Goal: Information Seeking & Learning: Learn about a topic

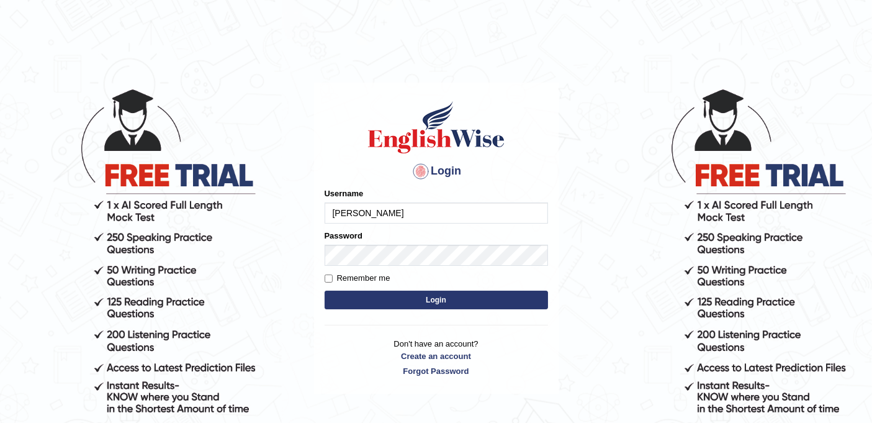
type input "[PERSON_NAME]"
click at [445, 300] on button "Login" at bounding box center [436, 299] width 223 height 19
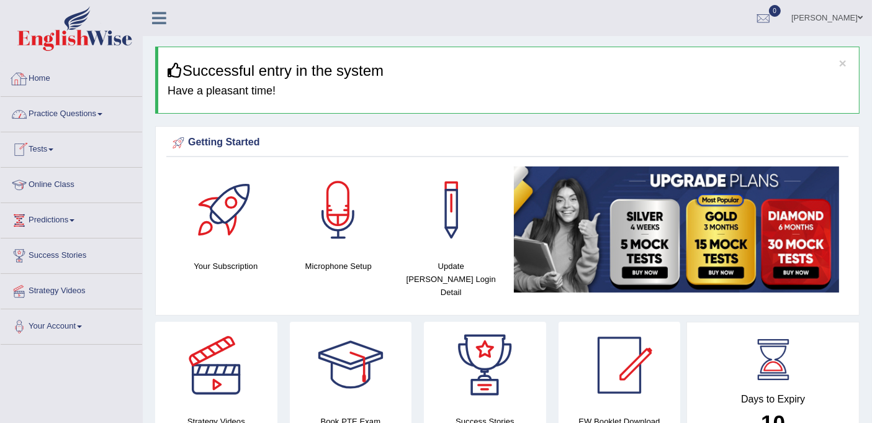
click at [96, 109] on link "Practice Questions" at bounding box center [71, 112] width 141 height 31
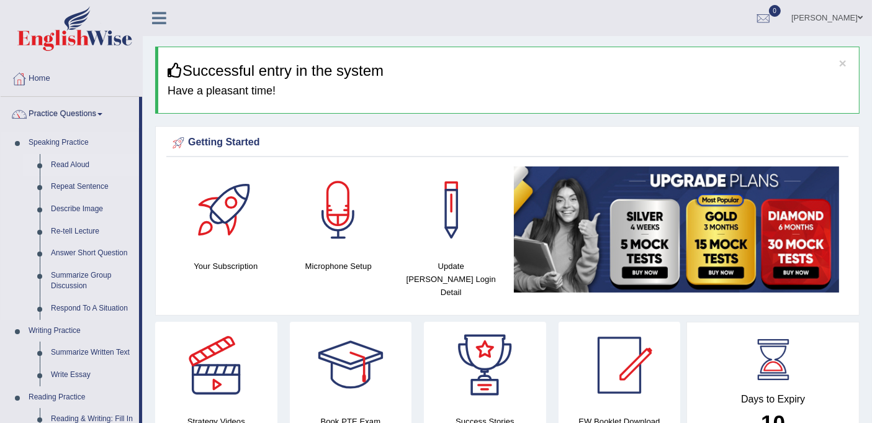
click at [79, 168] on link "Read Aloud" at bounding box center [92, 165] width 94 height 22
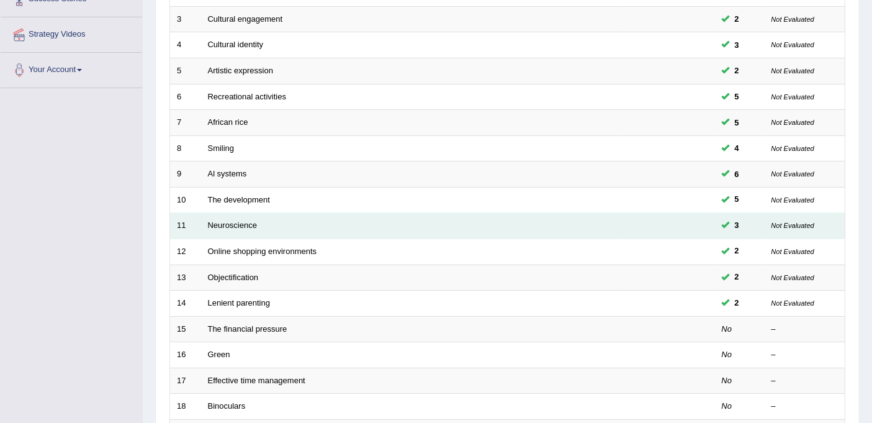
scroll to position [394, 0]
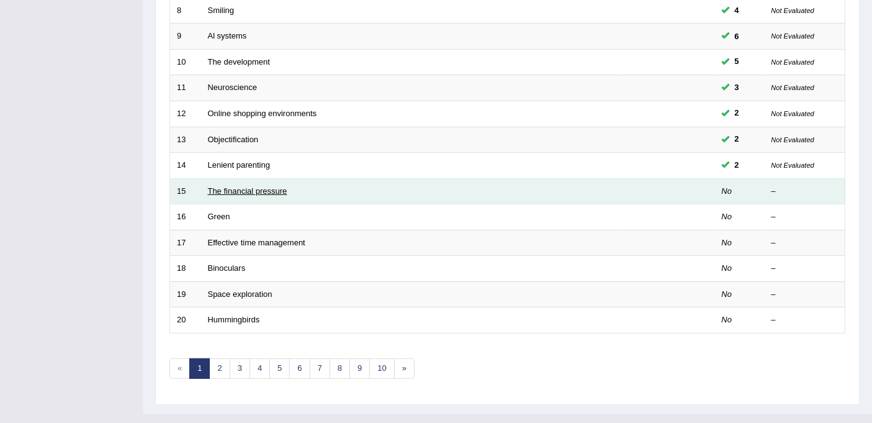
click at [264, 186] on link "The financial pressure" at bounding box center [247, 190] width 79 height 9
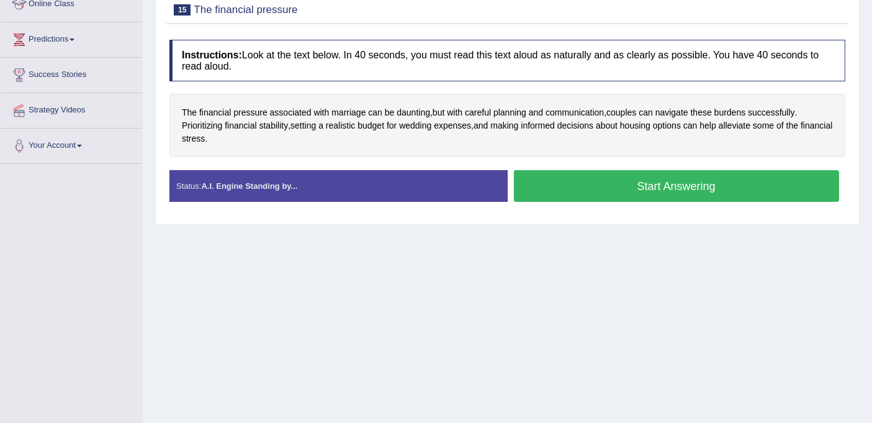
scroll to position [159, 0]
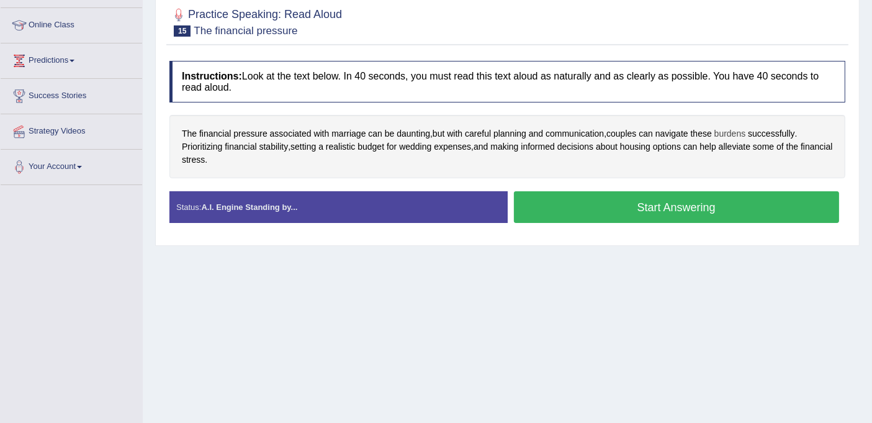
click at [735, 135] on span "burdens" at bounding box center [730, 133] width 32 height 13
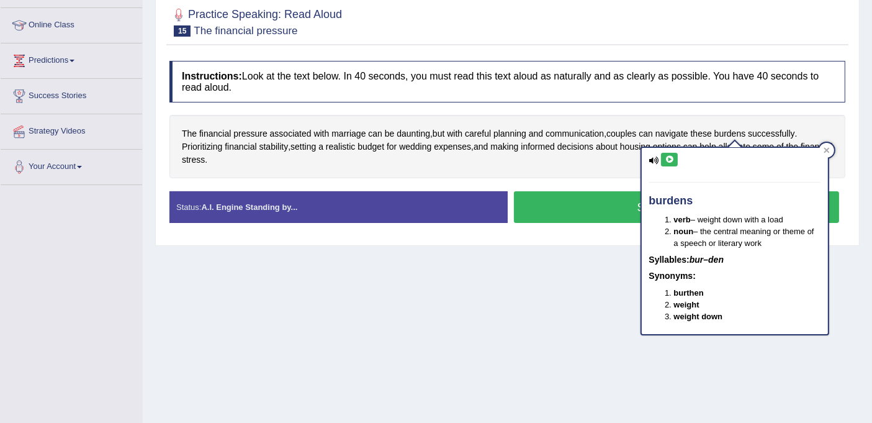
click at [668, 159] on icon at bounding box center [669, 159] width 9 height 7
click at [671, 160] on icon at bounding box center [669, 159] width 9 height 7
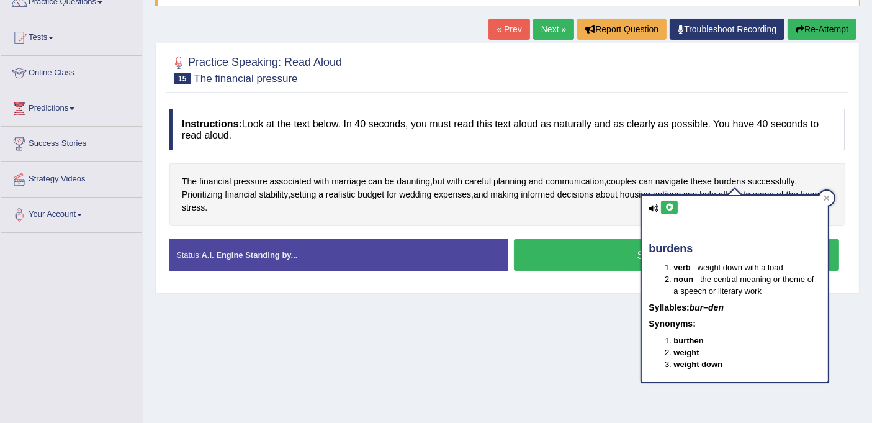
scroll to position [90, 0]
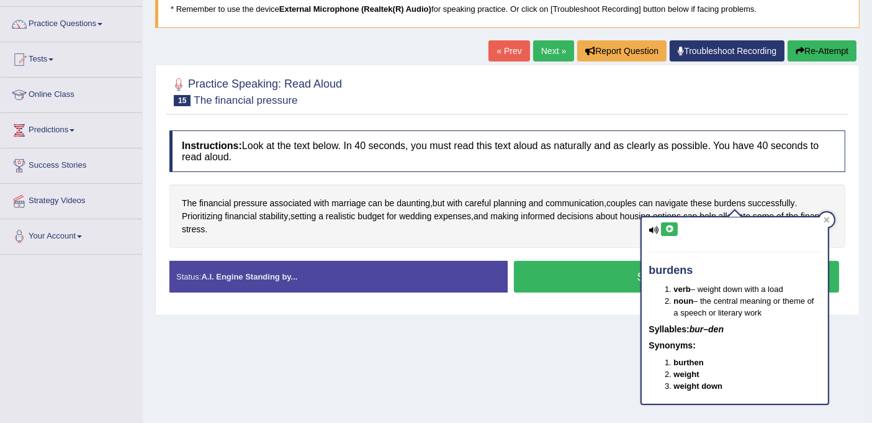
click at [668, 235] on div "burdens verb – weight down with a load noun – the central meaning or theme of a…" at bounding box center [735, 310] width 186 height 186
click at [670, 230] on icon at bounding box center [669, 228] width 9 height 7
click at [671, 226] on icon at bounding box center [669, 228] width 9 height 7
click at [829, 220] on div at bounding box center [826, 219] width 15 height 15
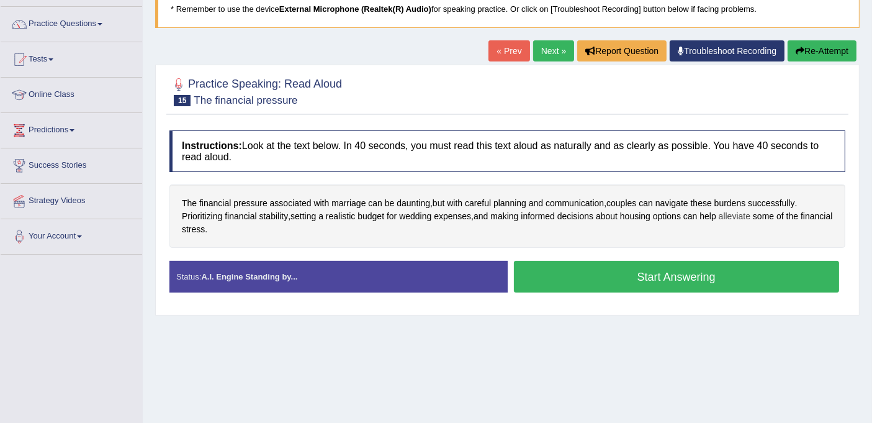
click at [743, 213] on span "alleviate" at bounding box center [735, 216] width 32 height 13
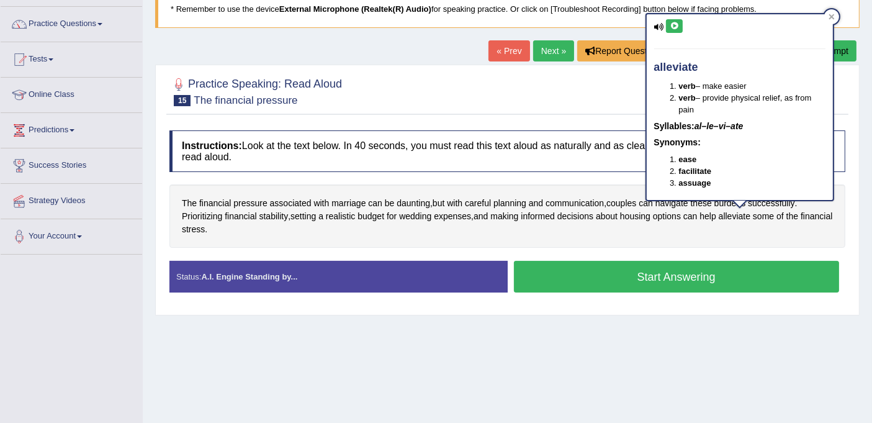
click at [669, 19] on button at bounding box center [674, 26] width 17 height 14
click at [671, 24] on icon at bounding box center [673, 25] width 9 height 7
click at [831, 9] on div at bounding box center [831, 16] width 15 height 15
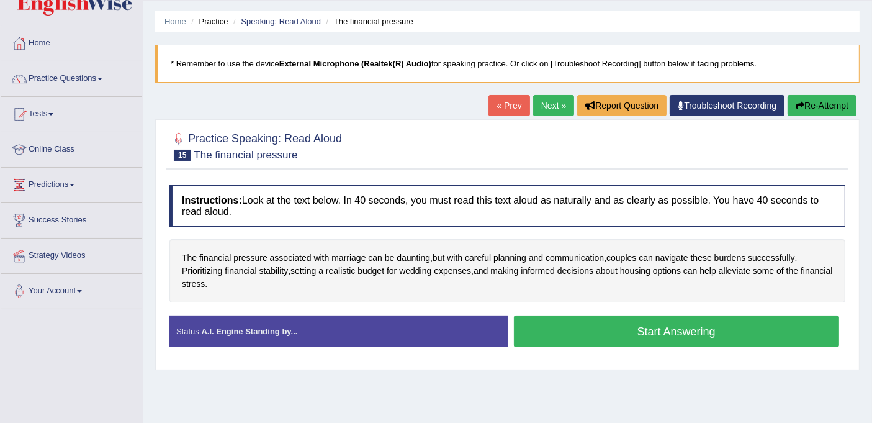
scroll to position [0, 0]
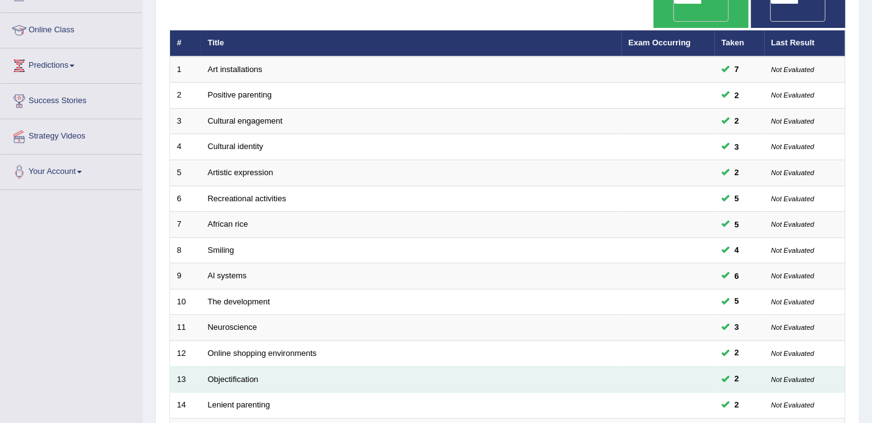
scroll to position [119, 0]
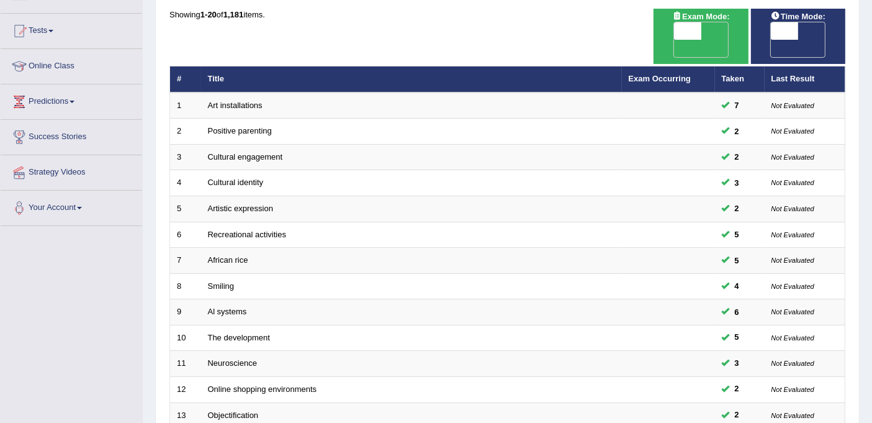
click at [778, 32] on span at bounding box center [784, 30] width 27 height 17
drag, startPoint x: 808, startPoint y: 31, endPoint x: 776, endPoint y: 25, distance: 32.2
click at [776, 25] on div "ON OFF" at bounding box center [784, 39] width 82 height 35
click at [780, 29] on span at bounding box center [784, 30] width 27 height 17
checkbox input "true"
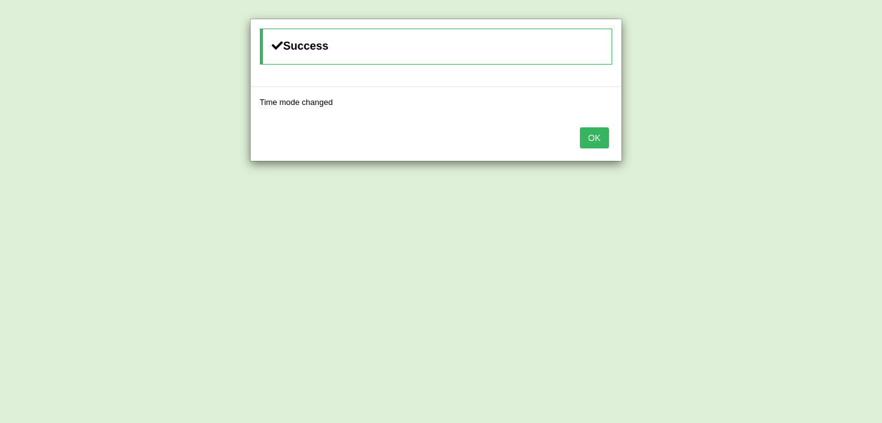
click at [593, 138] on button "OK" at bounding box center [594, 137] width 29 height 21
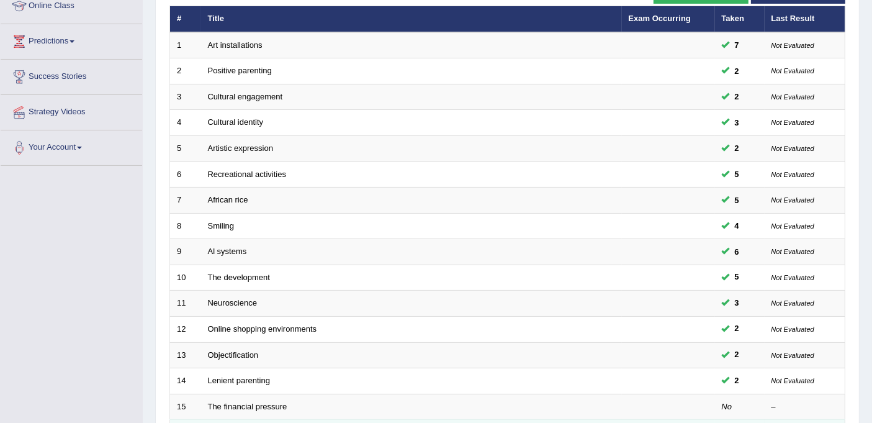
scroll to position [394, 0]
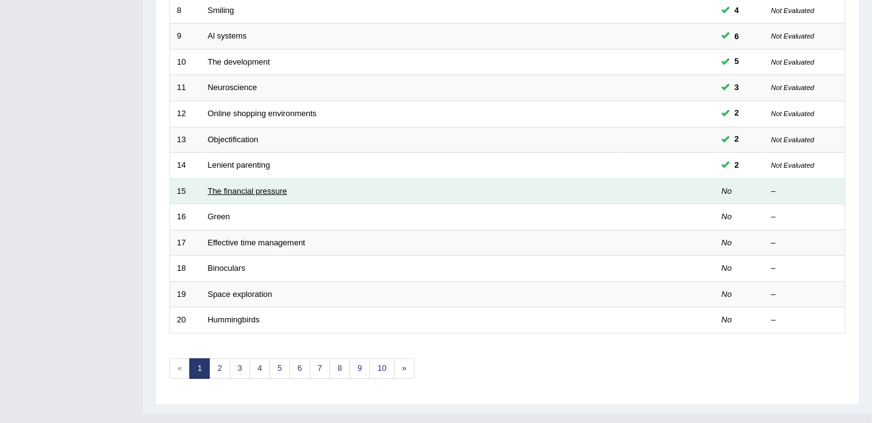
click at [248, 186] on link "The financial pressure" at bounding box center [247, 190] width 79 height 9
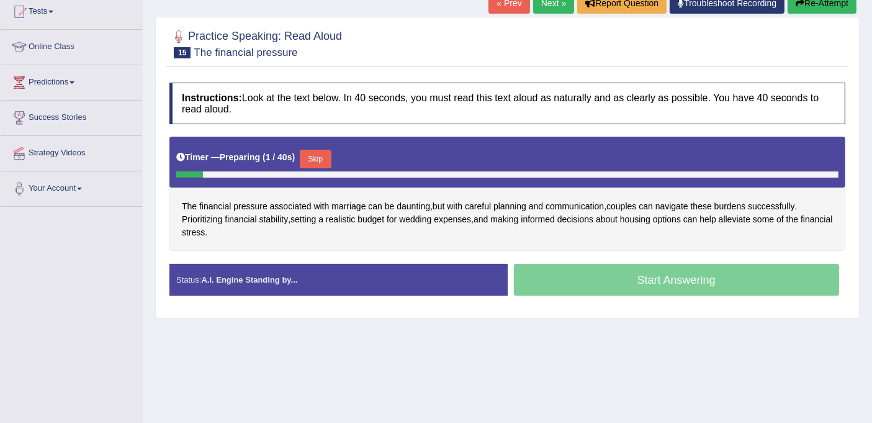
scroll to position [228, 0]
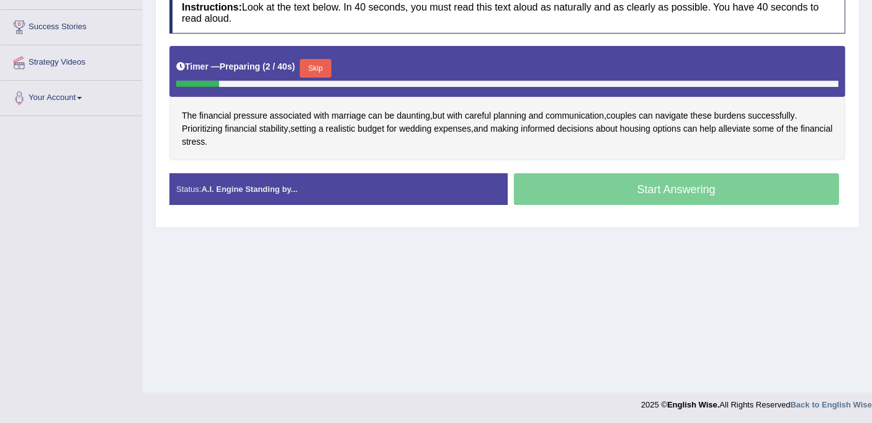
click at [315, 64] on button "Skip" at bounding box center [315, 68] width 31 height 19
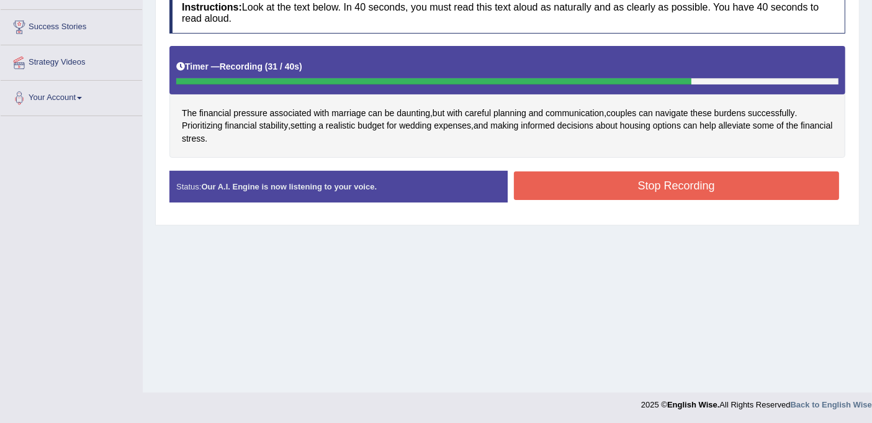
click at [613, 187] on button "Stop Recording" at bounding box center [677, 185] width 326 height 29
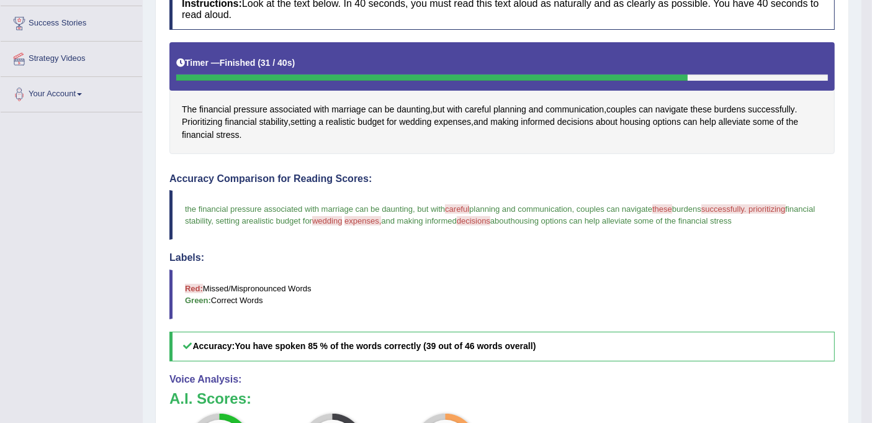
scroll to position [101, 0]
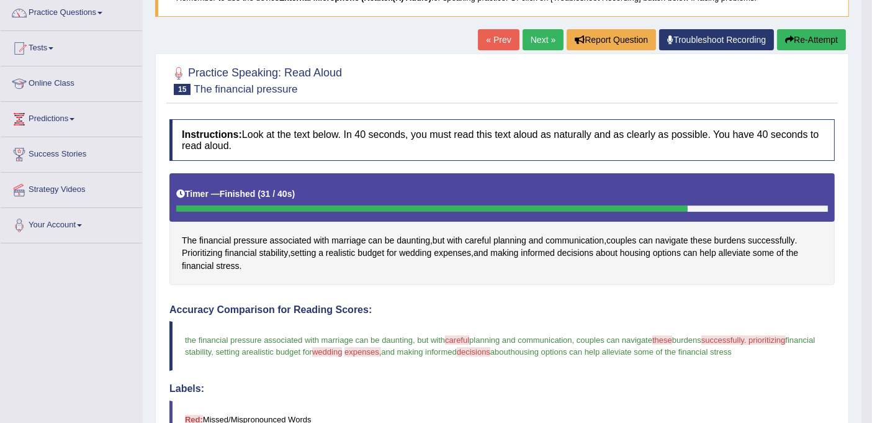
click at [810, 37] on button "Re-Attempt" at bounding box center [811, 39] width 69 height 21
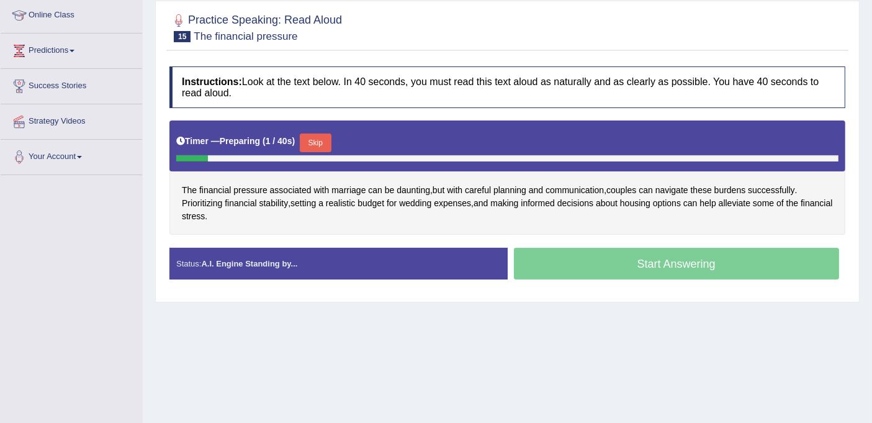
scroll to position [228, 0]
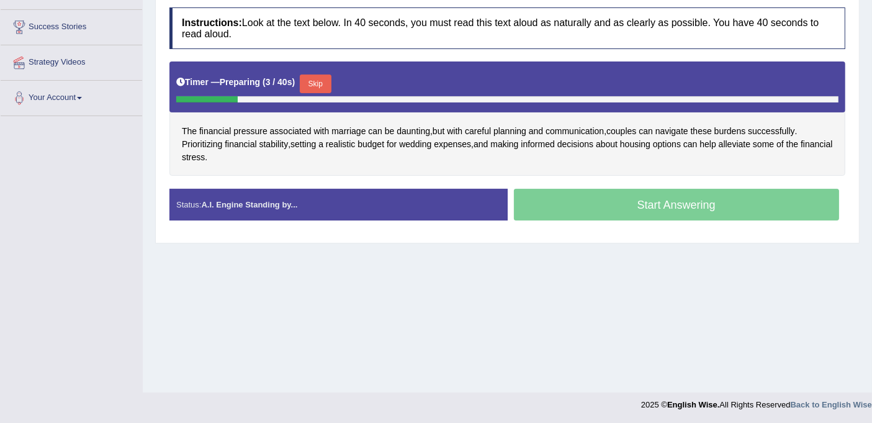
click at [319, 81] on button "Skip" at bounding box center [315, 83] width 31 height 19
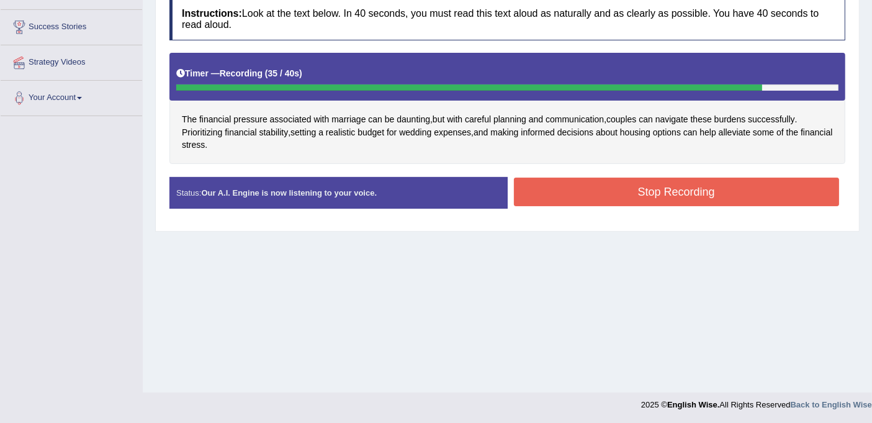
click at [607, 191] on button "Stop Recording" at bounding box center [677, 191] width 326 height 29
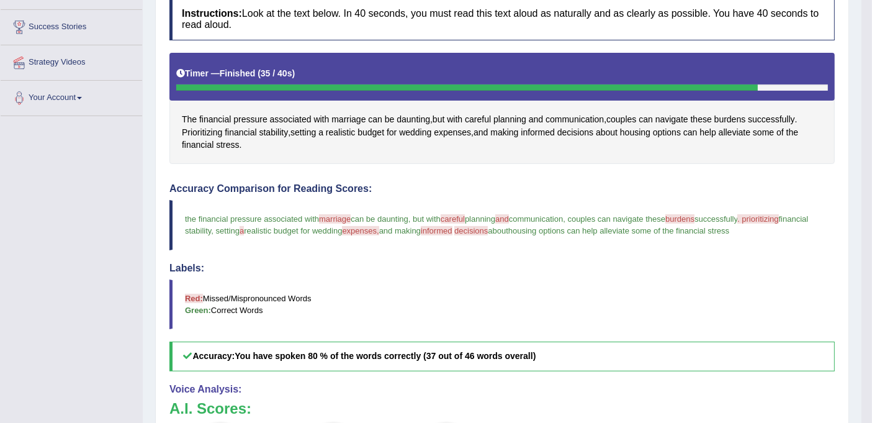
scroll to position [159, 0]
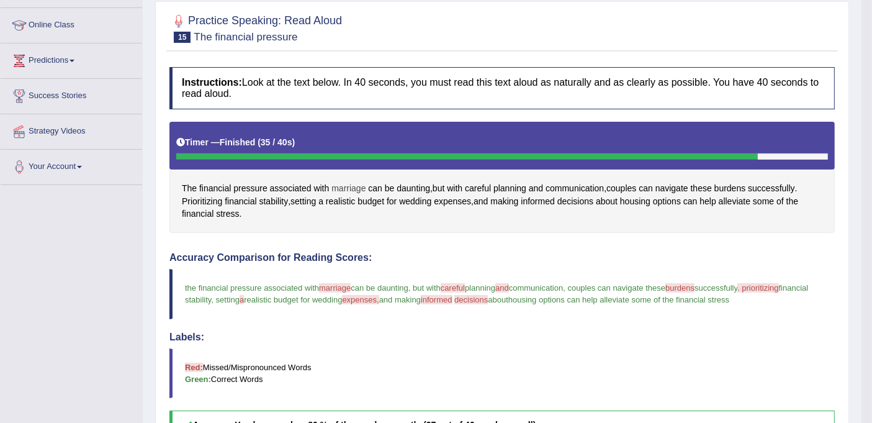
click at [349, 183] on span "marriage" at bounding box center [348, 188] width 34 height 13
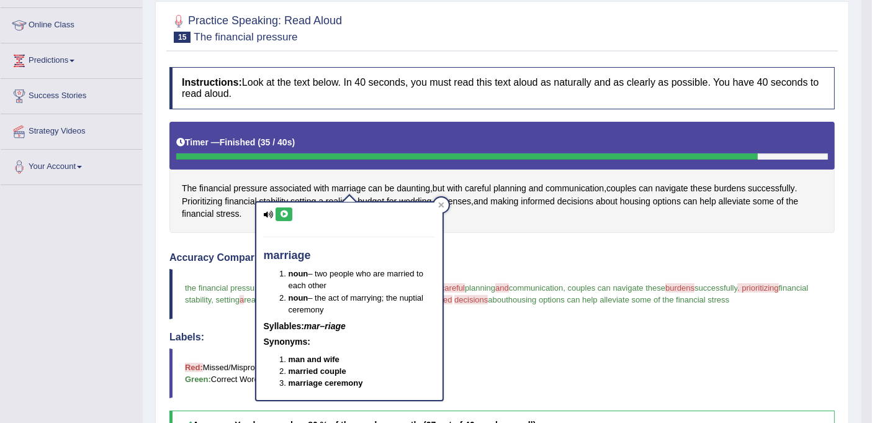
click at [285, 215] on icon at bounding box center [283, 213] width 9 height 7
click at [443, 204] on icon at bounding box center [441, 205] width 6 height 6
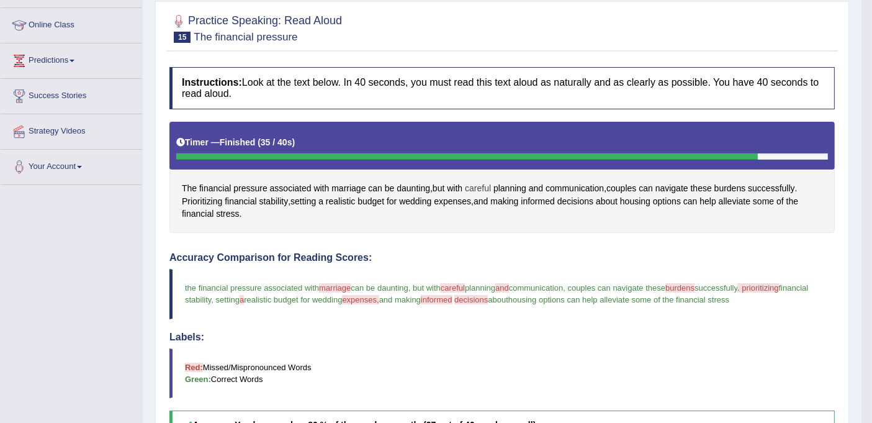
click at [486, 187] on span "careful" at bounding box center [478, 188] width 26 height 13
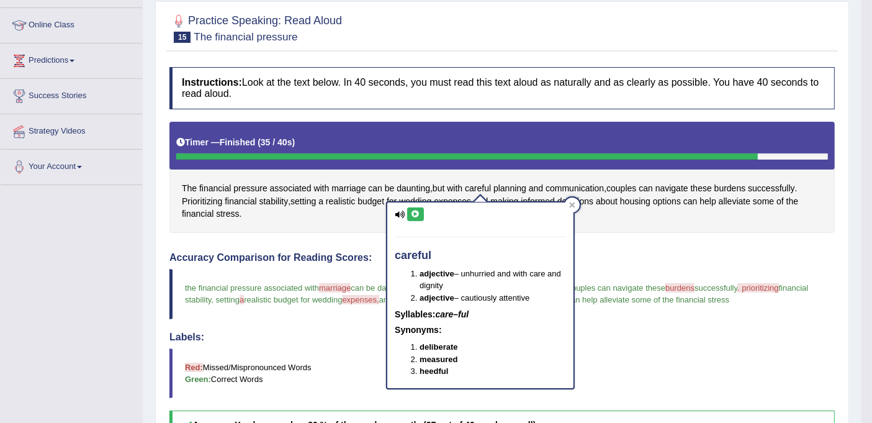
click at [417, 213] on icon at bounding box center [415, 213] width 9 height 7
click at [567, 205] on div at bounding box center [572, 204] width 15 height 15
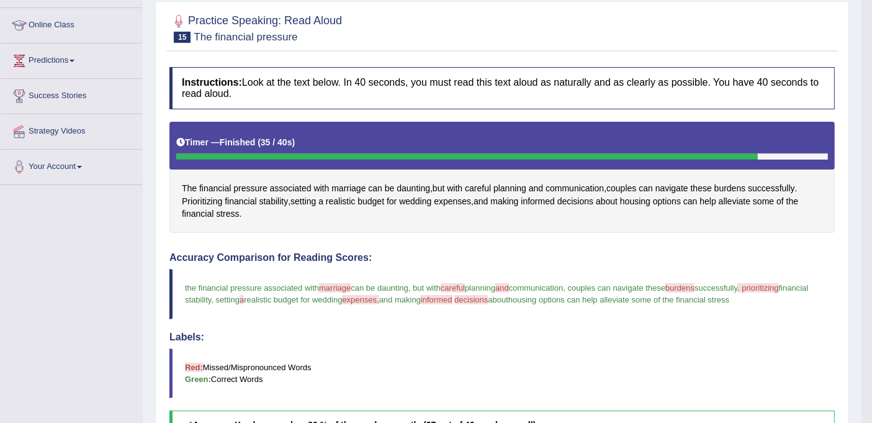
click at [509, 286] on span "and" at bounding box center [502, 287] width 14 height 9
click at [509, 283] on span "and" at bounding box center [502, 287] width 14 height 9
click at [540, 184] on span "and" at bounding box center [536, 188] width 14 height 13
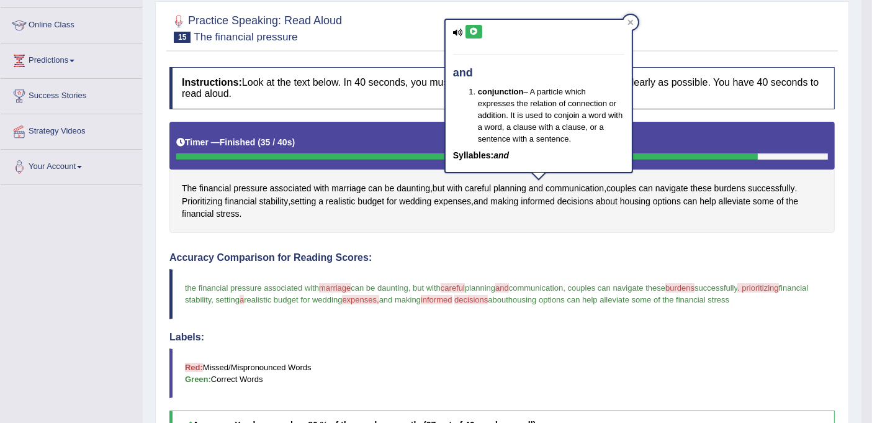
click at [472, 32] on icon at bounding box center [473, 31] width 9 height 7
click at [629, 23] on icon at bounding box center [630, 23] width 6 height 6
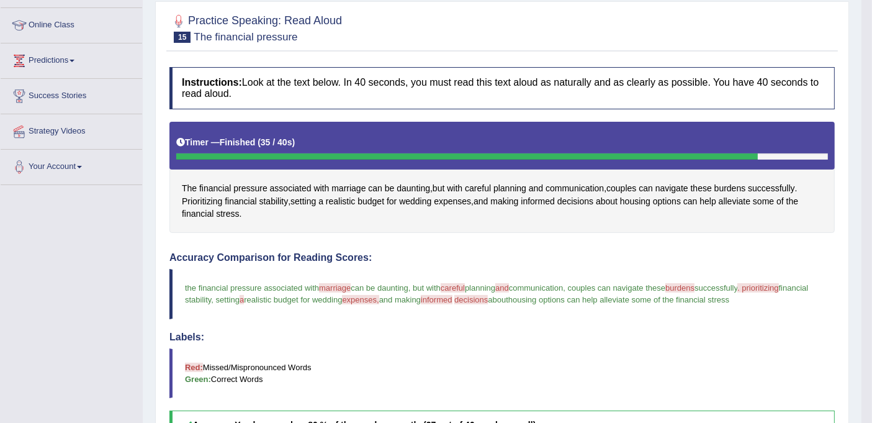
click at [694, 288] on span "burdens" at bounding box center [679, 287] width 29 height 9
click at [740, 182] on span "burdens" at bounding box center [730, 188] width 32 height 13
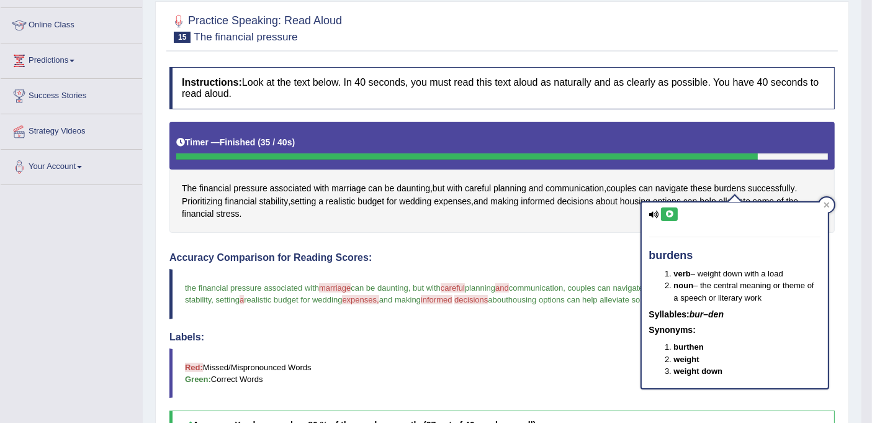
click at [668, 213] on icon at bounding box center [669, 213] width 9 height 7
click at [820, 200] on div at bounding box center [826, 204] width 15 height 15
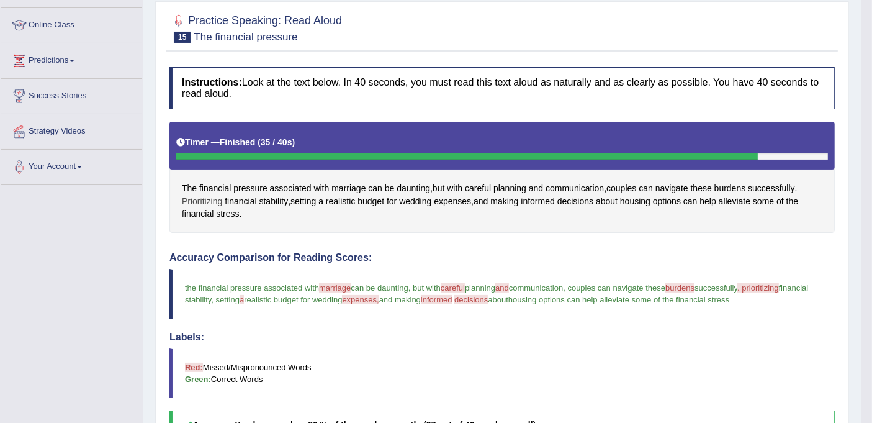
click at [195, 197] on span "Prioritizing" at bounding box center [202, 201] width 40 height 13
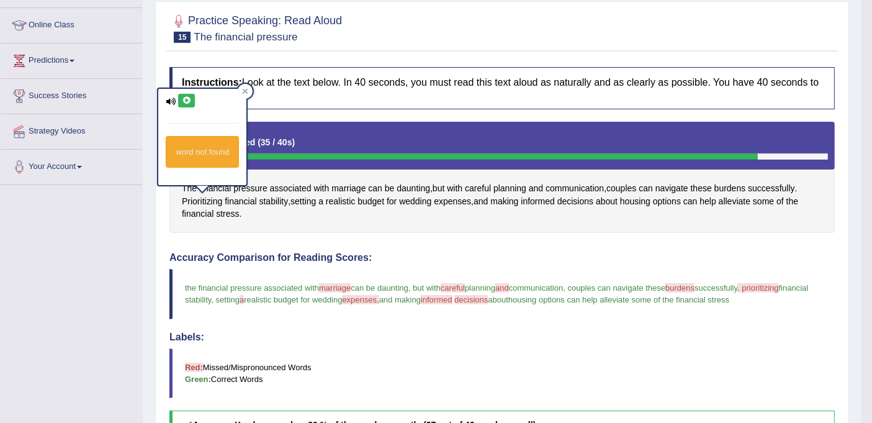
click at [185, 101] on icon at bounding box center [186, 100] width 9 height 7
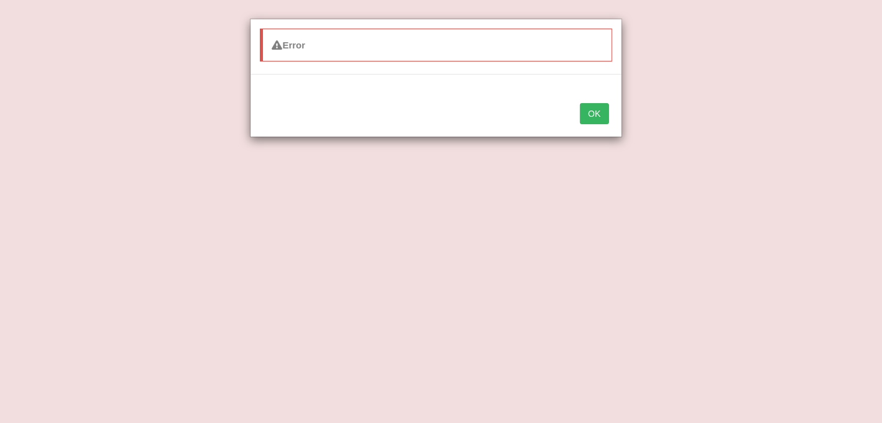
click at [583, 118] on button "OK" at bounding box center [594, 113] width 29 height 21
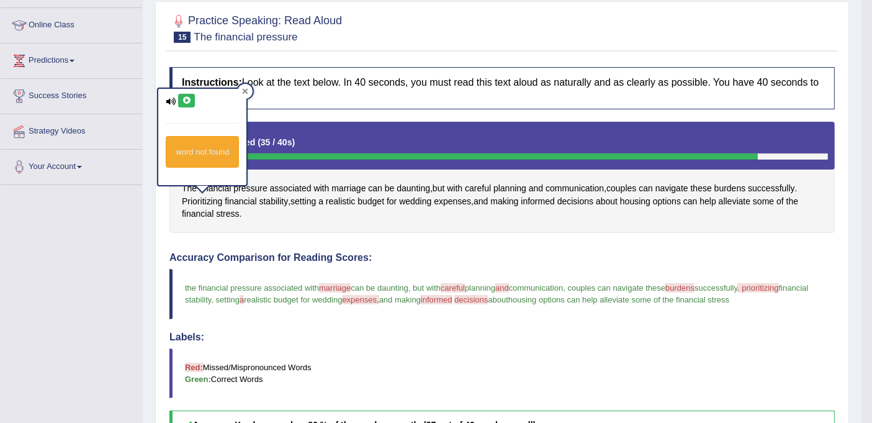
click at [248, 89] on div at bounding box center [245, 91] width 15 height 15
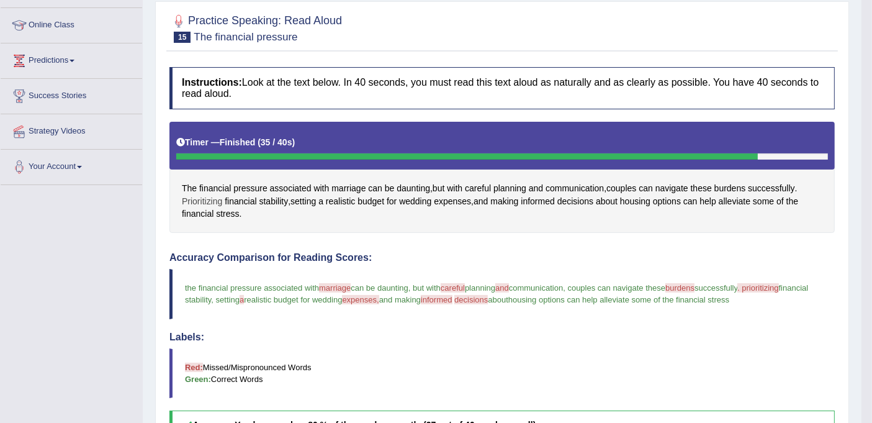
click at [208, 200] on span "Prioritizing" at bounding box center [202, 201] width 40 height 13
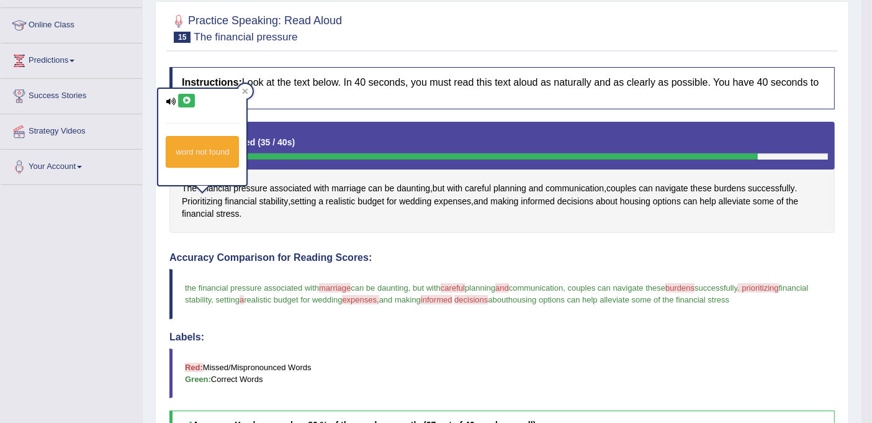
click at [184, 97] on icon at bounding box center [186, 100] width 9 height 7
click at [452, 296] on span "informed" at bounding box center [437, 299] width 32 height 9
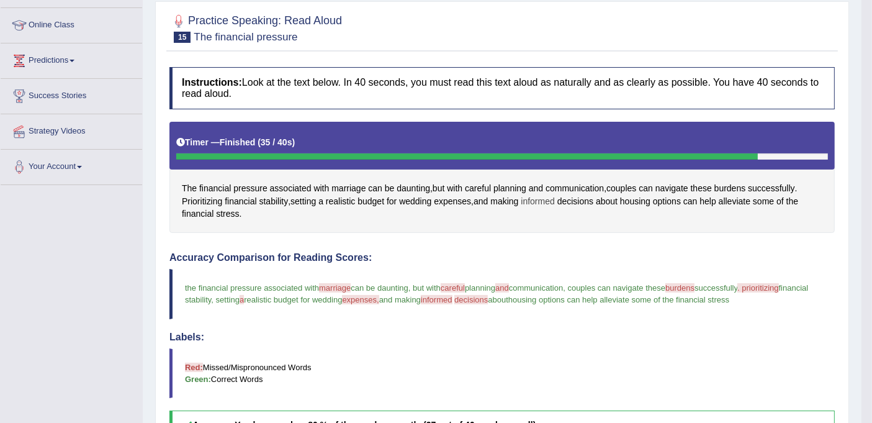
click at [545, 195] on span "informed" at bounding box center [538, 201] width 34 height 13
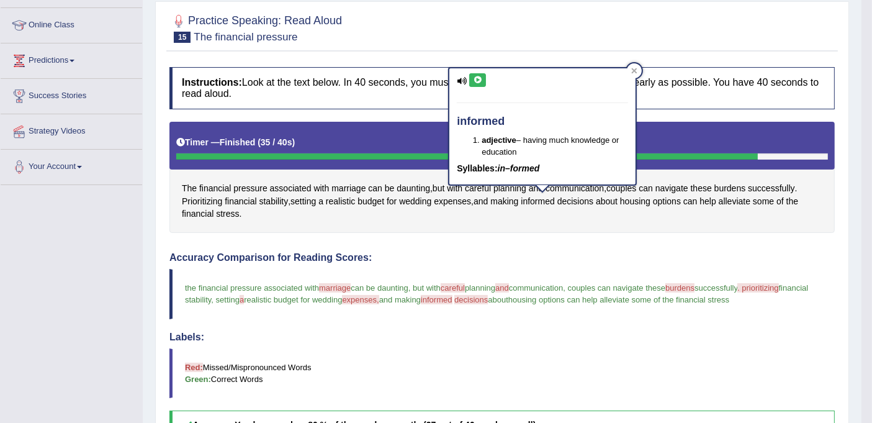
click at [483, 77] on button at bounding box center [477, 80] width 17 height 14
click at [630, 66] on div at bounding box center [634, 70] width 15 height 15
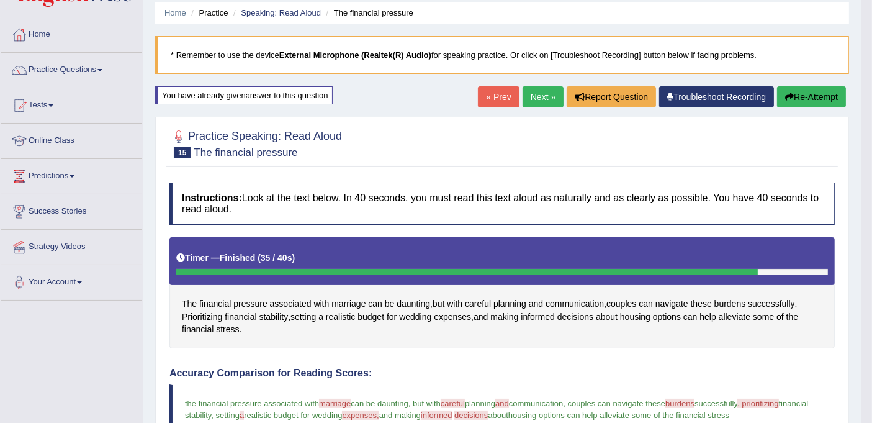
scroll to position [0, 0]
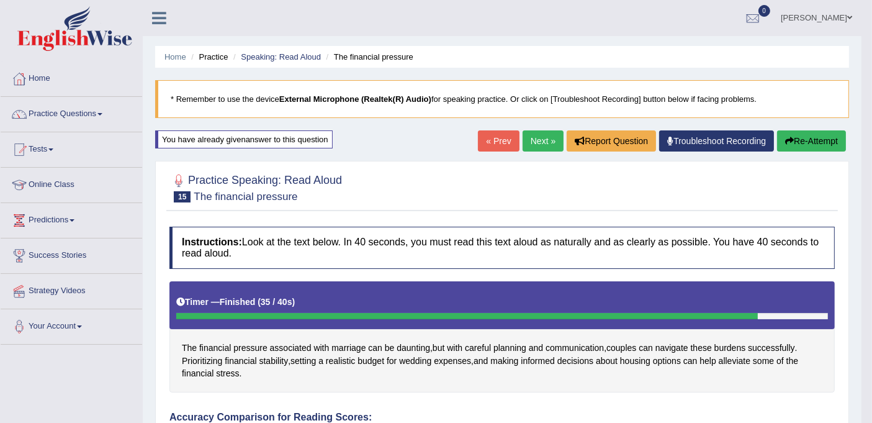
click at [803, 138] on button "Re-Attempt" at bounding box center [811, 140] width 69 height 21
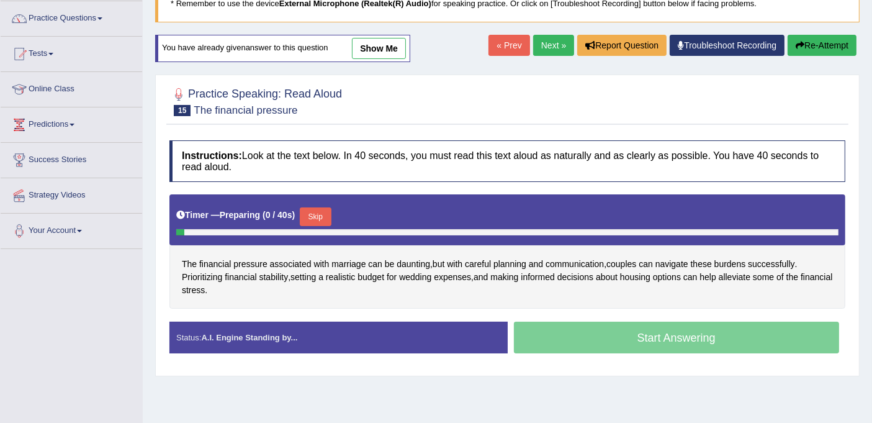
scroll to position [228, 0]
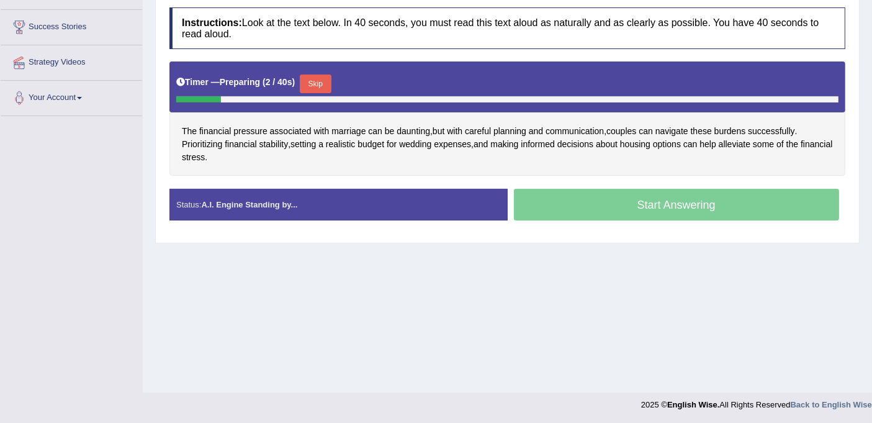
click at [314, 79] on button "Skip" at bounding box center [315, 83] width 31 height 19
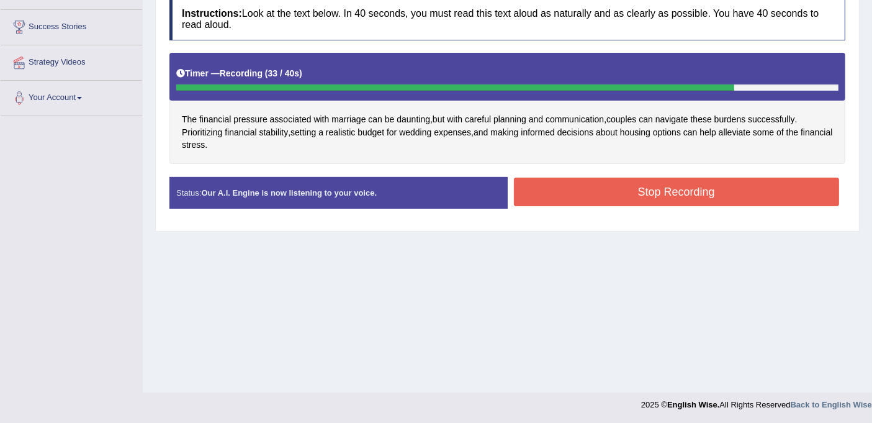
click at [594, 192] on button "Stop Recording" at bounding box center [677, 191] width 326 height 29
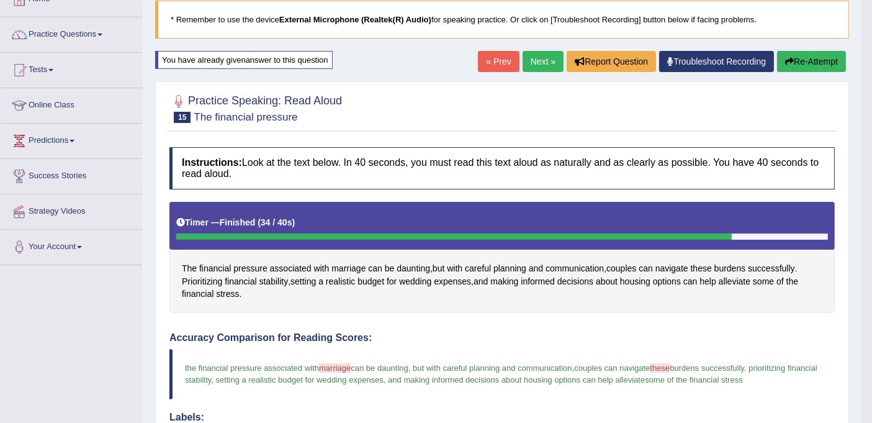
scroll to position [0, 0]
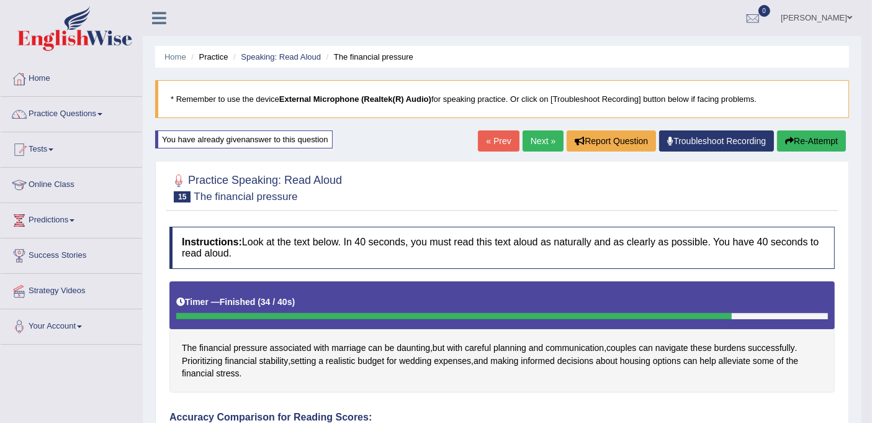
click at [539, 138] on link "Next »" at bounding box center [542, 140] width 41 height 21
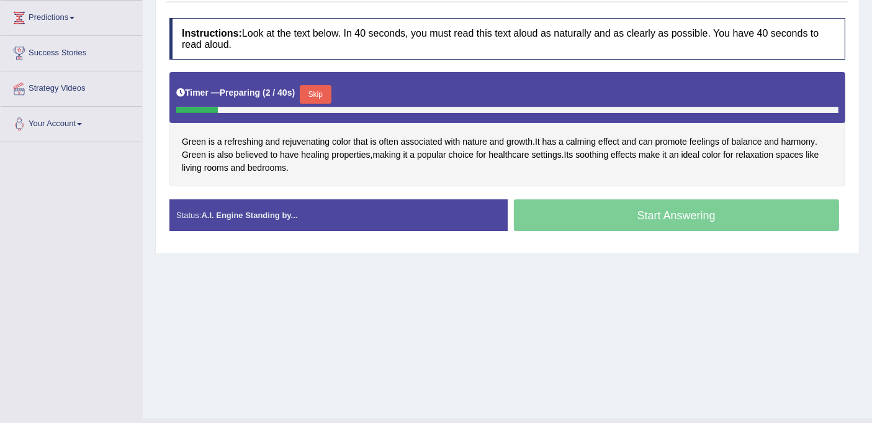
scroll to position [228, 0]
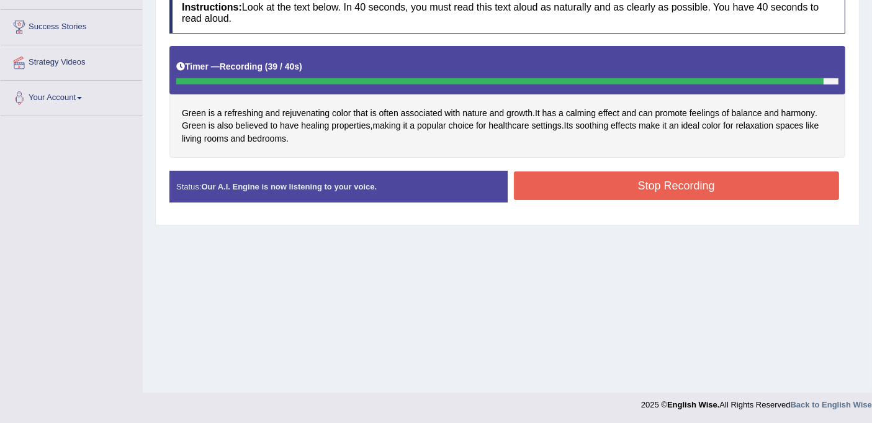
click at [606, 183] on button "Stop Recording" at bounding box center [677, 185] width 326 height 29
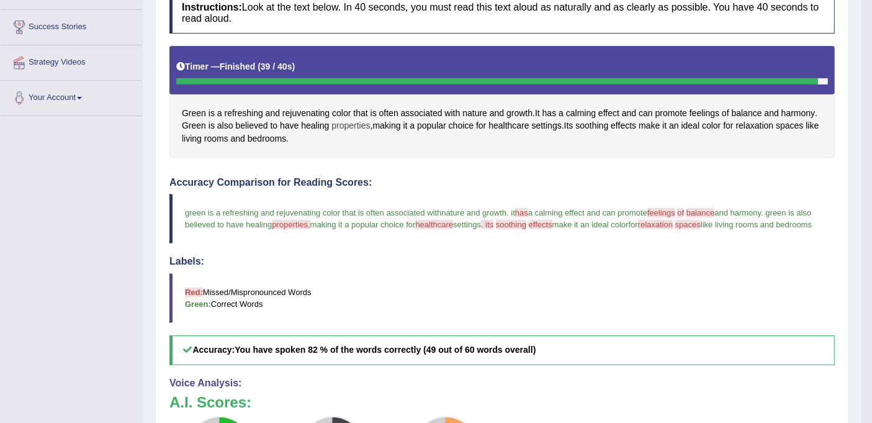
click at [349, 125] on span "properties" at bounding box center [350, 125] width 38 height 13
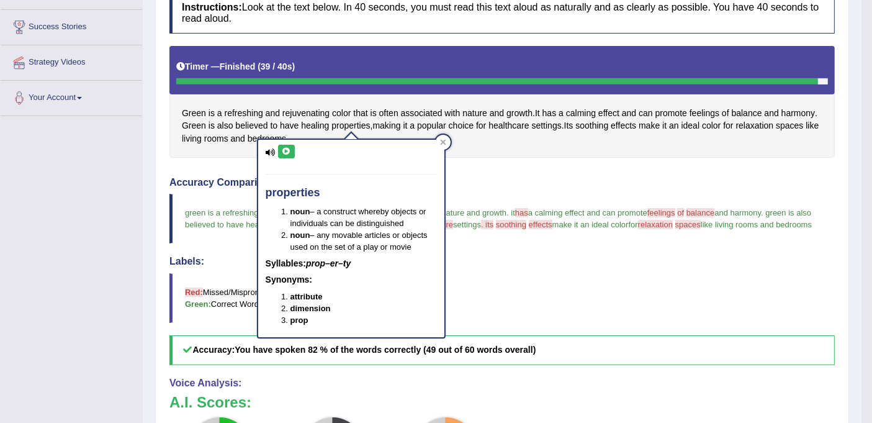
click at [295, 148] on div "properties noun – a construct whereby objects or individuals can be distinguish…" at bounding box center [351, 238] width 186 height 197
click at [290, 148] on button at bounding box center [286, 152] width 17 height 14
click at [282, 155] on button at bounding box center [286, 152] width 17 height 14
click at [442, 141] on icon at bounding box center [443, 143] width 6 height 6
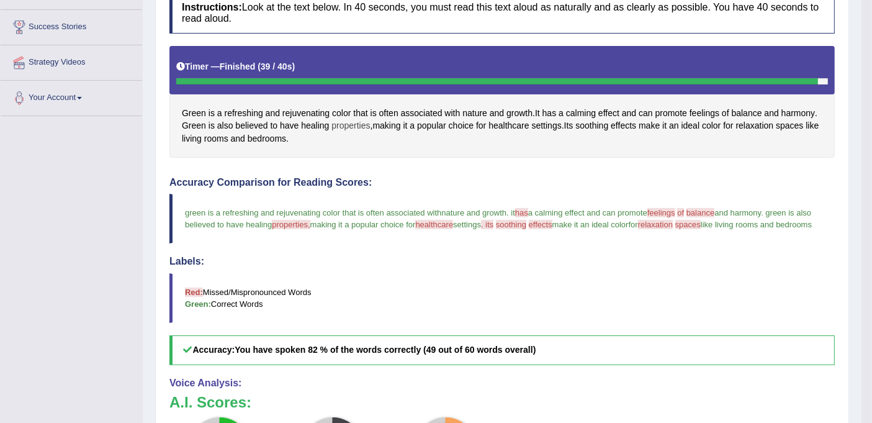
click at [354, 125] on span "properties" at bounding box center [350, 125] width 38 height 13
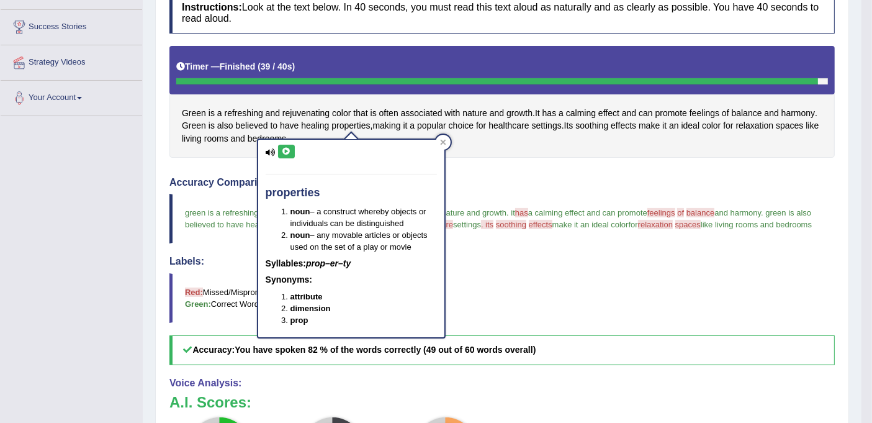
click at [289, 153] on icon at bounding box center [286, 151] width 9 height 7
click at [441, 143] on icon at bounding box center [443, 143] width 6 height 6
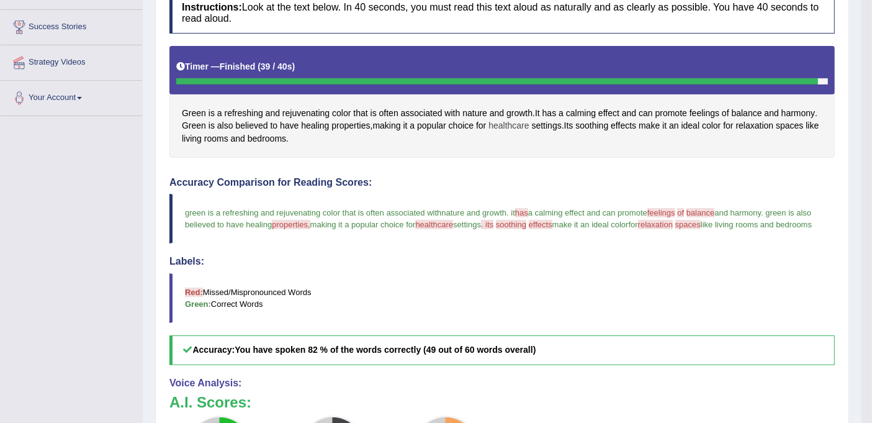
click at [509, 121] on span "healthcare" at bounding box center [508, 125] width 40 height 13
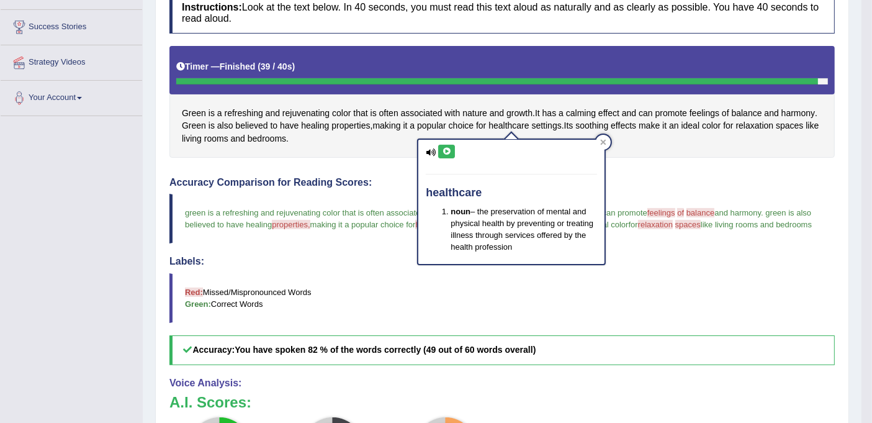
click at [441, 154] on button at bounding box center [446, 152] width 17 height 14
click at [447, 150] on icon at bounding box center [446, 151] width 9 height 7
click at [602, 141] on icon at bounding box center [604, 143] width 6 height 6
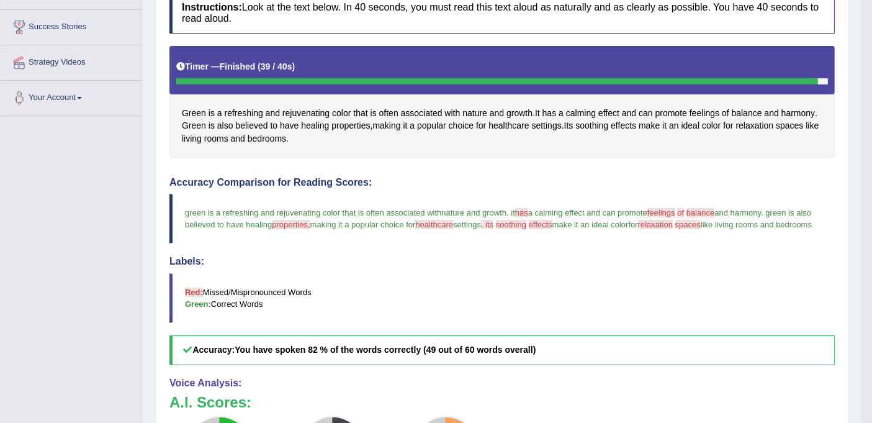
click at [526, 225] on span "soothing" at bounding box center [511, 224] width 30 height 9
click at [526, 221] on span "soothing" at bounding box center [511, 224] width 30 height 9
click at [599, 124] on span "soothing" at bounding box center [591, 125] width 33 height 13
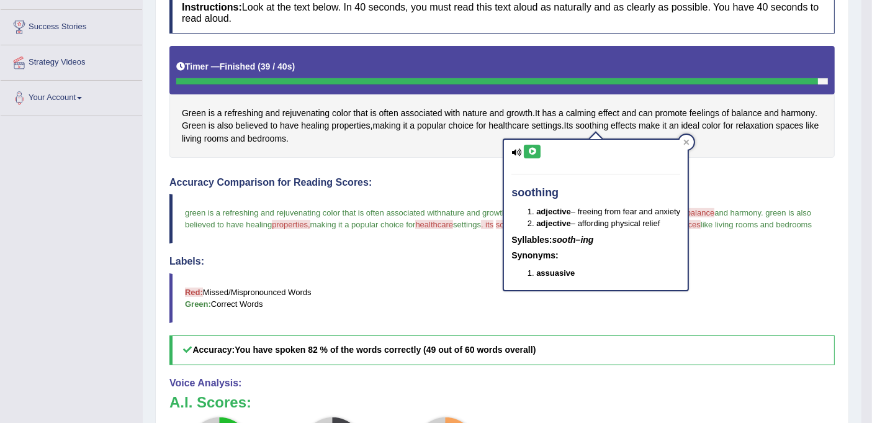
click at [534, 151] on icon at bounding box center [531, 151] width 9 height 7
click at [684, 142] on icon at bounding box center [686, 142] width 6 height 6
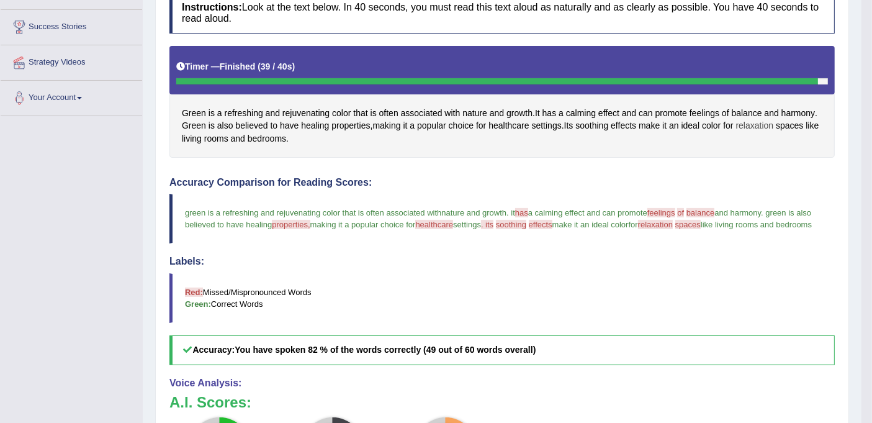
click at [756, 122] on span "relaxation" at bounding box center [755, 125] width 38 height 13
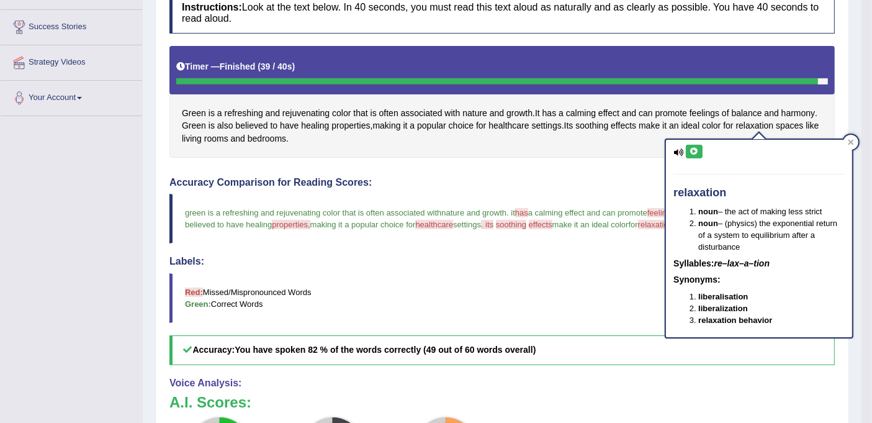
click at [690, 151] on icon at bounding box center [693, 151] width 9 height 7
click at [844, 145] on div at bounding box center [850, 142] width 15 height 15
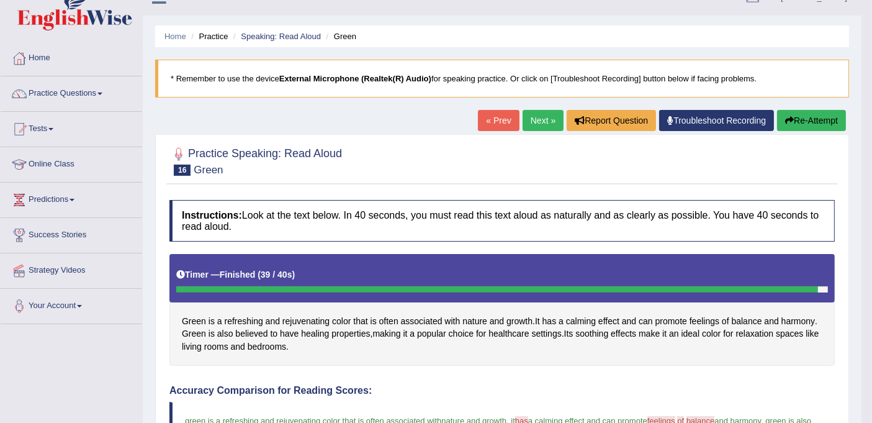
scroll to position [0, 0]
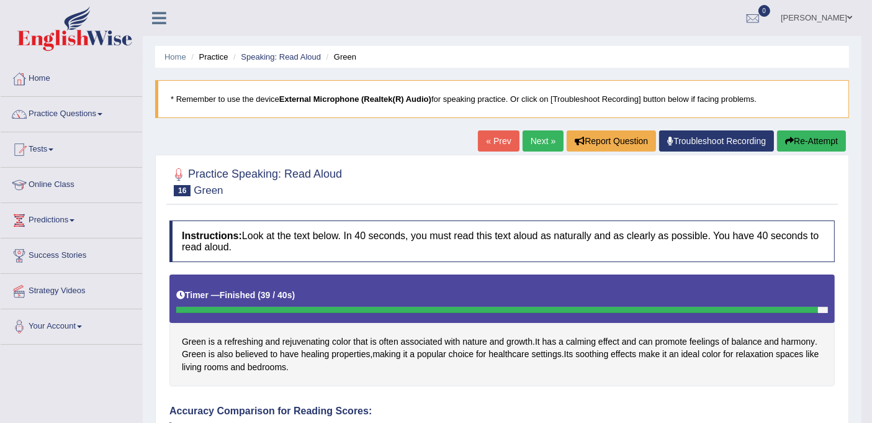
click at [799, 137] on button "Re-Attempt" at bounding box center [811, 140] width 69 height 21
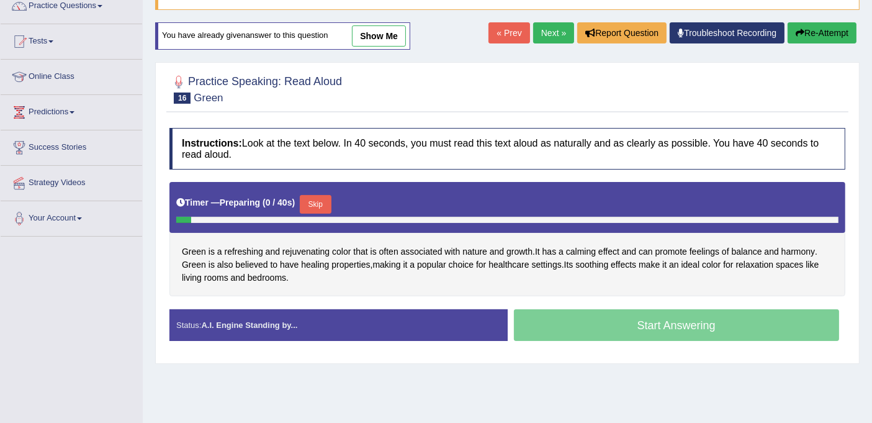
scroll to position [228, 0]
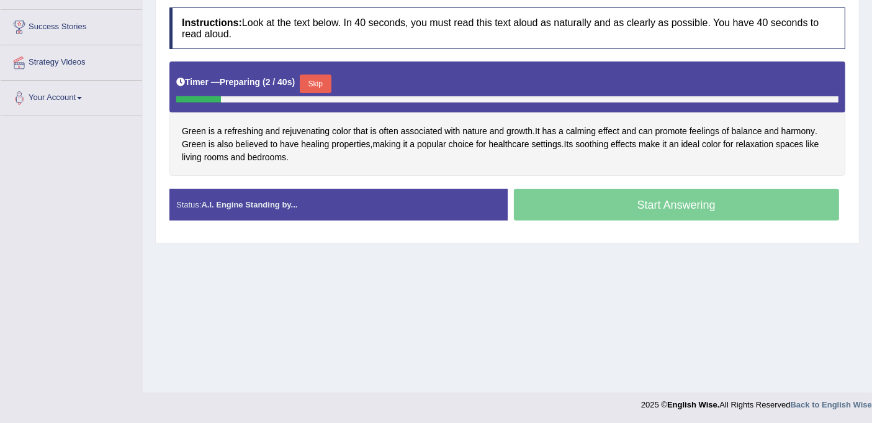
click at [325, 82] on button "Skip" at bounding box center [315, 83] width 31 height 19
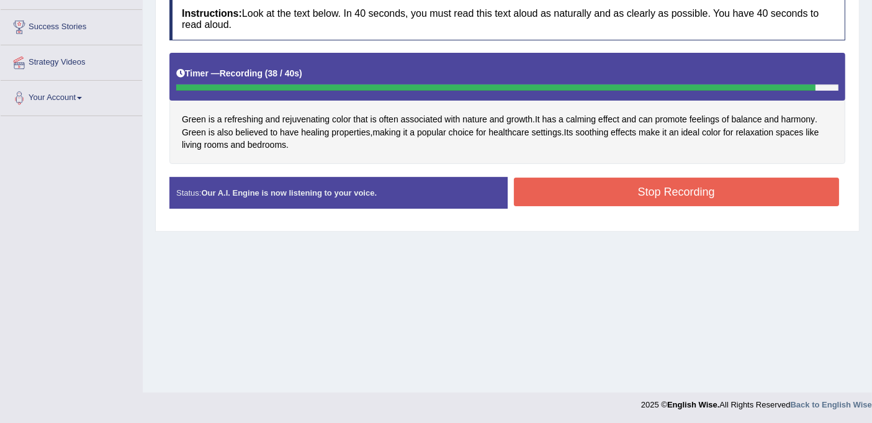
click at [620, 192] on button "Stop Recording" at bounding box center [677, 191] width 326 height 29
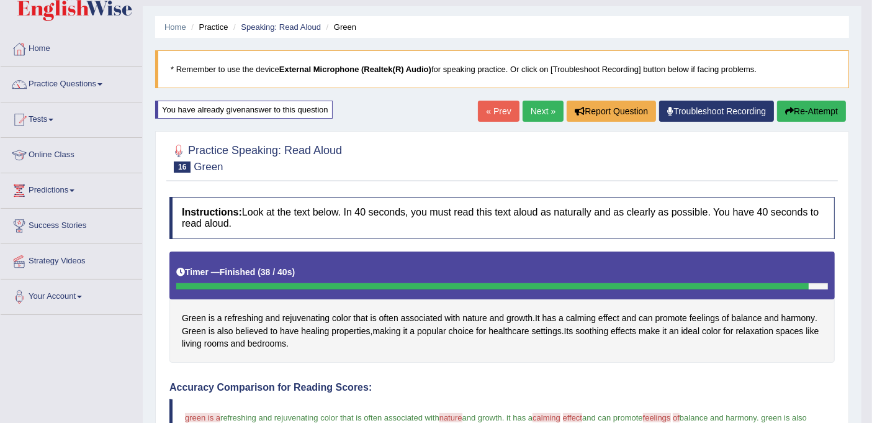
scroll to position [0, 0]
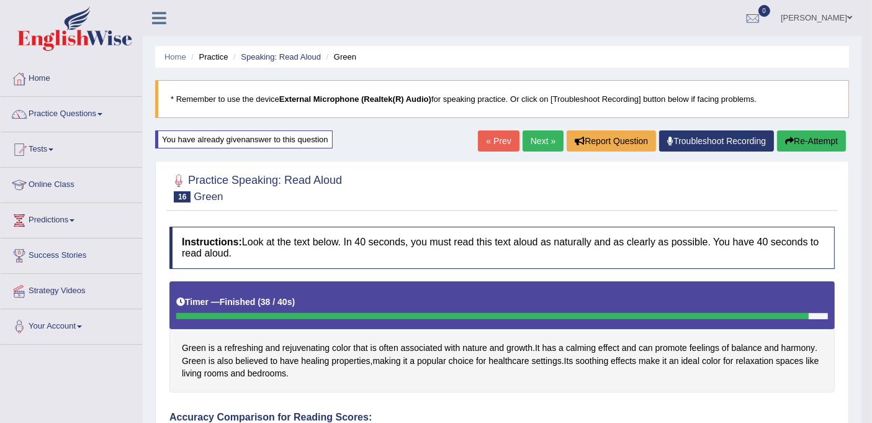
click at [531, 137] on link "Next »" at bounding box center [542, 140] width 41 height 21
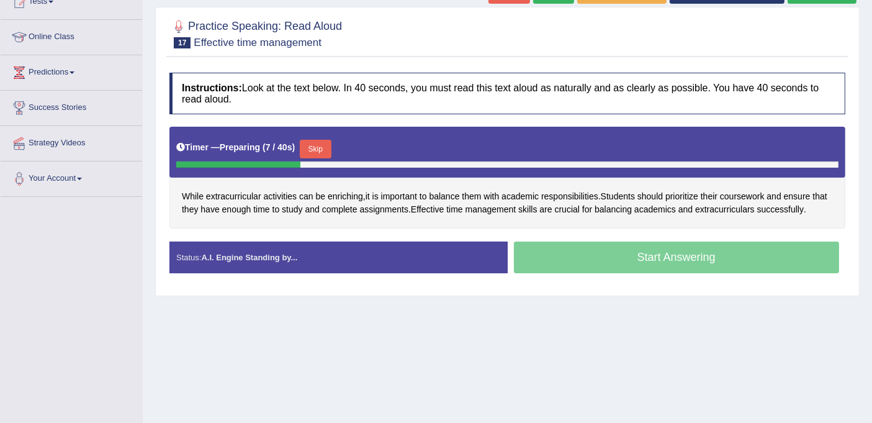
scroll to position [228, 0]
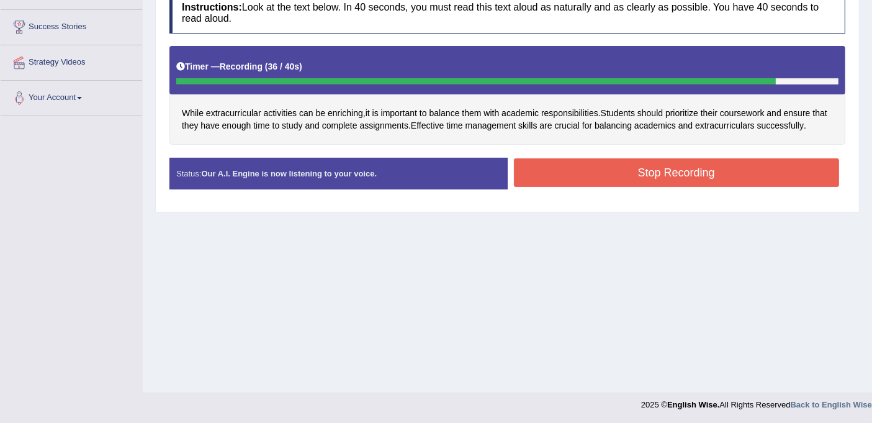
click at [620, 177] on button "Stop Recording" at bounding box center [677, 172] width 326 height 29
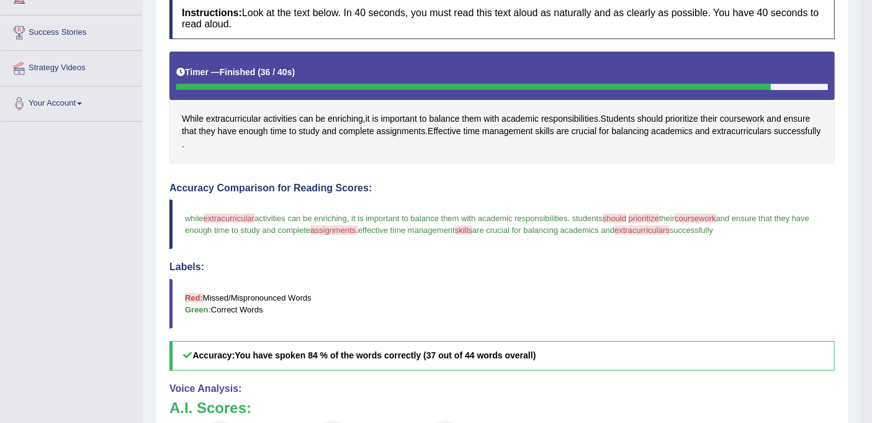
scroll to position [170, 0]
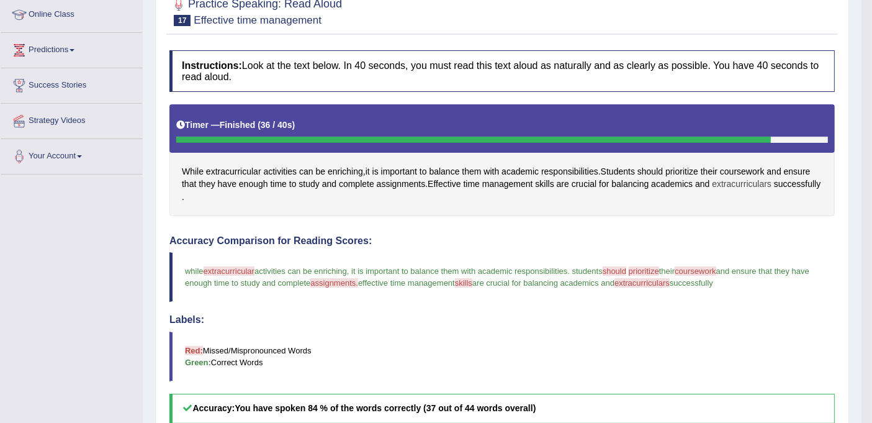
click at [736, 181] on span "extracurriculars" at bounding box center [742, 183] width 60 height 13
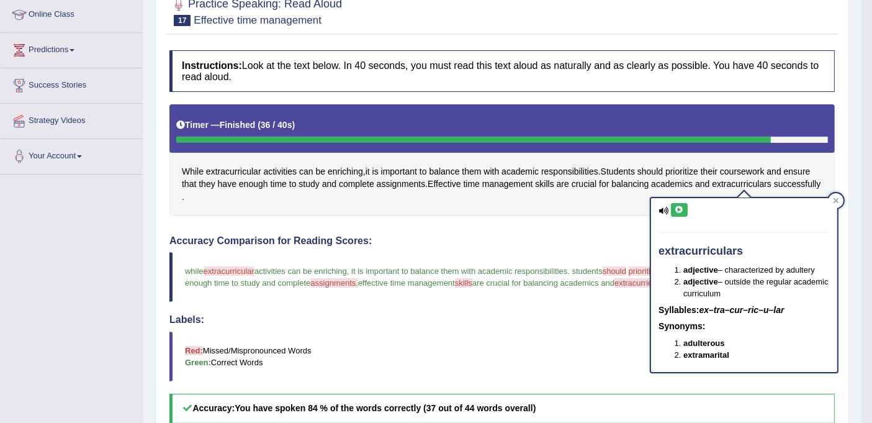
click at [681, 208] on icon at bounding box center [678, 209] width 9 height 7
click at [836, 197] on icon at bounding box center [836, 200] width 6 height 6
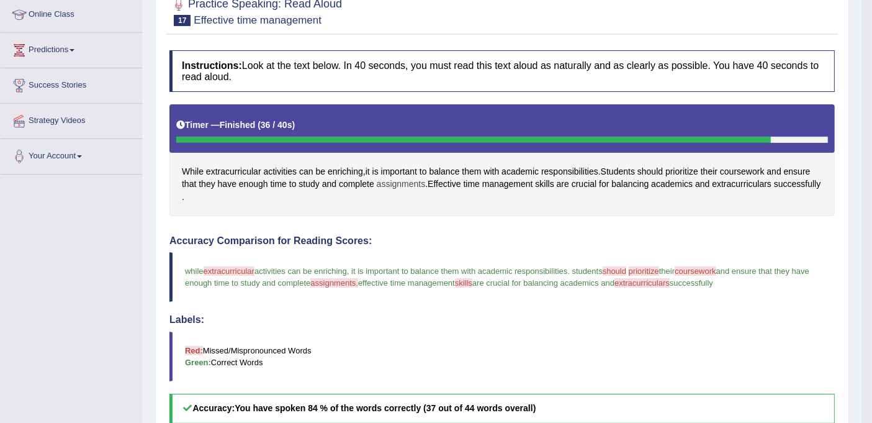
click at [404, 182] on span "assignments" at bounding box center [401, 183] width 49 height 13
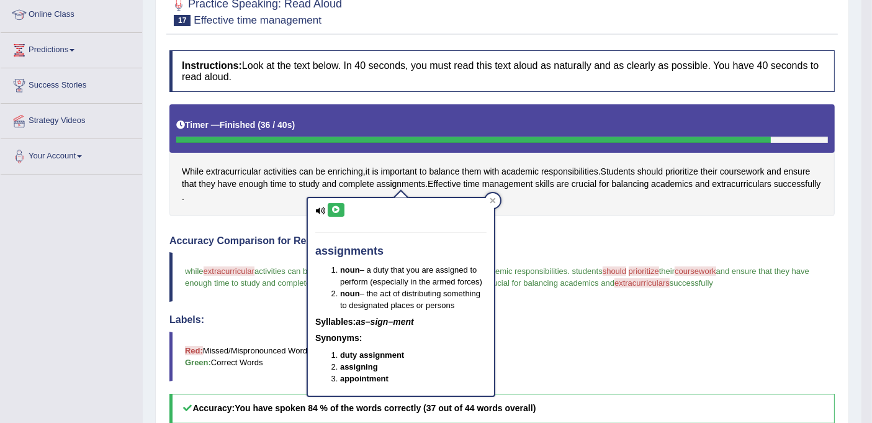
click at [331, 210] on icon at bounding box center [335, 209] width 9 height 7
click at [496, 199] on div at bounding box center [492, 200] width 15 height 15
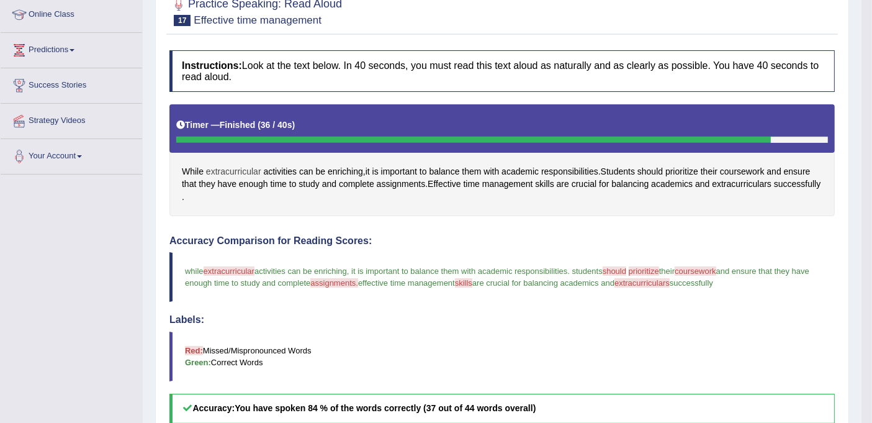
click at [246, 169] on span "extracurricular" at bounding box center [233, 171] width 55 height 13
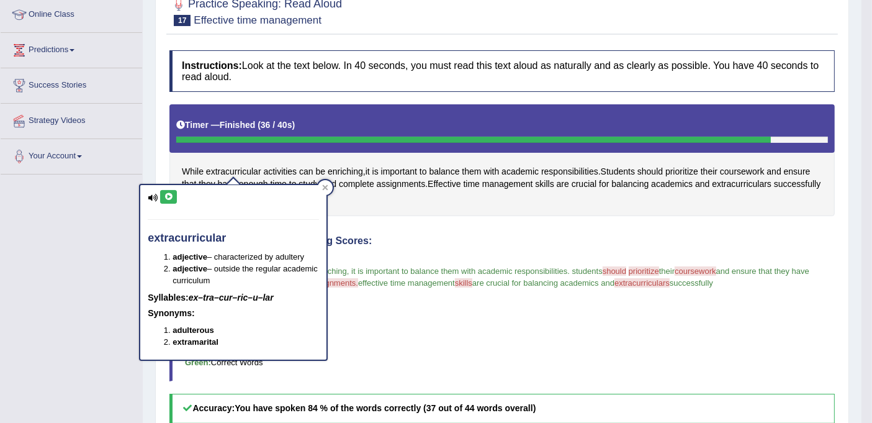
click at [159, 201] on div "extracurricular adjective – characterized by adultery adjective – outside the r…" at bounding box center [233, 272] width 186 height 174
click at [171, 195] on icon at bounding box center [168, 196] width 9 height 7
click at [686, 171] on span "prioritize" at bounding box center [681, 171] width 33 height 13
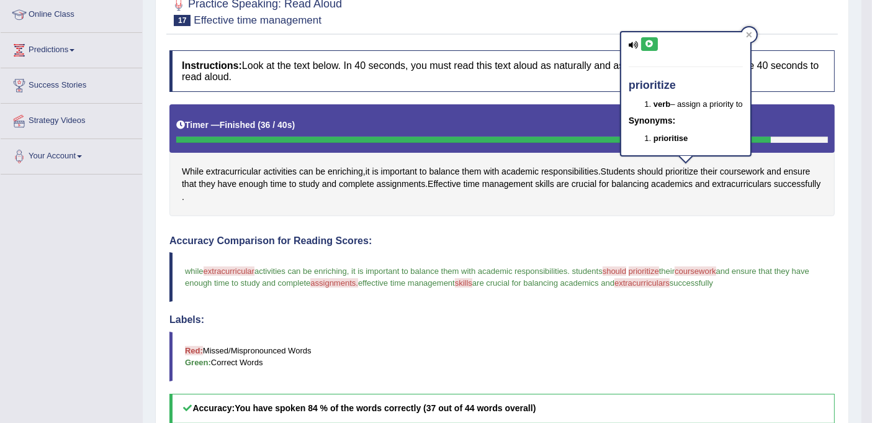
click at [647, 40] on icon at bounding box center [649, 43] width 9 height 7
click at [642, 38] on button at bounding box center [649, 44] width 17 height 14
click at [646, 43] on icon at bounding box center [649, 43] width 9 height 7
click at [753, 35] on div at bounding box center [748, 34] width 15 height 15
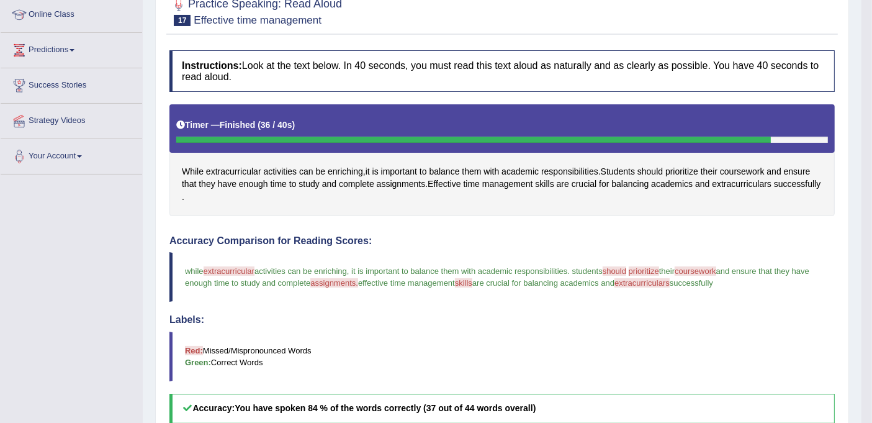
click at [714, 267] on span "coursework" at bounding box center [694, 270] width 41 height 9
click at [739, 168] on span "coursework" at bounding box center [742, 171] width 45 height 13
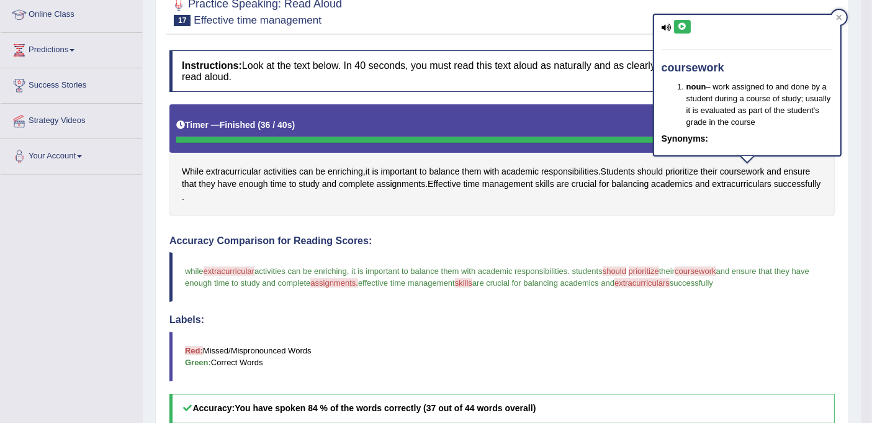
click at [679, 25] on icon at bounding box center [682, 26] width 9 height 7
click at [833, 19] on div at bounding box center [838, 17] width 15 height 15
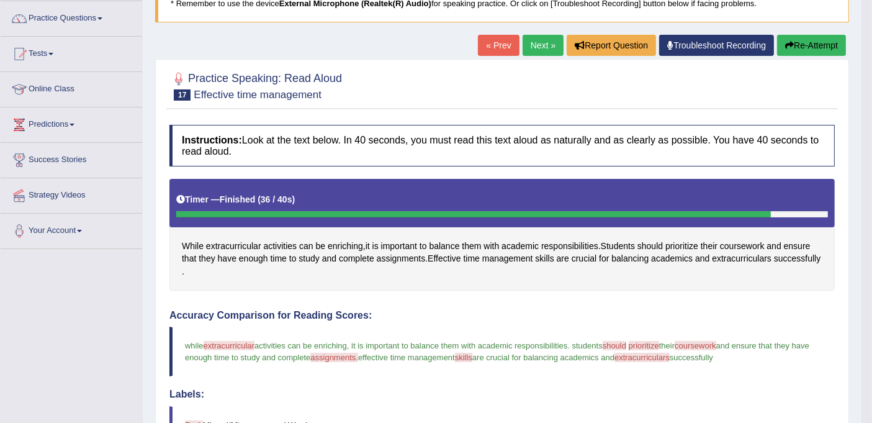
scroll to position [0, 0]
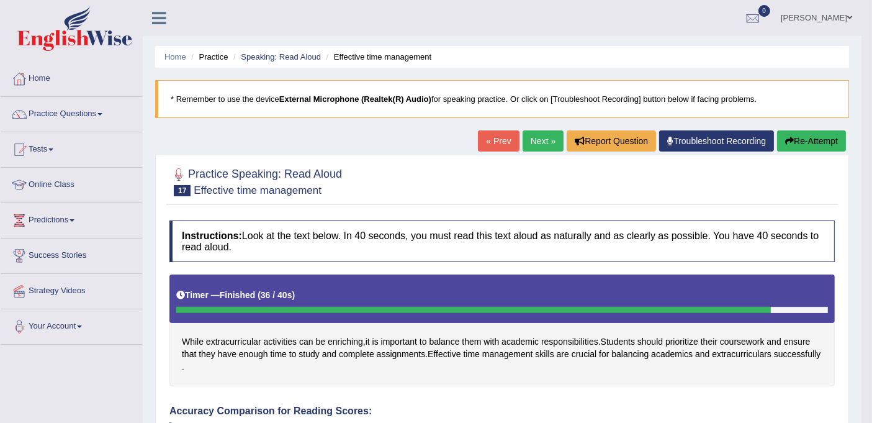
click at [789, 137] on icon "button" at bounding box center [789, 141] width 9 height 9
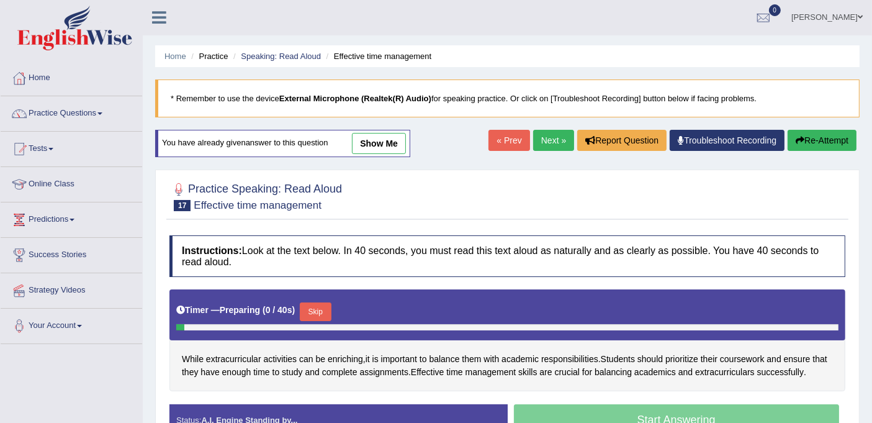
scroll to position [228, 0]
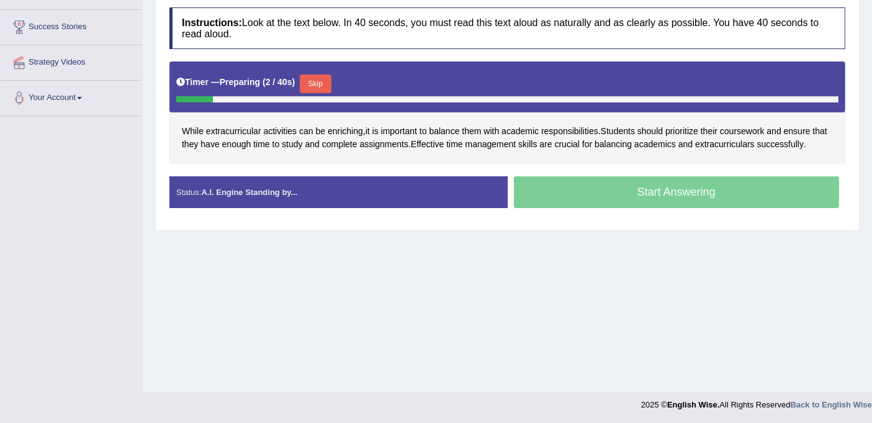
click at [316, 79] on button "Skip" at bounding box center [315, 83] width 31 height 19
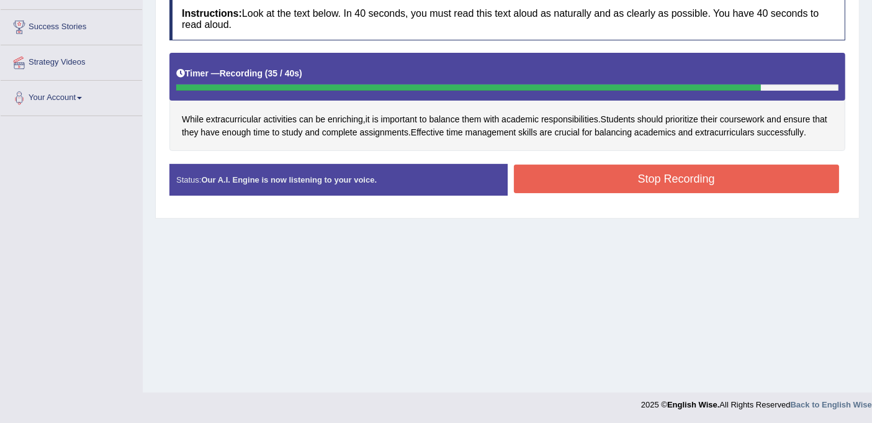
click at [627, 179] on button "Stop Recording" at bounding box center [677, 178] width 326 height 29
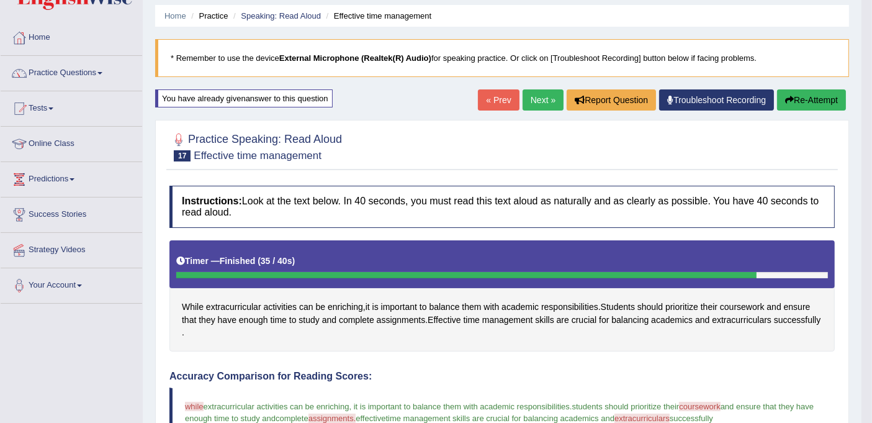
scroll to position [0, 0]
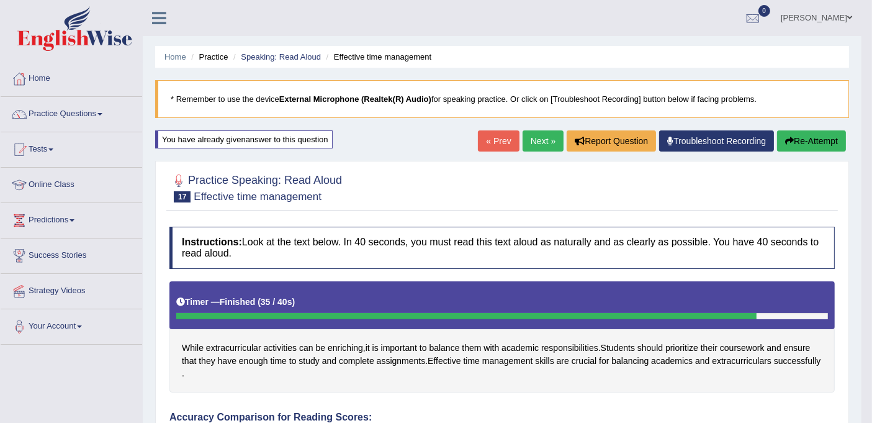
click at [529, 141] on link "Next »" at bounding box center [542, 140] width 41 height 21
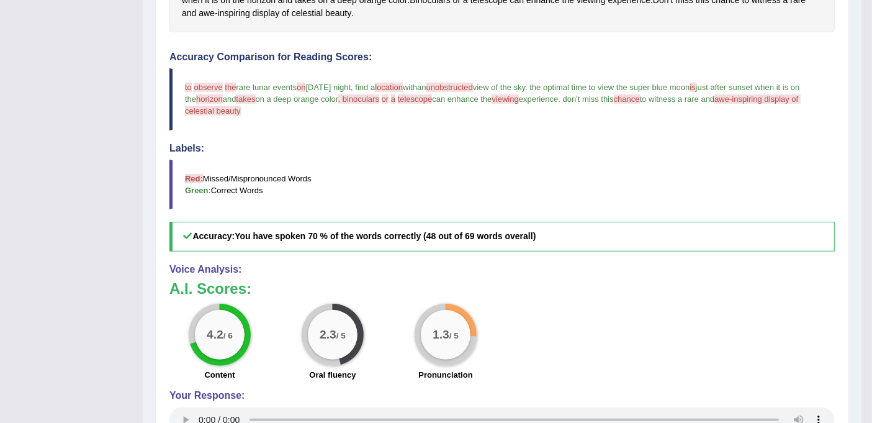
scroll to position [182, 0]
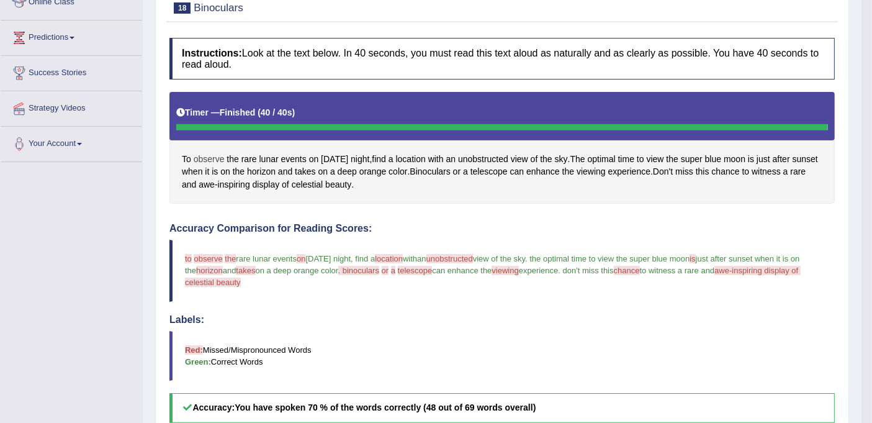
click at [218, 155] on span "observe" at bounding box center [209, 159] width 31 height 13
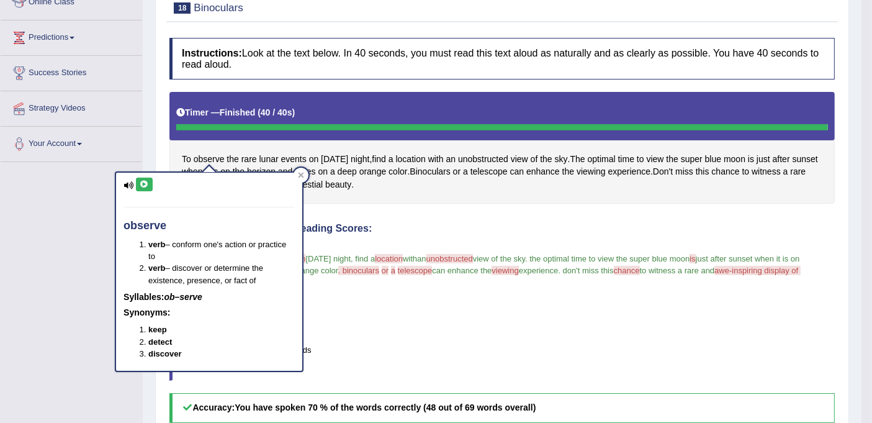
click at [138, 178] on button at bounding box center [144, 184] width 17 height 14
click at [140, 183] on icon at bounding box center [144, 184] width 9 height 7
click at [302, 178] on div at bounding box center [300, 175] width 15 height 15
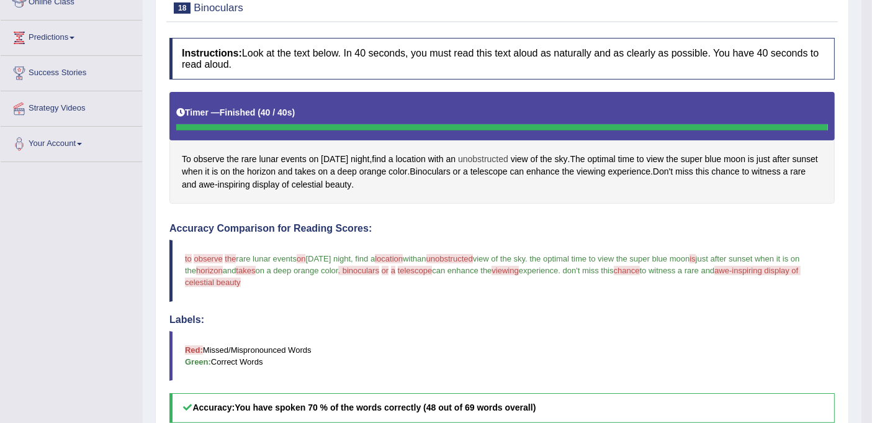
click at [508, 158] on span "unobstructed" at bounding box center [483, 159] width 50 height 13
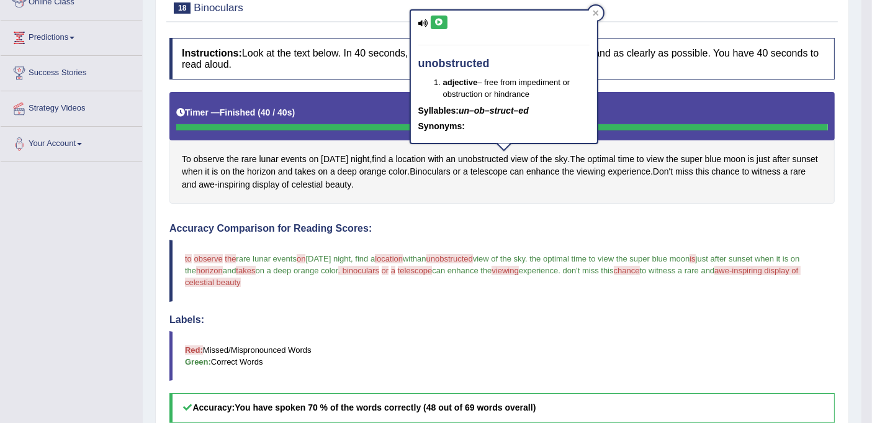
click at [436, 22] on icon at bounding box center [438, 22] width 9 height 7
click at [600, 14] on div at bounding box center [595, 13] width 15 height 15
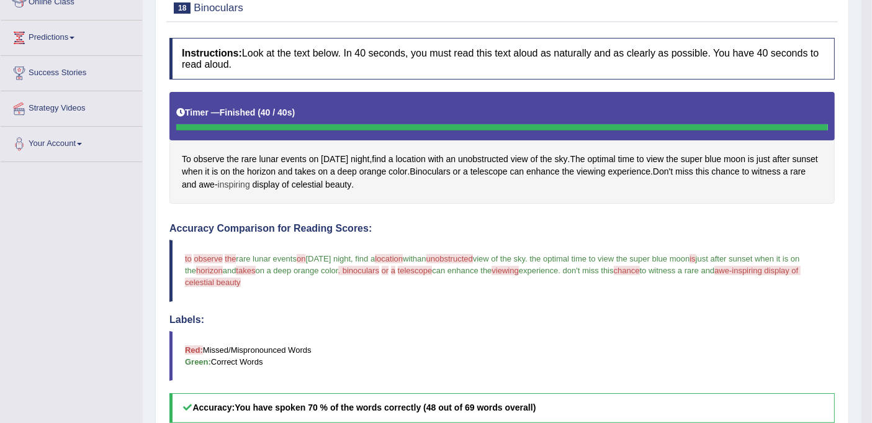
click at [245, 183] on span "inspiring" at bounding box center [234, 184] width 32 height 13
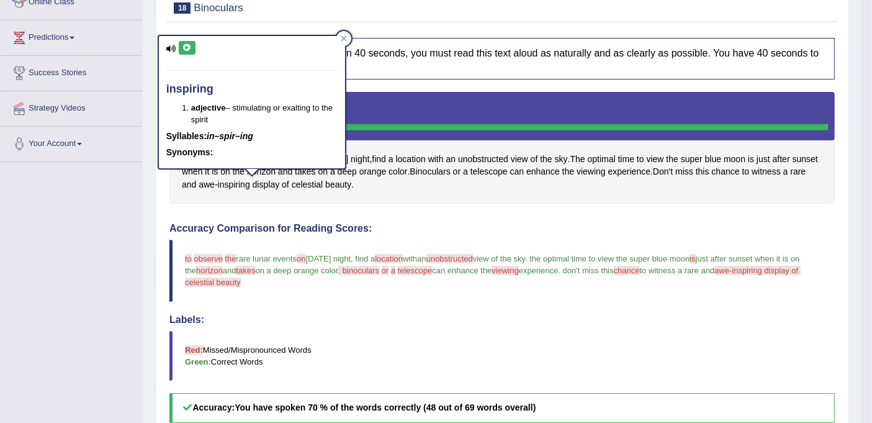
click at [187, 50] on icon at bounding box center [186, 47] width 9 height 7
click at [337, 42] on div at bounding box center [343, 38] width 15 height 15
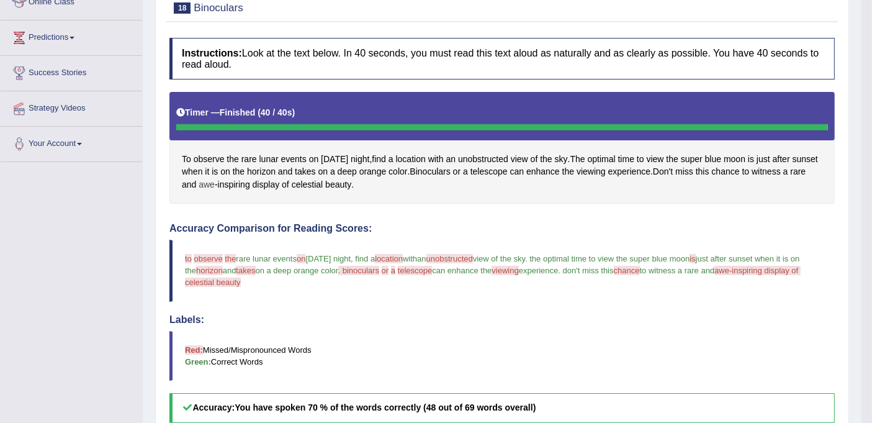
click at [215, 183] on span "awe" at bounding box center [207, 184] width 16 height 13
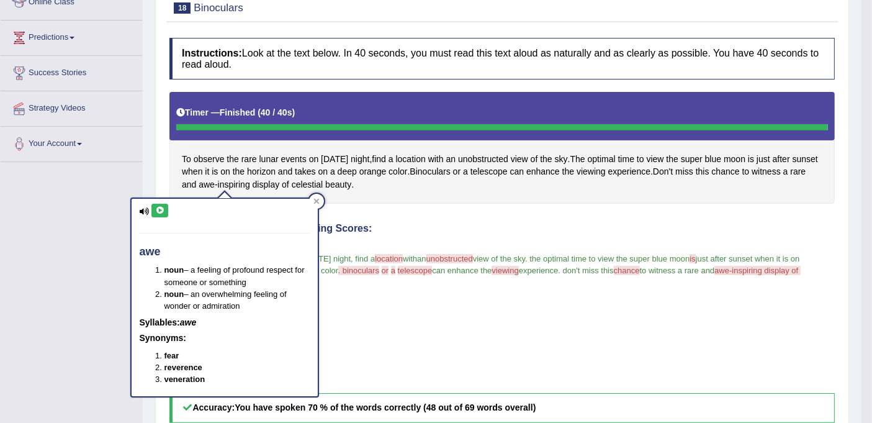
click at [159, 207] on icon at bounding box center [159, 210] width 9 height 7
click at [317, 202] on icon at bounding box center [317, 201] width 6 height 6
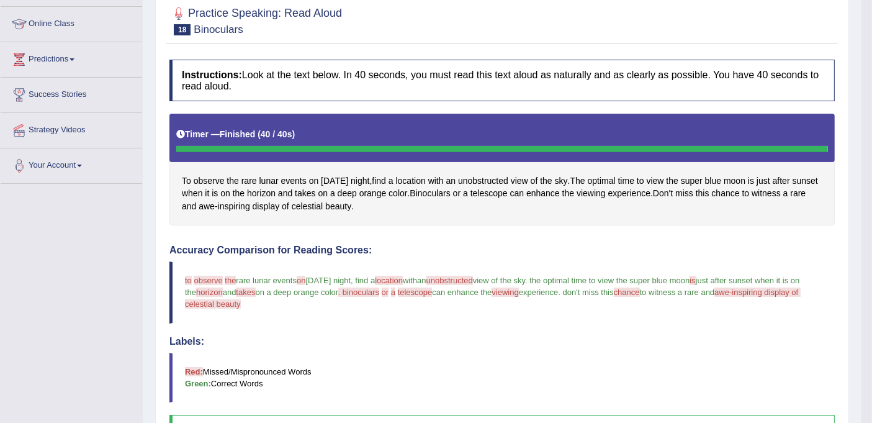
scroll to position [44, 0]
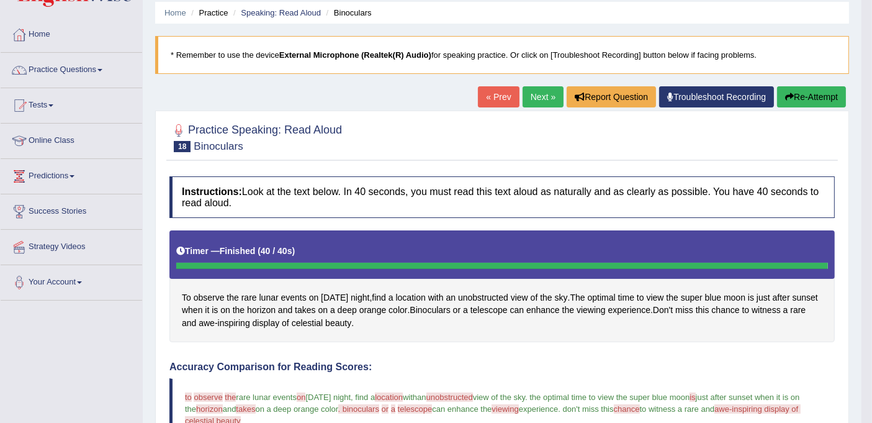
click at [808, 92] on button "Re-Attempt" at bounding box center [811, 96] width 69 height 21
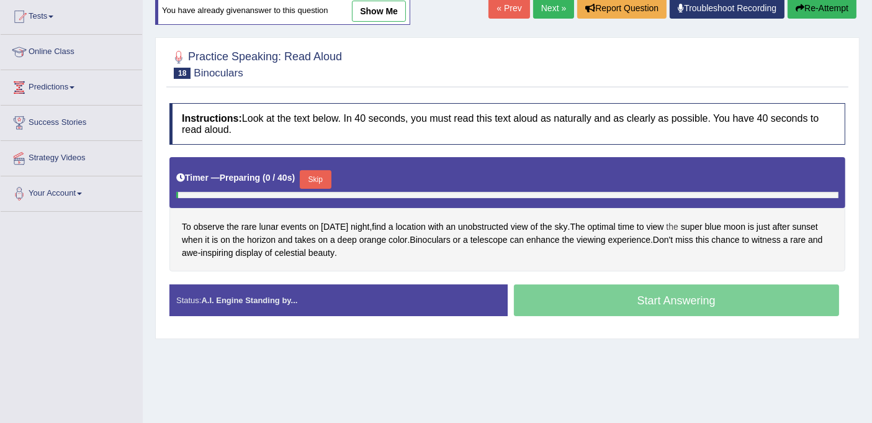
scroll to position [228, 0]
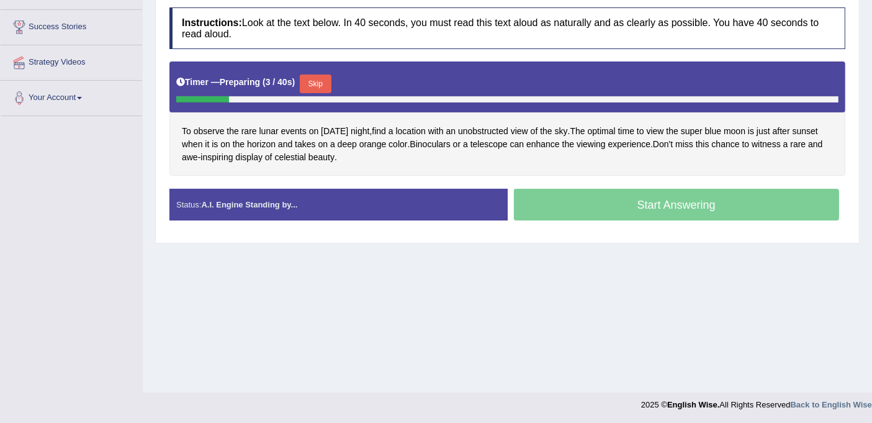
click at [319, 77] on button "Skip" at bounding box center [315, 83] width 31 height 19
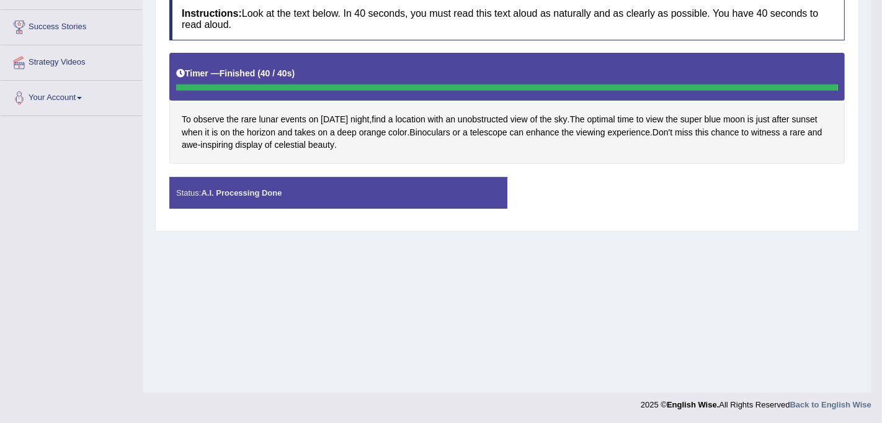
click at [0, 0] on div "Saving your answer..." at bounding box center [0, 0] width 0 height 0
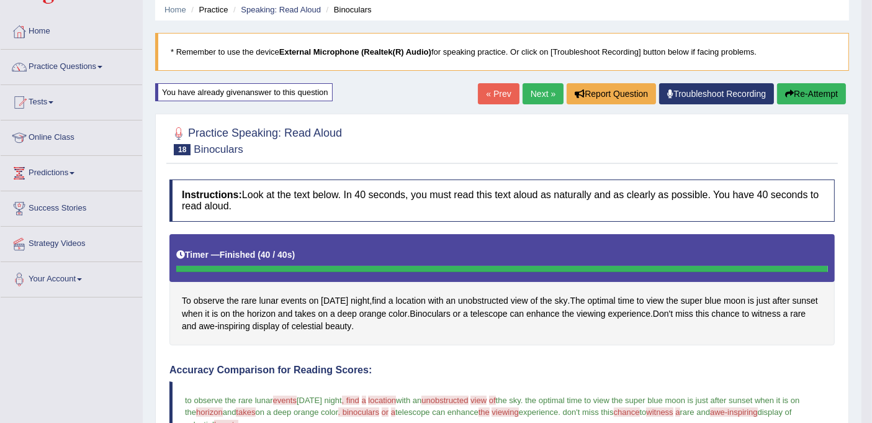
scroll to position [69, 0]
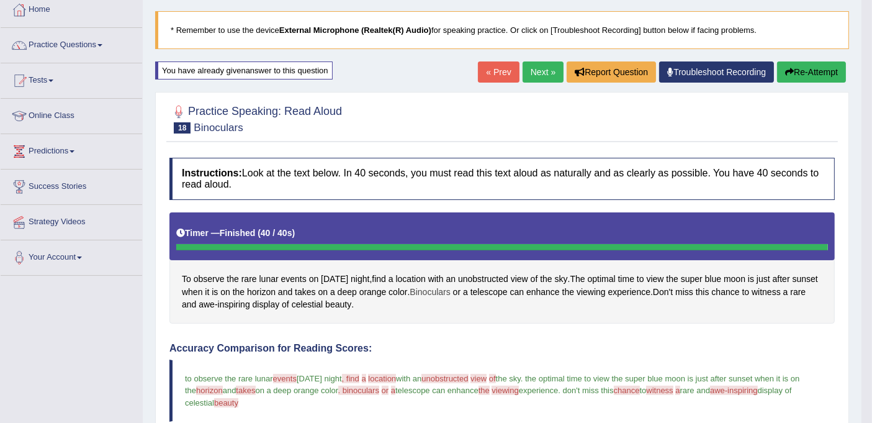
click at [450, 287] on span "Binoculars" at bounding box center [430, 291] width 40 height 13
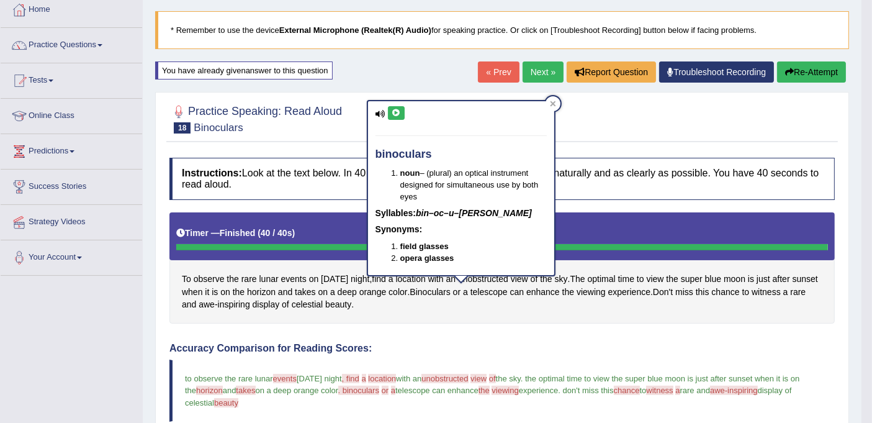
click at [392, 112] on icon at bounding box center [396, 112] width 9 height 7
click at [551, 102] on icon at bounding box center [553, 104] width 6 height 6
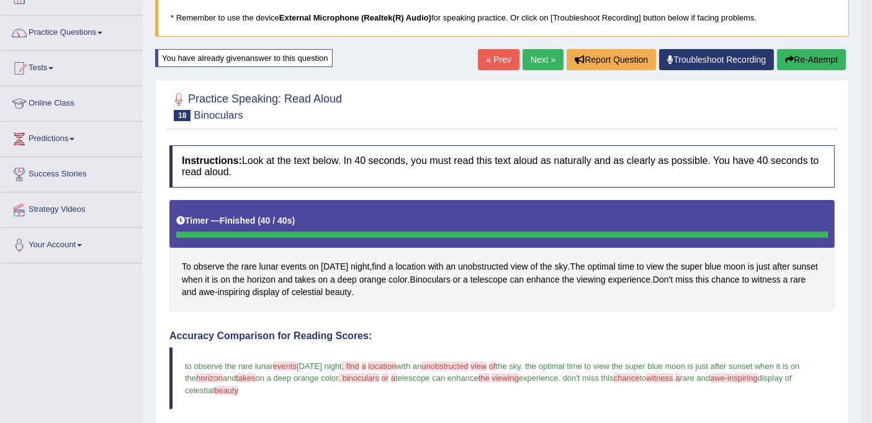
scroll to position [0, 0]
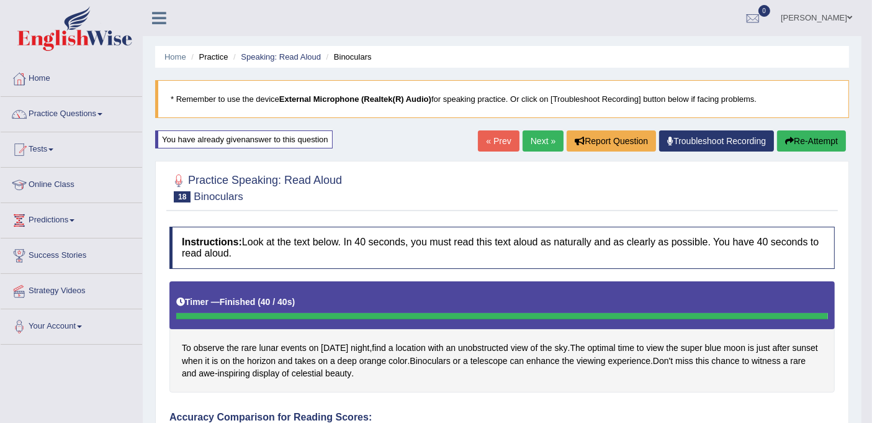
click at [801, 143] on button "Re-Attempt" at bounding box center [811, 140] width 69 height 21
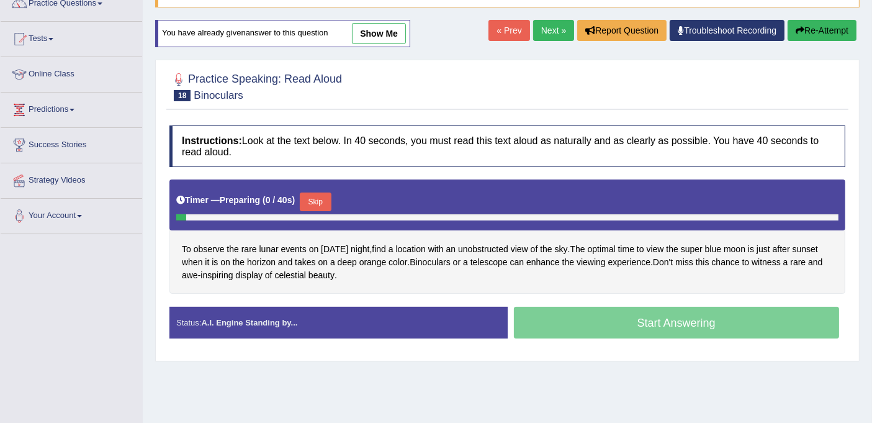
scroll to position [207, 0]
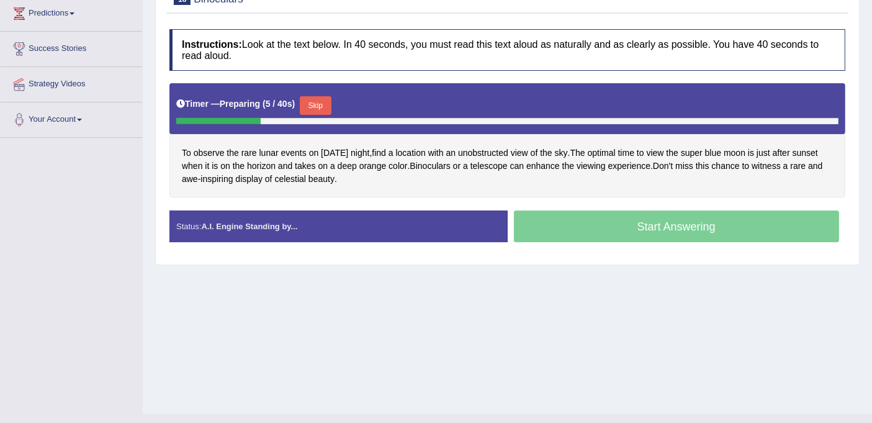
click at [327, 98] on button "Skip" at bounding box center [315, 105] width 31 height 19
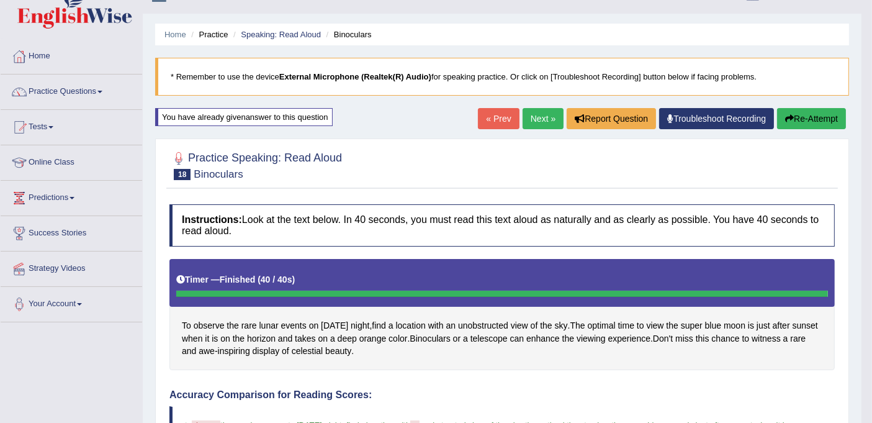
scroll to position [0, 0]
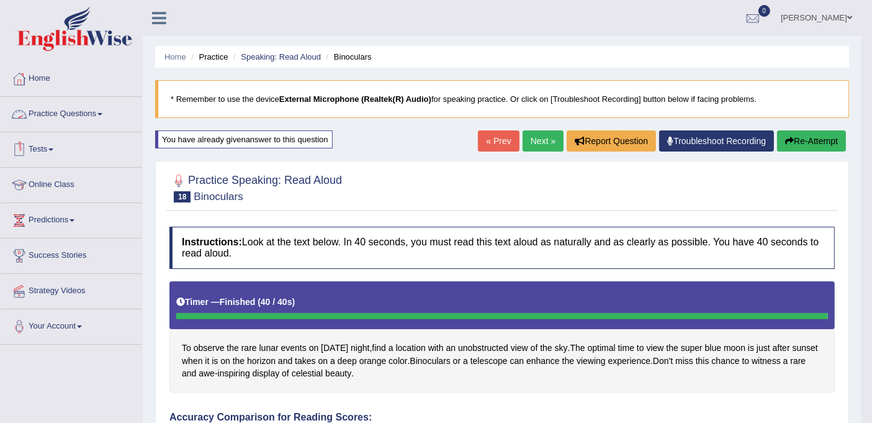
click at [94, 112] on link "Practice Questions" at bounding box center [71, 112] width 141 height 31
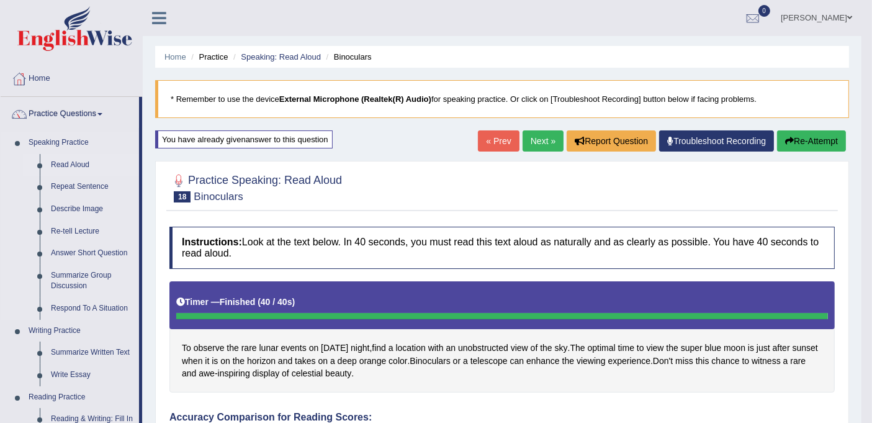
click at [76, 165] on link "Read Aloud" at bounding box center [92, 165] width 94 height 22
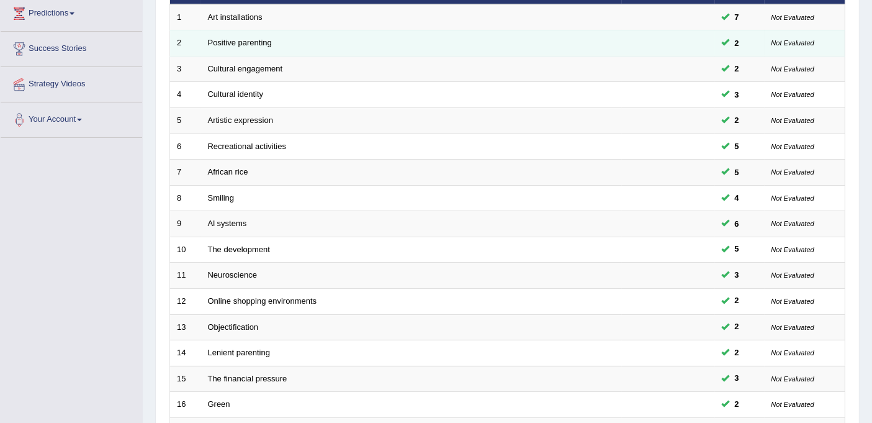
scroll to position [394, 0]
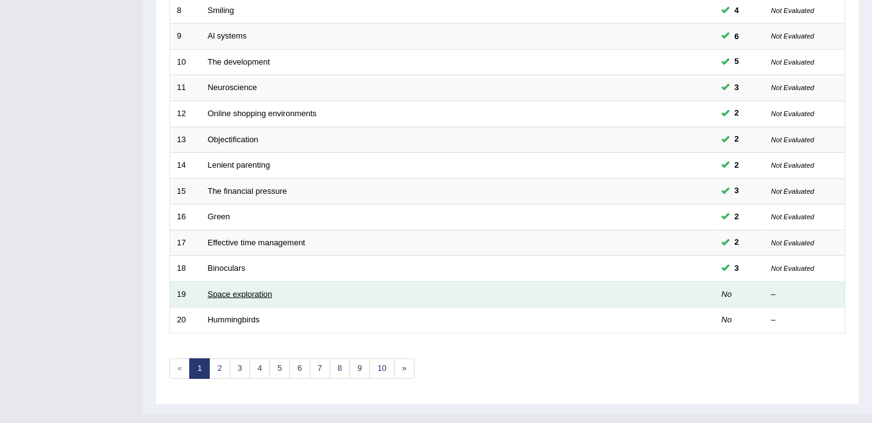
click at [242, 289] on link "Space exploration" at bounding box center [240, 293] width 65 height 9
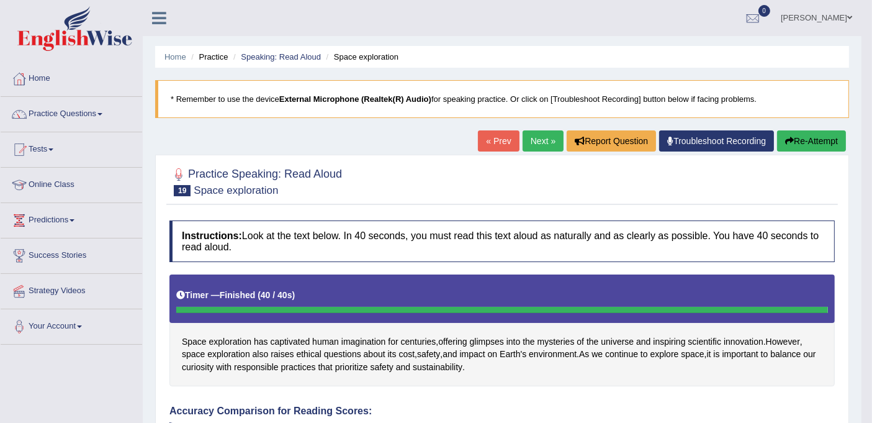
click at [807, 140] on button "Re-Attempt" at bounding box center [811, 140] width 69 height 21
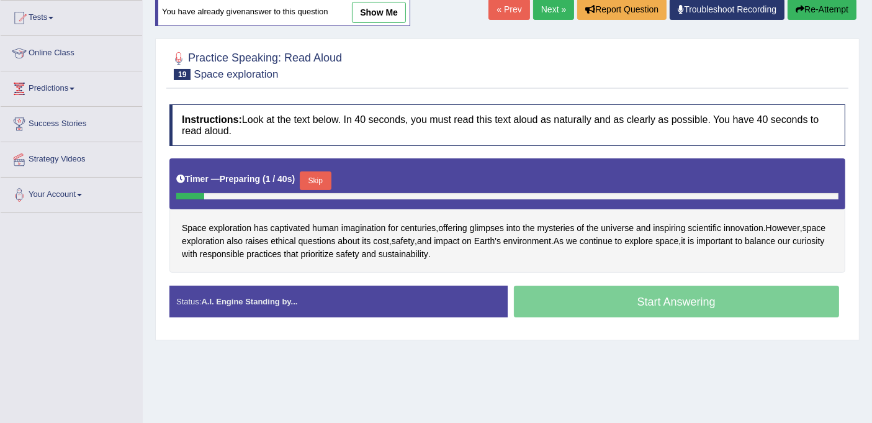
scroll to position [228, 0]
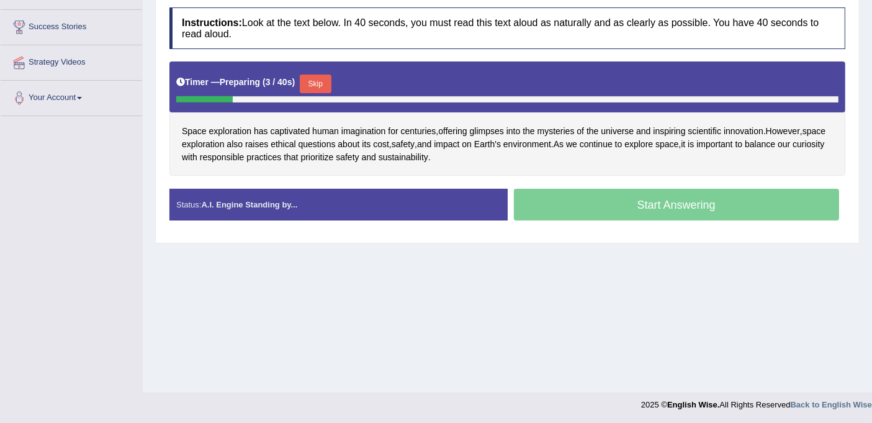
click at [589, 199] on div "Start Answering" at bounding box center [677, 206] width 338 height 35
click at [323, 79] on button "Skip" at bounding box center [315, 83] width 31 height 19
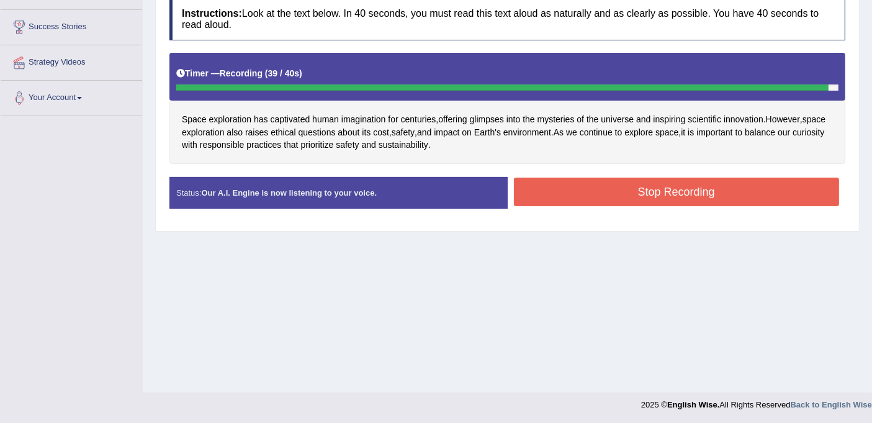
click at [619, 192] on button "Stop Recording" at bounding box center [677, 191] width 326 height 29
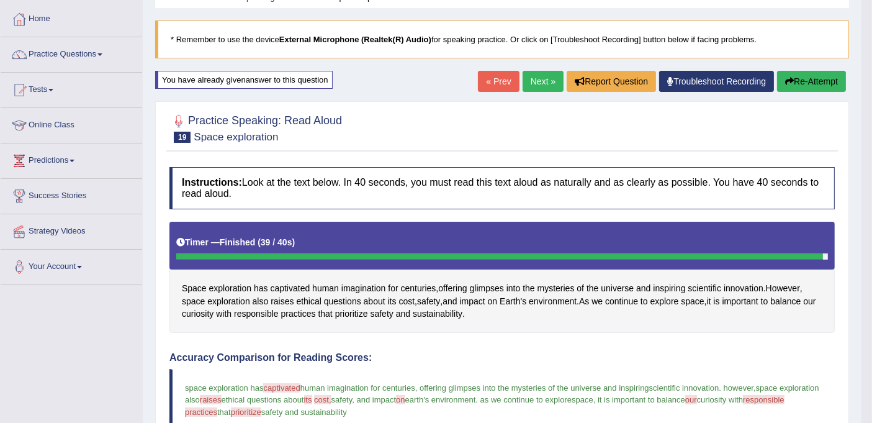
scroll to position [0, 0]
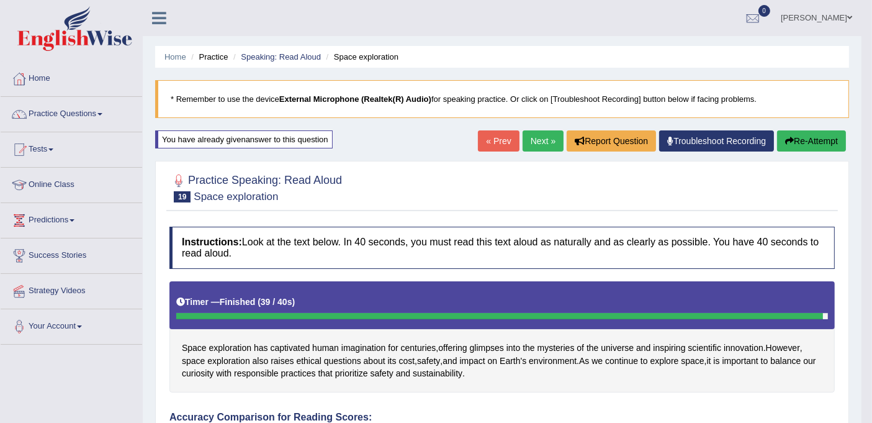
click at [540, 143] on link "Next »" at bounding box center [542, 140] width 41 height 21
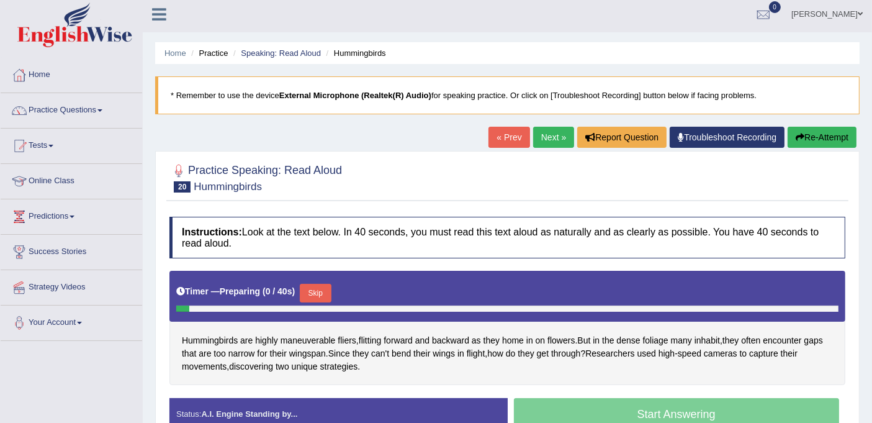
scroll to position [228, 0]
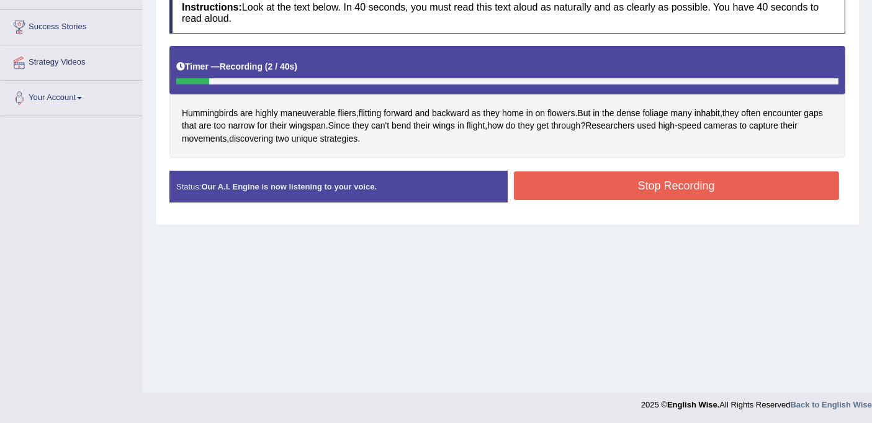
drag, startPoint x: 564, startPoint y: 190, endPoint x: 483, endPoint y: 278, distance: 119.4
click at [483, 278] on div "Home Practice Speaking: Read Aloud Hummingbirds * Remember to use the device Ex…" at bounding box center [507, 82] width 729 height 620
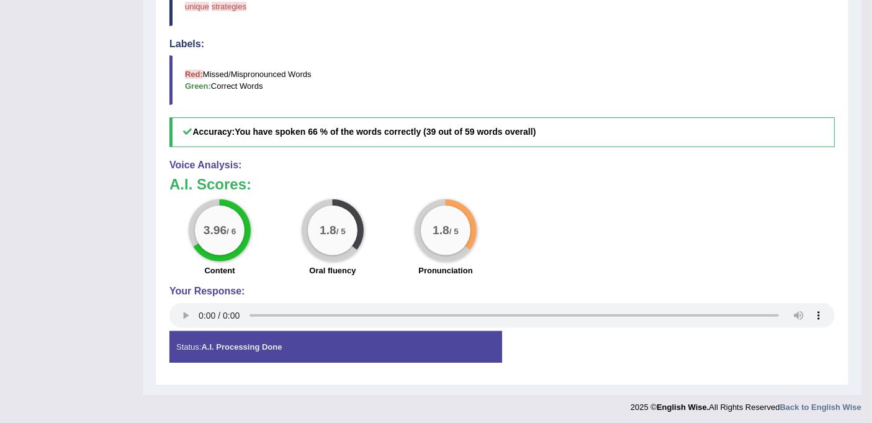
scroll to position [182, 0]
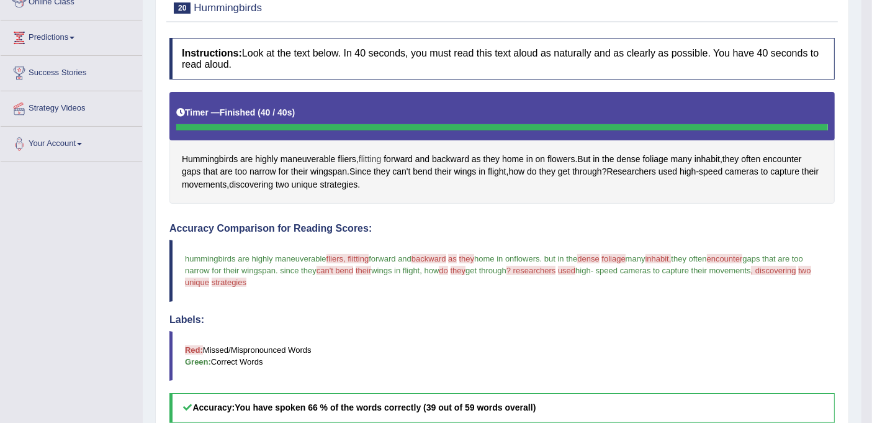
click at [377, 156] on span "flitting" at bounding box center [370, 159] width 23 height 13
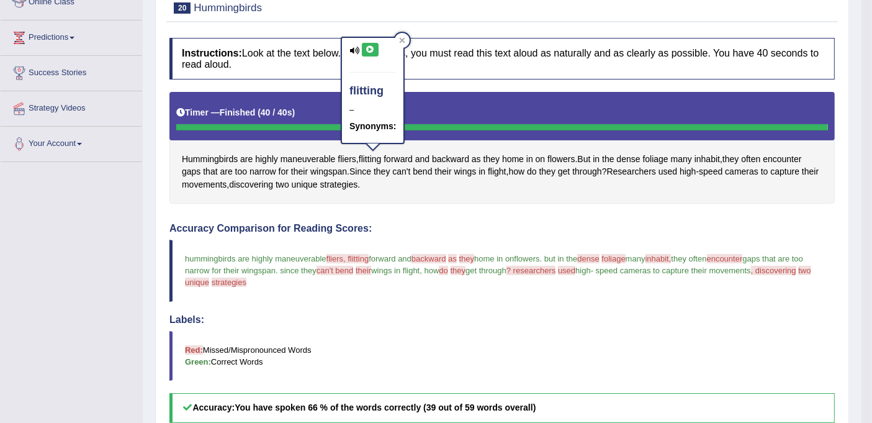
click at [367, 51] on icon at bounding box center [369, 49] width 9 height 7
click at [367, 50] on icon at bounding box center [369, 49] width 9 height 7
click at [404, 40] on icon at bounding box center [402, 40] width 6 height 6
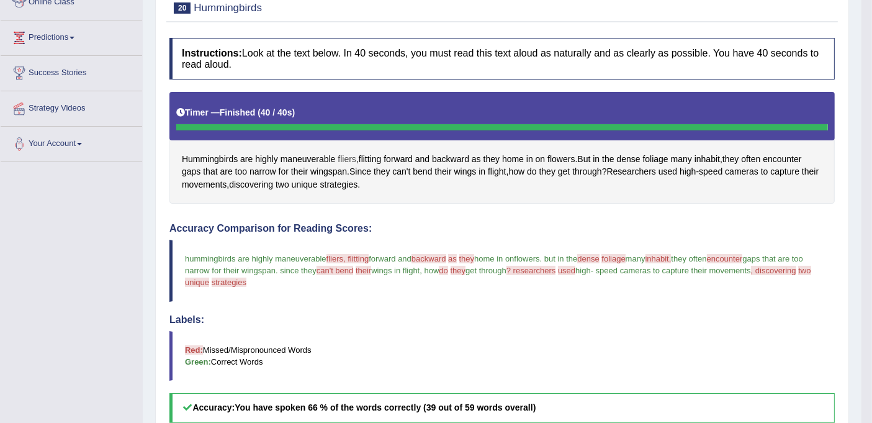
click at [344, 155] on span "fliers" at bounding box center [347, 159] width 19 height 13
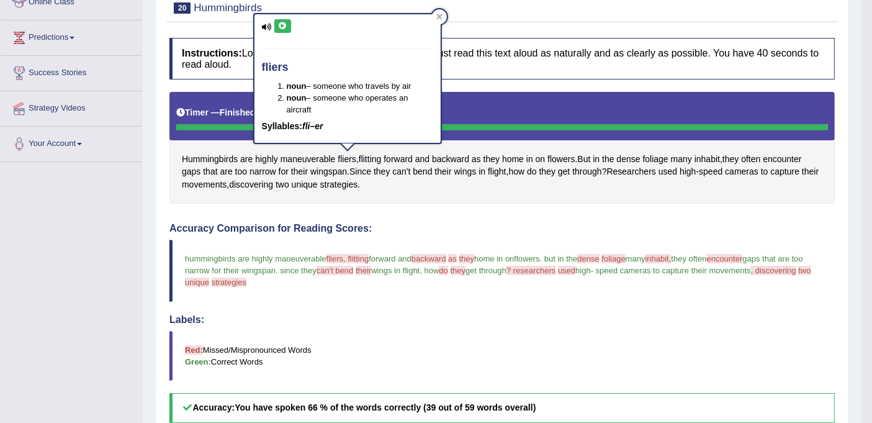
click at [279, 29] on button at bounding box center [282, 26] width 17 height 14
click at [284, 24] on icon at bounding box center [282, 25] width 9 height 7
click at [438, 17] on icon at bounding box center [439, 17] width 6 height 6
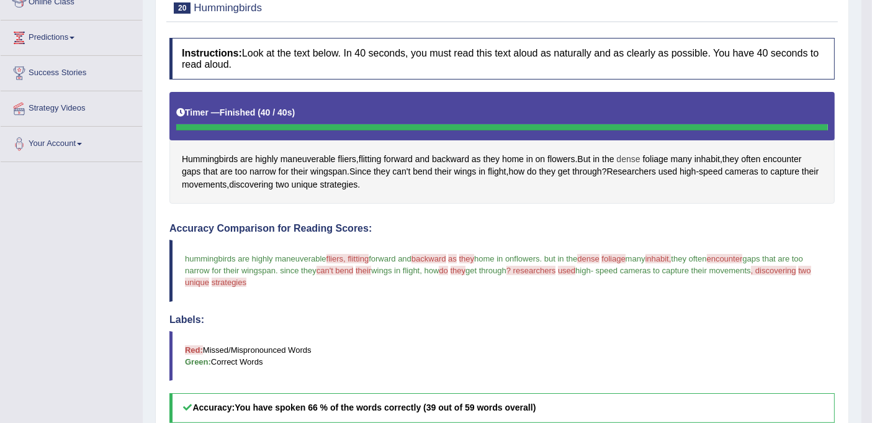
click at [632, 156] on span "dense" at bounding box center [628, 159] width 24 height 13
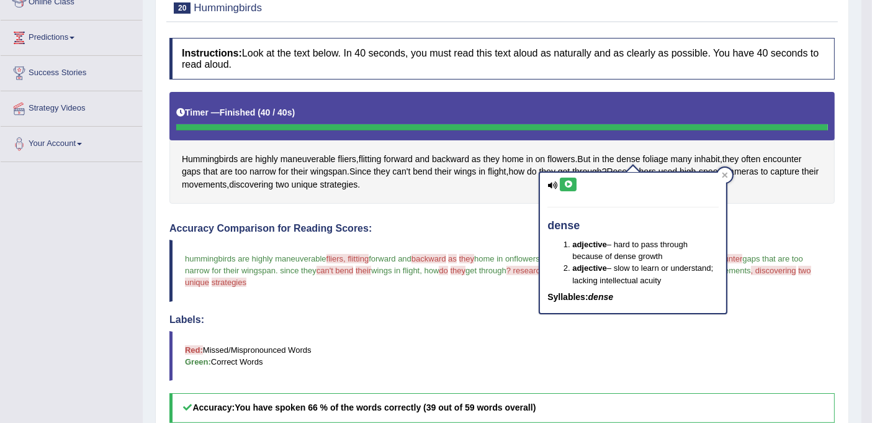
click at [573, 181] on button at bounding box center [568, 184] width 17 height 14
click at [719, 170] on div at bounding box center [724, 175] width 15 height 15
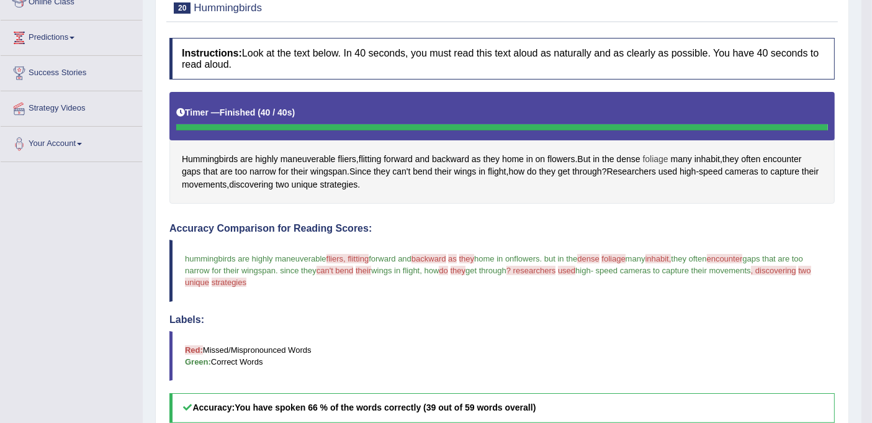
click at [658, 154] on span "foliage" at bounding box center [655, 159] width 25 height 13
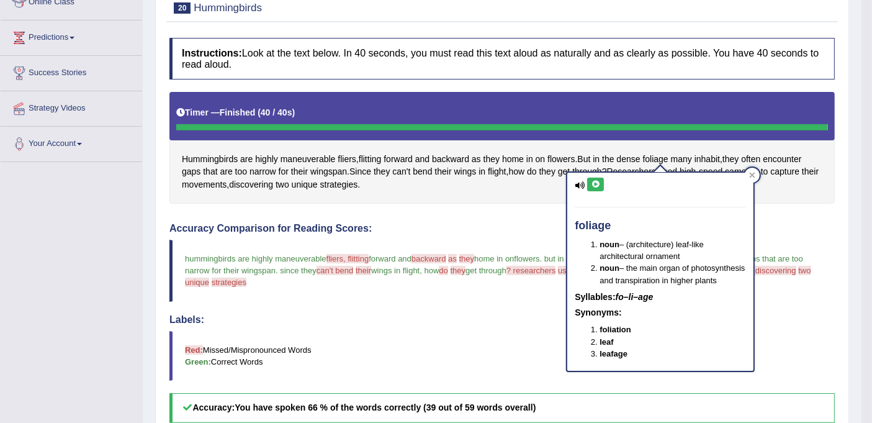
click at [596, 181] on icon at bounding box center [595, 184] width 9 height 7
click at [750, 168] on div at bounding box center [752, 175] width 15 height 15
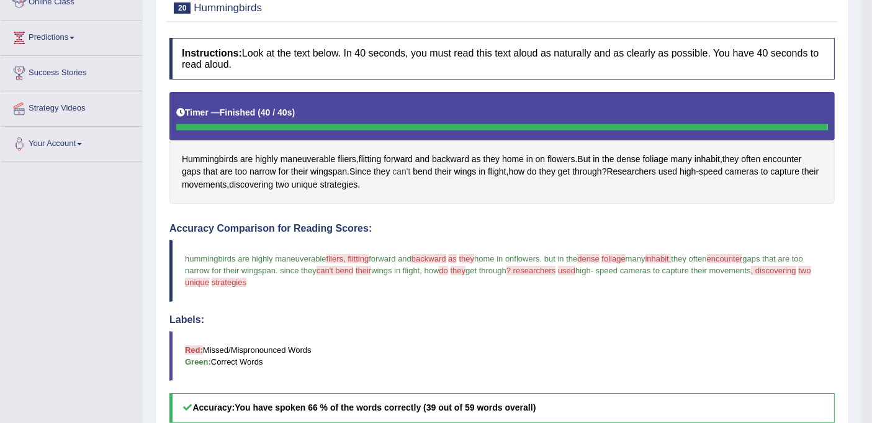
click at [402, 170] on span "can't" at bounding box center [401, 171] width 18 height 13
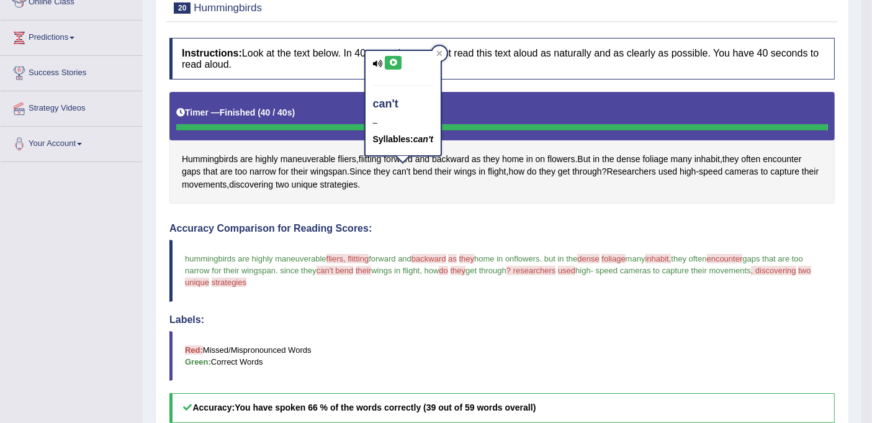
click at [395, 63] on icon at bounding box center [392, 62] width 9 height 7
click at [392, 63] on icon at bounding box center [392, 62] width 9 height 7
click at [393, 59] on icon at bounding box center [392, 62] width 9 height 7
click at [392, 59] on icon at bounding box center [392, 62] width 9 height 7
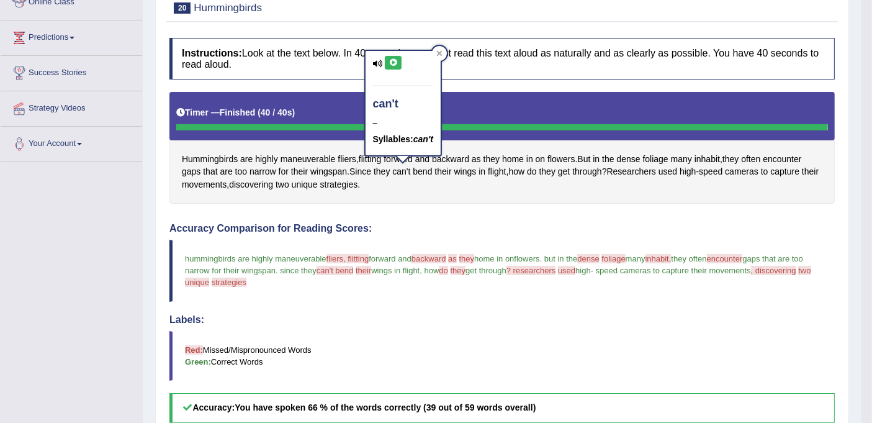
click at [392, 59] on icon at bounding box center [392, 62] width 9 height 7
click at [441, 49] on div at bounding box center [439, 53] width 15 height 15
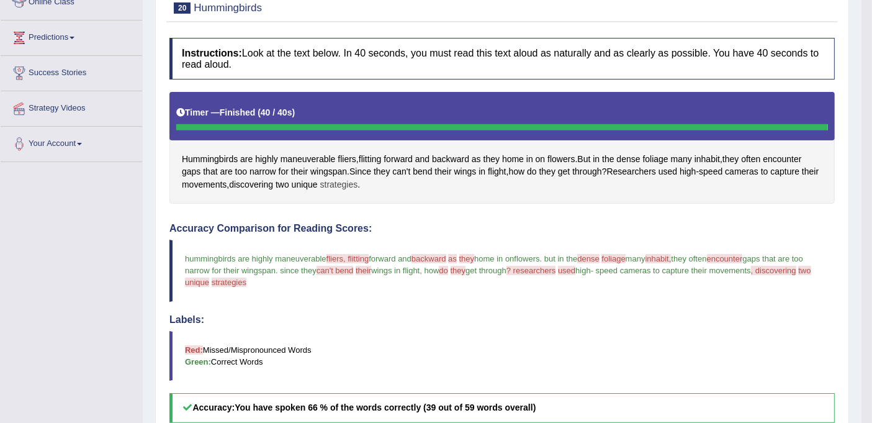
click at [358, 182] on span "strategies" at bounding box center [339, 184] width 38 height 13
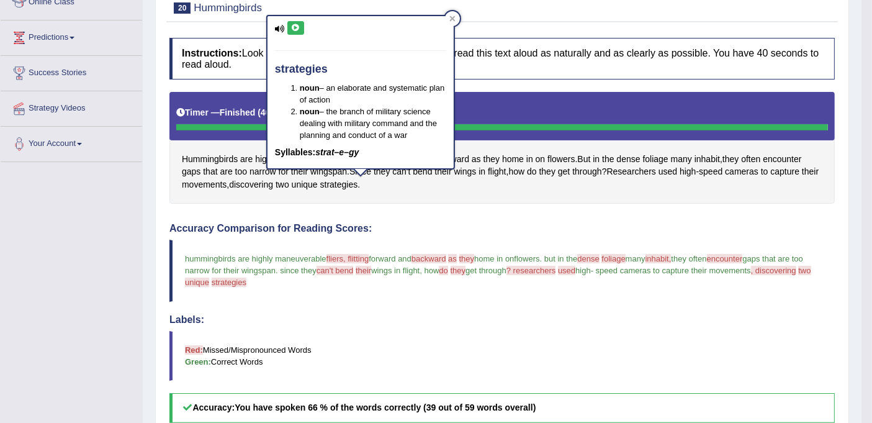
click at [297, 24] on icon at bounding box center [295, 27] width 9 height 7
click at [453, 16] on icon at bounding box center [452, 19] width 6 height 6
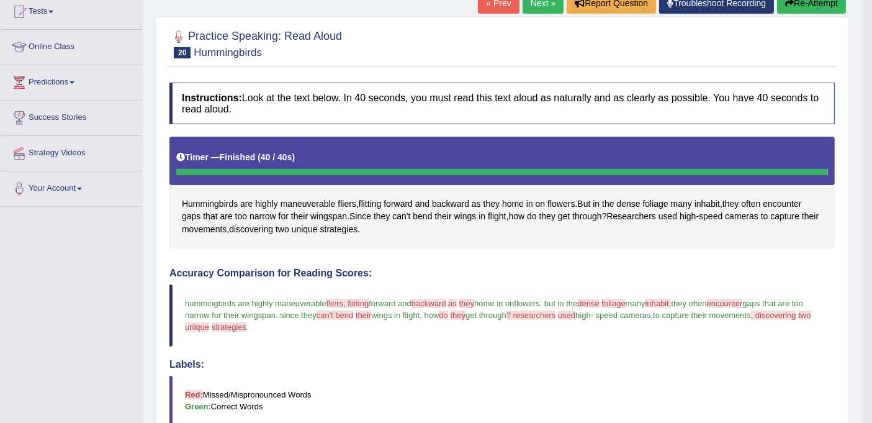
scroll to position [69, 0]
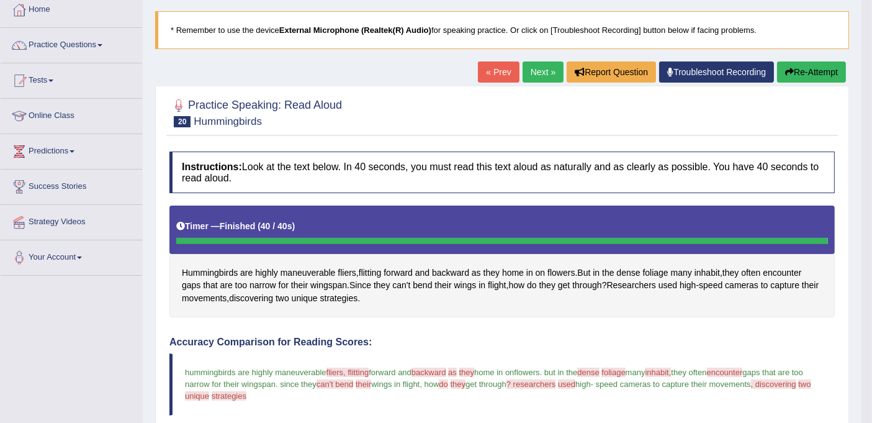
click at [798, 66] on button "Re-Attempt" at bounding box center [811, 71] width 69 height 21
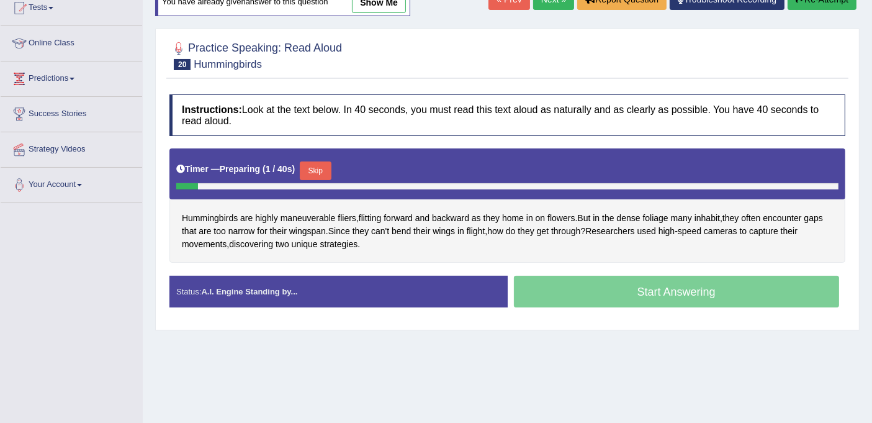
scroll to position [228, 0]
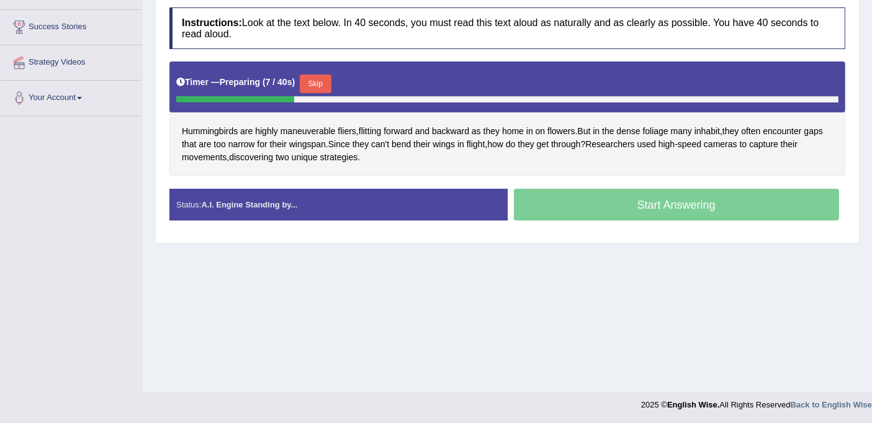
click at [320, 86] on button "Skip" at bounding box center [315, 83] width 31 height 19
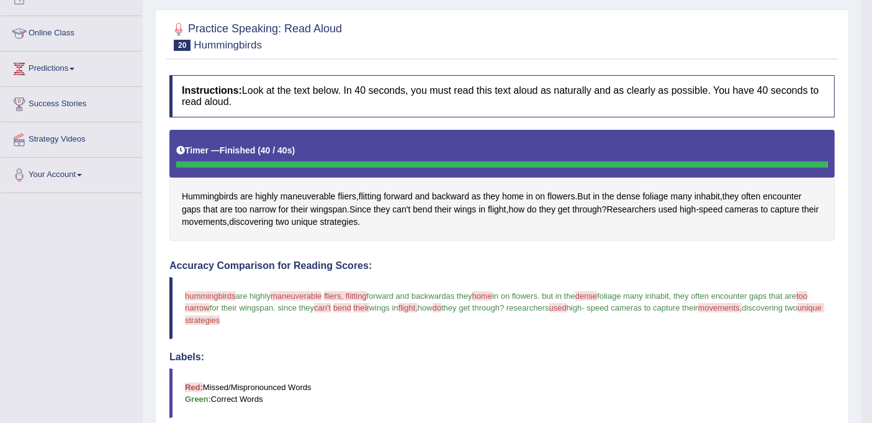
scroll to position [0, 0]
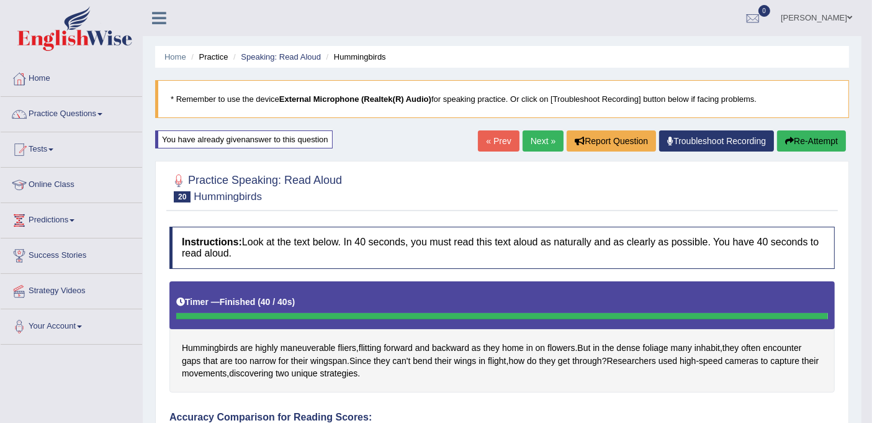
click at [799, 136] on button "Re-Attempt" at bounding box center [811, 140] width 69 height 21
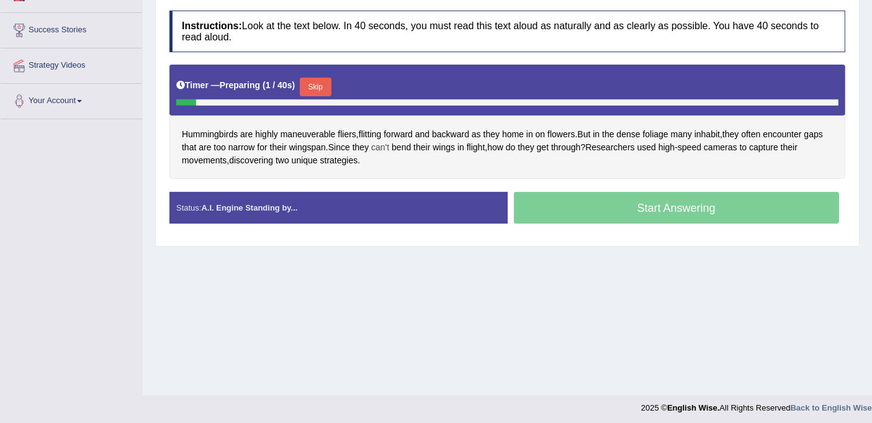
scroll to position [228, 0]
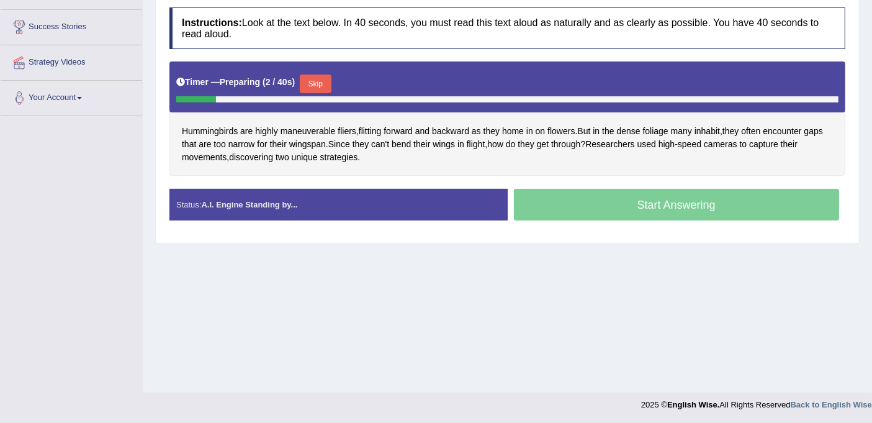
click at [323, 74] on button "Skip" at bounding box center [315, 83] width 31 height 19
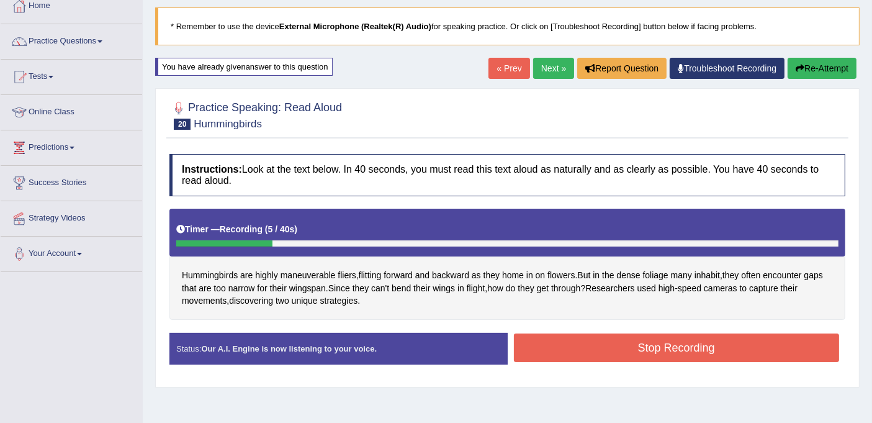
scroll to position [21, 0]
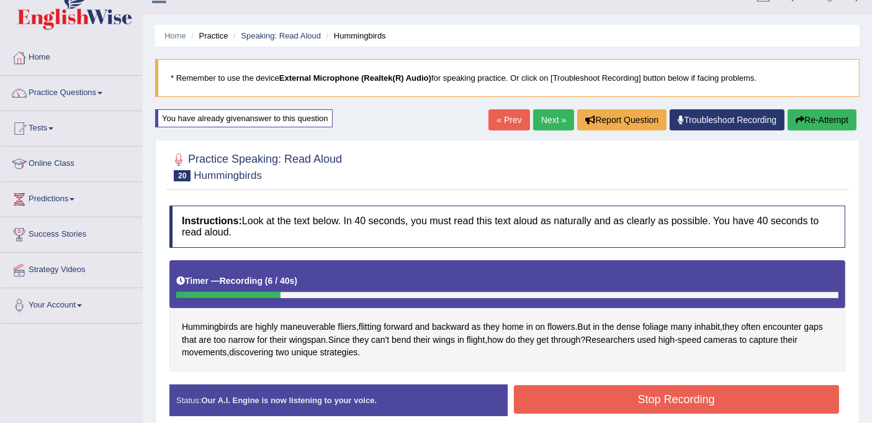
click at [804, 121] on button "Re-Attempt" at bounding box center [821, 119] width 69 height 21
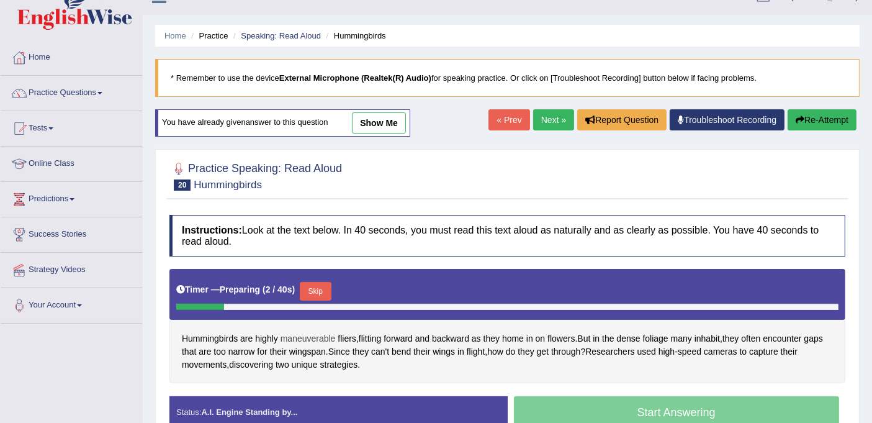
click at [313, 335] on span "maneuverable" at bounding box center [307, 338] width 55 height 13
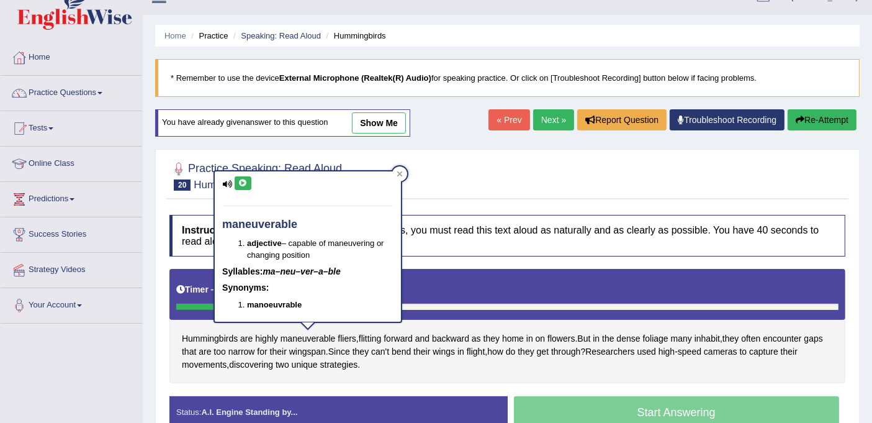
click at [241, 183] on icon at bounding box center [242, 182] width 9 height 7
click at [395, 171] on div at bounding box center [399, 173] width 15 height 15
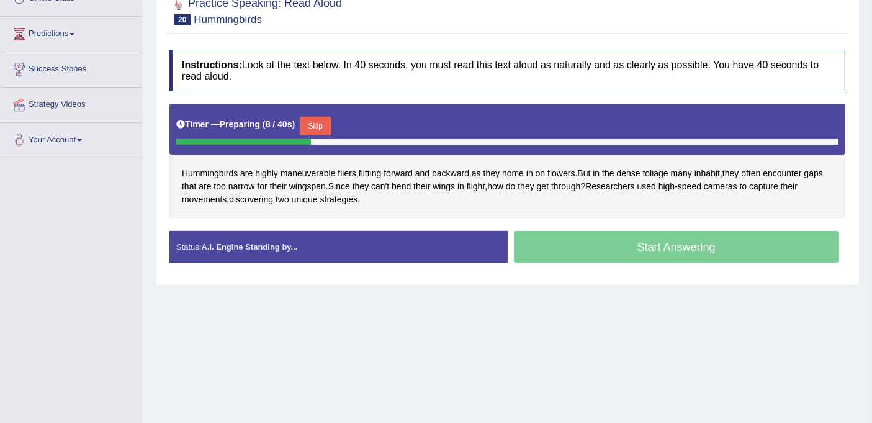
scroll to position [228, 0]
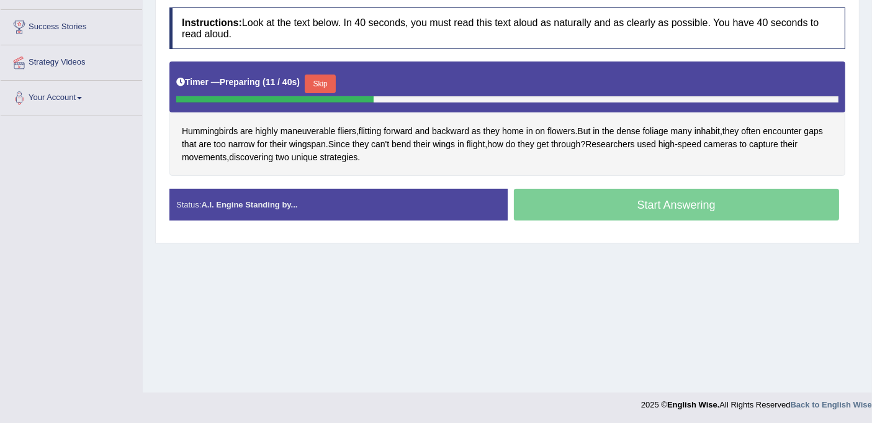
click at [323, 78] on button "Skip" at bounding box center [320, 83] width 31 height 19
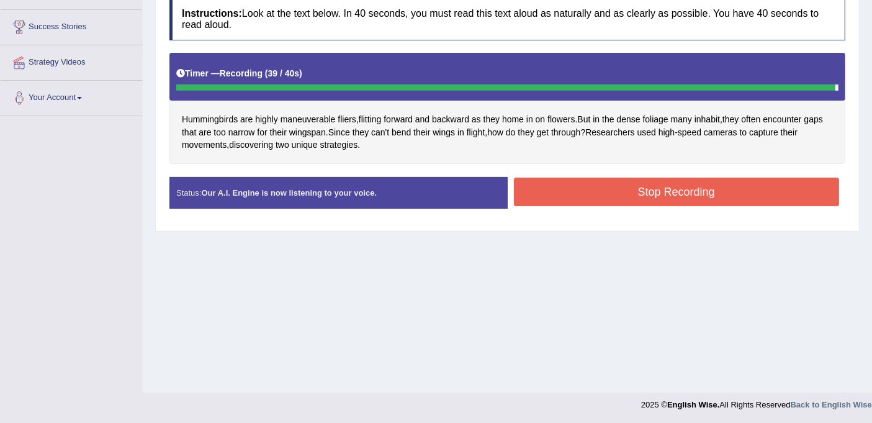
click at [581, 192] on button "Stop Recording" at bounding box center [677, 191] width 326 height 29
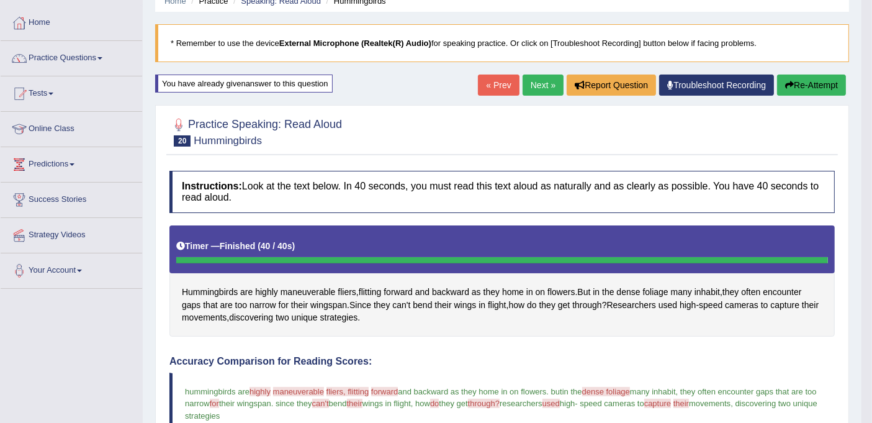
scroll to position [0, 0]
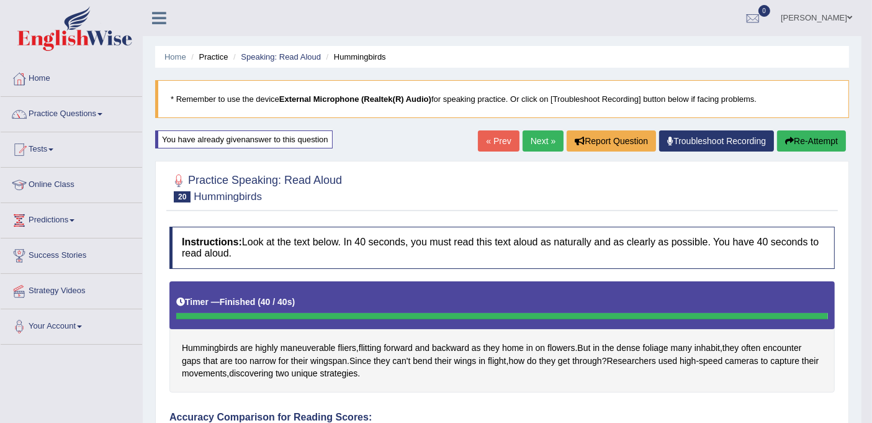
click at [540, 137] on link "Next »" at bounding box center [542, 140] width 41 height 21
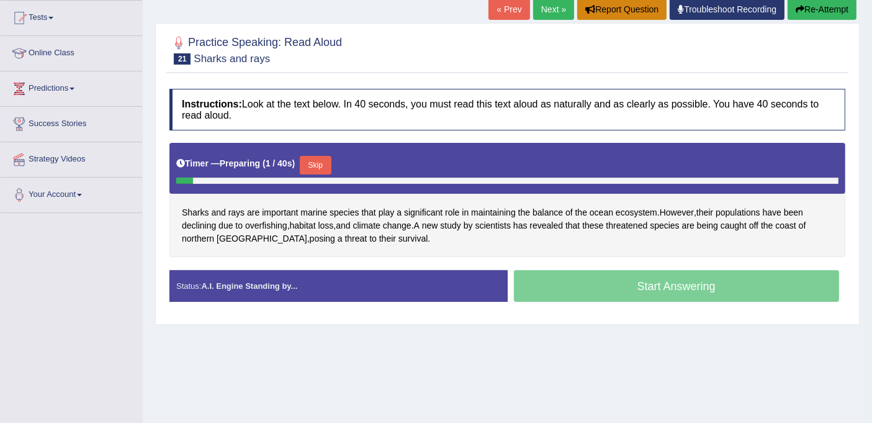
scroll to position [228, 0]
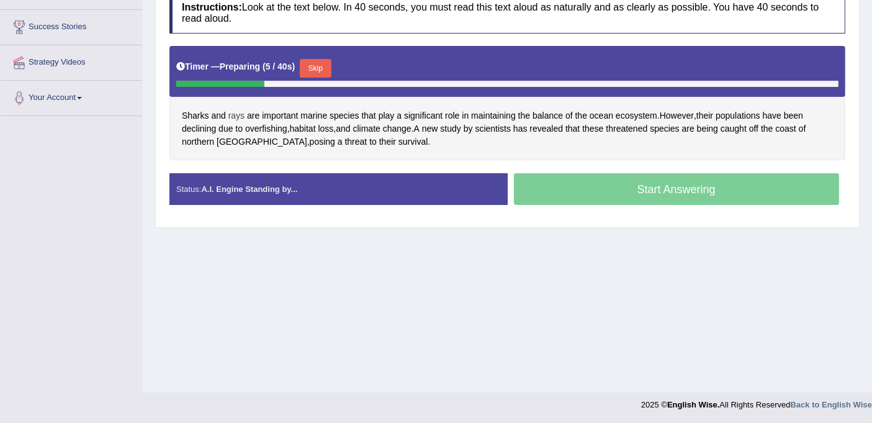
click at [238, 114] on span "rays" at bounding box center [236, 115] width 16 height 13
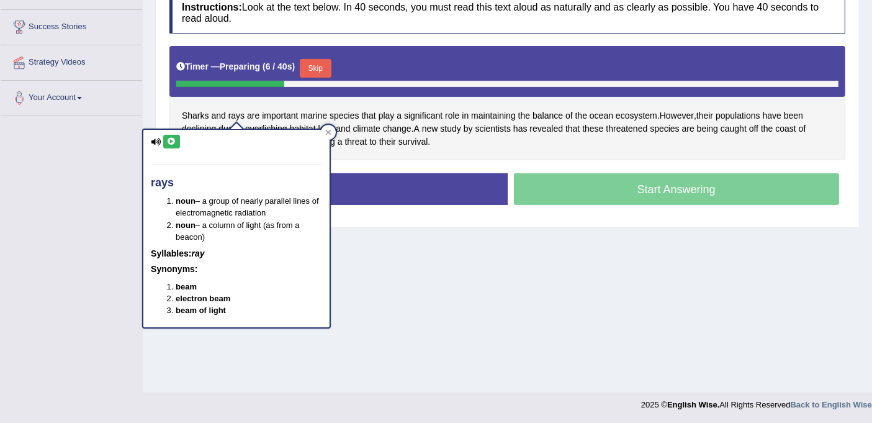
click at [169, 139] on icon at bounding box center [171, 141] width 9 height 7
click at [323, 128] on div at bounding box center [328, 132] width 15 height 15
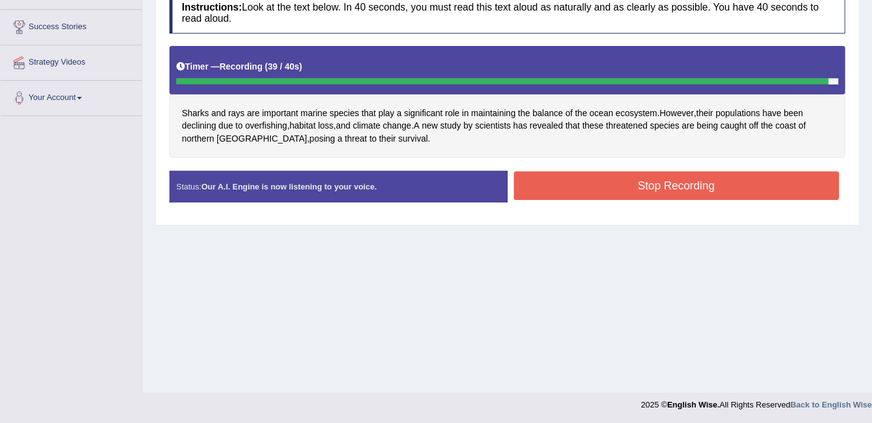
click at [583, 176] on button "Stop Recording" at bounding box center [677, 185] width 326 height 29
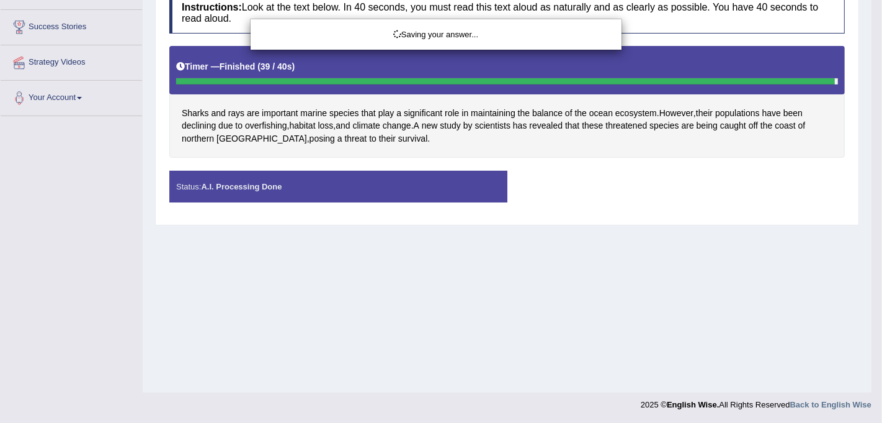
click at [225, 137] on div "Saving your answer..." at bounding box center [441, 211] width 882 height 423
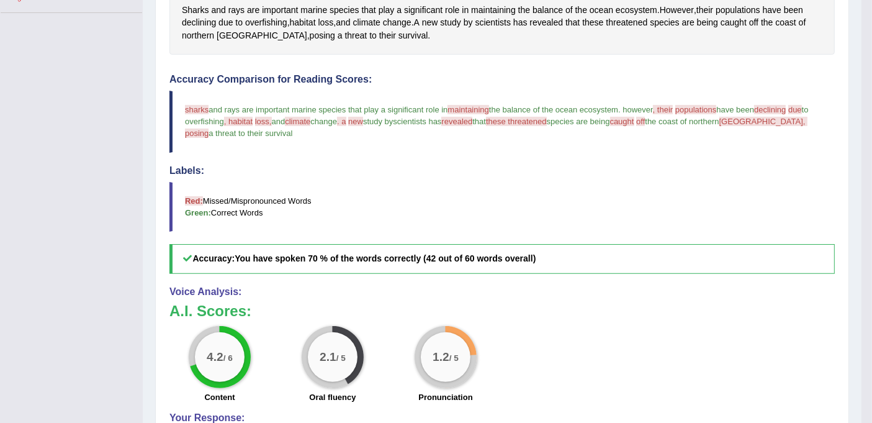
scroll to position [182, 0]
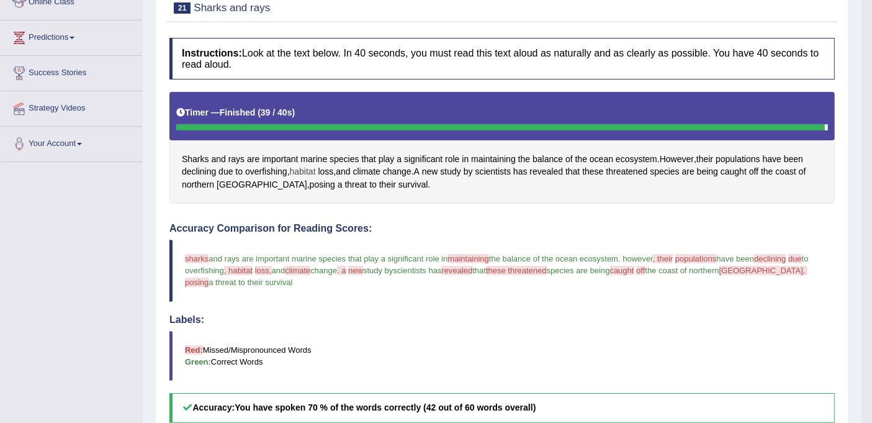
click at [302, 168] on span "habitat" at bounding box center [303, 171] width 26 height 13
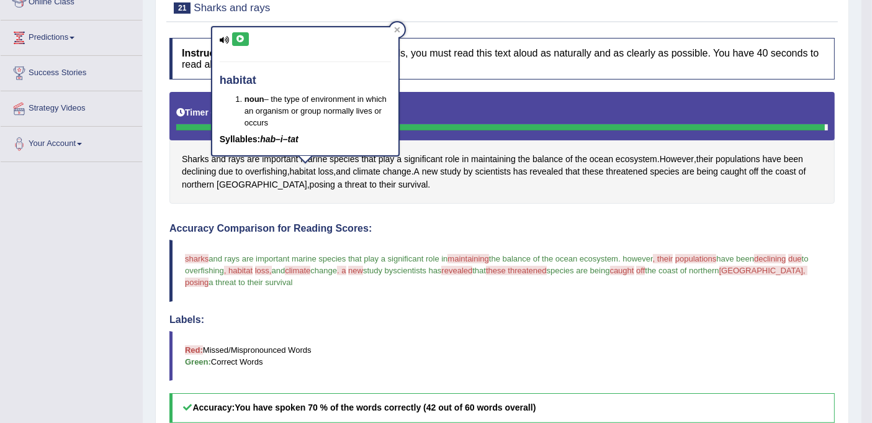
click at [237, 32] on button at bounding box center [240, 39] width 17 height 14
click at [392, 27] on div at bounding box center [397, 29] width 15 height 15
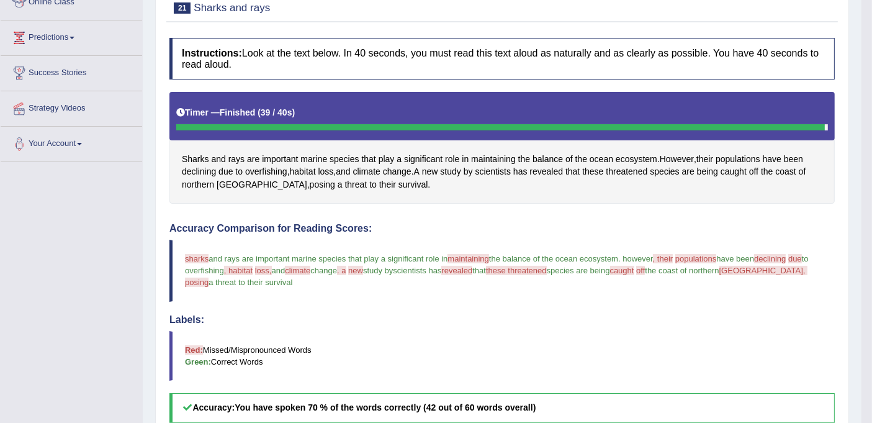
click at [310, 266] on span "climate" at bounding box center [297, 270] width 25 height 9
click at [367, 172] on span "climate" at bounding box center [366, 171] width 27 height 13
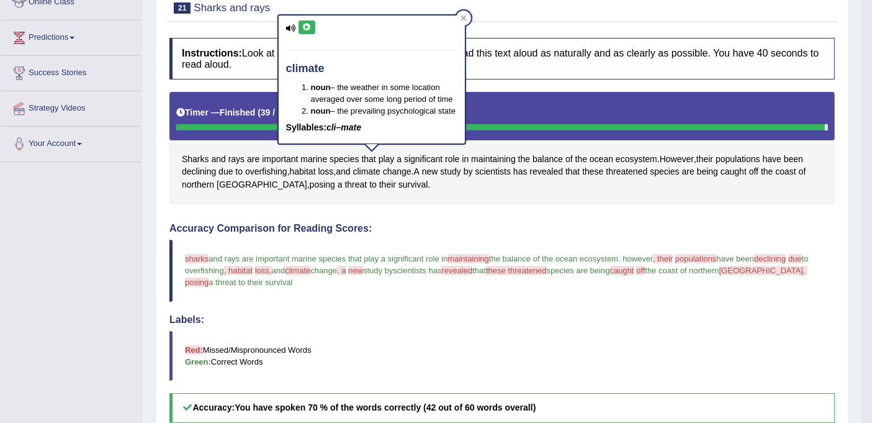
click at [307, 25] on icon at bounding box center [306, 27] width 9 height 7
click at [637, 171] on span "threatened" at bounding box center [627, 171] width 42 height 13
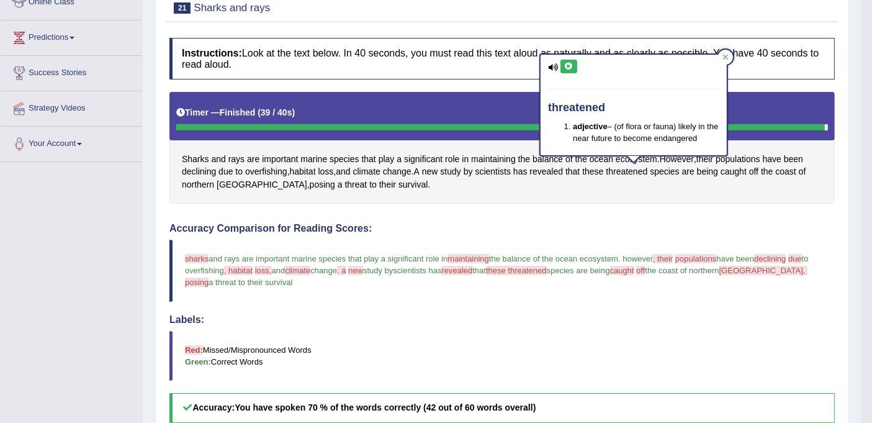
click at [571, 63] on icon at bounding box center [568, 66] width 9 height 7
click at [743, 169] on span "caught" at bounding box center [733, 171] width 26 height 13
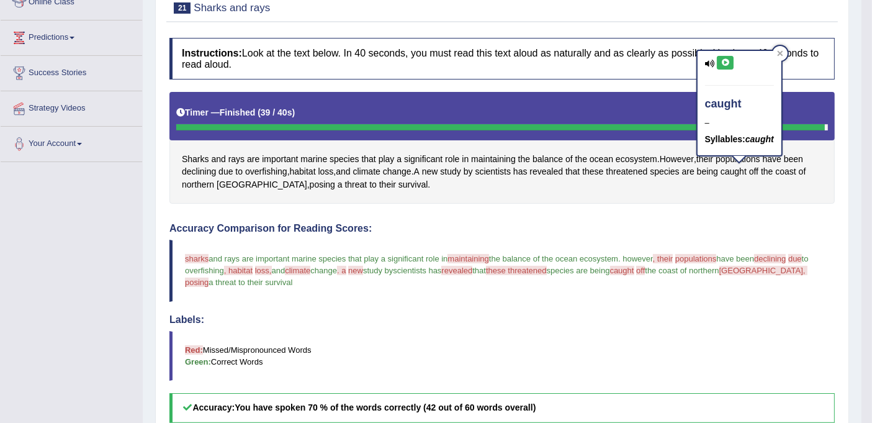
click at [720, 61] on icon at bounding box center [724, 62] width 9 height 7
click at [228, 181] on span "Cyprus" at bounding box center [262, 184] width 91 height 13
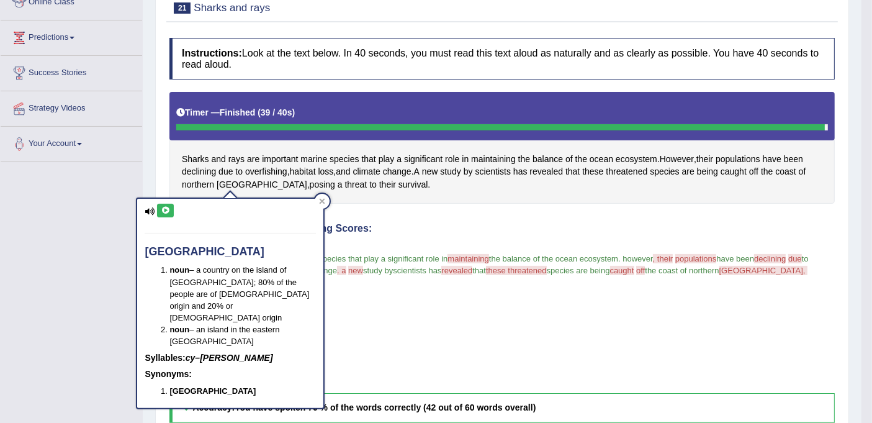
click at [163, 210] on icon at bounding box center [165, 210] width 9 height 7
click at [325, 197] on div at bounding box center [322, 201] width 15 height 15
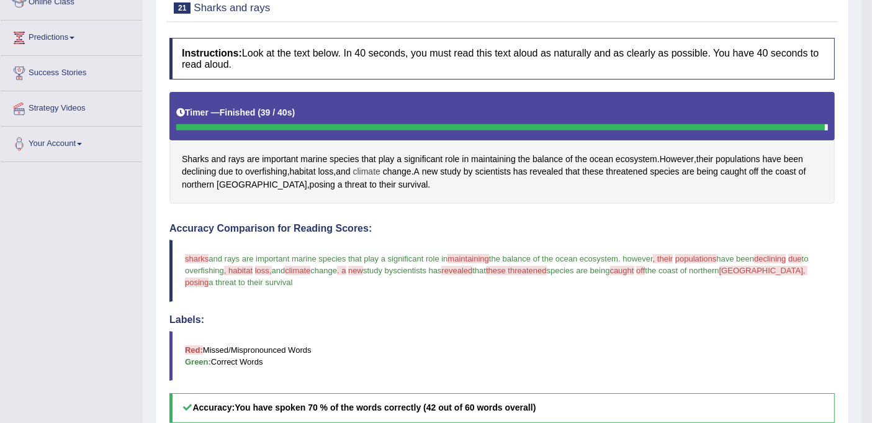
click at [377, 171] on span "climate" at bounding box center [366, 171] width 27 height 13
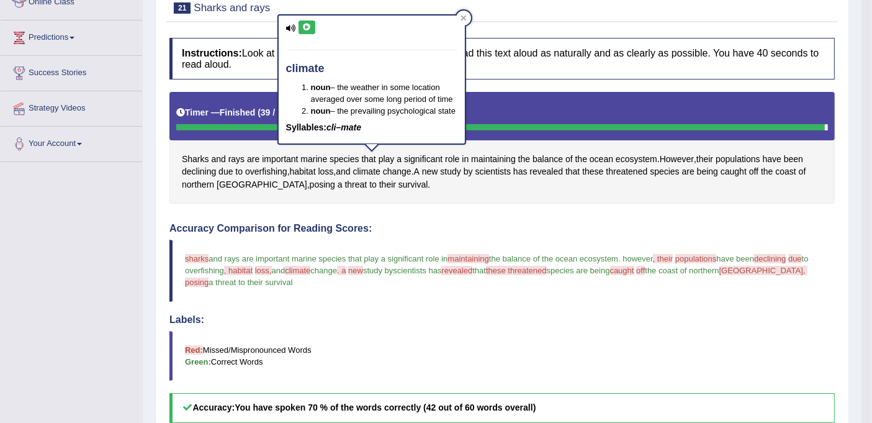
click at [308, 22] on button at bounding box center [306, 27] width 17 height 14
click at [457, 17] on div at bounding box center [463, 18] width 15 height 15
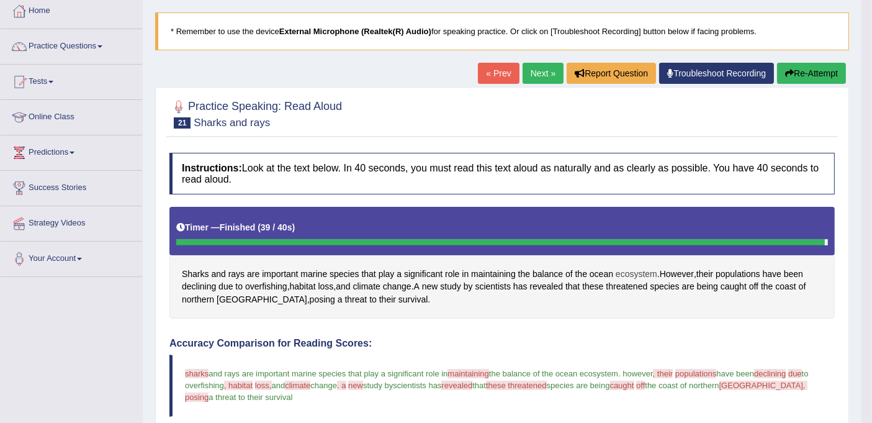
scroll to position [0, 0]
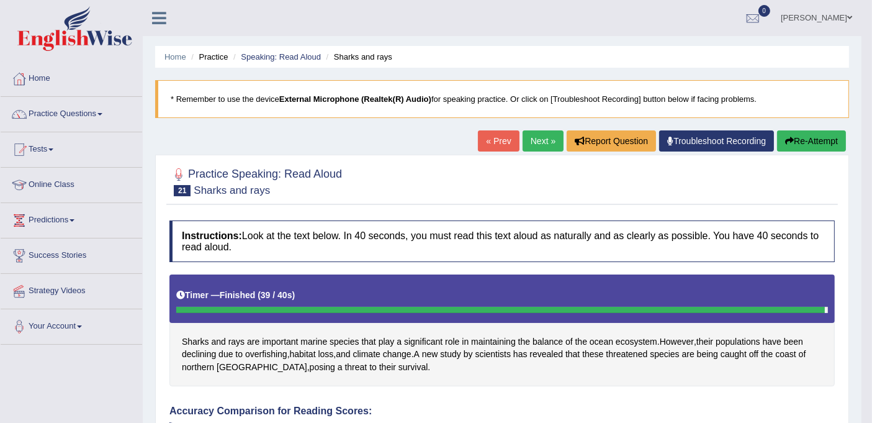
click at [824, 140] on button "Re-Attempt" at bounding box center [811, 140] width 69 height 21
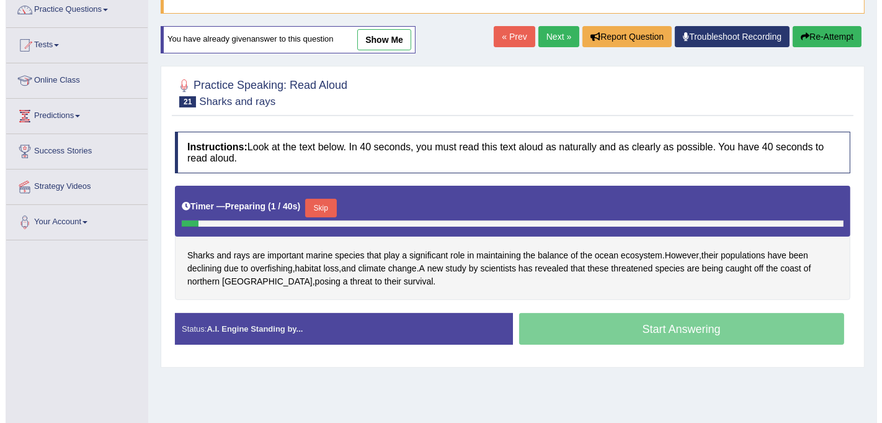
scroll to position [228, 0]
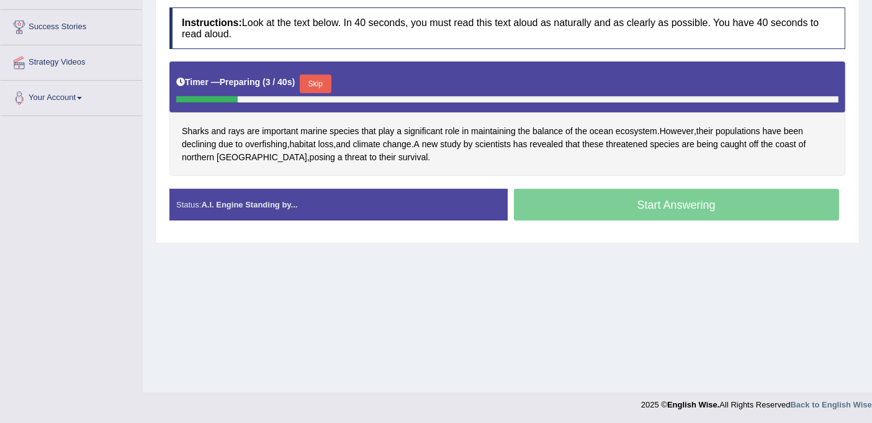
click at [319, 79] on button "Skip" at bounding box center [315, 83] width 31 height 19
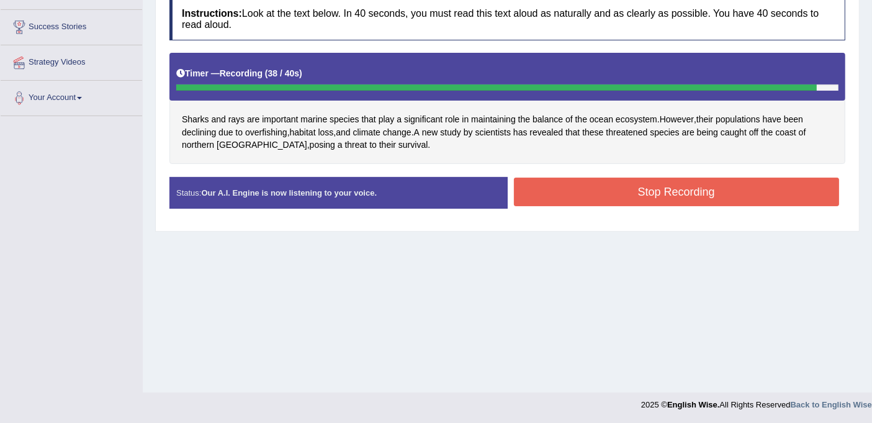
click at [594, 187] on button "Stop Recording" at bounding box center [677, 191] width 326 height 29
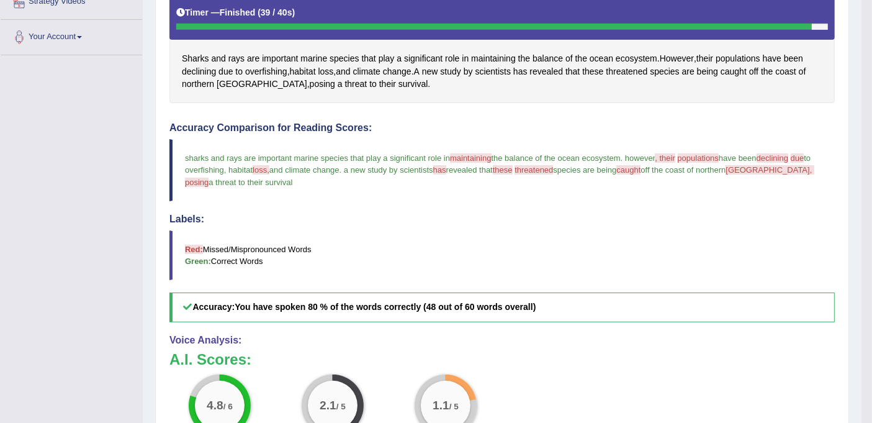
scroll to position [0, 0]
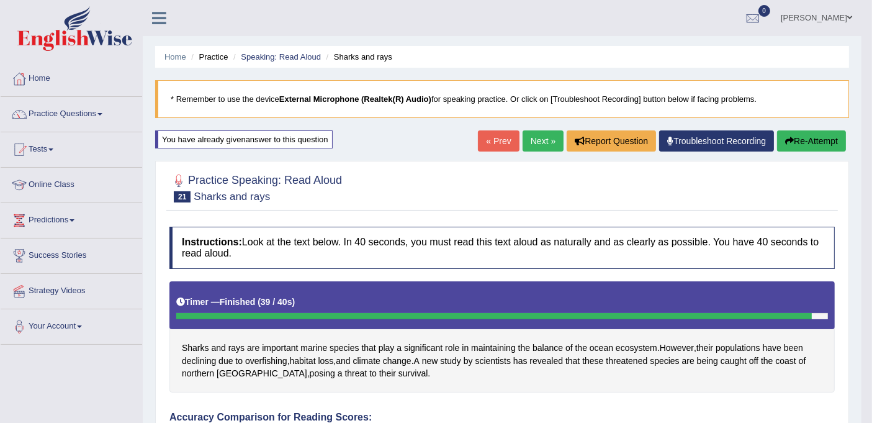
click at [543, 135] on link "Next »" at bounding box center [542, 140] width 41 height 21
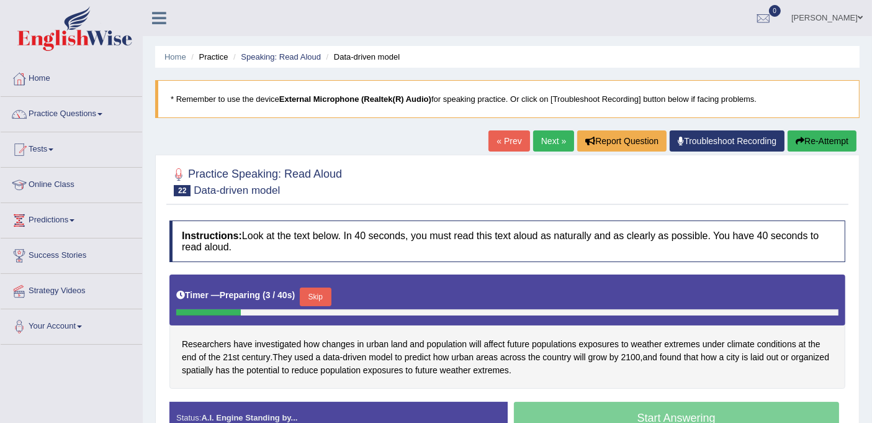
click at [536, 135] on link "Next »" at bounding box center [553, 140] width 41 height 21
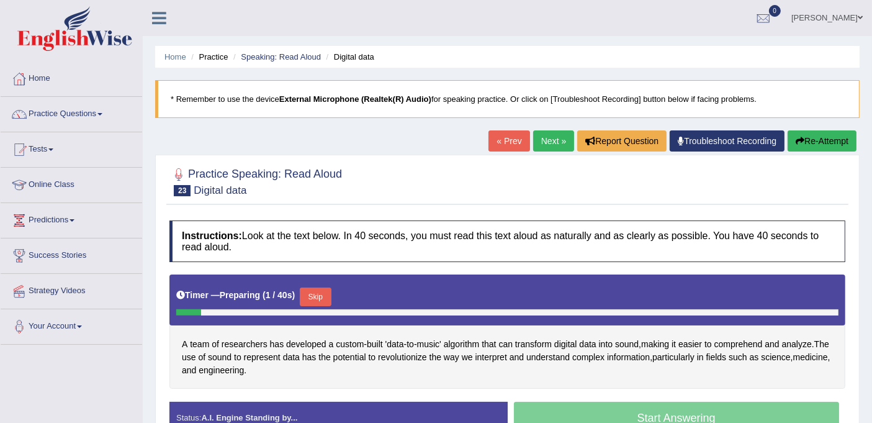
click at [504, 143] on link "« Prev" at bounding box center [508, 140] width 41 height 21
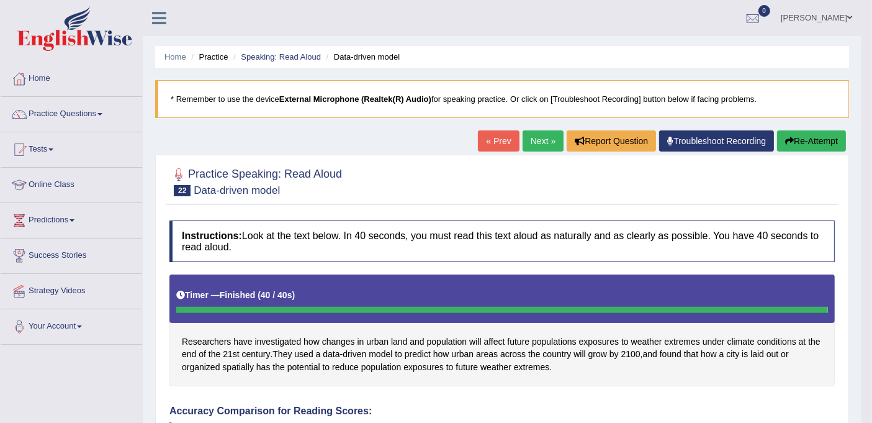
click at [815, 145] on button "Re-Attempt" at bounding box center [811, 140] width 69 height 21
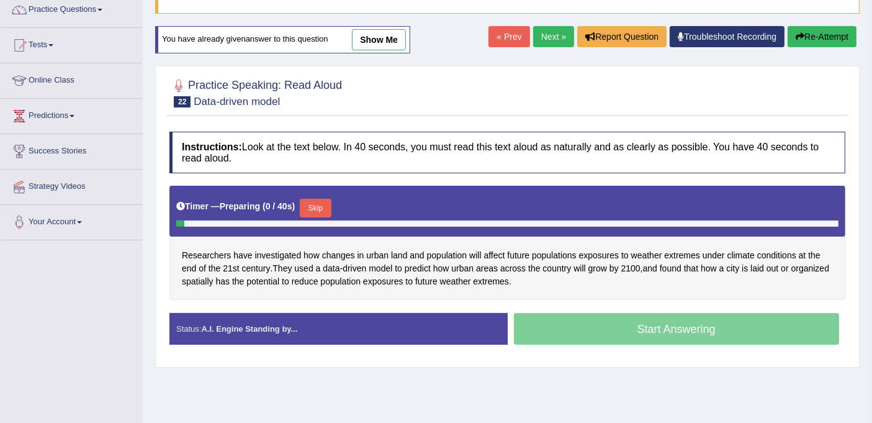
scroll to position [228, 0]
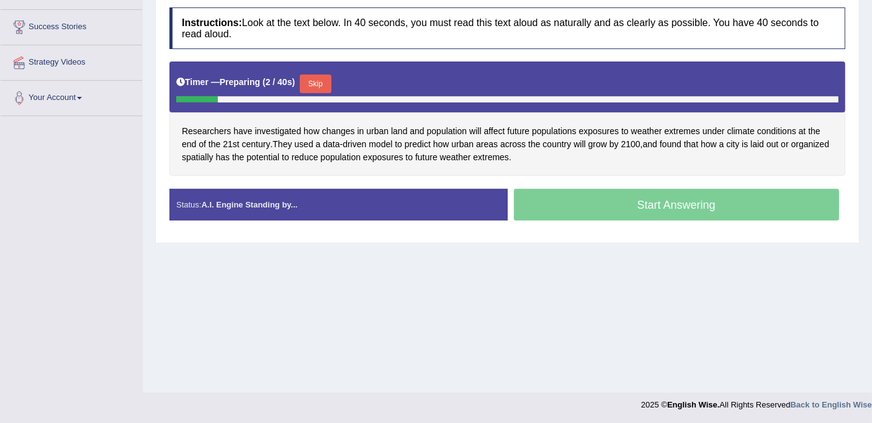
click at [313, 82] on button "Skip" at bounding box center [315, 83] width 31 height 19
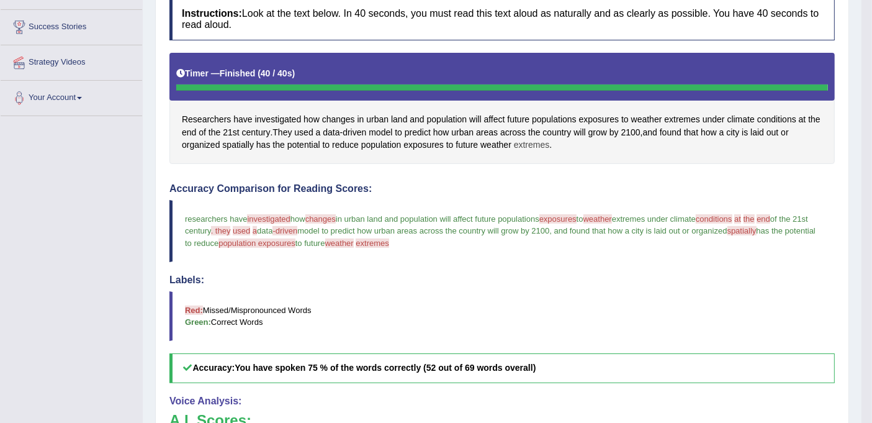
click at [523, 144] on span "extremes" at bounding box center [532, 144] width 36 height 13
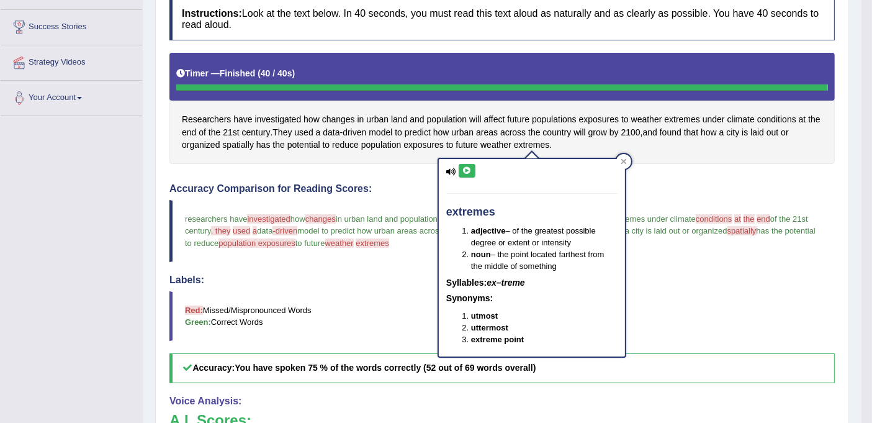
click at [460, 177] on div "extremes adjective – of the greatest possible degree or extent or intensity nou…" at bounding box center [532, 257] width 186 height 197
click at [462, 172] on icon at bounding box center [466, 170] width 9 height 7
click at [624, 160] on div at bounding box center [623, 161] width 15 height 15
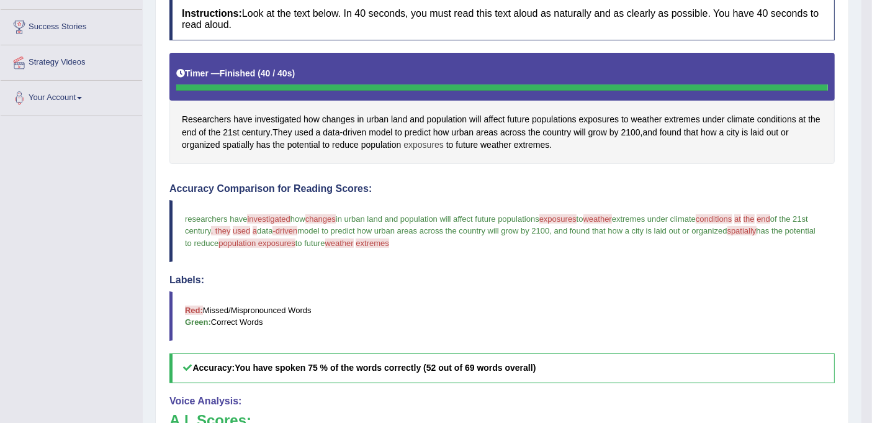
click at [432, 146] on span "exposures" at bounding box center [423, 144] width 40 height 13
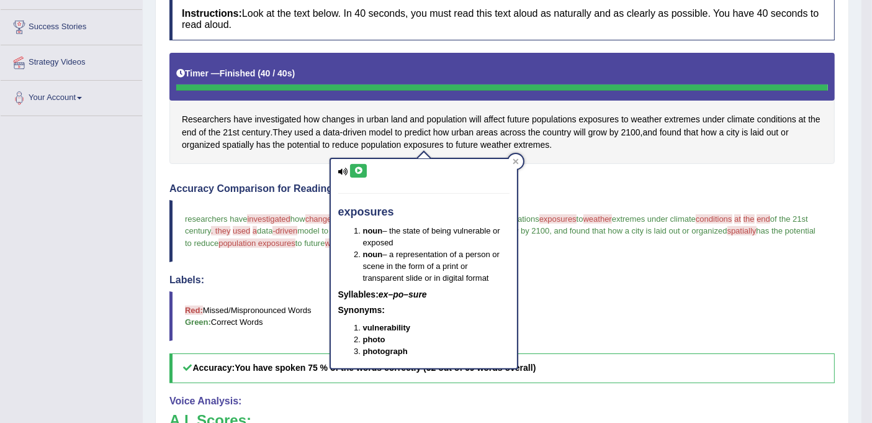
click icon
click div
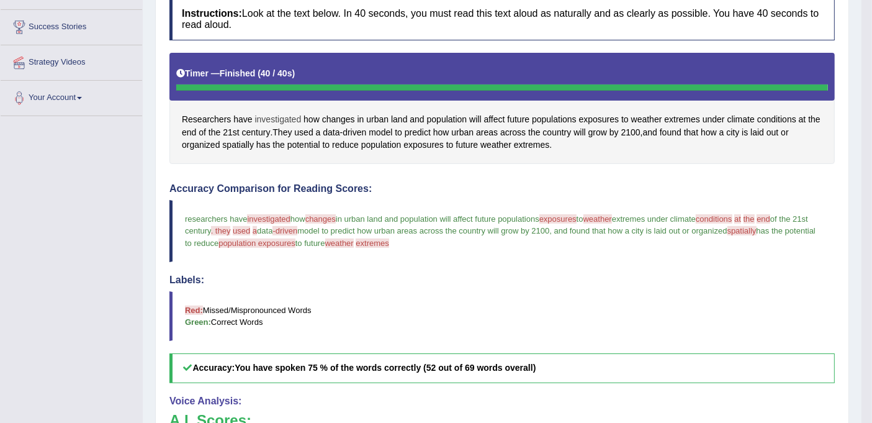
click span "investigated"
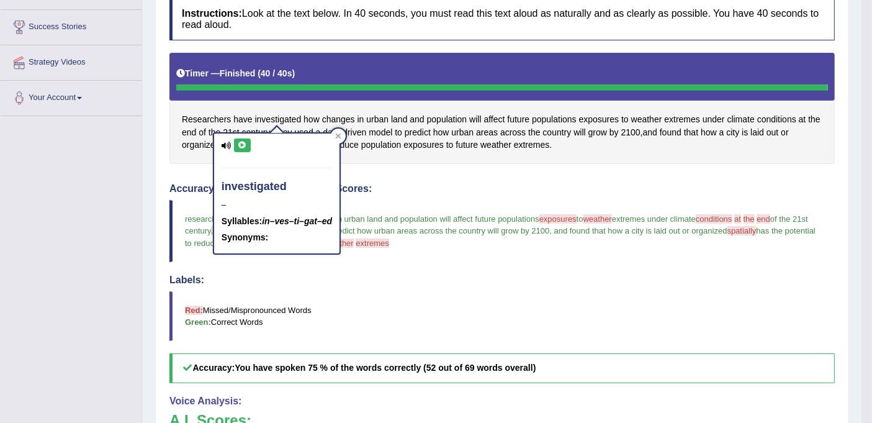
click button
click icon
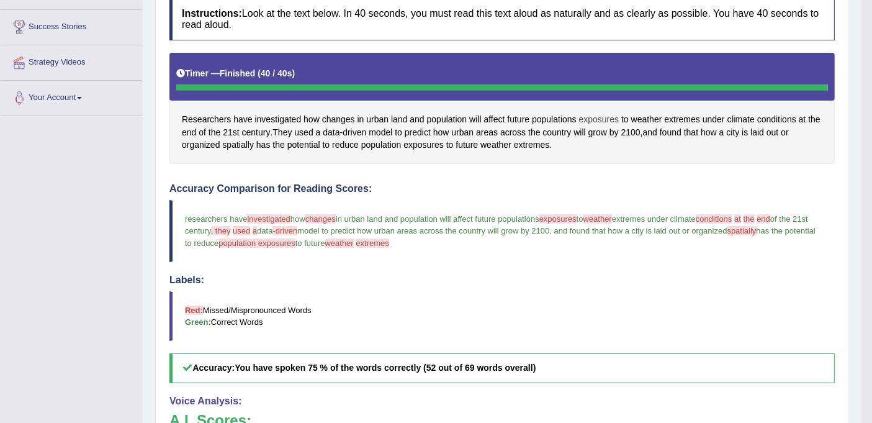
click span "exposures"
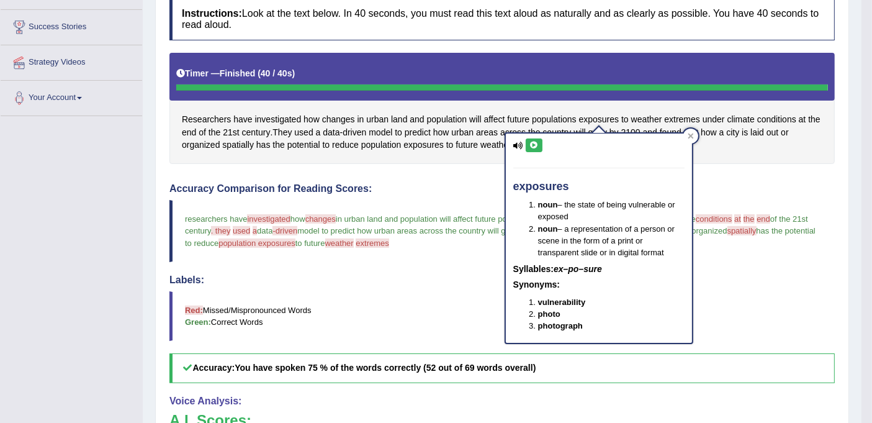
click icon
click div
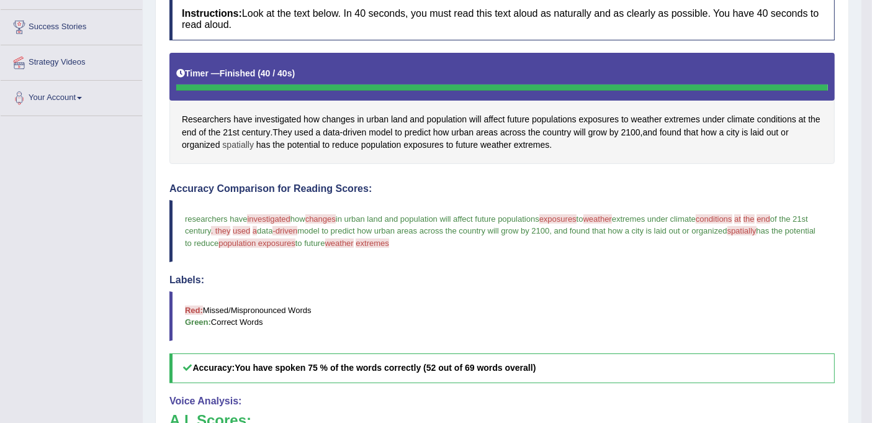
click span "spatially"
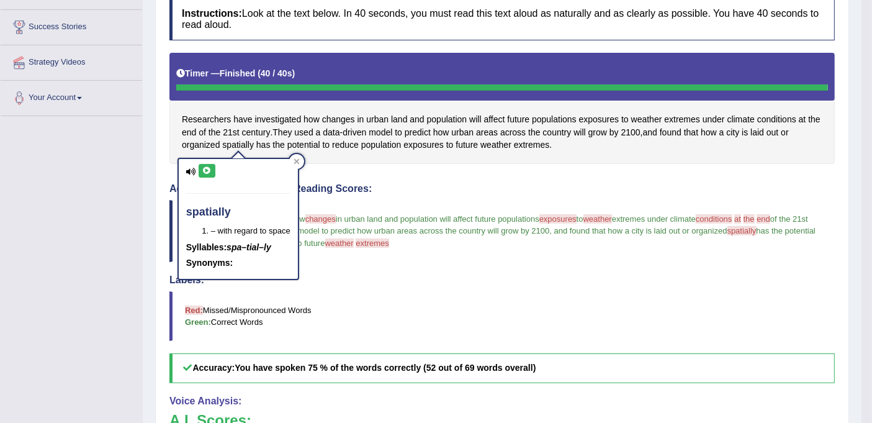
click button
click div
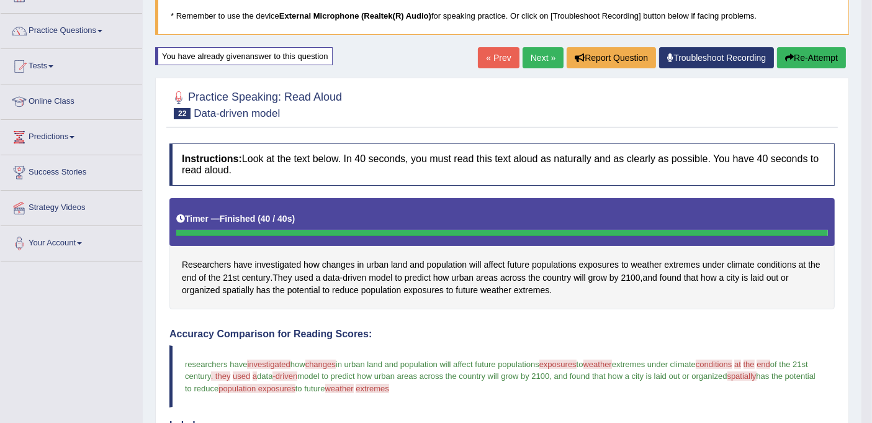
scroll to position [0, 0]
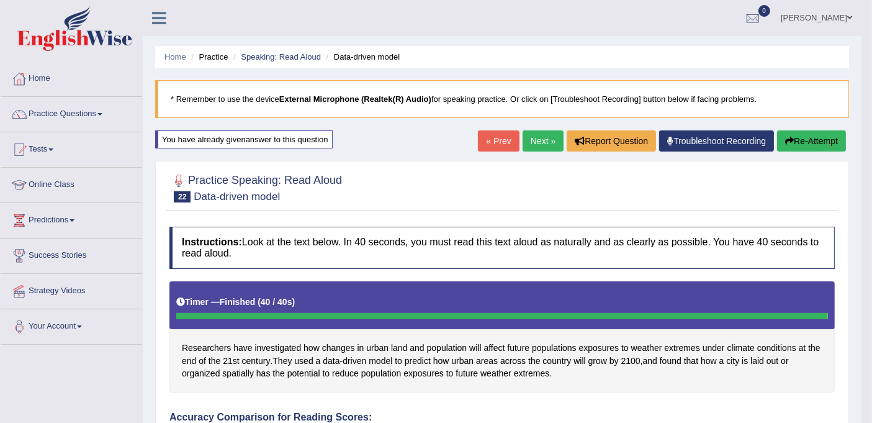
click button "Re-Attempt"
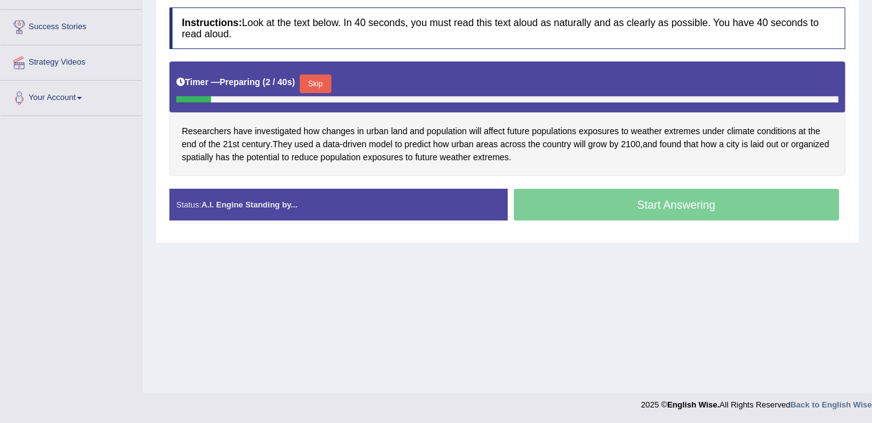
click at [321, 81] on button "Skip" at bounding box center [315, 83] width 31 height 19
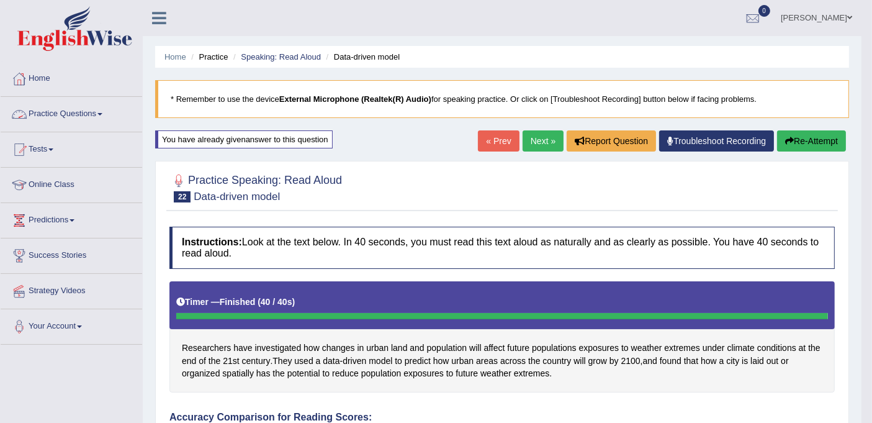
click at [101, 110] on link "Practice Questions" at bounding box center [71, 112] width 141 height 31
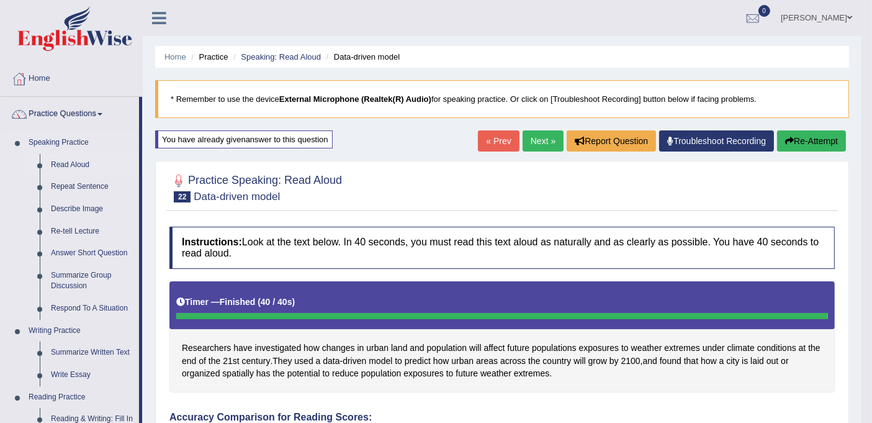
click at [87, 164] on link "Read Aloud" at bounding box center [92, 165] width 94 height 22
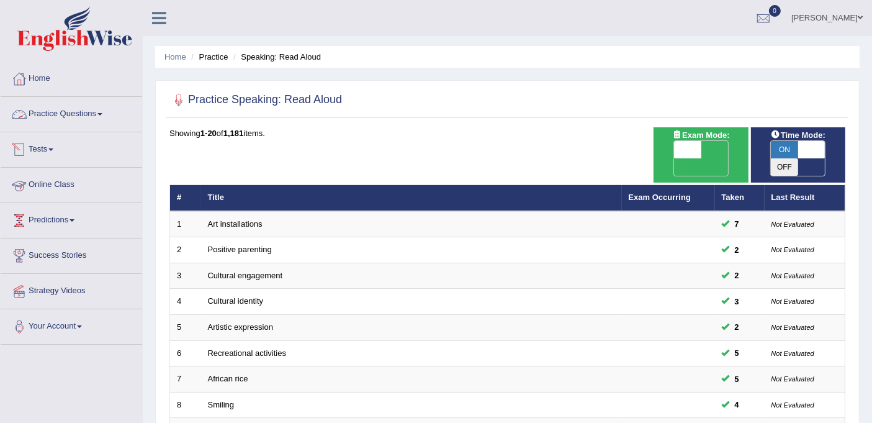
click at [77, 107] on link "Practice Questions" at bounding box center [71, 112] width 141 height 31
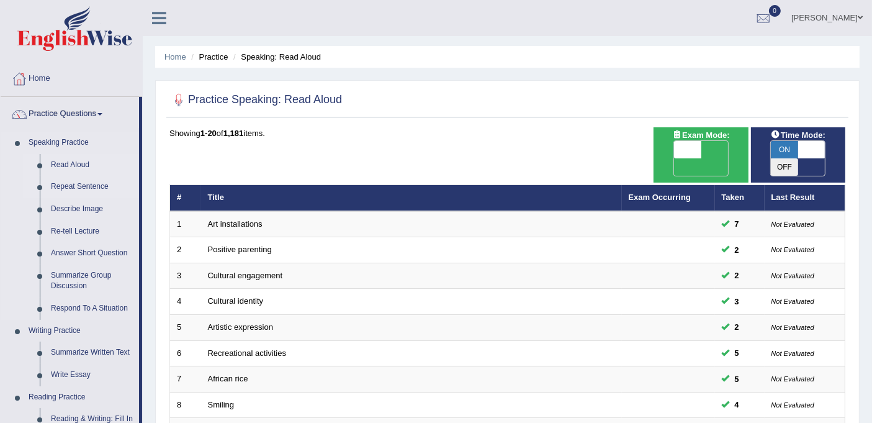
click at [92, 184] on link "Repeat Sentence" at bounding box center [92, 187] width 94 height 22
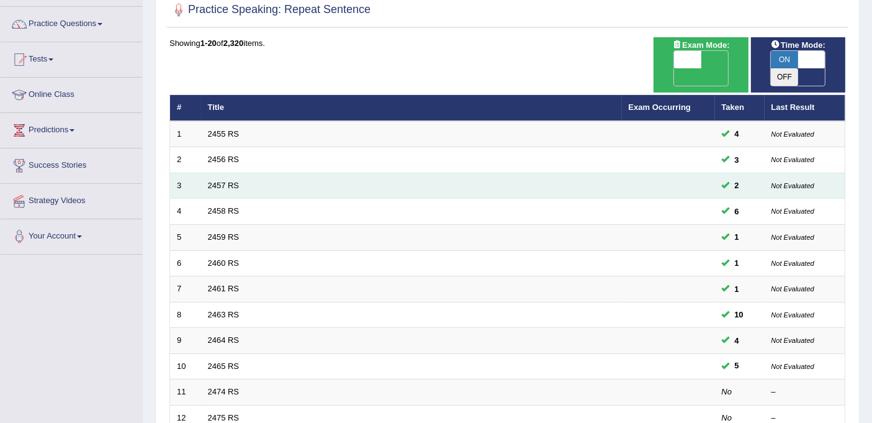
scroll to position [344, 0]
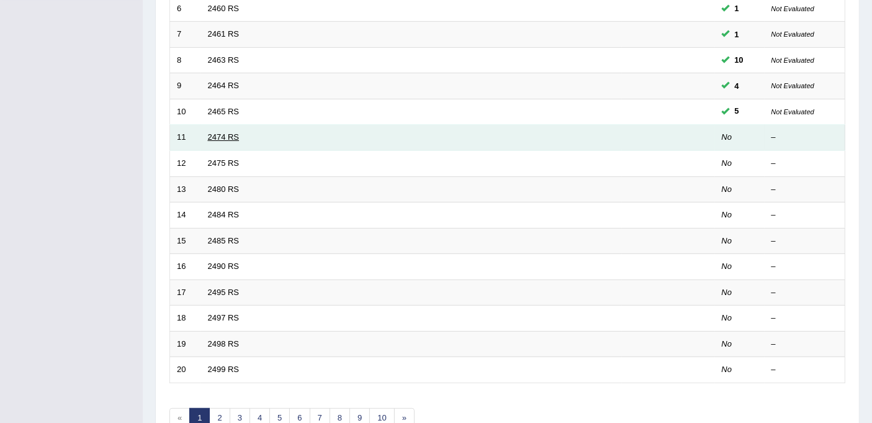
click at [228, 132] on link "2474 RS" at bounding box center [224, 136] width 32 height 9
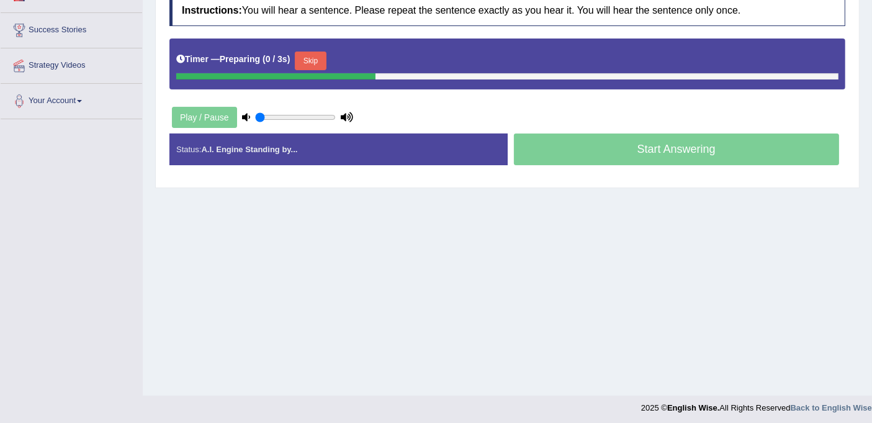
scroll to position [228, 0]
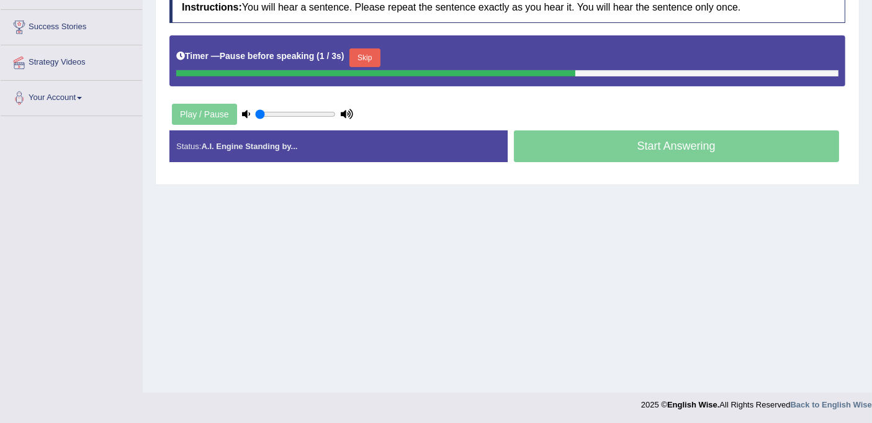
click at [647, 145] on div "Start Answering" at bounding box center [677, 147] width 338 height 35
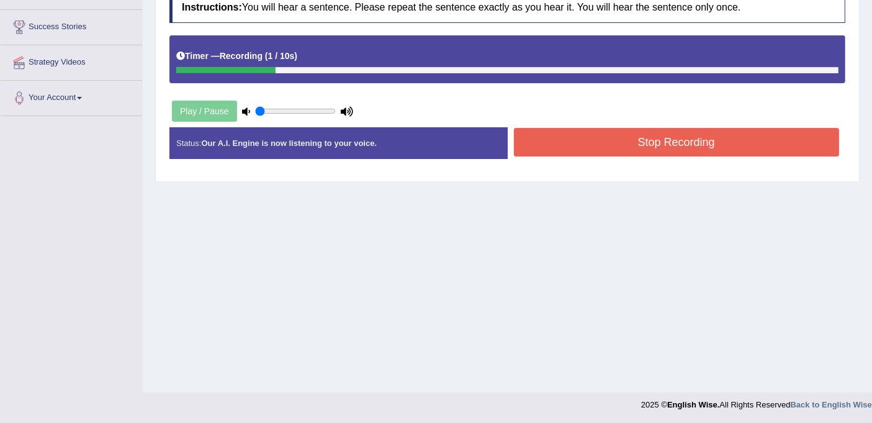
click at [628, 144] on button "Stop Recording" at bounding box center [677, 142] width 326 height 29
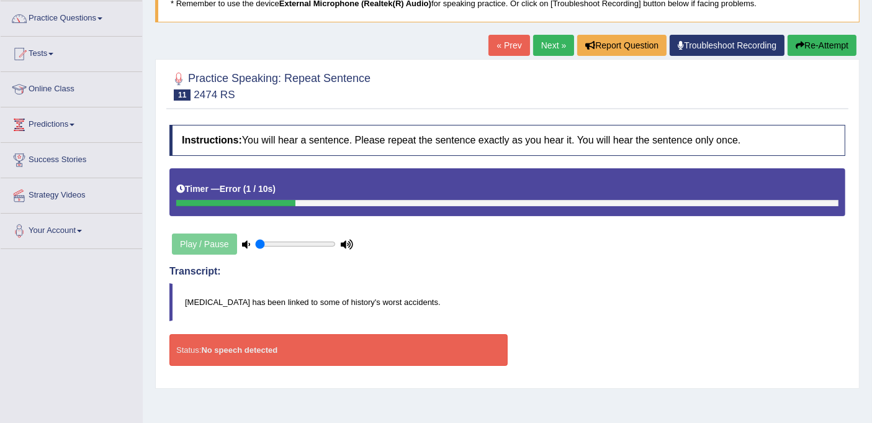
scroll to position [90, 0]
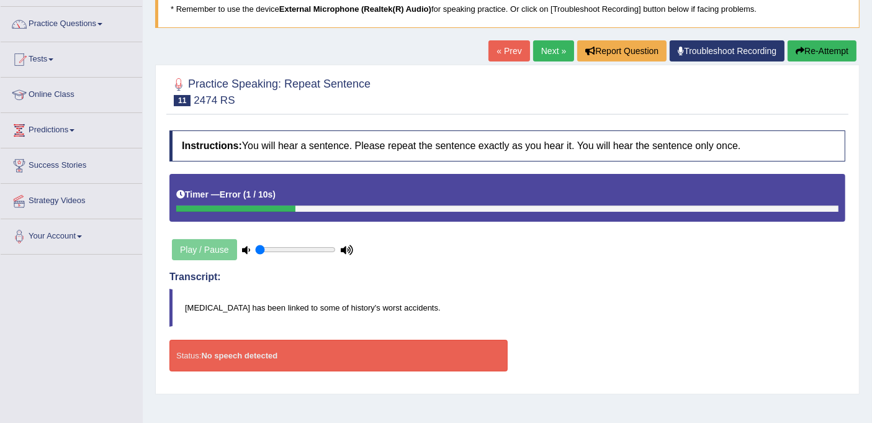
click at [182, 246] on div "Play / Pause" at bounding box center [262, 249] width 186 height 31
click at [244, 249] on icon at bounding box center [246, 250] width 8 height 8
click at [354, 247] on div "Play / Pause" at bounding box center [262, 249] width 186 height 31
click at [228, 303] on blockquote "[MEDICAL_DATA] has been linked to some of history's worst accidents." at bounding box center [507, 308] width 676 height 38
drag, startPoint x: 246, startPoint y: 305, endPoint x: 178, endPoint y: 297, distance: 68.7
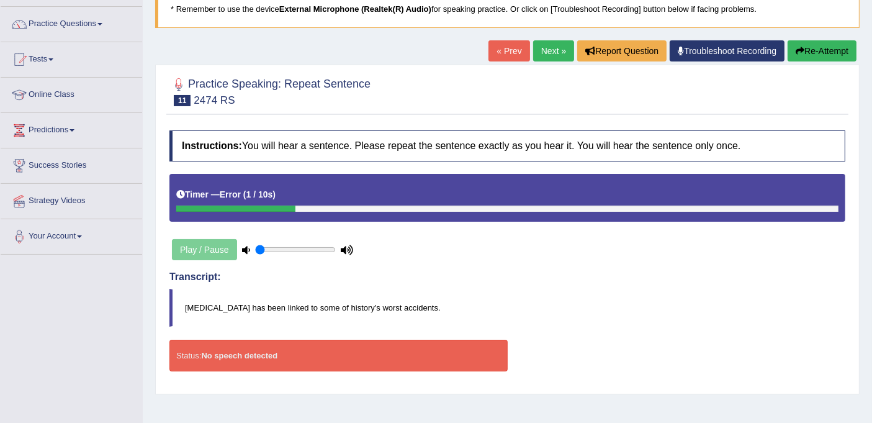
click at [179, 297] on blockquote "[MEDICAL_DATA] has been linked to some of history's worst accidents." at bounding box center [507, 308] width 676 height 38
click at [825, 53] on button "Re-Attempt" at bounding box center [821, 50] width 69 height 21
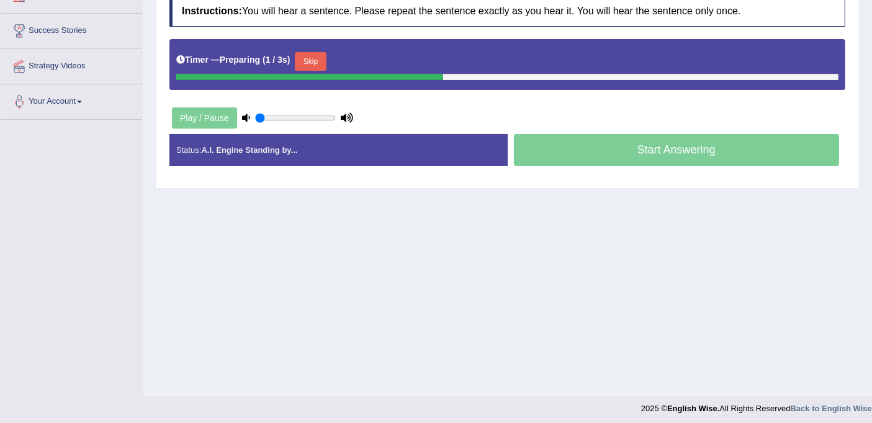
scroll to position [228, 0]
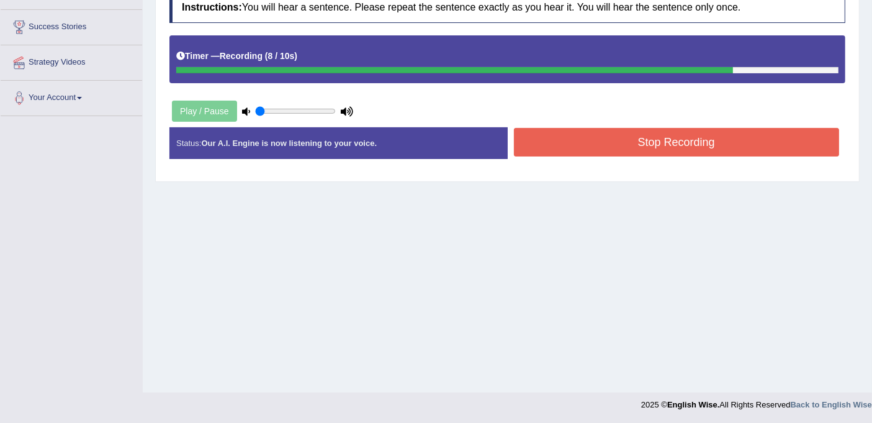
click at [580, 148] on button "Stop Recording" at bounding box center [677, 142] width 326 height 29
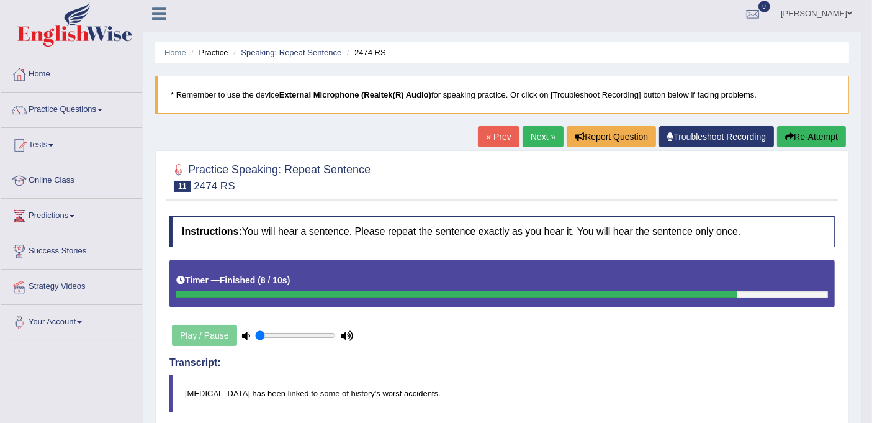
scroll to position [0, 0]
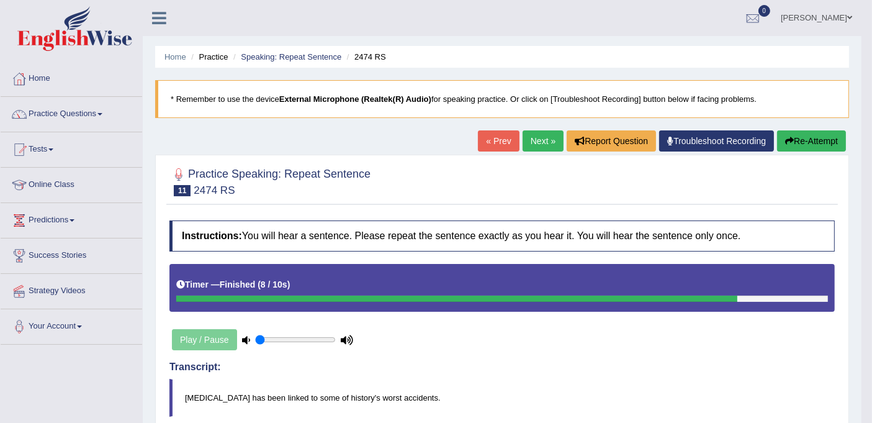
click at [816, 144] on button "Re-Attempt" at bounding box center [811, 140] width 69 height 21
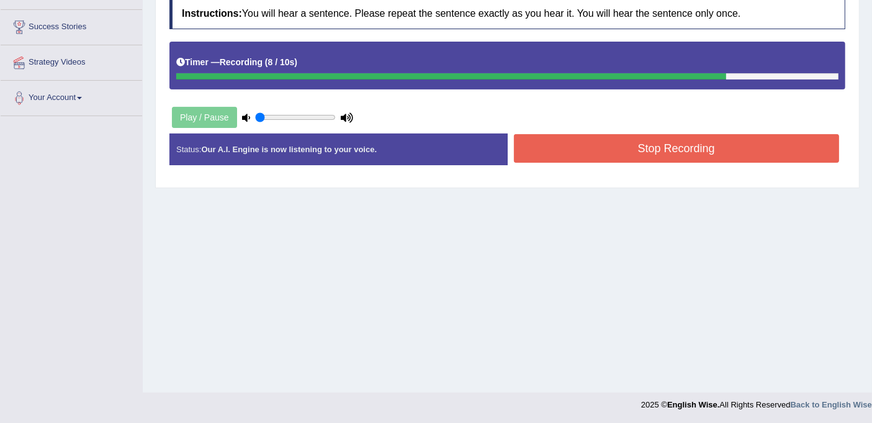
click at [593, 153] on button "Stop Recording" at bounding box center [677, 148] width 326 height 29
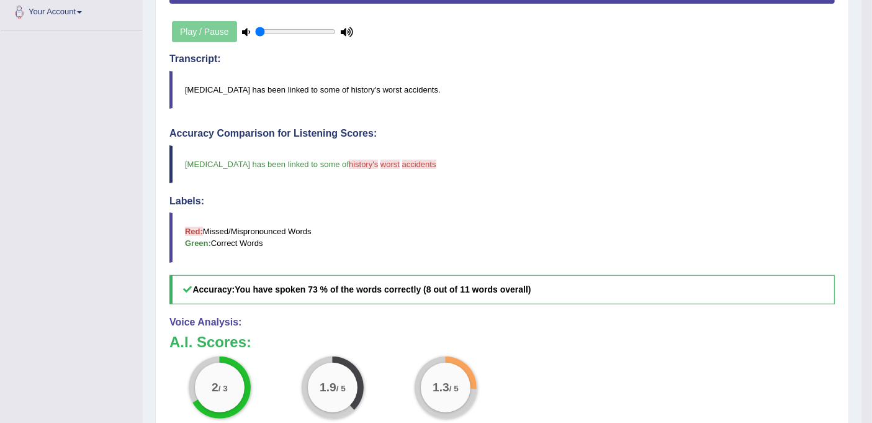
scroll to position [195, 0]
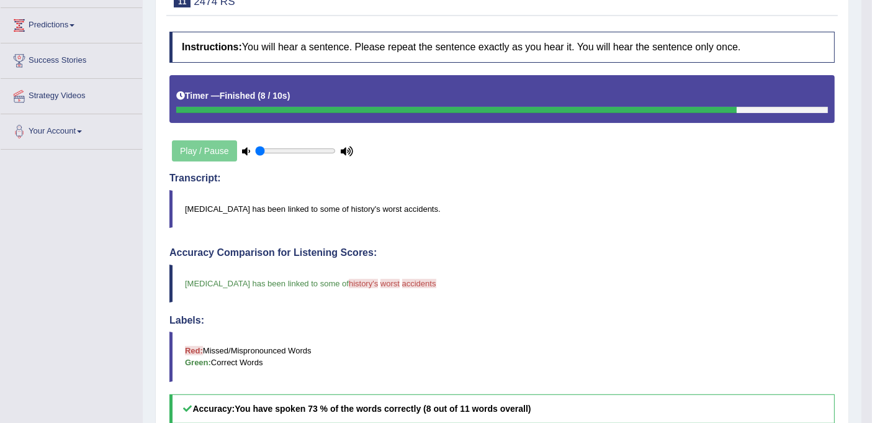
click at [361, 205] on blockquote "[MEDICAL_DATA] has been linked to some of history's worst accidents." at bounding box center [501, 209] width 665 height 38
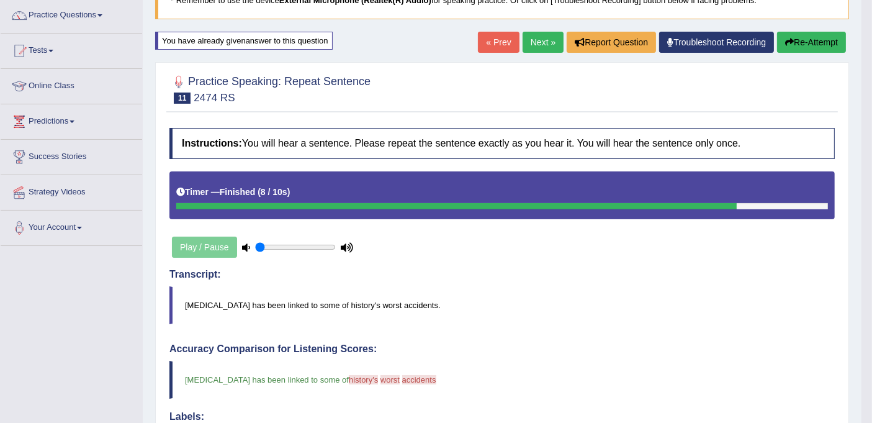
scroll to position [0, 0]
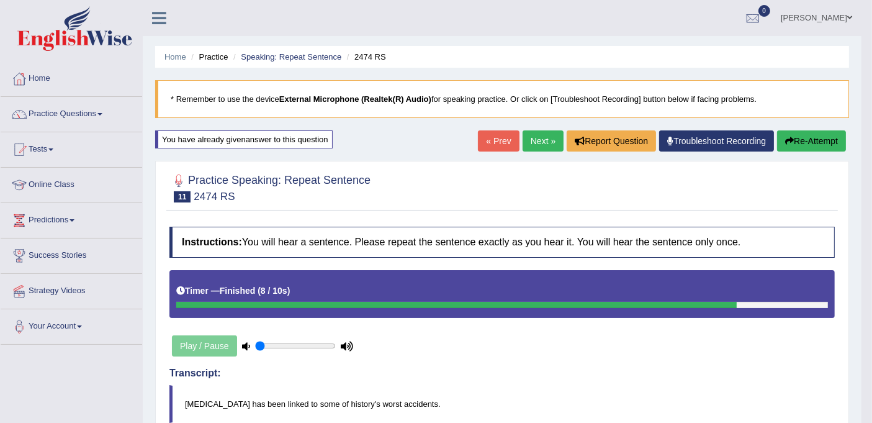
click at [531, 137] on link "Next »" at bounding box center [542, 140] width 41 height 21
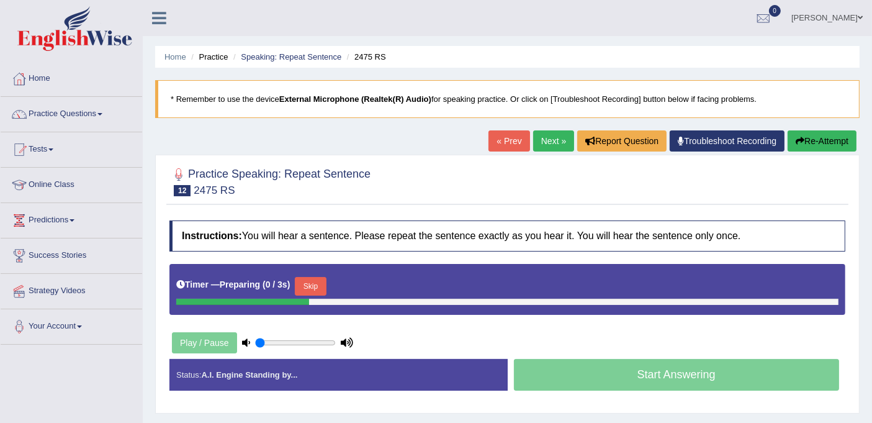
click at [515, 138] on link "« Prev" at bounding box center [508, 140] width 41 height 21
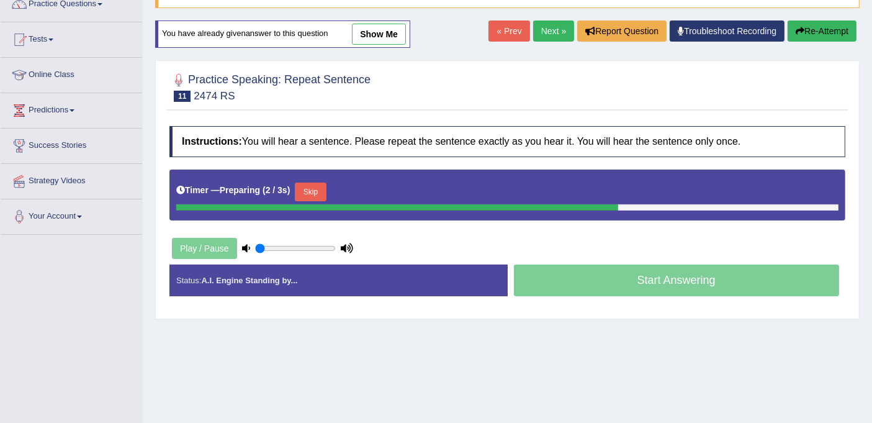
scroll to position [228, 0]
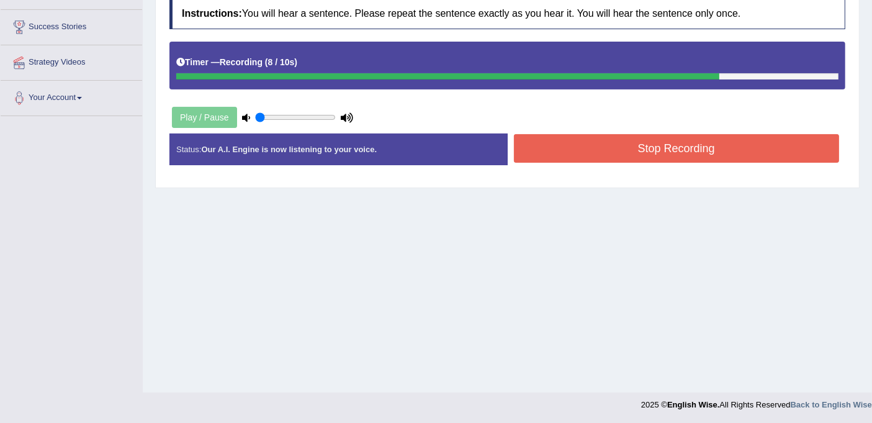
click at [620, 147] on button "Stop Recording" at bounding box center [677, 148] width 326 height 29
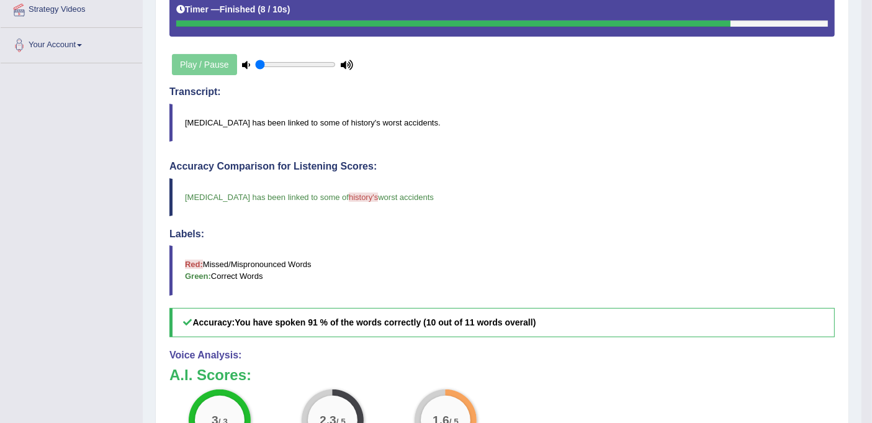
scroll to position [126, 0]
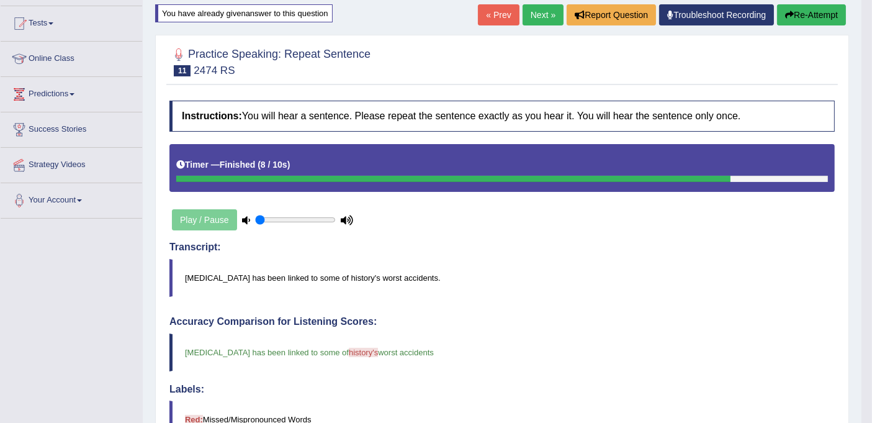
click at [799, 16] on button "Re-Attempt" at bounding box center [811, 14] width 69 height 21
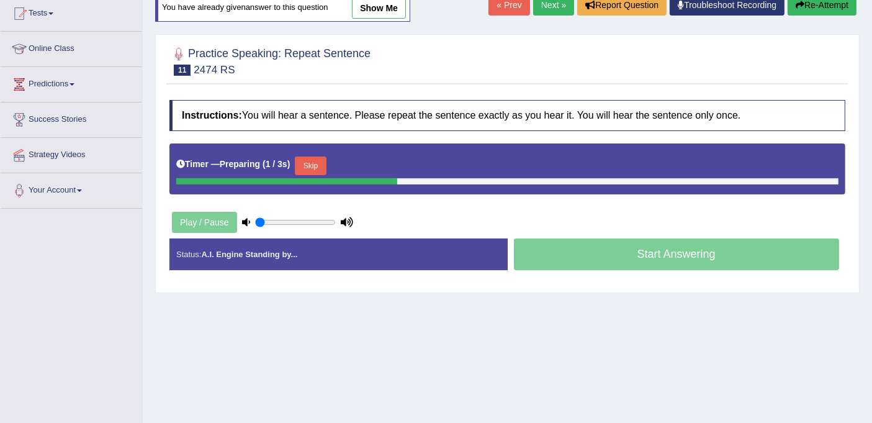
click at [315, 166] on button "Skip" at bounding box center [310, 165] width 31 height 19
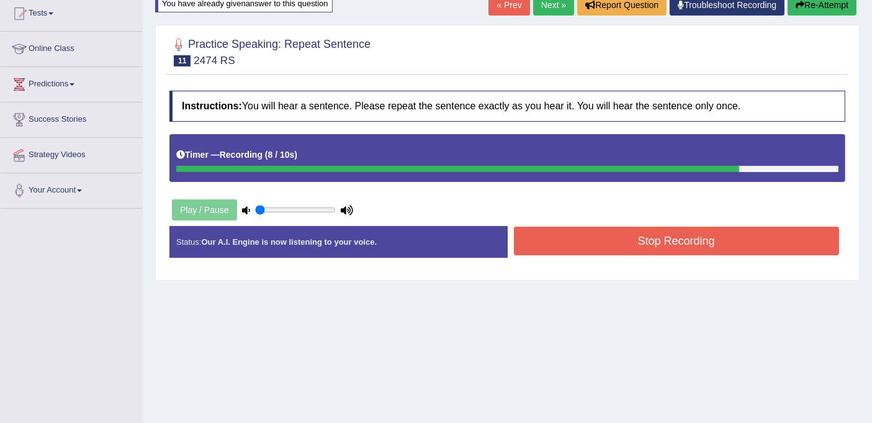
click at [559, 240] on button "Stop Recording" at bounding box center [677, 240] width 326 height 29
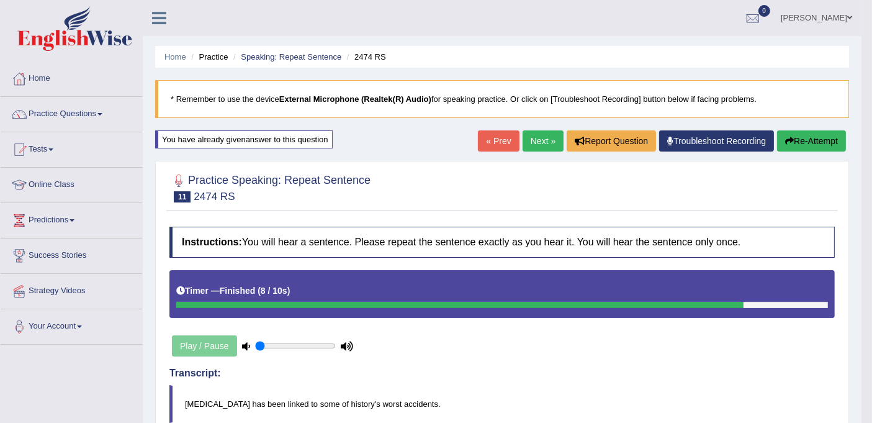
click at [796, 139] on button "Re-Attempt" at bounding box center [811, 140] width 69 height 21
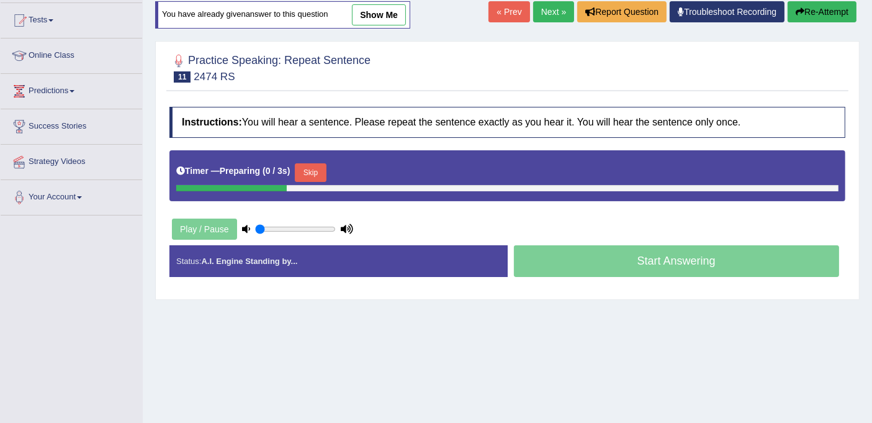
scroll to position [228, 0]
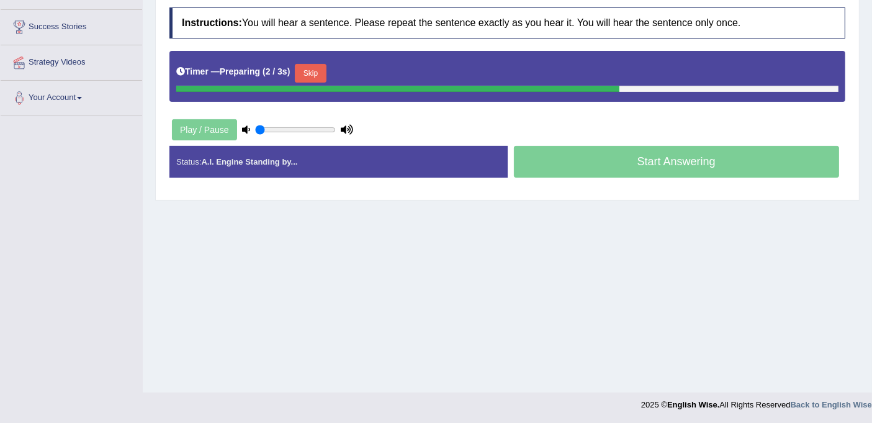
click at [308, 69] on button "Skip" at bounding box center [310, 73] width 31 height 19
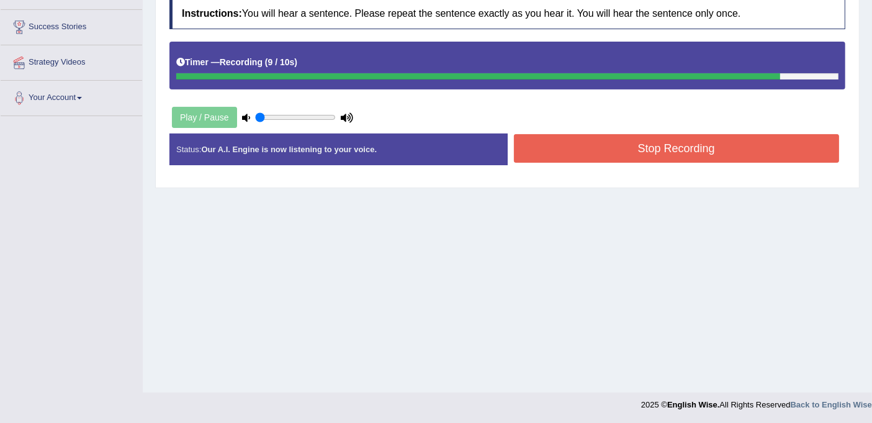
click at [581, 151] on button "Stop Recording" at bounding box center [677, 148] width 326 height 29
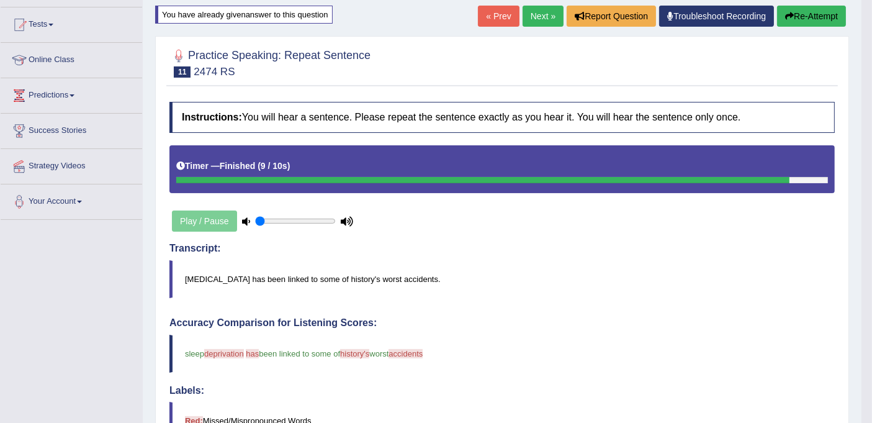
scroll to position [0, 0]
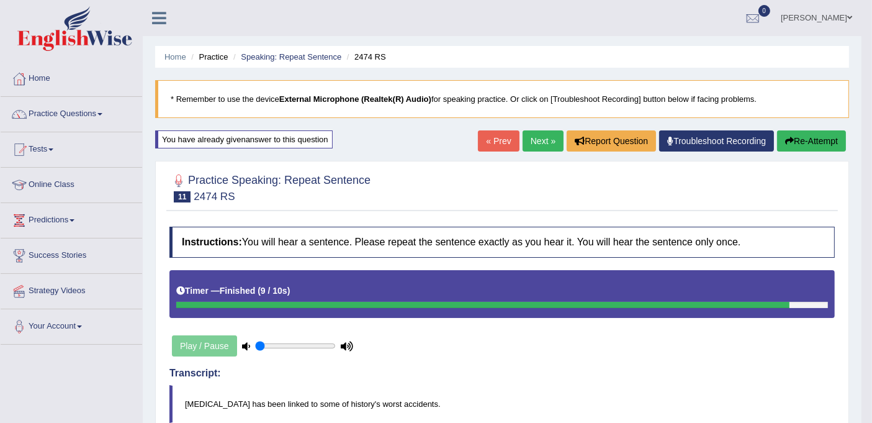
click at [805, 146] on button "Re-Attempt" at bounding box center [811, 140] width 69 height 21
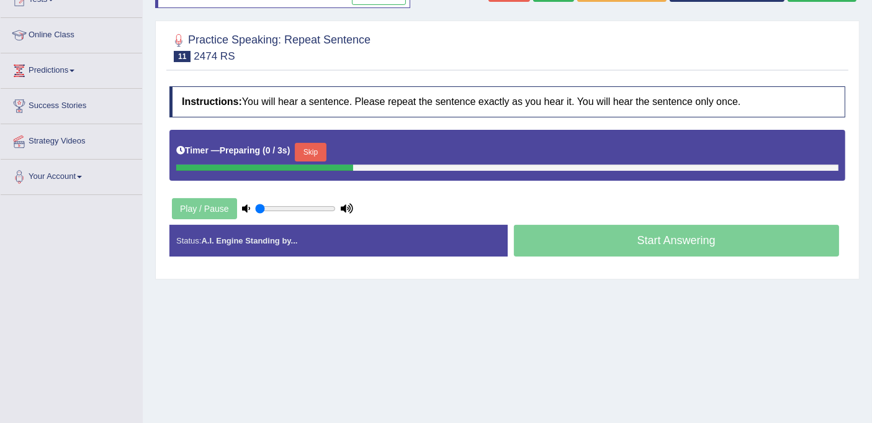
scroll to position [228, 0]
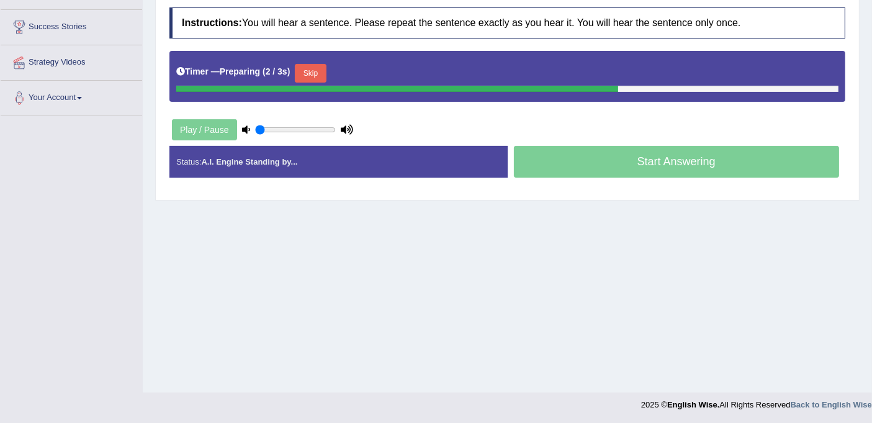
click at [308, 69] on button "Skip" at bounding box center [310, 73] width 31 height 19
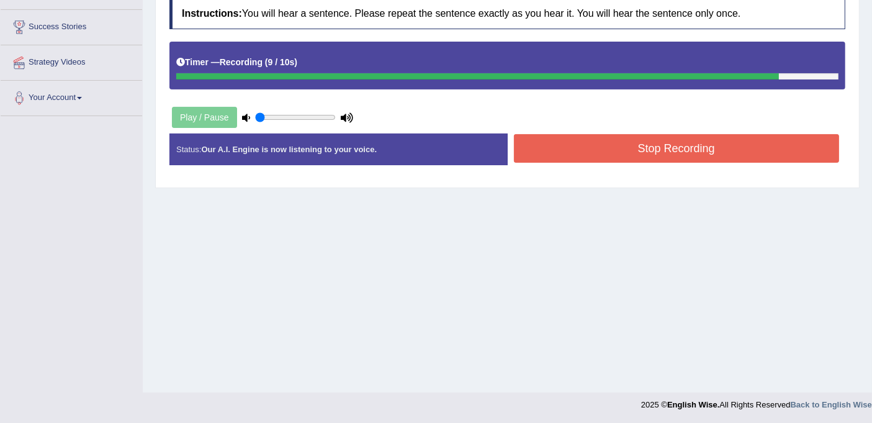
click at [564, 151] on button "Stop Recording" at bounding box center [677, 148] width 326 height 29
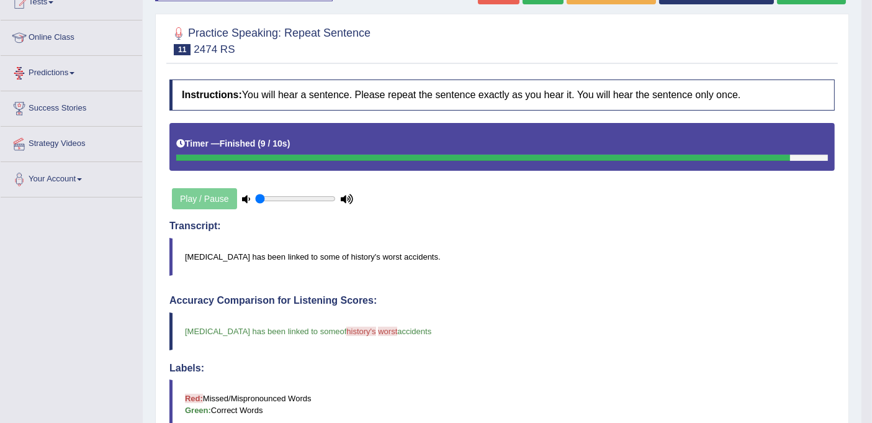
scroll to position [0, 0]
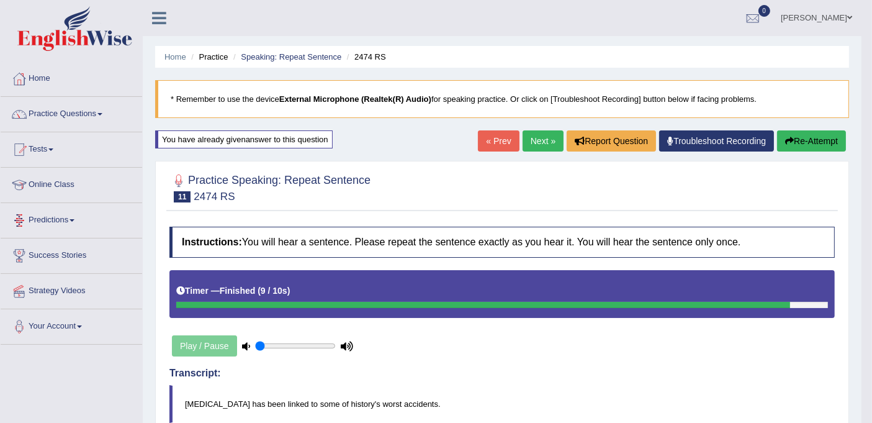
click at [542, 141] on link "Next »" at bounding box center [542, 140] width 41 height 21
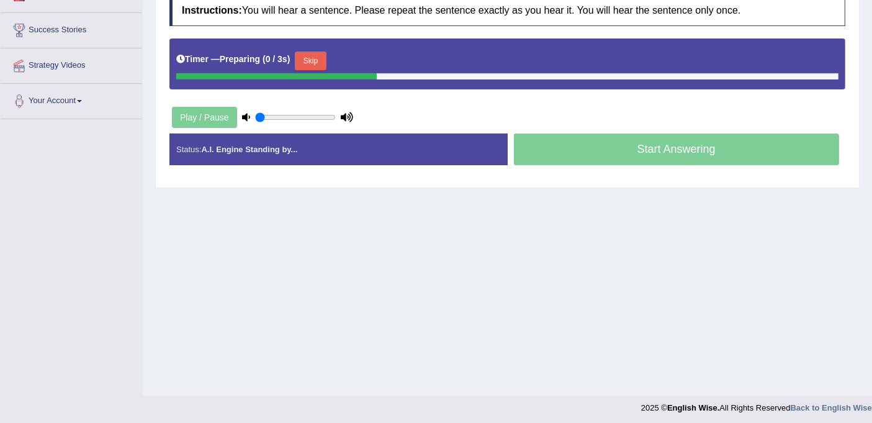
scroll to position [228, 0]
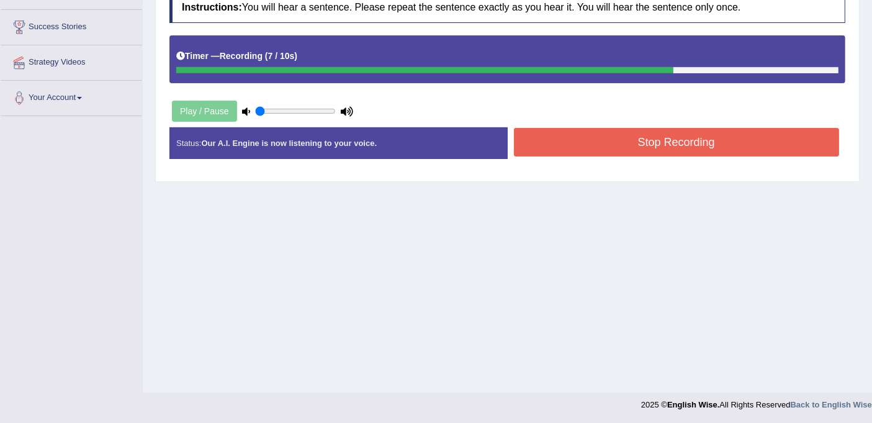
click at [605, 139] on button "Stop Recording" at bounding box center [677, 142] width 326 height 29
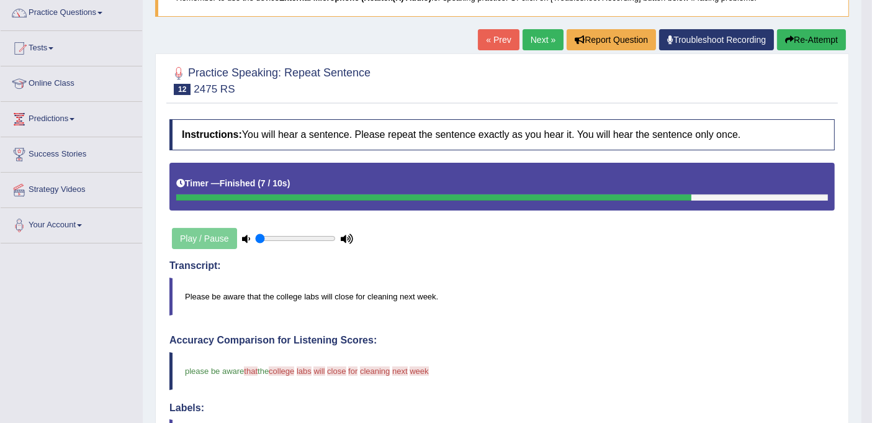
scroll to position [0, 0]
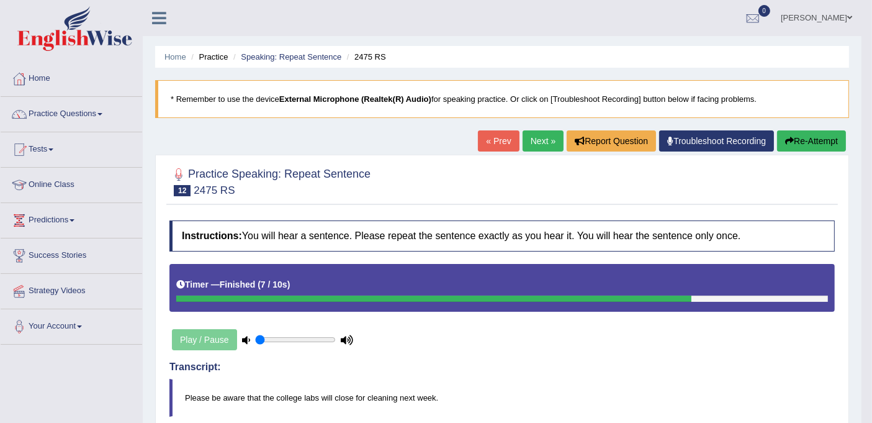
click at [799, 145] on button "Re-Attempt" at bounding box center [811, 140] width 69 height 21
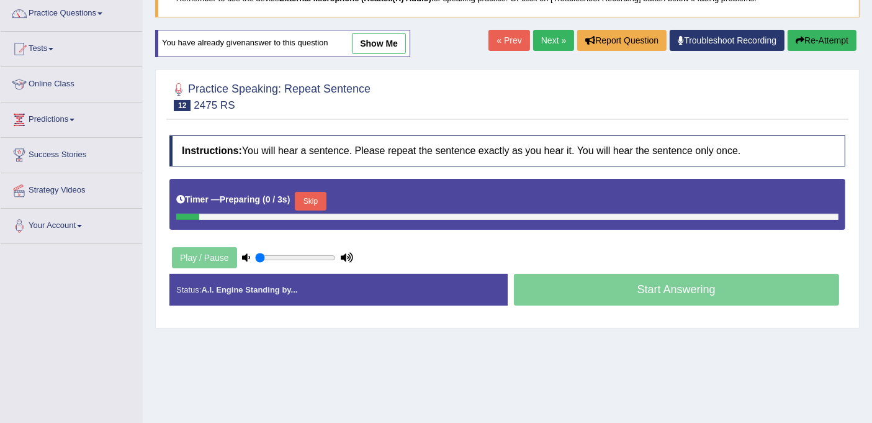
scroll to position [228, 0]
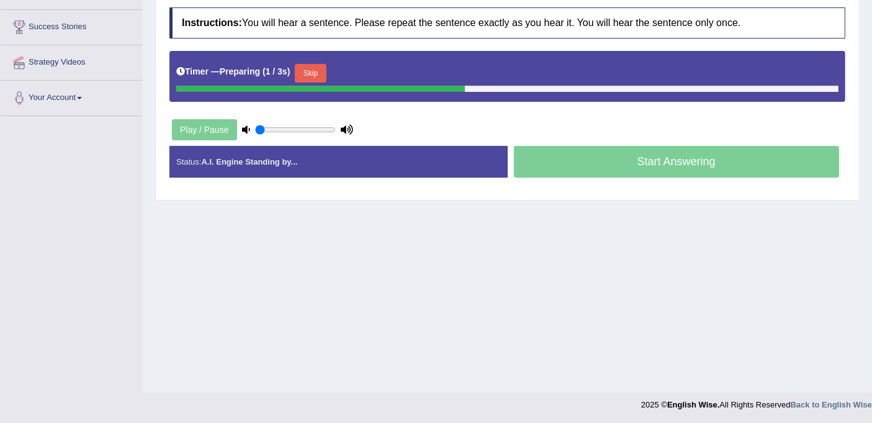
click at [310, 68] on button "Skip" at bounding box center [310, 73] width 31 height 19
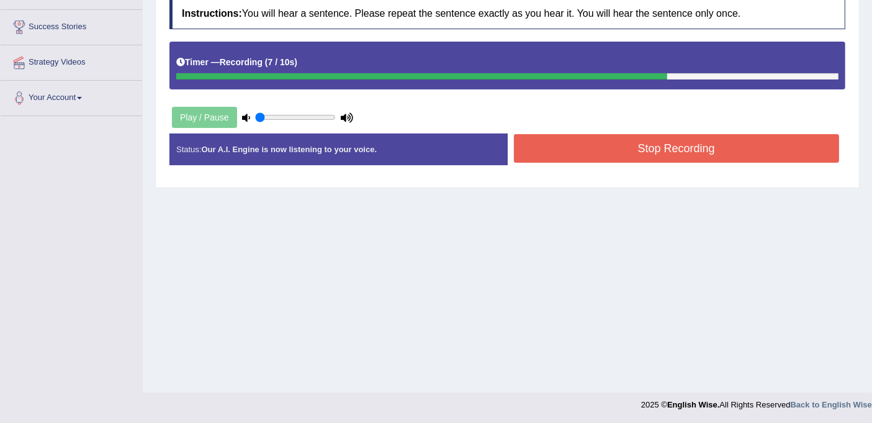
click at [591, 141] on button "Stop Recording" at bounding box center [677, 148] width 326 height 29
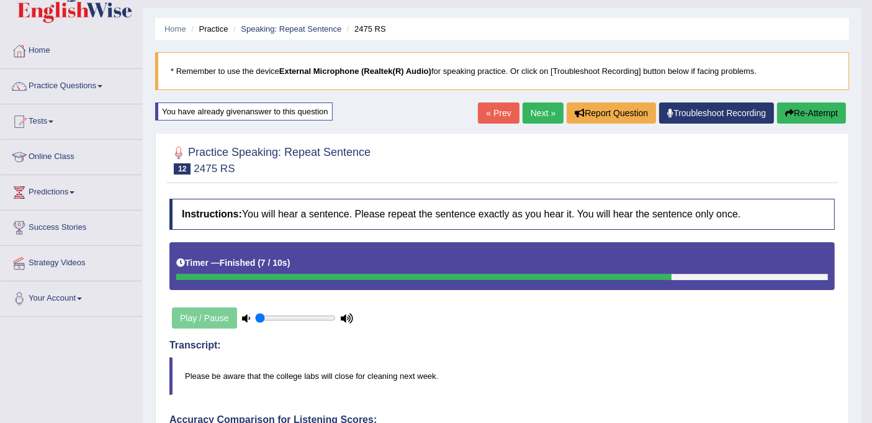
scroll to position [0, 0]
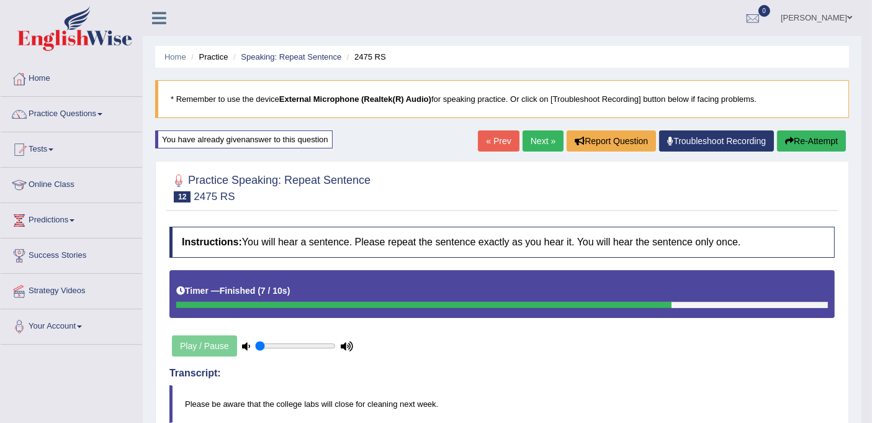
click at [547, 135] on link "Next »" at bounding box center [542, 140] width 41 height 21
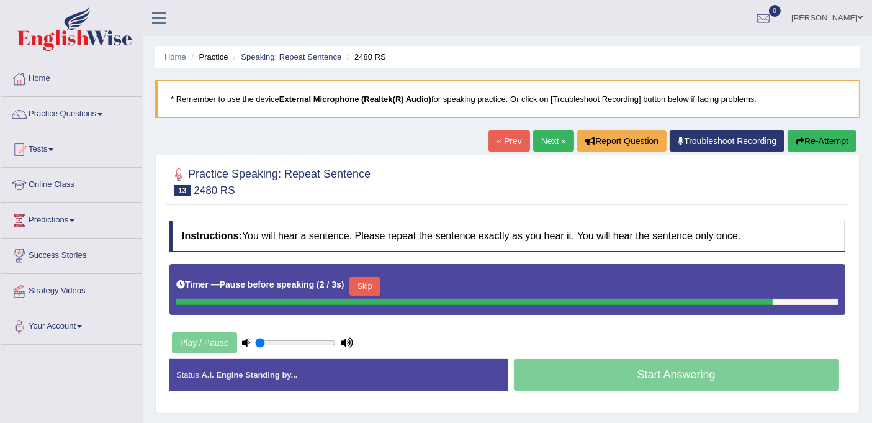
click at [603, 373] on div "Start Answering" at bounding box center [677, 376] width 338 height 35
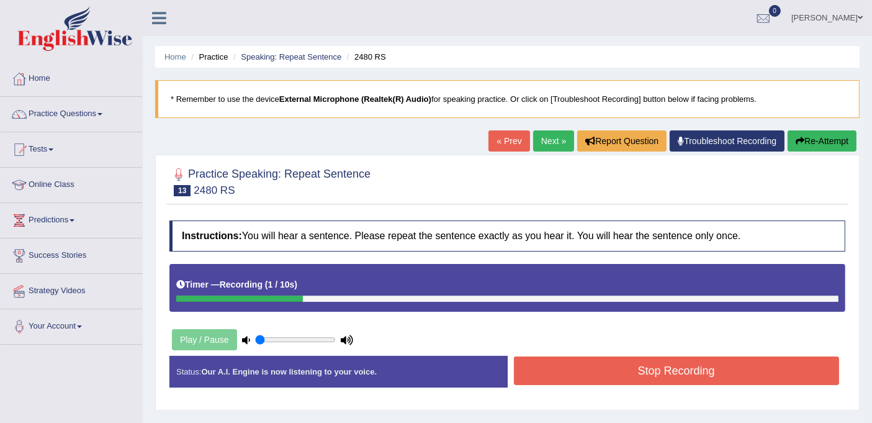
click at [639, 367] on button "Stop Recording" at bounding box center [677, 370] width 326 height 29
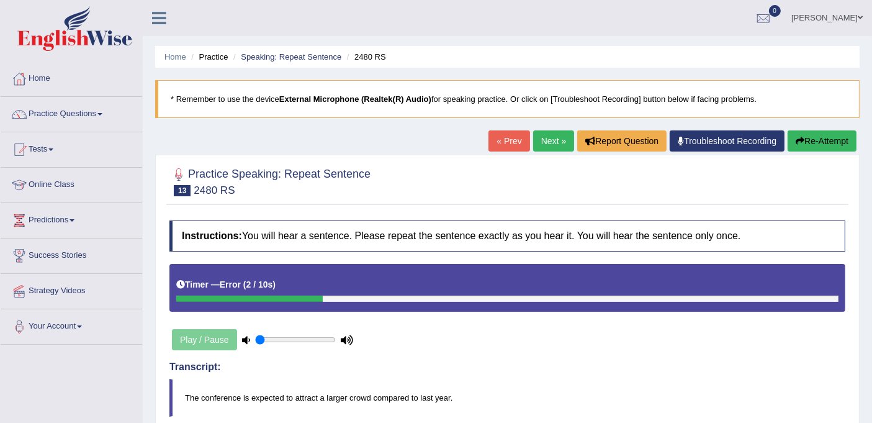
click at [811, 137] on button "Re-Attempt" at bounding box center [821, 140] width 69 height 21
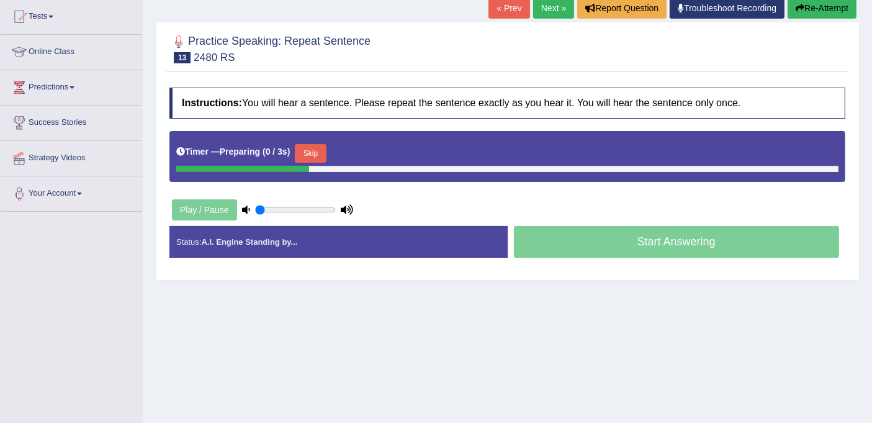
scroll to position [138, 0]
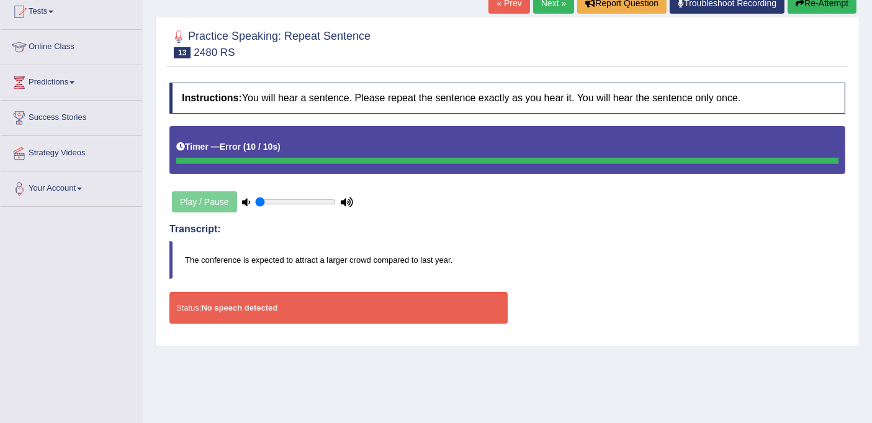
click at [829, 4] on button "Re-Attempt" at bounding box center [821, 3] width 69 height 21
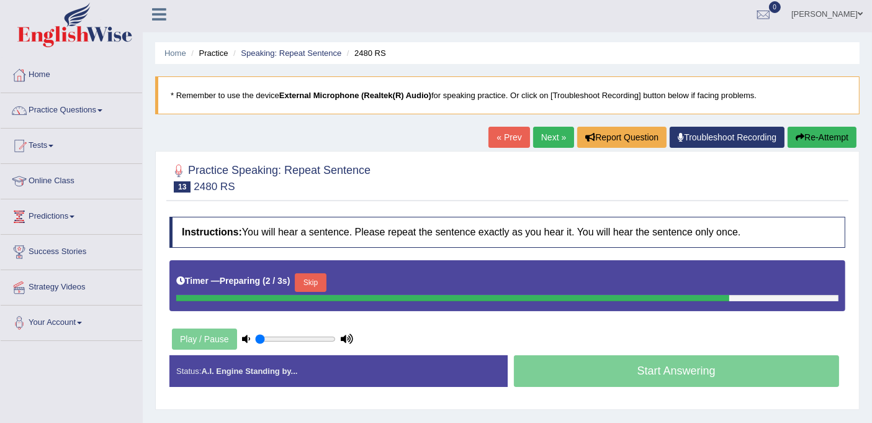
click at [310, 284] on button "Skip" at bounding box center [310, 282] width 31 height 19
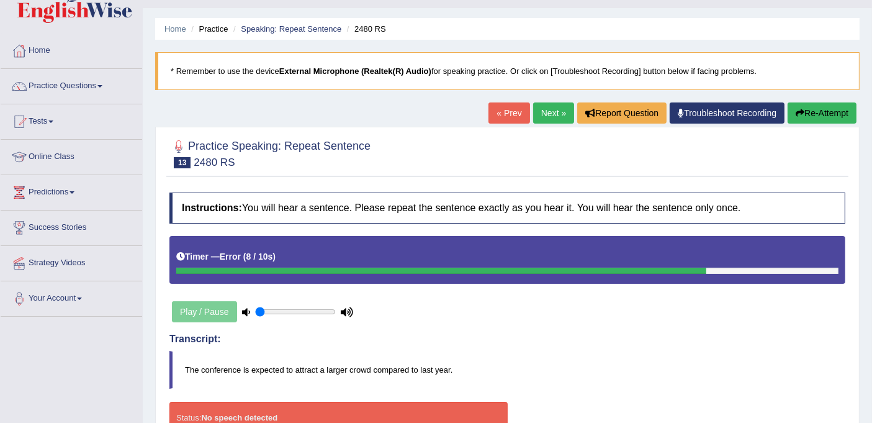
scroll to position [4, 0]
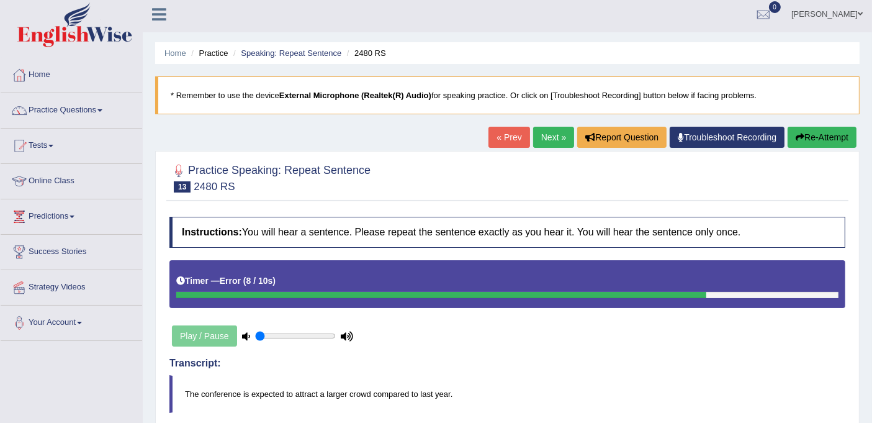
click at [818, 132] on button "Re-Attempt" at bounding box center [821, 137] width 69 height 21
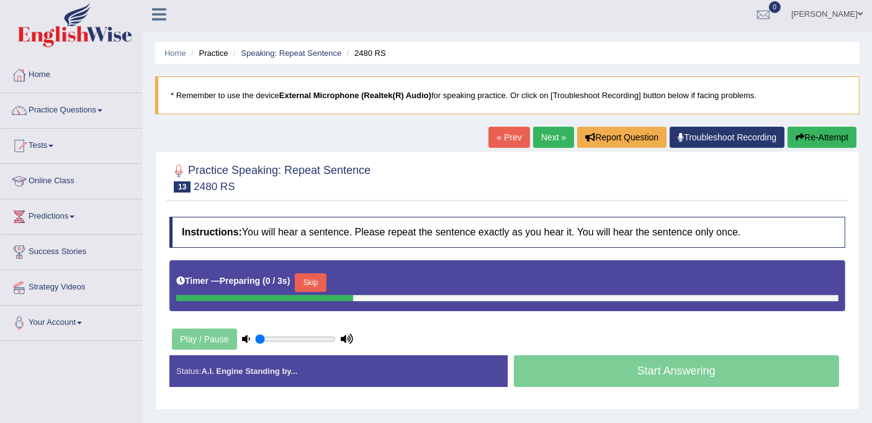
scroll to position [211, 0]
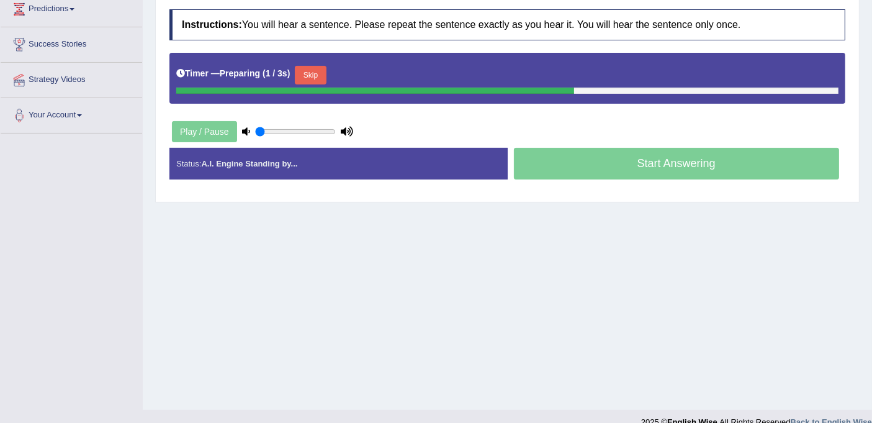
click at [307, 69] on button "Skip" at bounding box center [310, 75] width 31 height 19
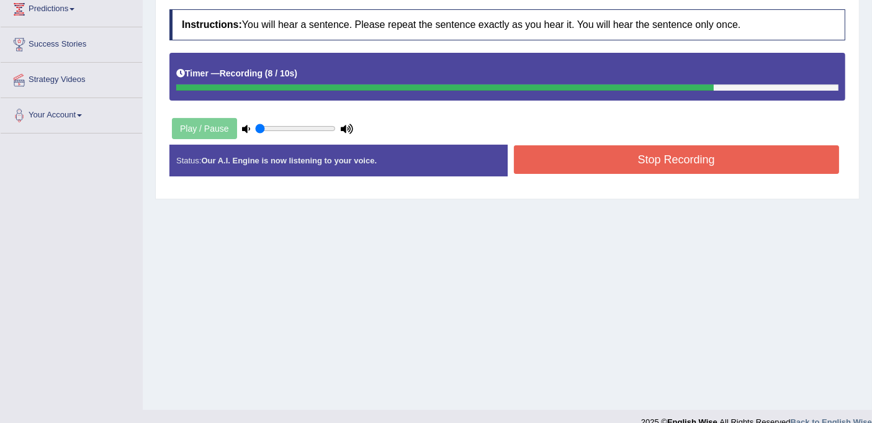
click at [567, 162] on button "Stop Recording" at bounding box center [677, 159] width 326 height 29
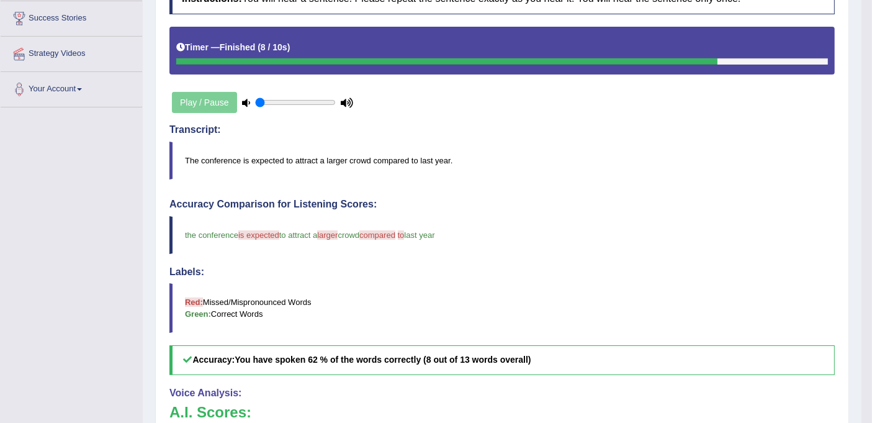
scroll to position [73, 0]
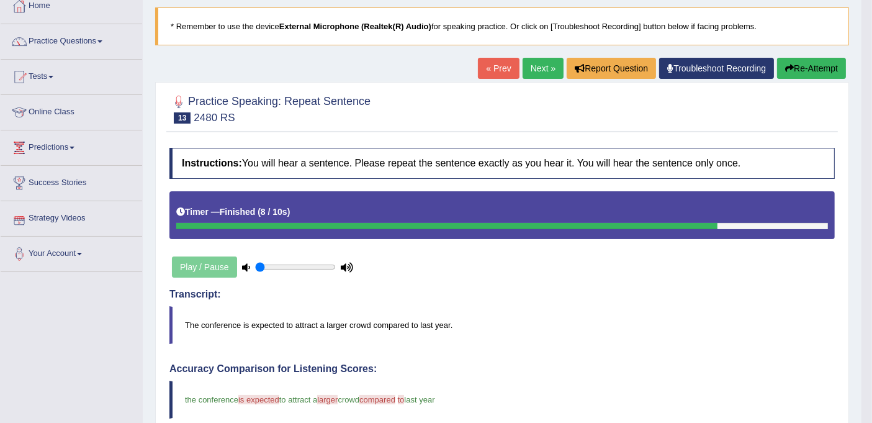
click at [807, 68] on button "Re-Attempt" at bounding box center [811, 68] width 69 height 21
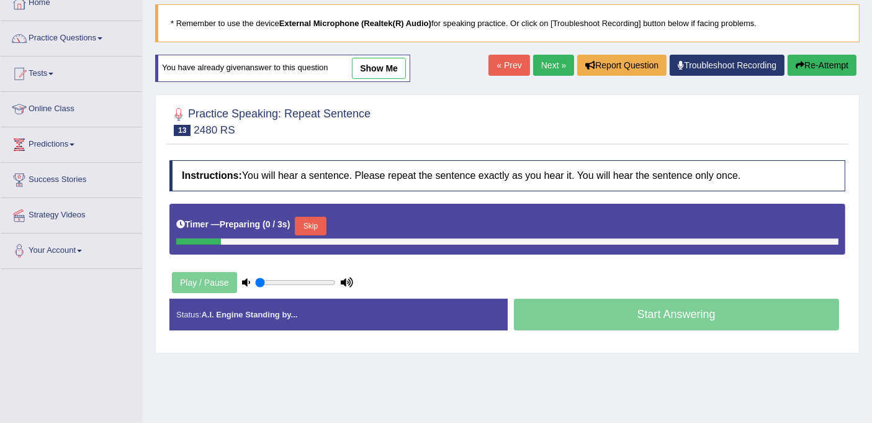
scroll to position [73, 0]
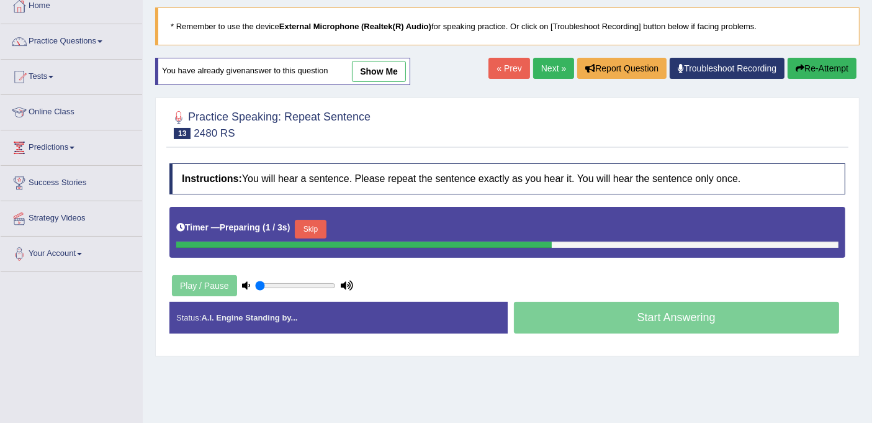
click at [307, 226] on button "Skip" at bounding box center [310, 229] width 31 height 19
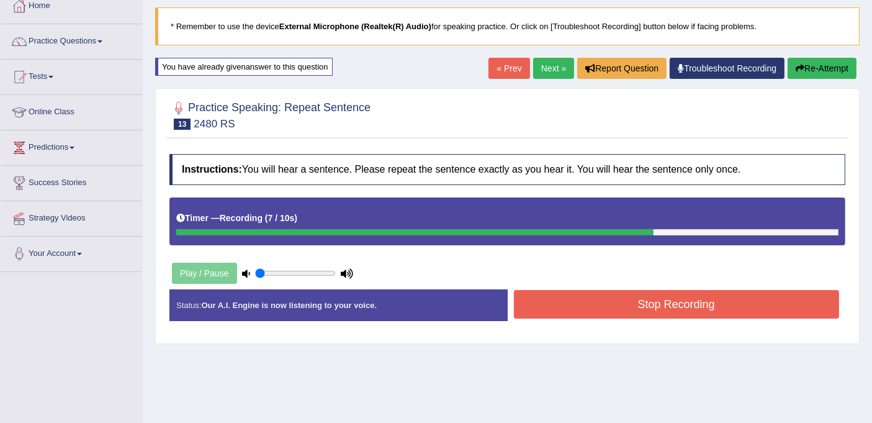
click at [574, 307] on button "Stop Recording" at bounding box center [677, 304] width 326 height 29
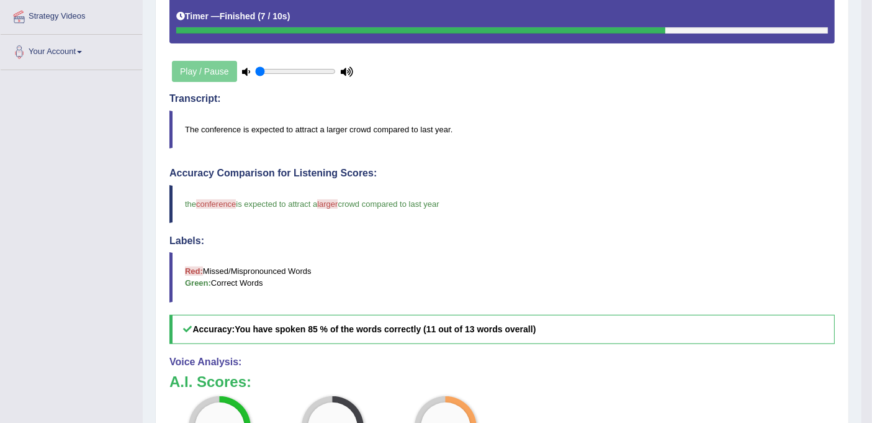
scroll to position [141, 0]
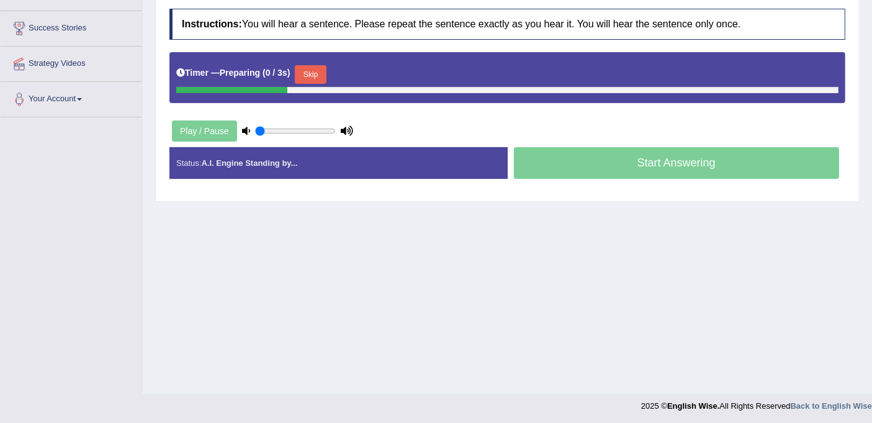
scroll to position [228, 0]
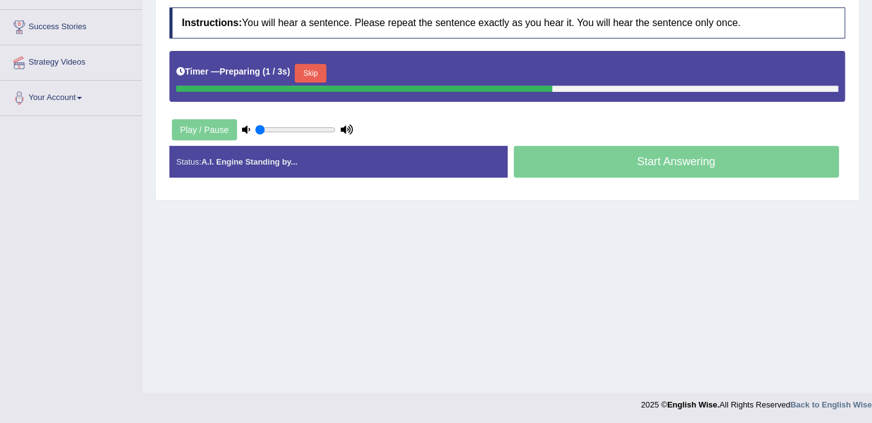
click at [311, 66] on button "Skip" at bounding box center [310, 73] width 31 height 19
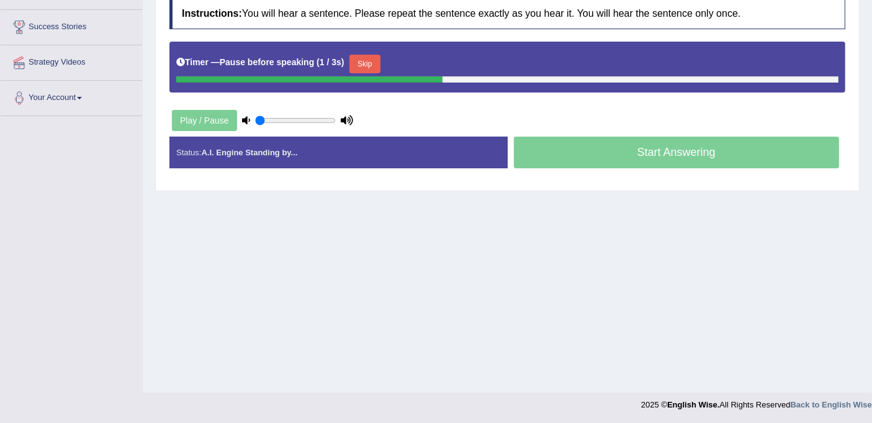
click at [374, 61] on button "Skip" at bounding box center [364, 64] width 31 height 19
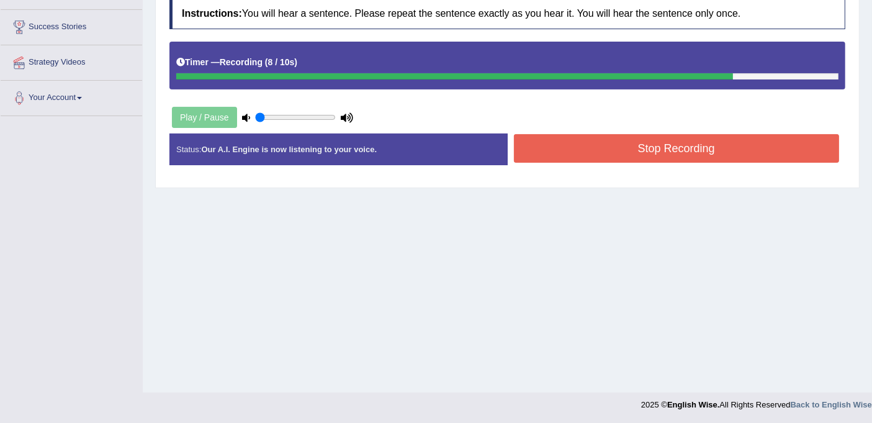
click at [589, 150] on button "Stop Recording" at bounding box center [677, 148] width 326 height 29
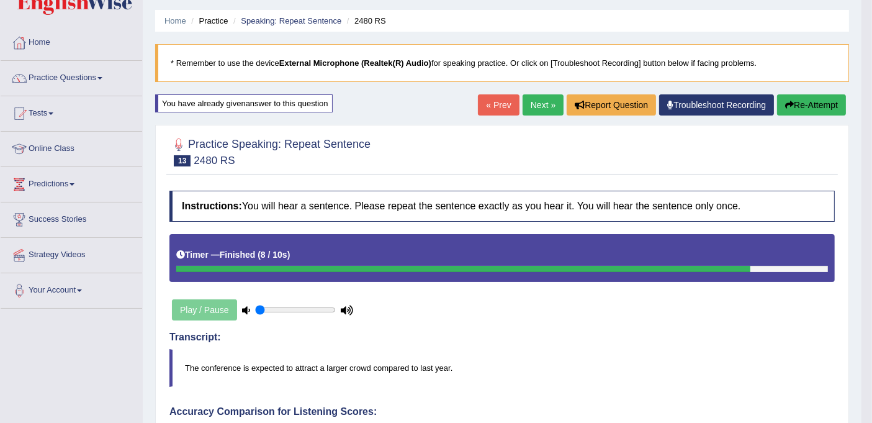
scroll to position [0, 0]
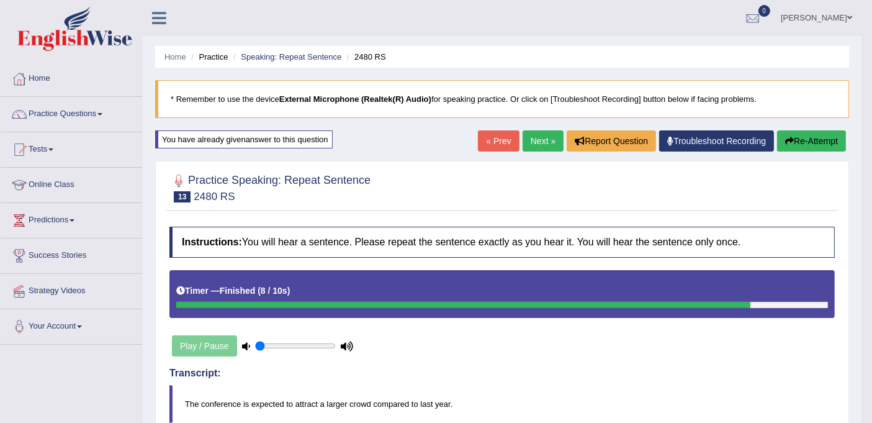
click at [810, 141] on button "Re-Attempt" at bounding box center [811, 140] width 69 height 21
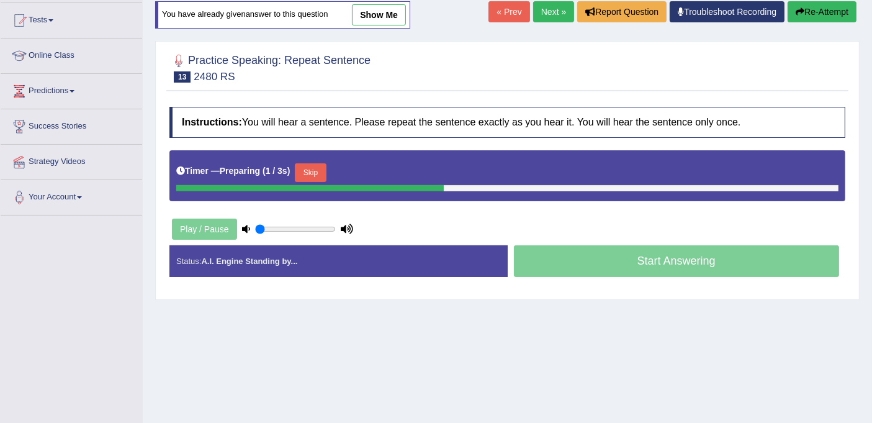
scroll to position [228, 0]
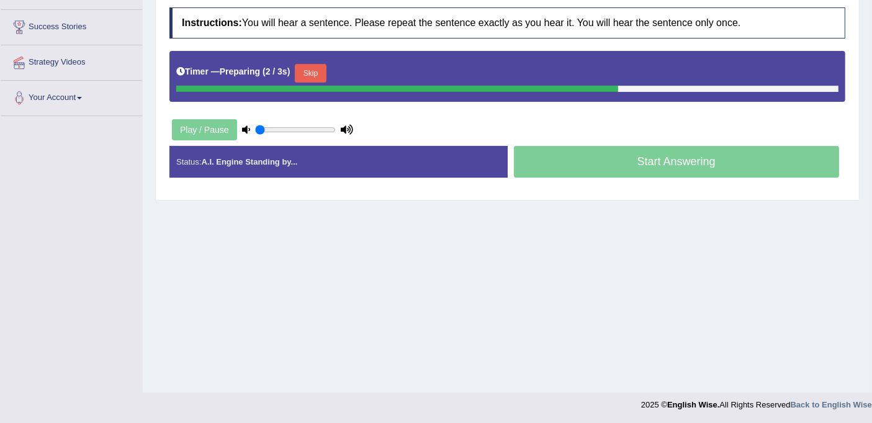
click at [305, 76] on button "Skip" at bounding box center [310, 73] width 31 height 19
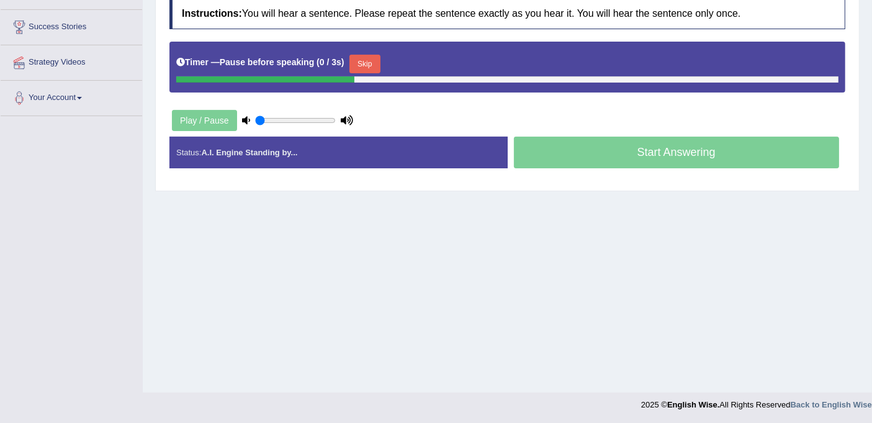
click at [363, 59] on button "Skip" at bounding box center [364, 64] width 31 height 19
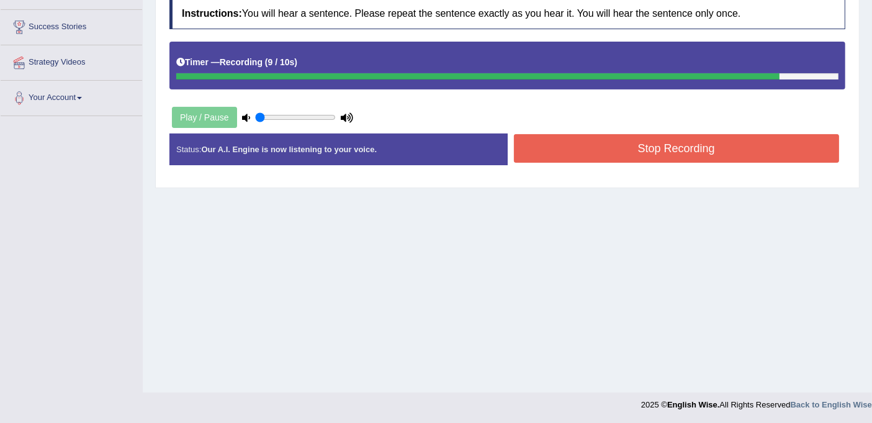
click at [643, 158] on button "Stop Recording" at bounding box center [677, 148] width 326 height 29
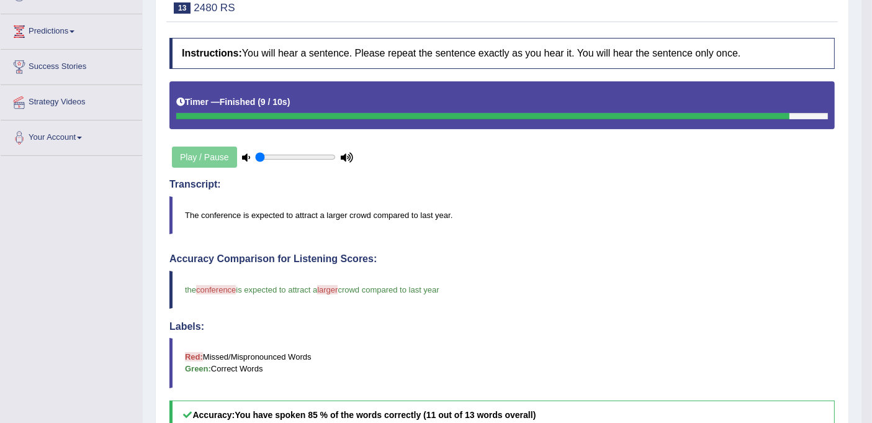
scroll to position [159, 0]
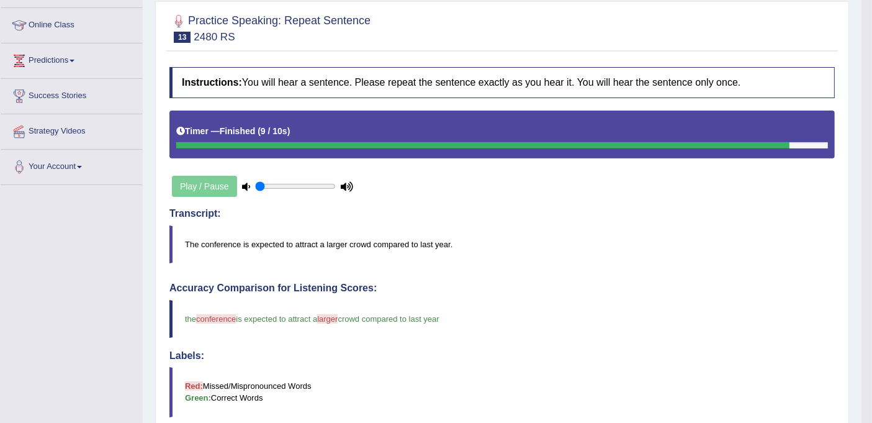
click at [338, 241] on blockquote "The conference is expected to attract a larger crowd compared to last year." at bounding box center [501, 244] width 665 height 38
click at [338, 240] on blockquote "The conference is expected to attract a larger crowd compared to last year." at bounding box center [501, 244] width 665 height 38
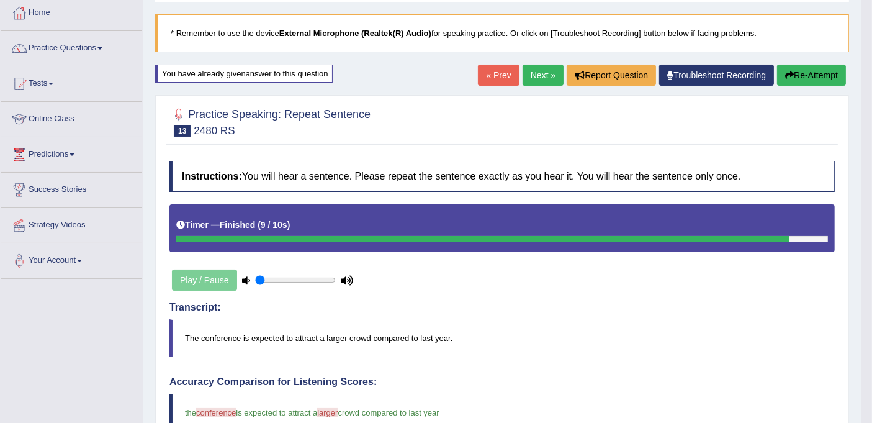
scroll to position [0, 0]
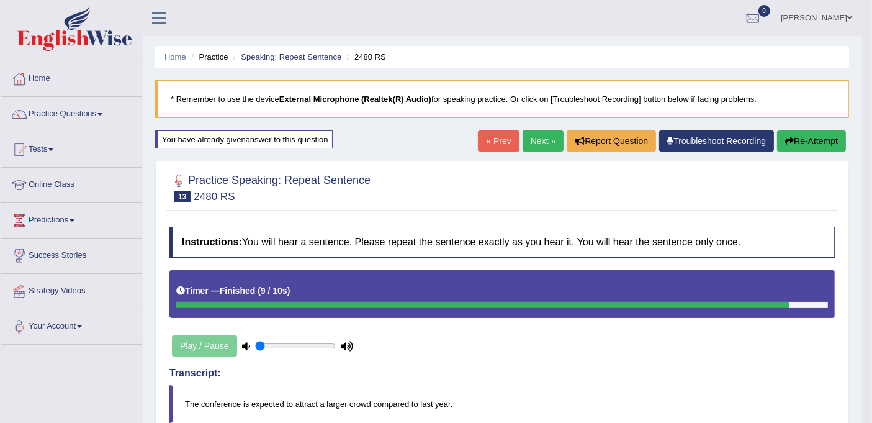
click at [803, 146] on button "Re-Attempt" at bounding box center [811, 140] width 69 height 21
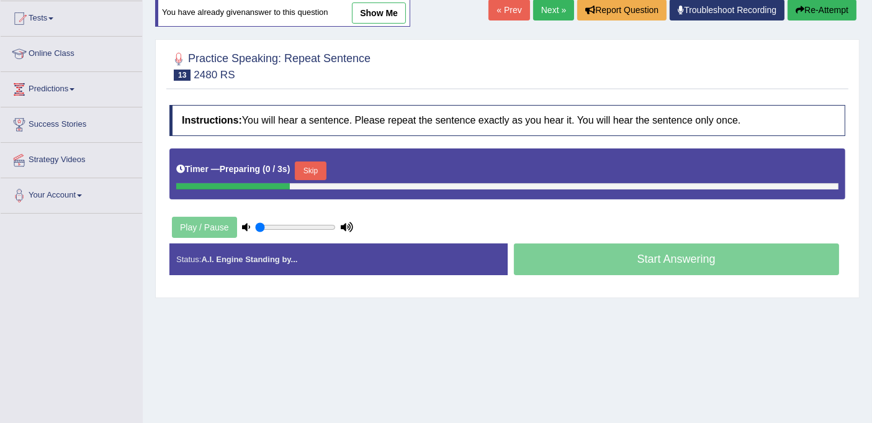
scroll to position [228, 0]
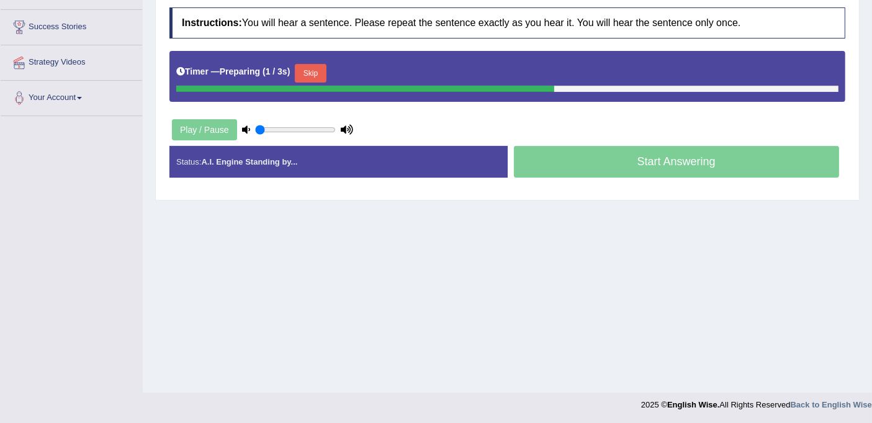
click at [319, 74] on button "Skip" at bounding box center [310, 73] width 31 height 19
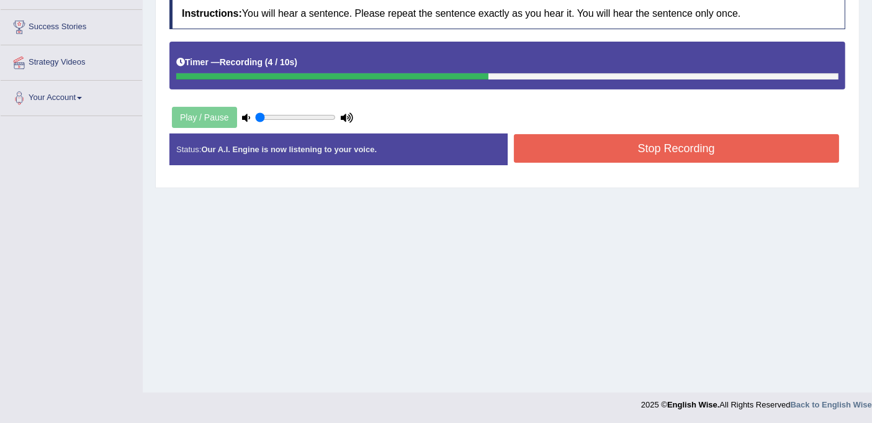
click at [620, 144] on button "Stop Recording" at bounding box center [677, 148] width 326 height 29
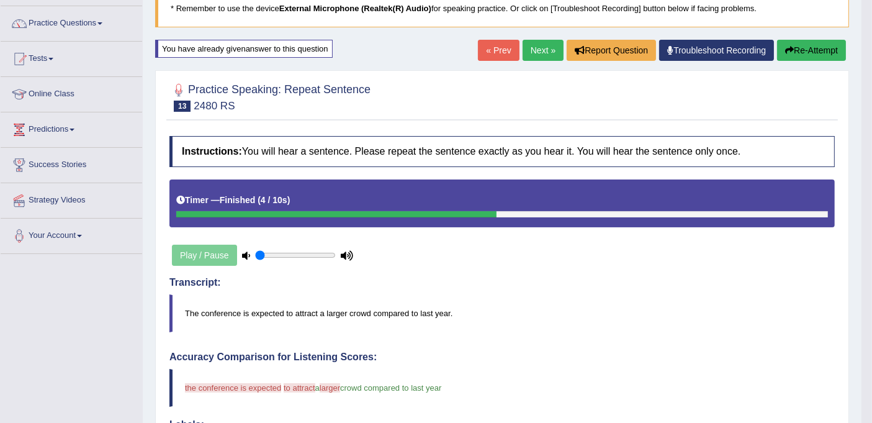
scroll to position [0, 0]
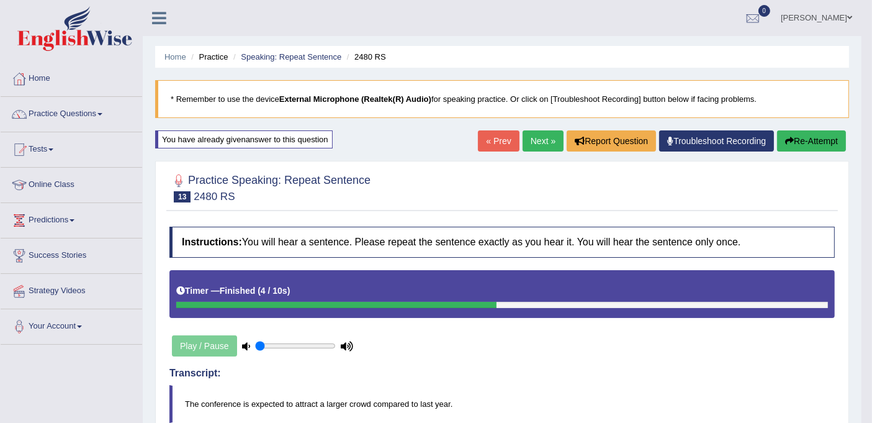
click at [816, 135] on button "Re-Attempt" at bounding box center [811, 140] width 69 height 21
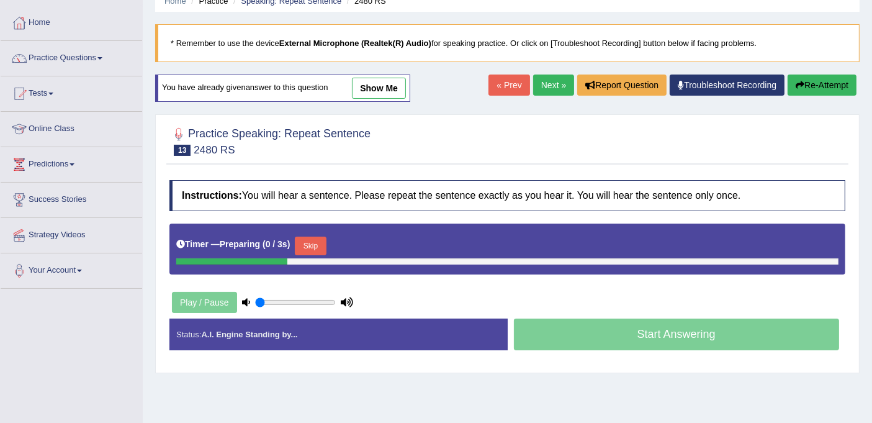
scroll to position [228, 0]
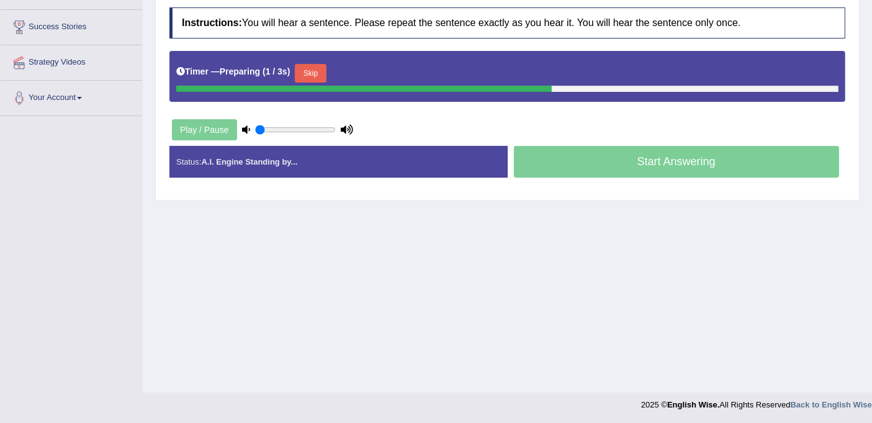
click at [325, 75] on button "Skip" at bounding box center [310, 73] width 31 height 19
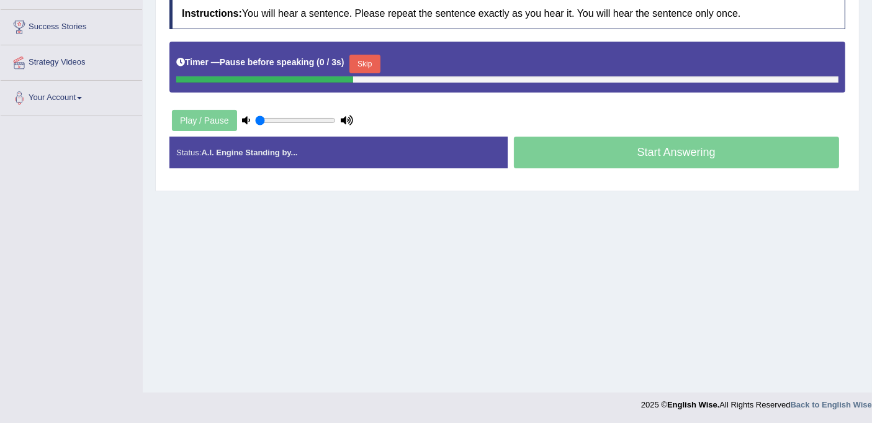
click at [371, 60] on button "Skip" at bounding box center [364, 64] width 31 height 19
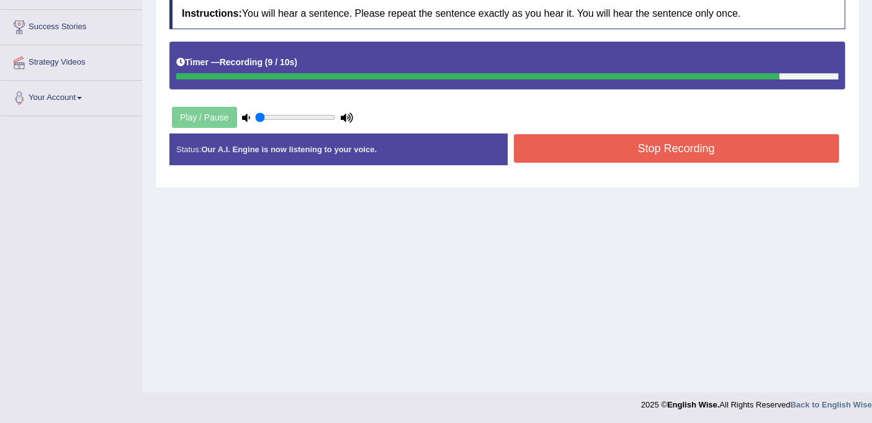
click at [660, 144] on button "Stop Recording" at bounding box center [677, 148] width 326 height 29
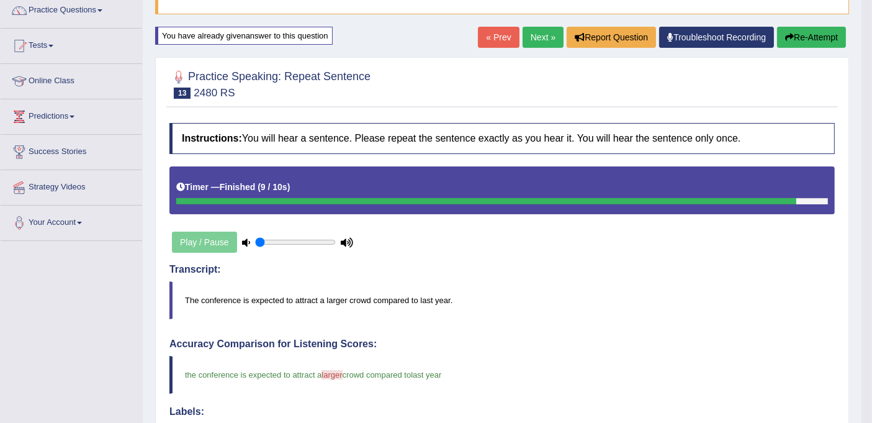
scroll to position [0, 0]
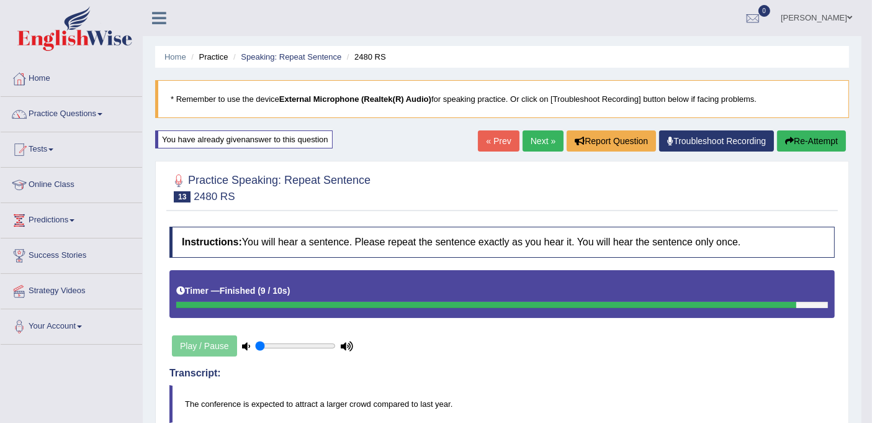
click at [812, 135] on button "Re-Attempt" at bounding box center [811, 140] width 69 height 21
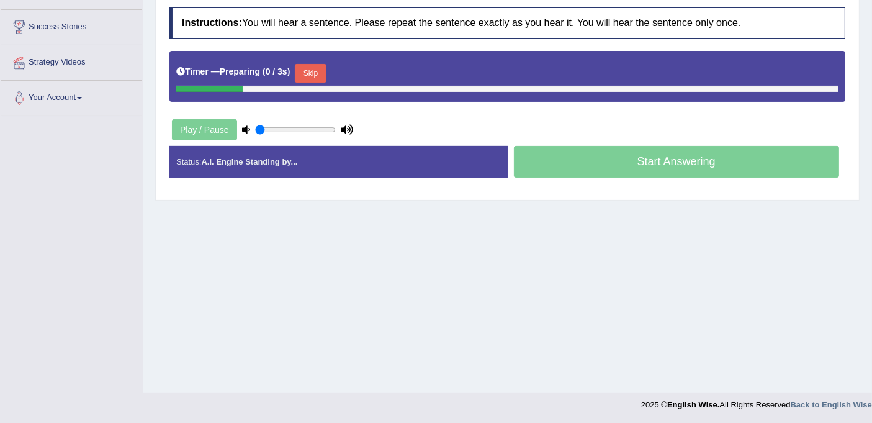
scroll to position [228, 0]
click at [312, 73] on button "Skip" at bounding box center [310, 73] width 31 height 19
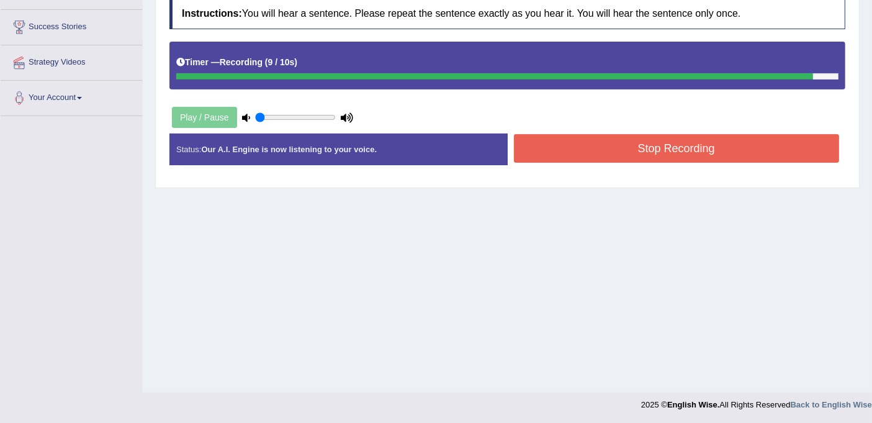
click at [589, 149] on button "Stop Recording" at bounding box center [677, 148] width 326 height 29
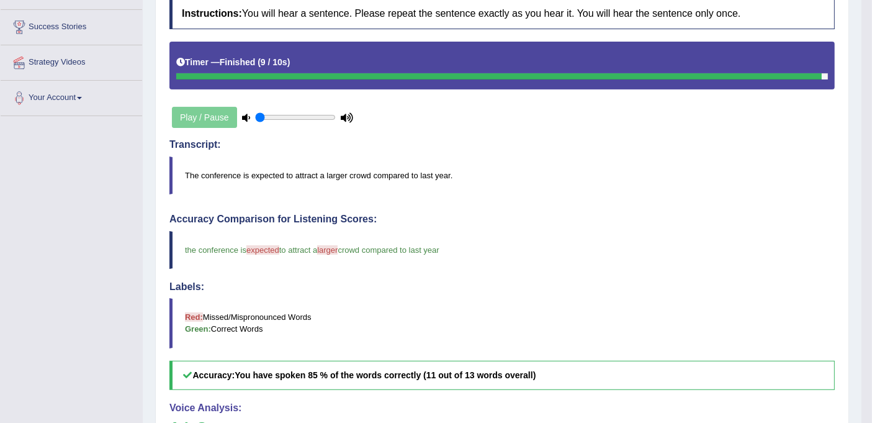
scroll to position [21, 0]
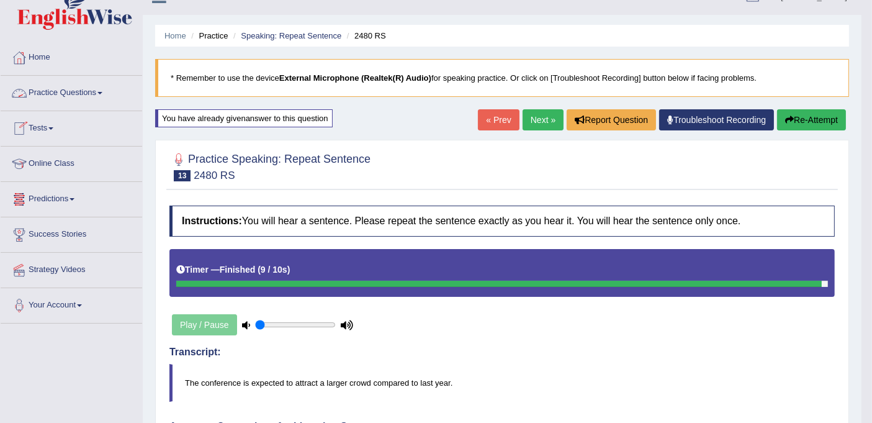
click at [92, 93] on link "Practice Questions" at bounding box center [71, 91] width 141 height 31
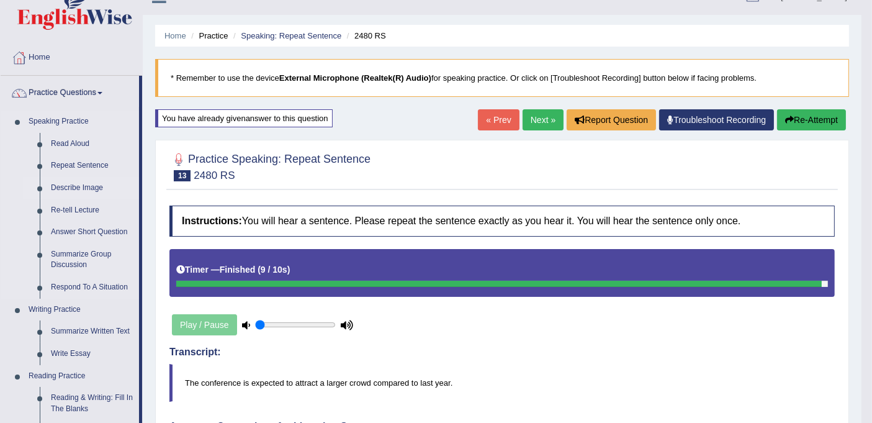
click at [84, 185] on link "Describe Image" at bounding box center [92, 188] width 94 height 22
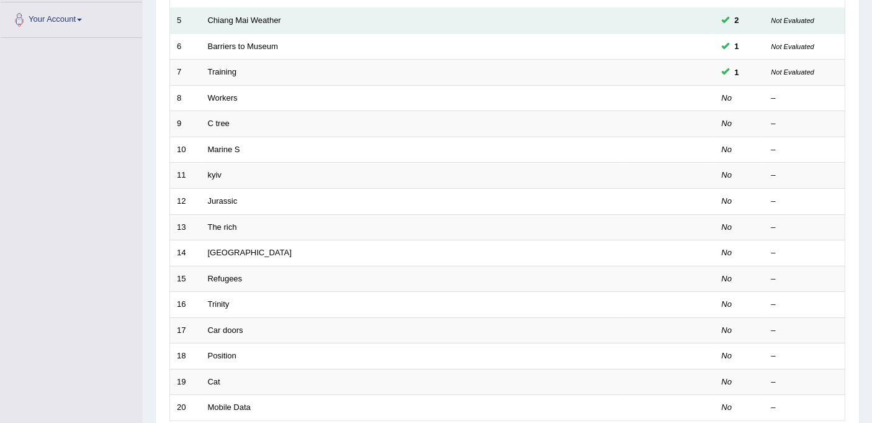
scroll to position [256, 0]
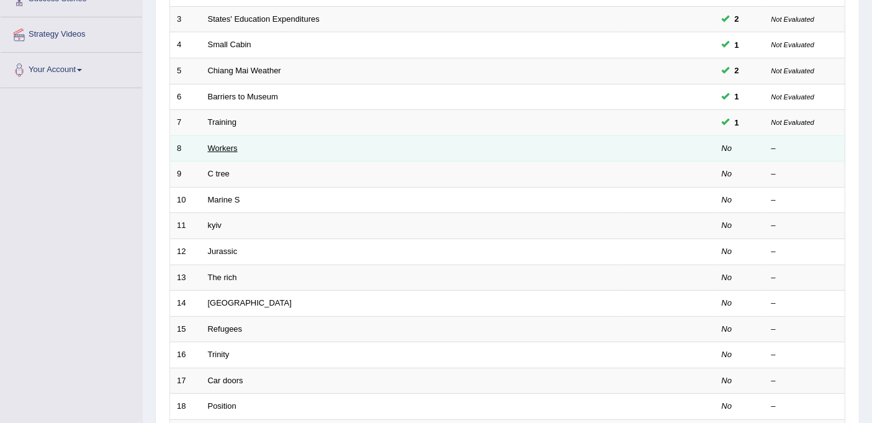
click at [222, 143] on link "Workers" at bounding box center [223, 147] width 30 height 9
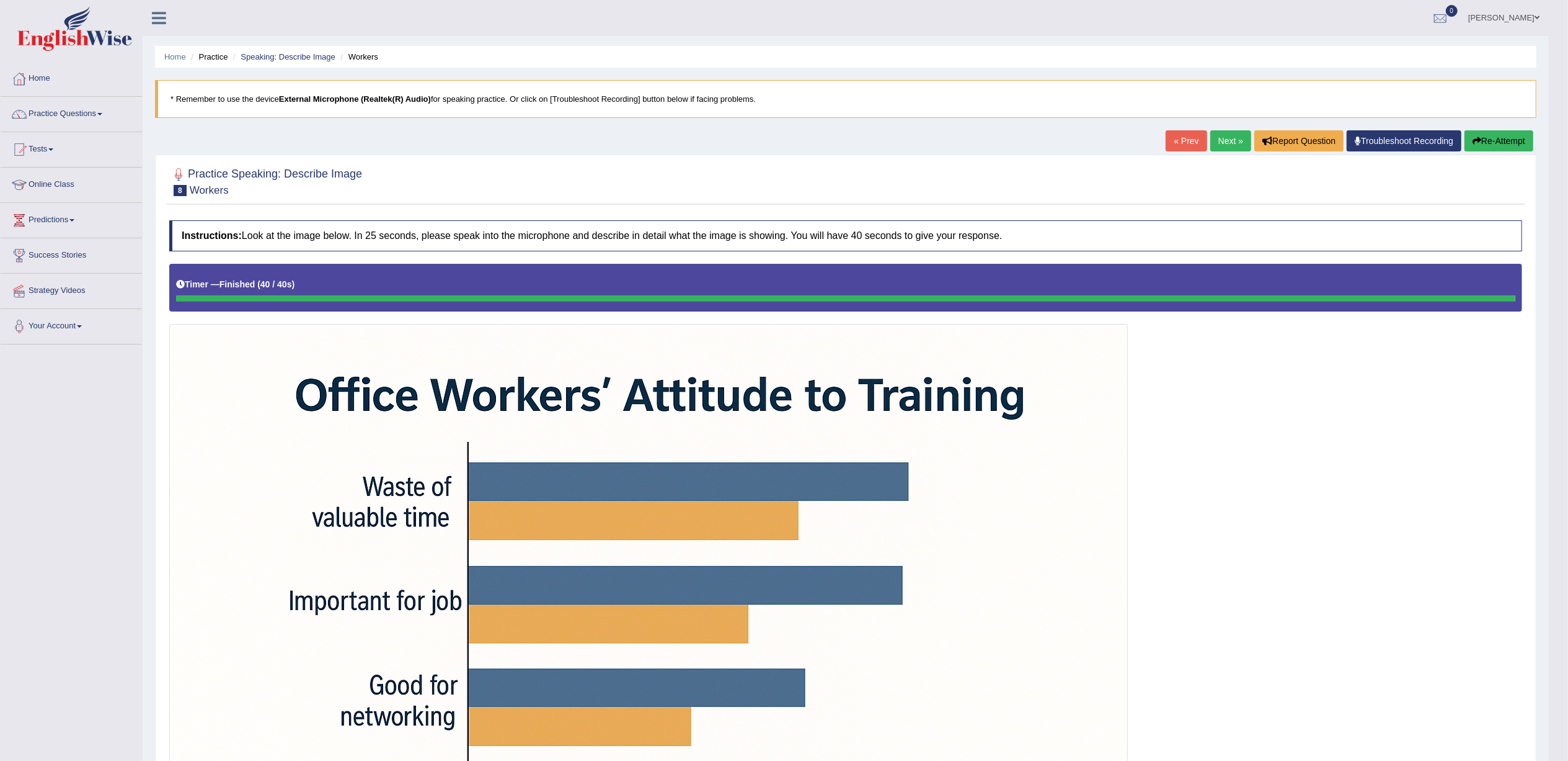
click at [881, 141] on button "Re-Attempt" at bounding box center [1499, 140] width 69 height 21
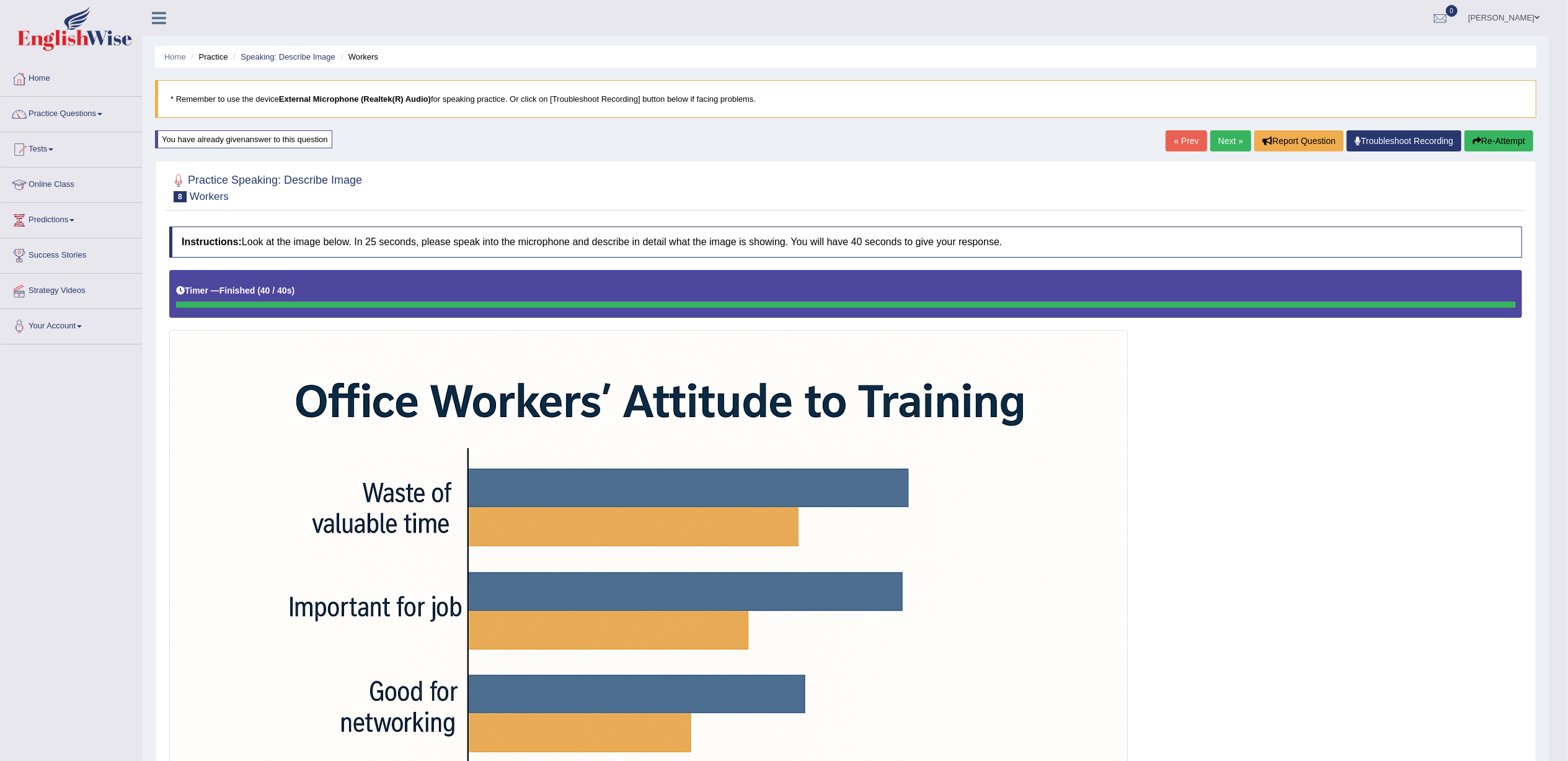
click at [1510, 137] on button "Re-Attempt" at bounding box center [1499, 140] width 69 height 21
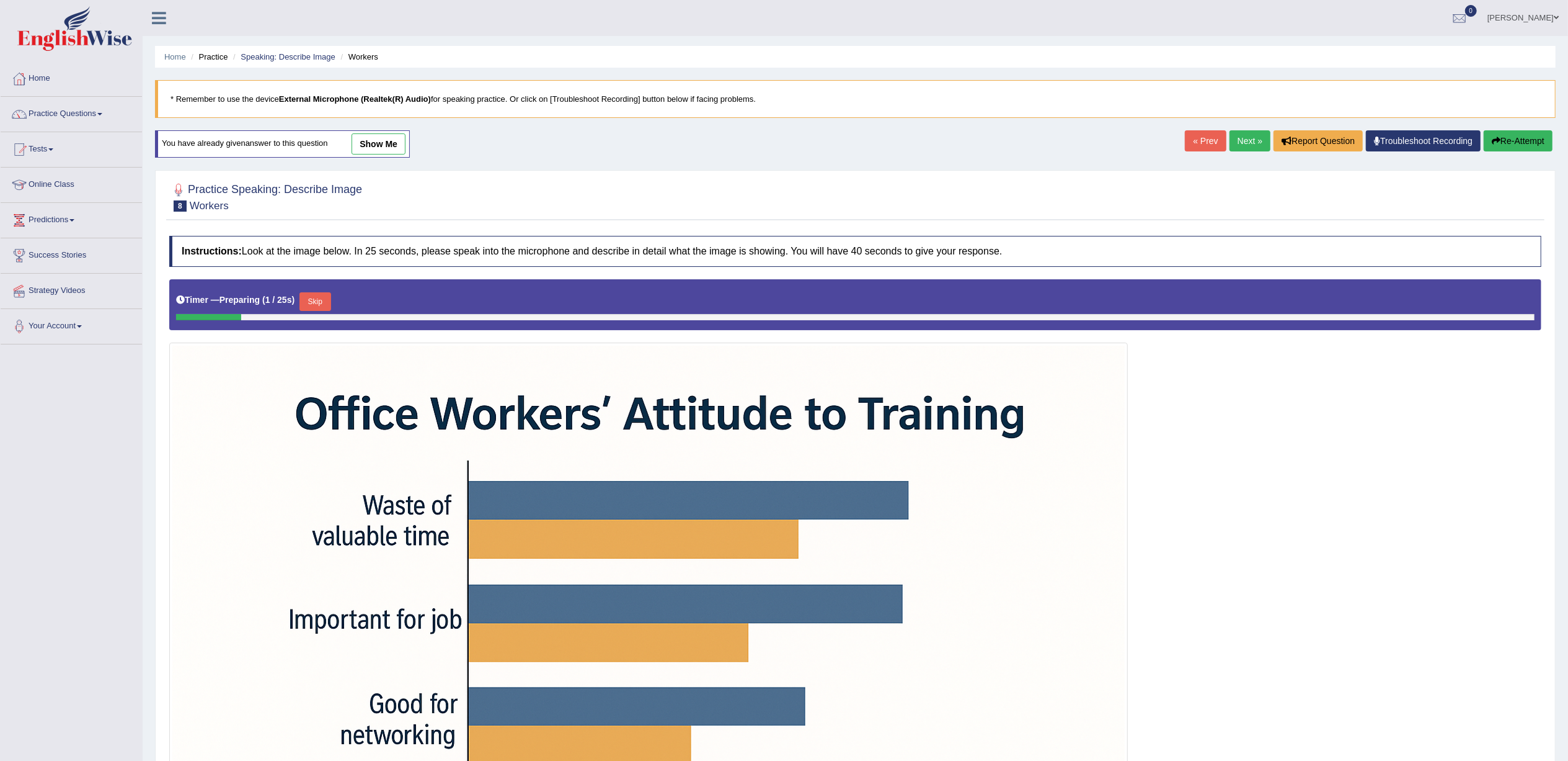
click at [328, 305] on button "Skip" at bounding box center [315, 301] width 31 height 19
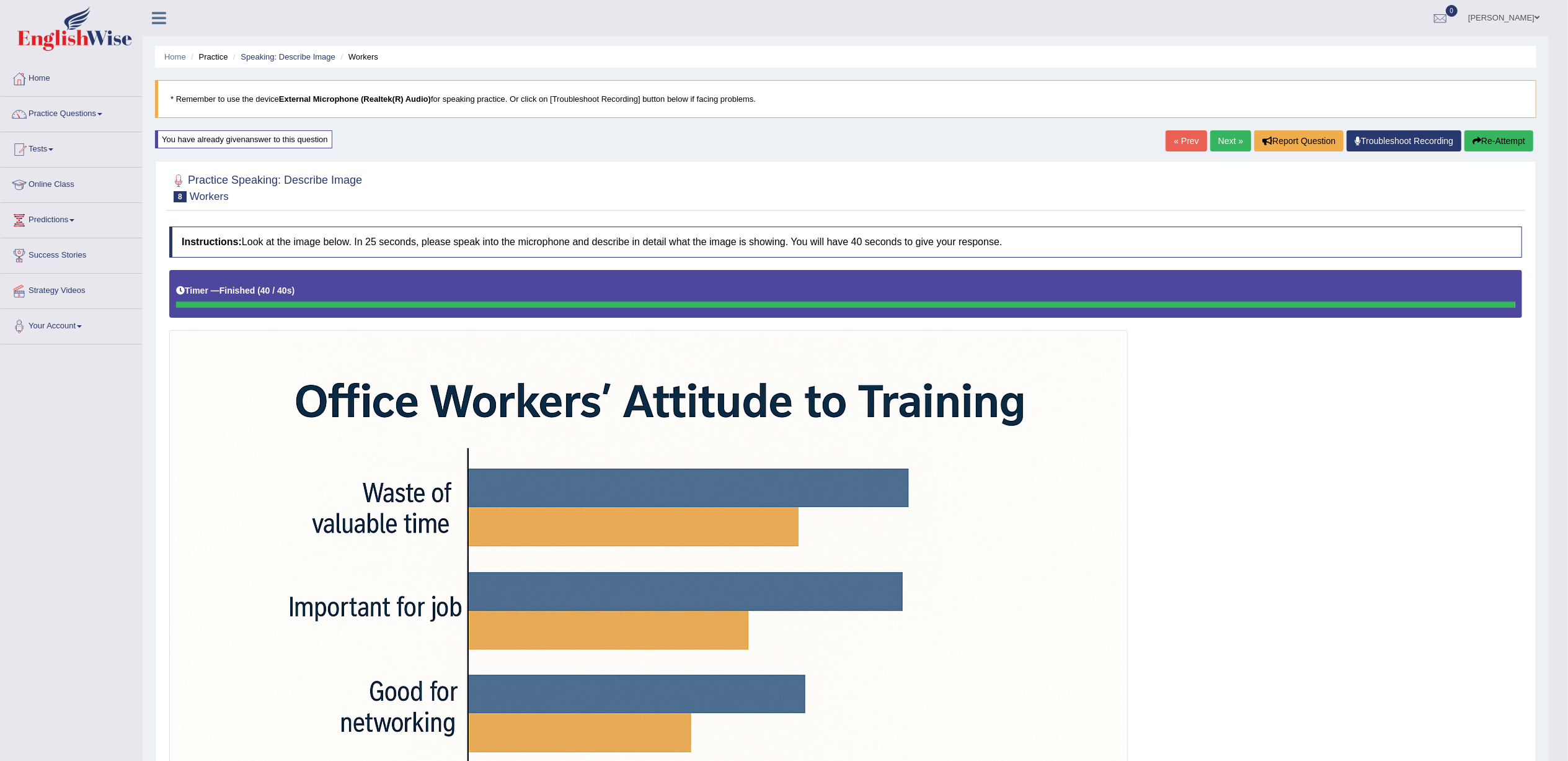
click at [1226, 143] on link "Next »" at bounding box center [1230, 140] width 41 height 21
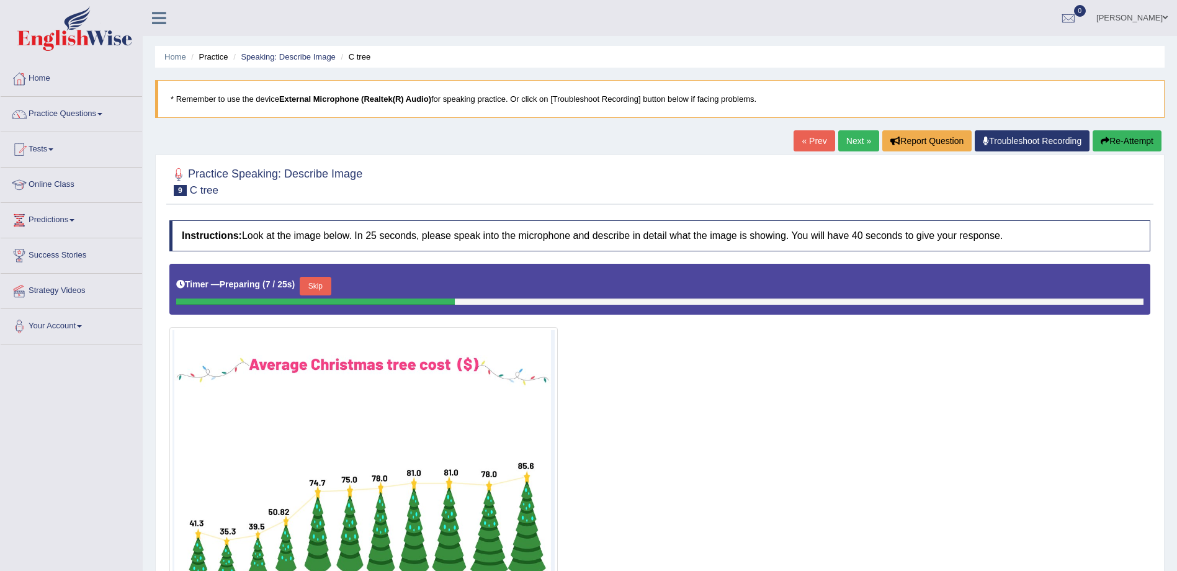
drag, startPoint x: 1574, startPoint y: 1, endPoint x: 797, endPoint y: 369, distance: 859.6
click at [797, 369] on div at bounding box center [659, 445] width 981 height 362
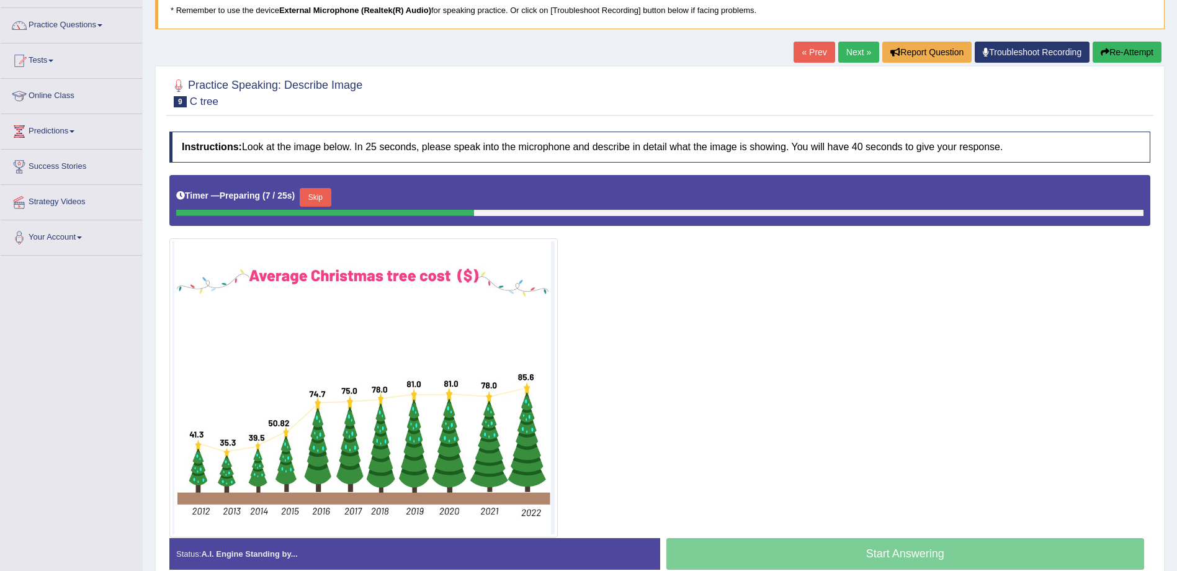
scroll to position [151, 0]
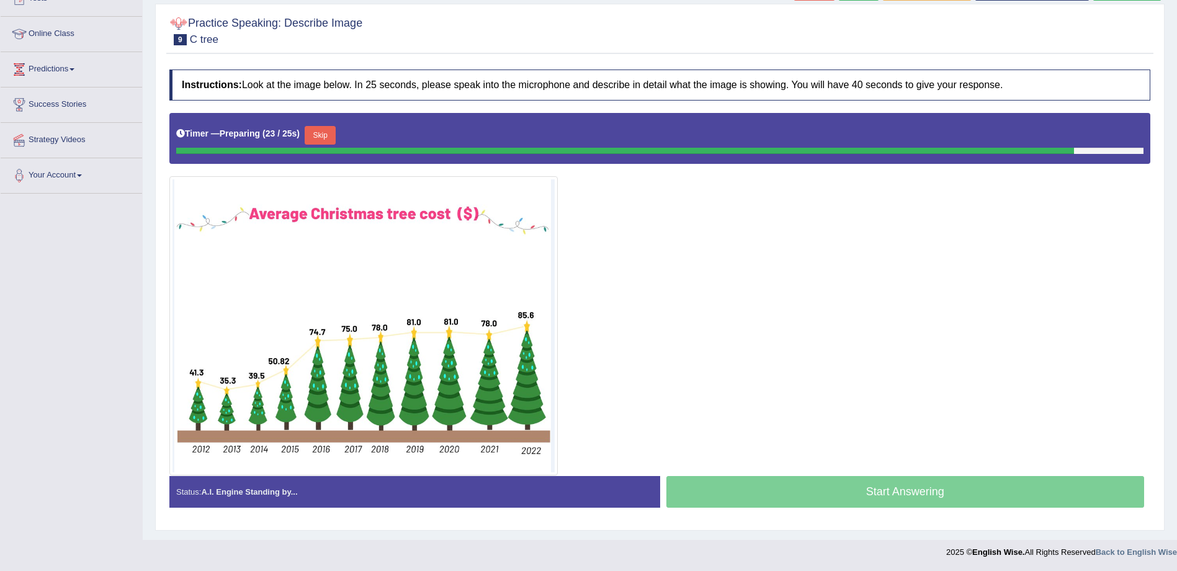
click at [326, 129] on button "Skip" at bounding box center [320, 135] width 31 height 19
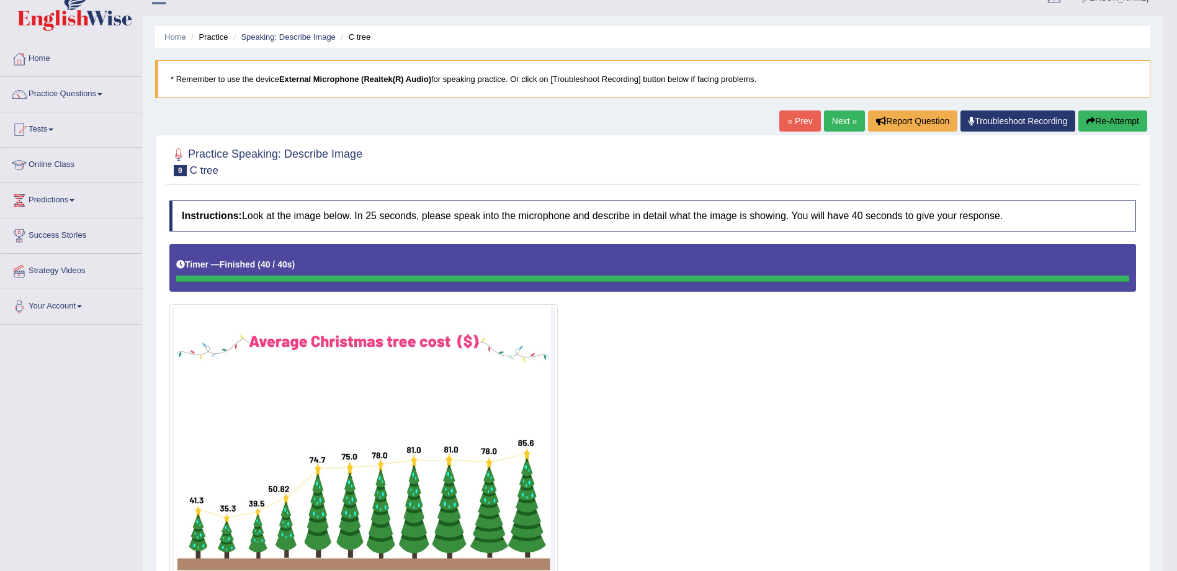
scroll to position [0, 0]
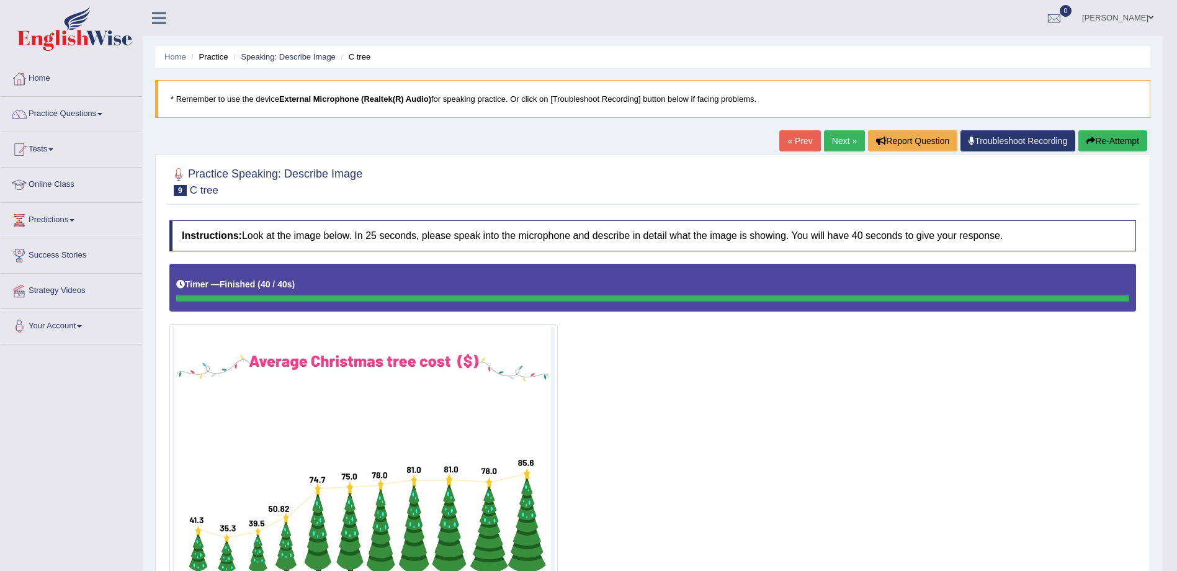
click at [841, 143] on link "Next »" at bounding box center [844, 140] width 41 height 21
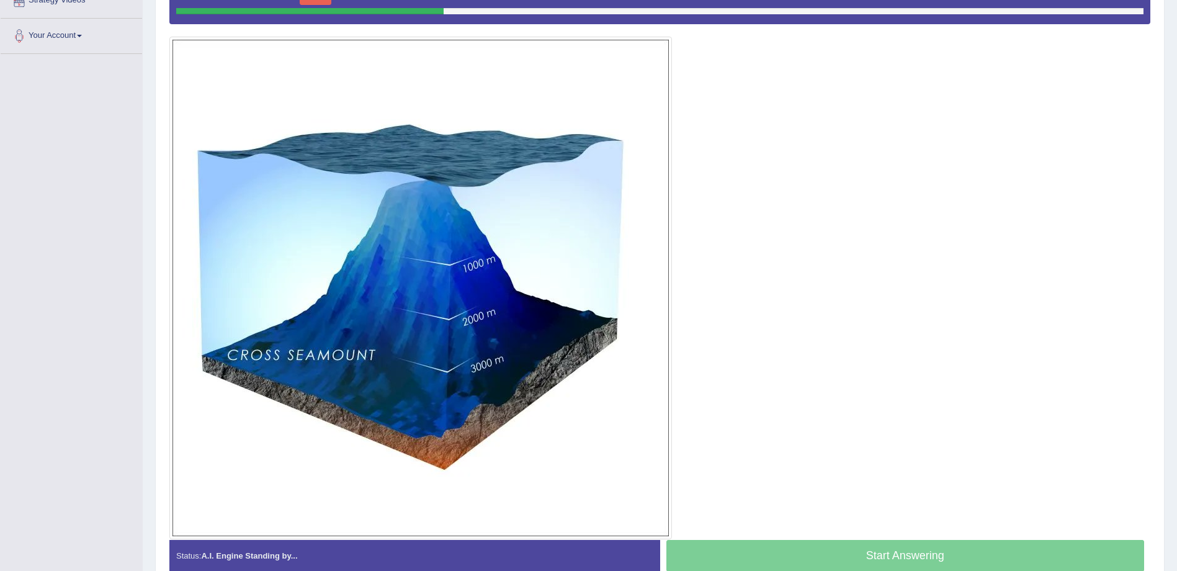
scroll to position [261, 0]
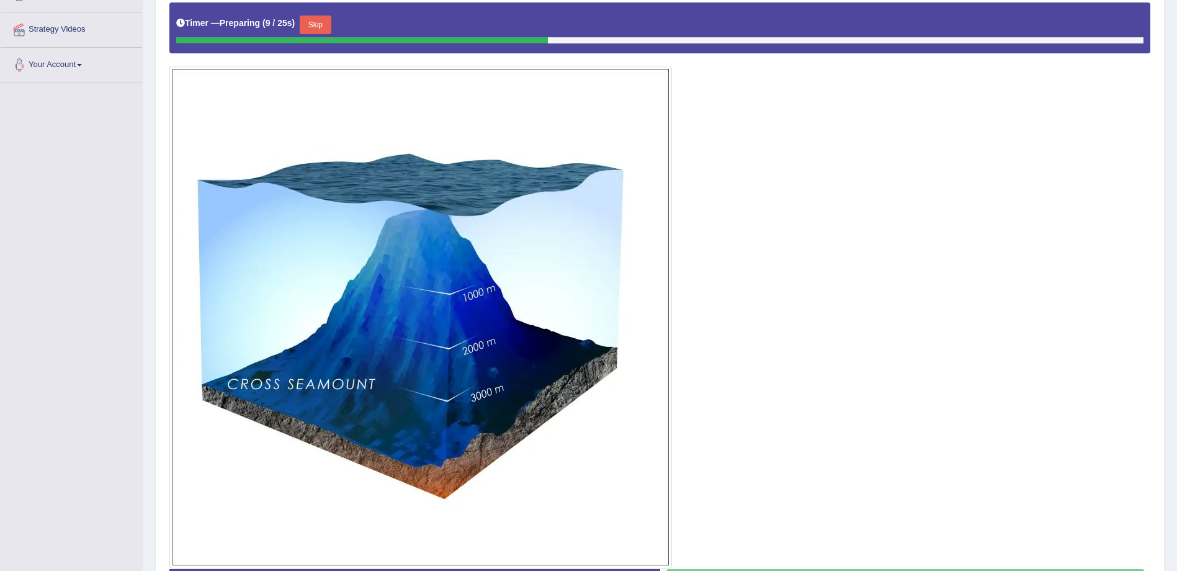
click at [315, 23] on button "Skip" at bounding box center [315, 25] width 31 height 19
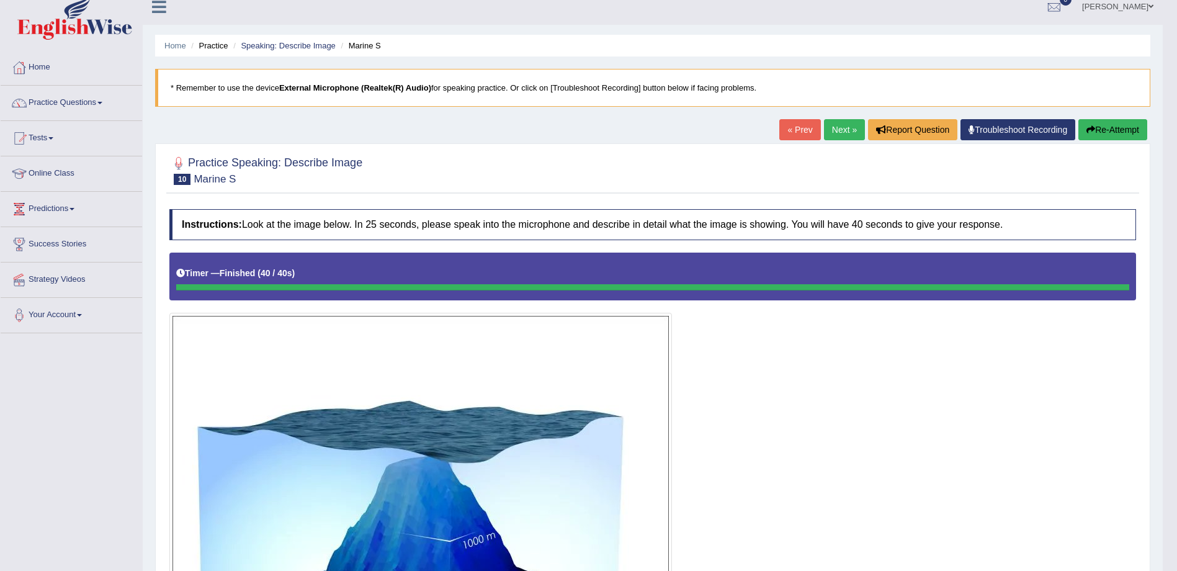
scroll to position [0, 0]
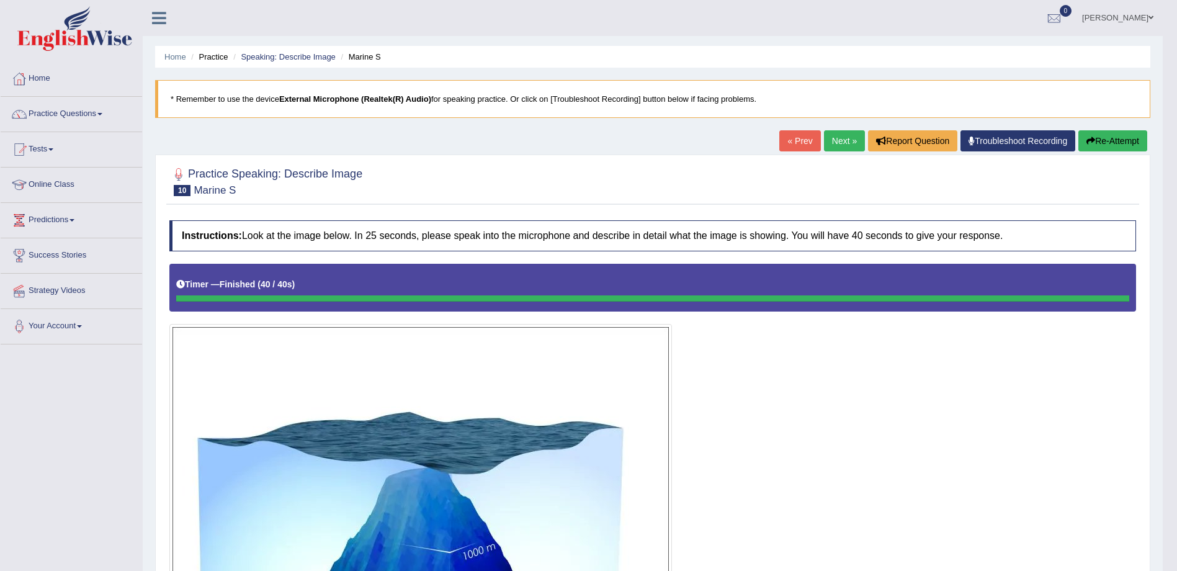
click at [838, 135] on link "Next »" at bounding box center [844, 140] width 41 height 21
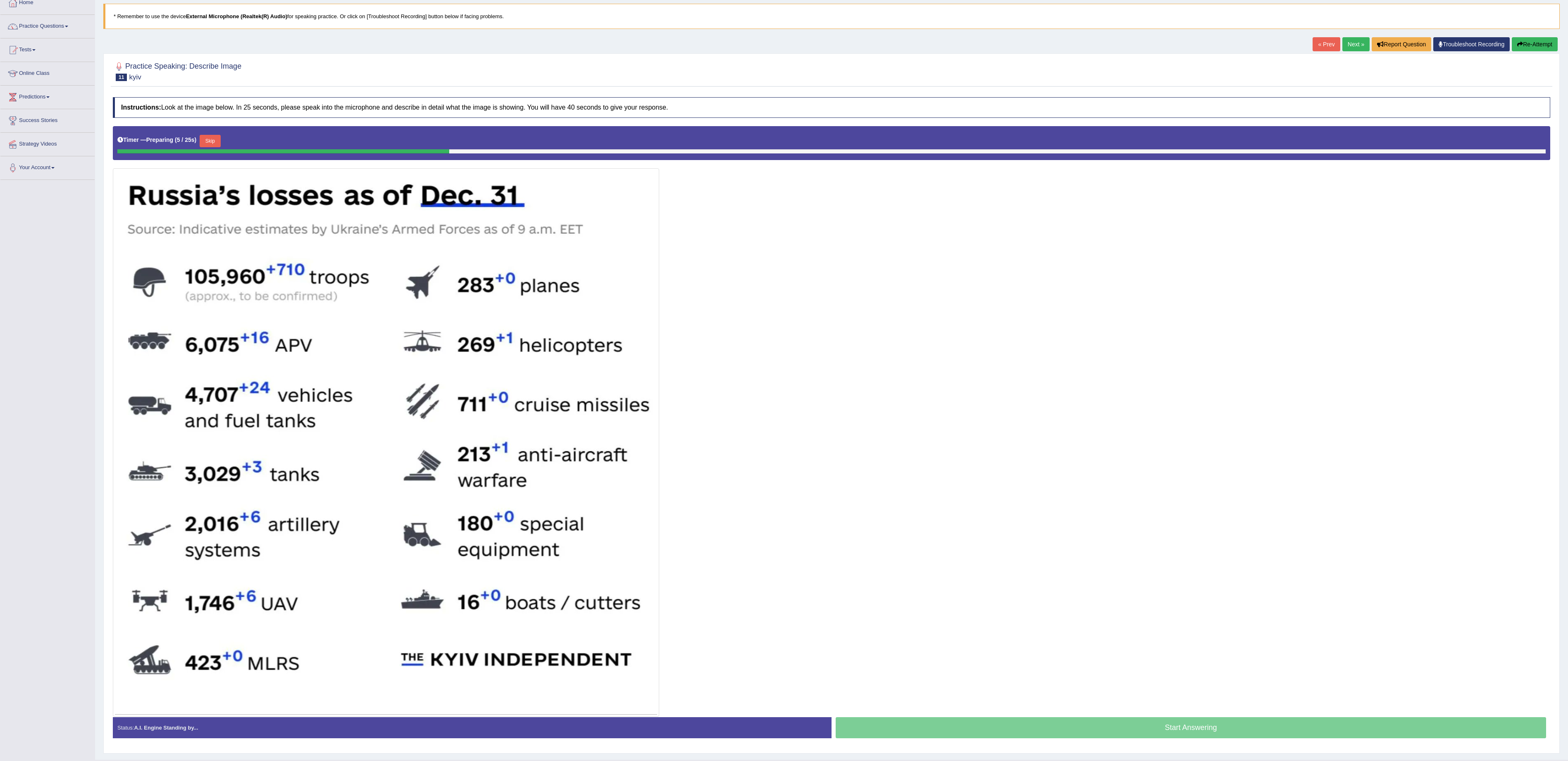
scroll to position [75, 0]
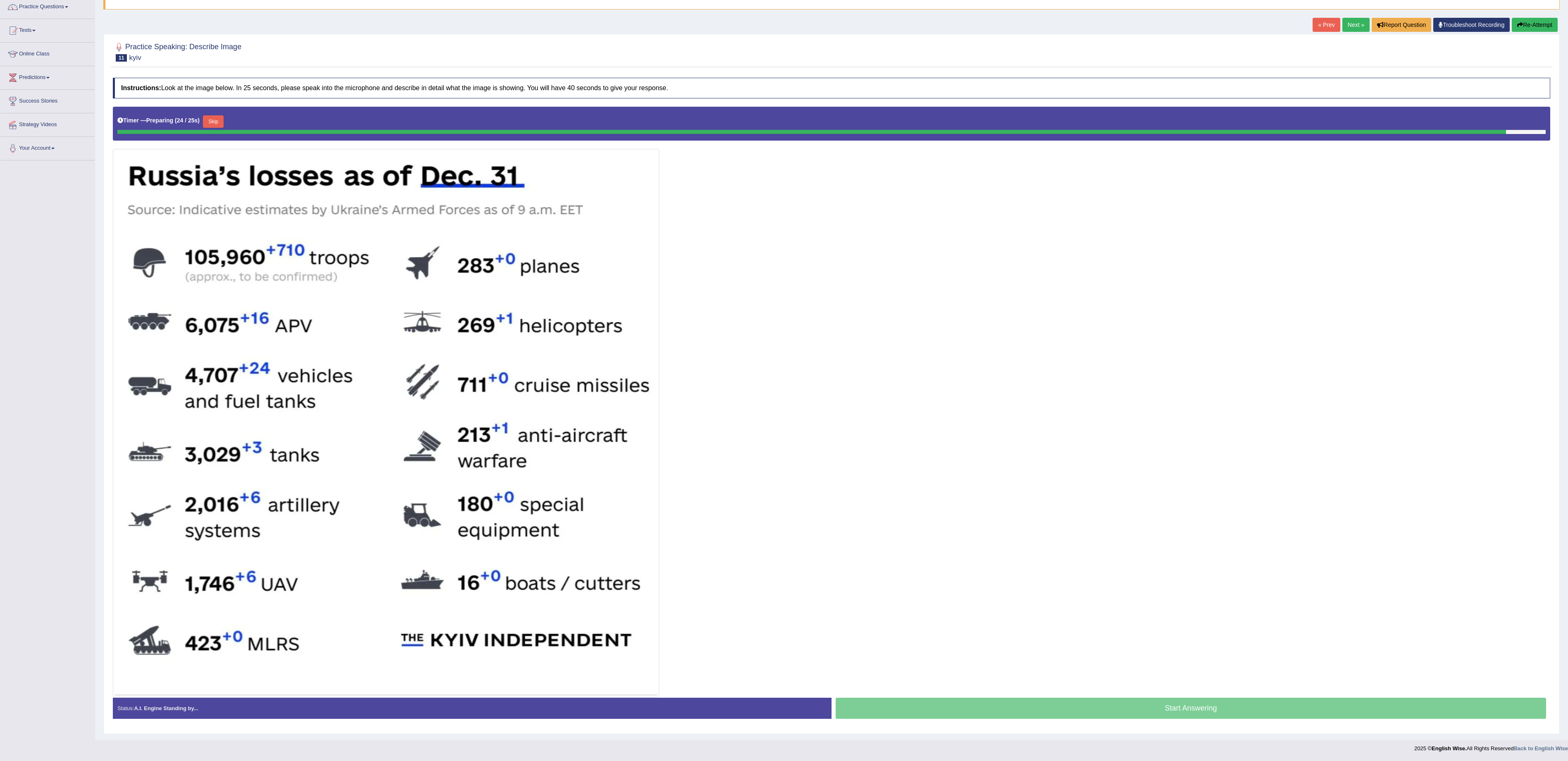
click at [220, 118] on button "Skip" at bounding box center [213, 121] width 21 height 13
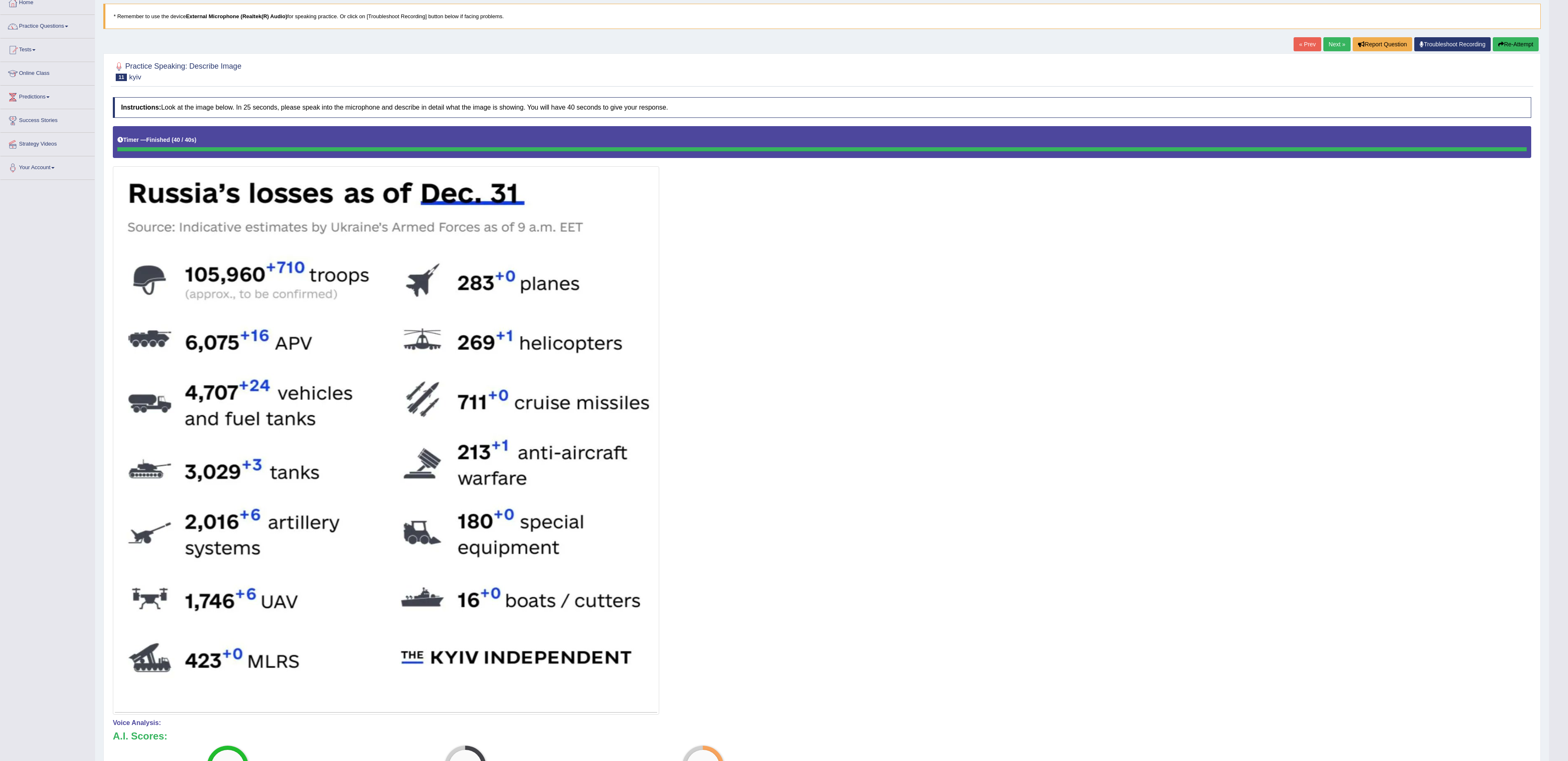
scroll to position [0, 0]
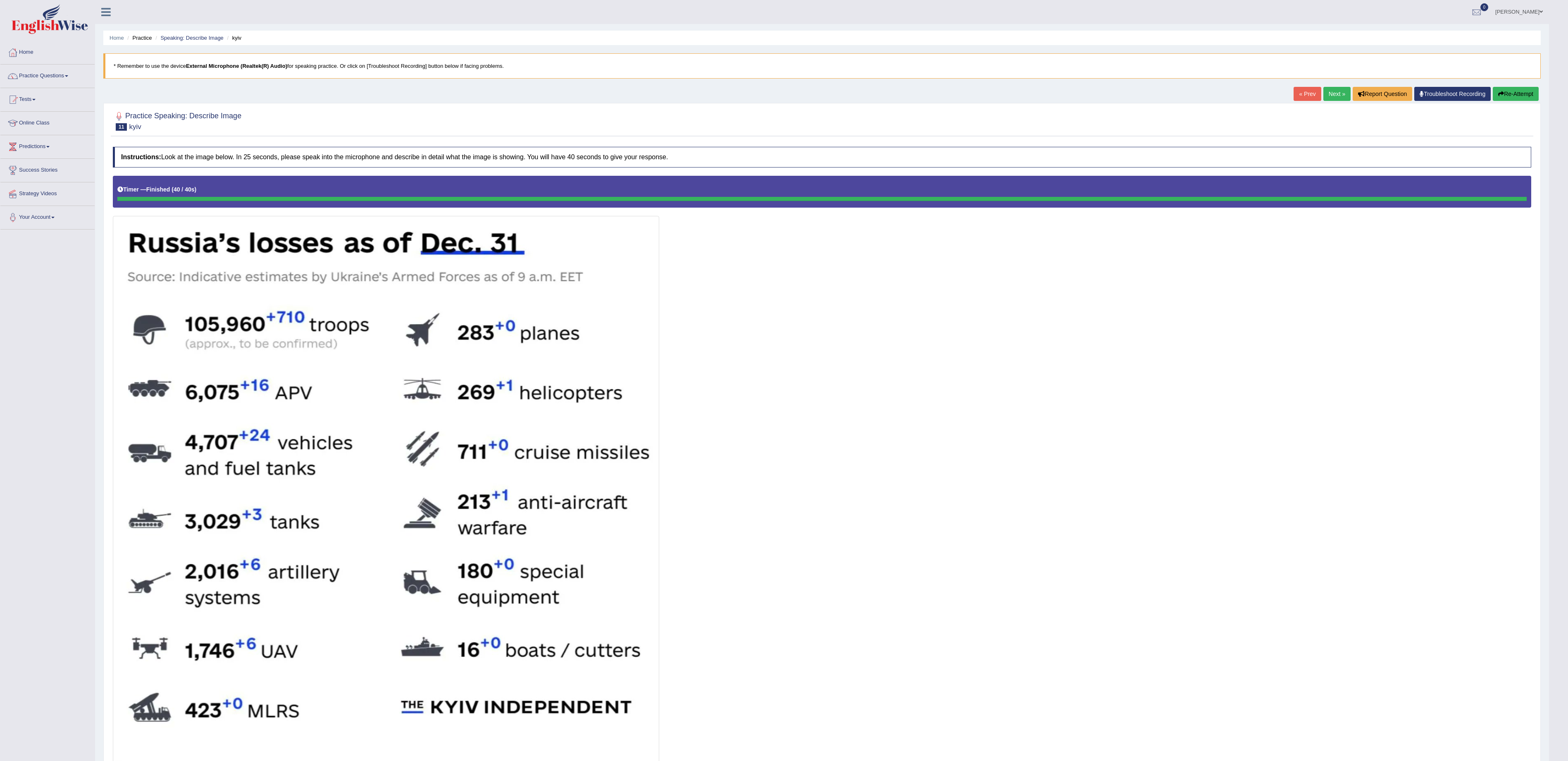
click at [783, 94] on button "Re-Attempt" at bounding box center [1515, 93] width 46 height 14
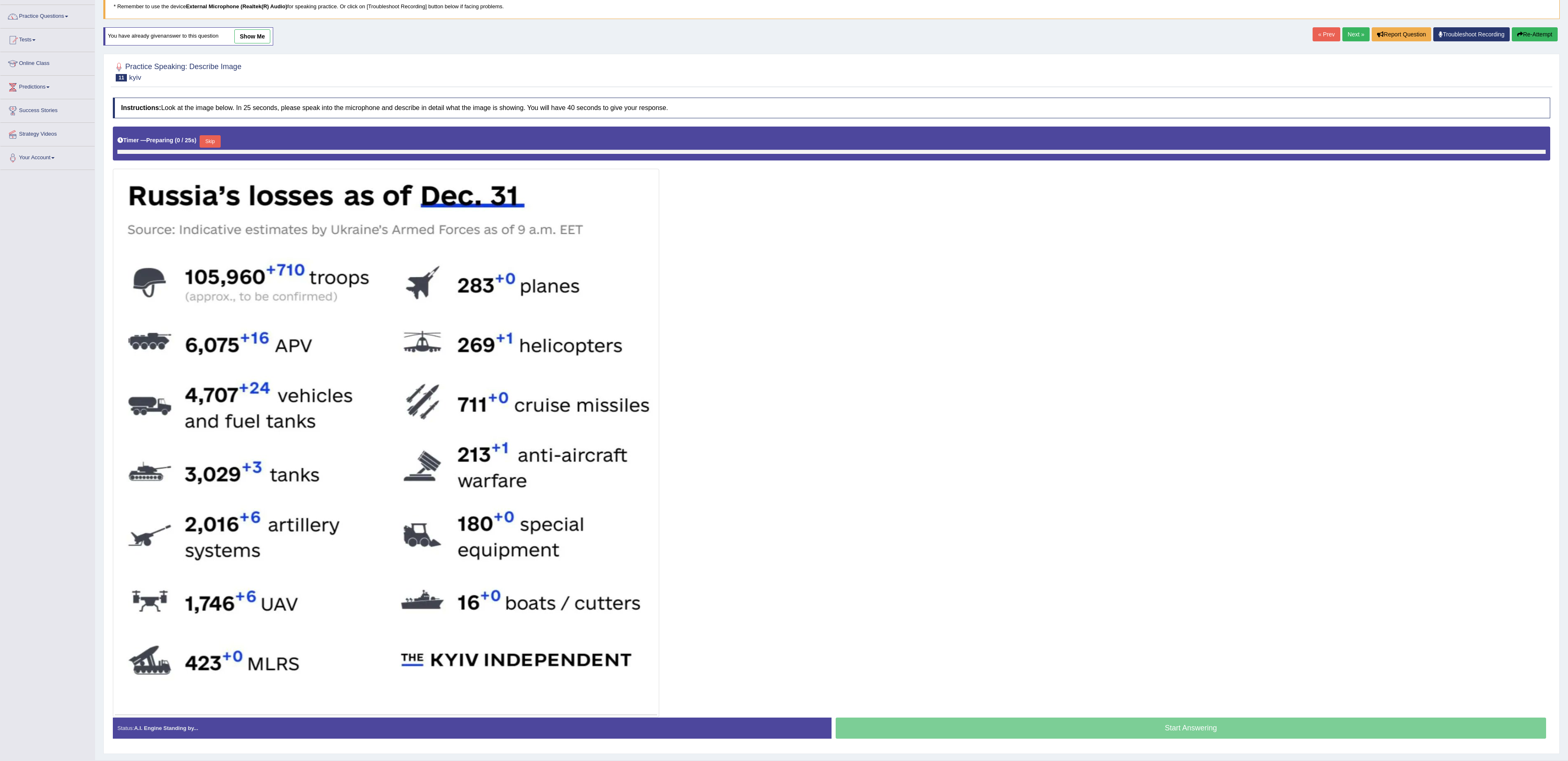
scroll to position [87, 0]
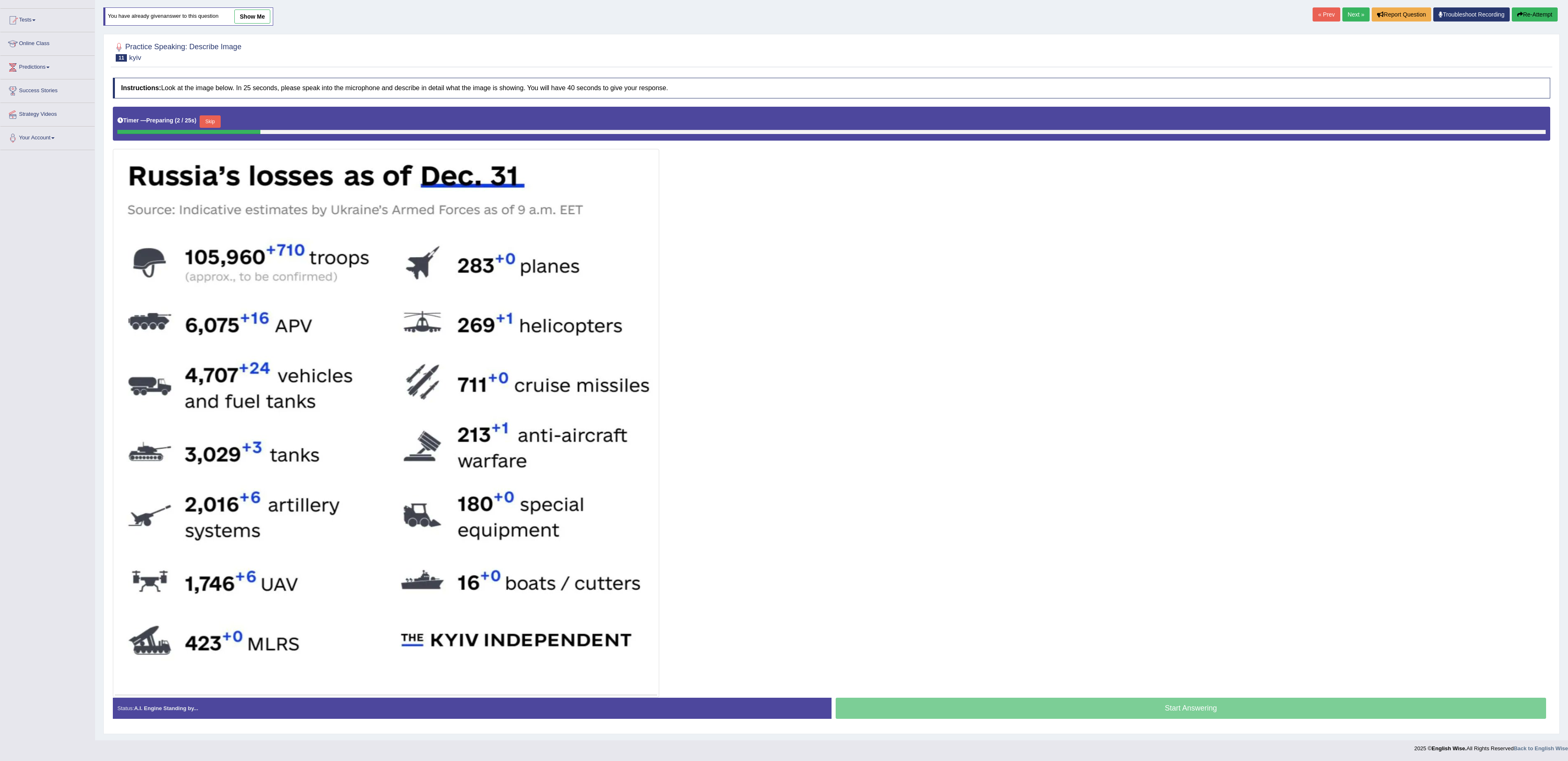
click at [216, 117] on button "Skip" at bounding box center [210, 121] width 21 height 13
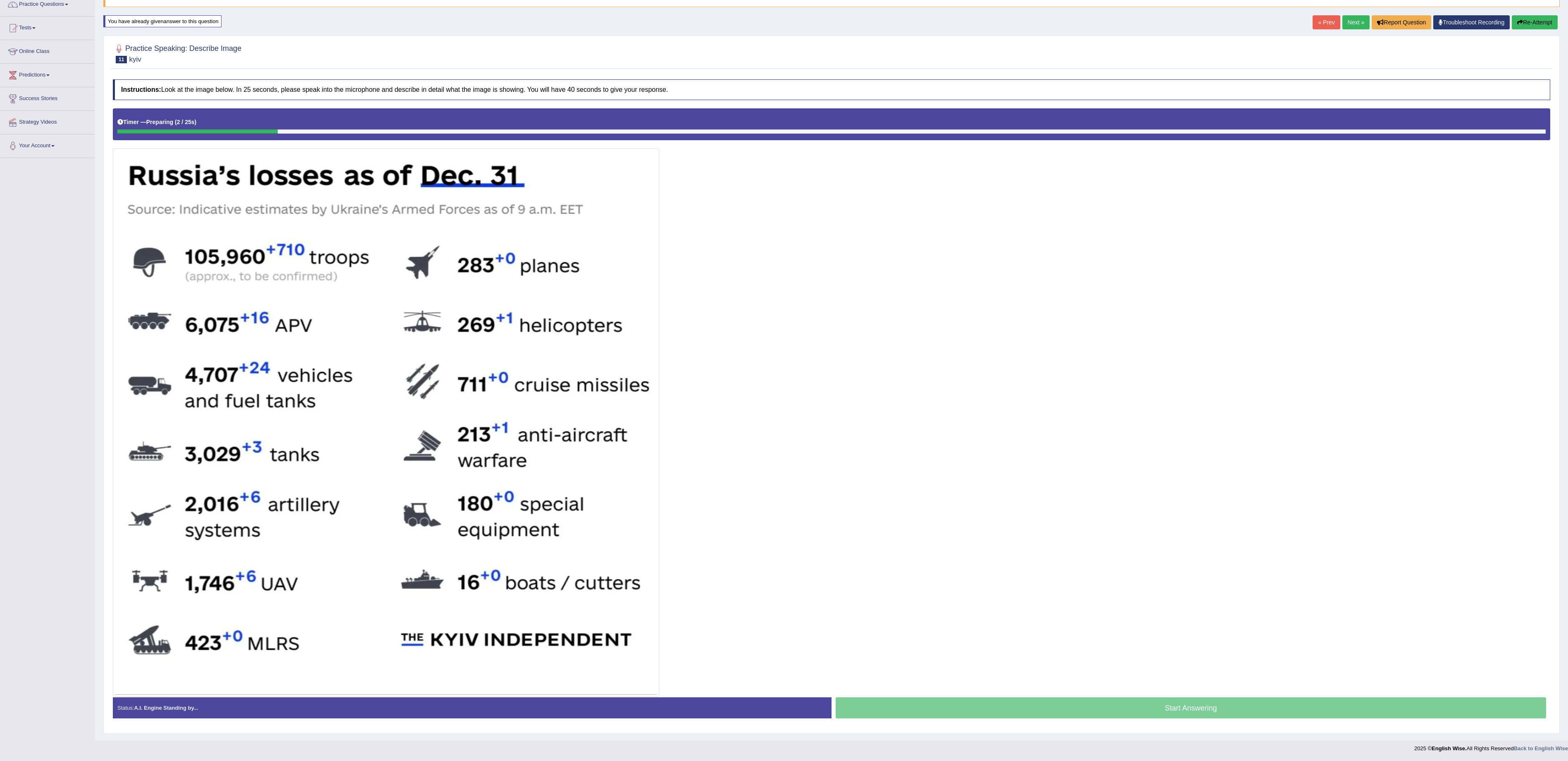
scroll to position [77, 0]
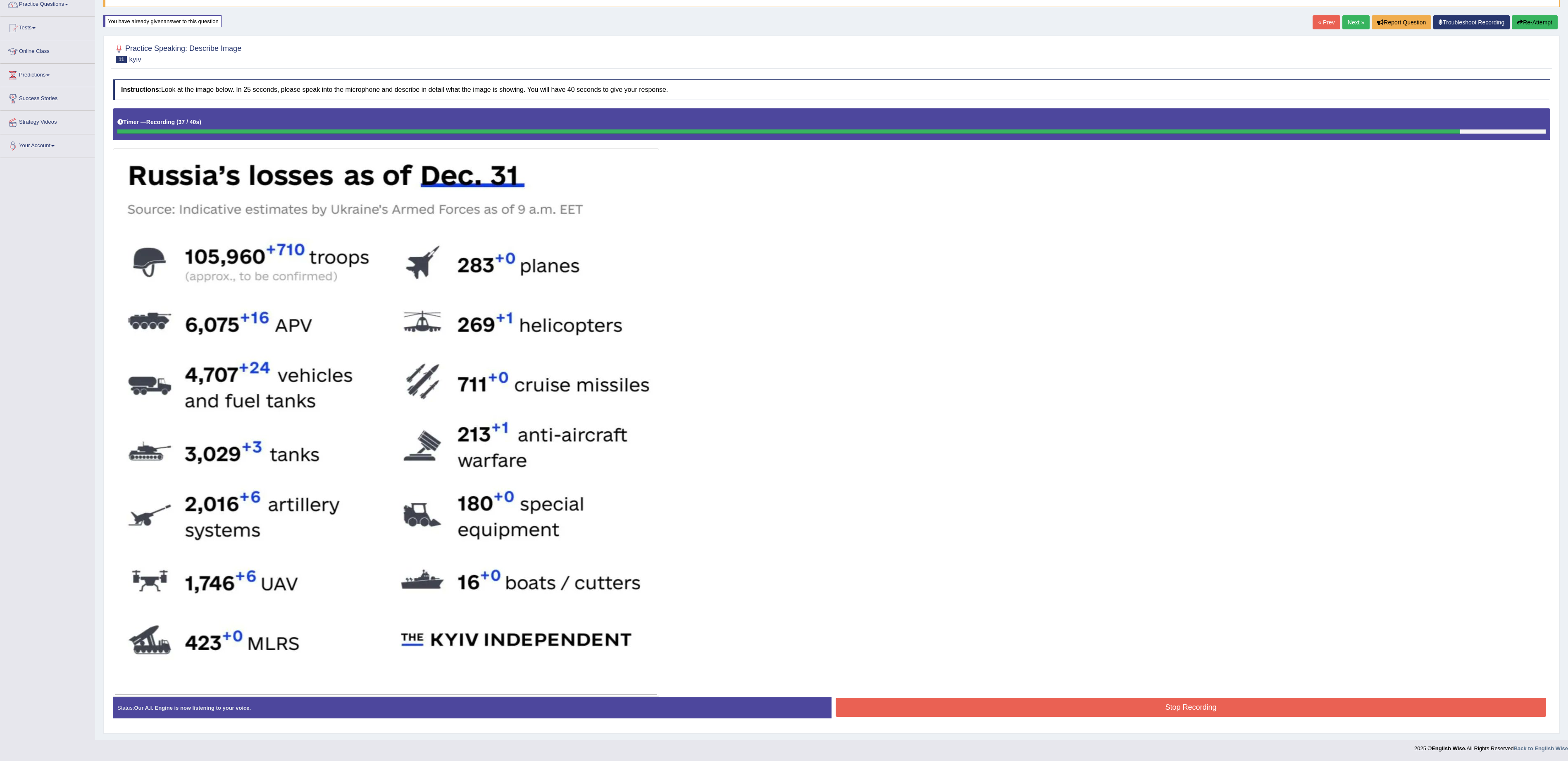
drag, startPoint x: 1168, startPoint y: 700, endPoint x: 1172, endPoint y: 701, distance: 4.1
click at [1172, 701] on button "Stop Recording" at bounding box center [1191, 707] width 711 height 19
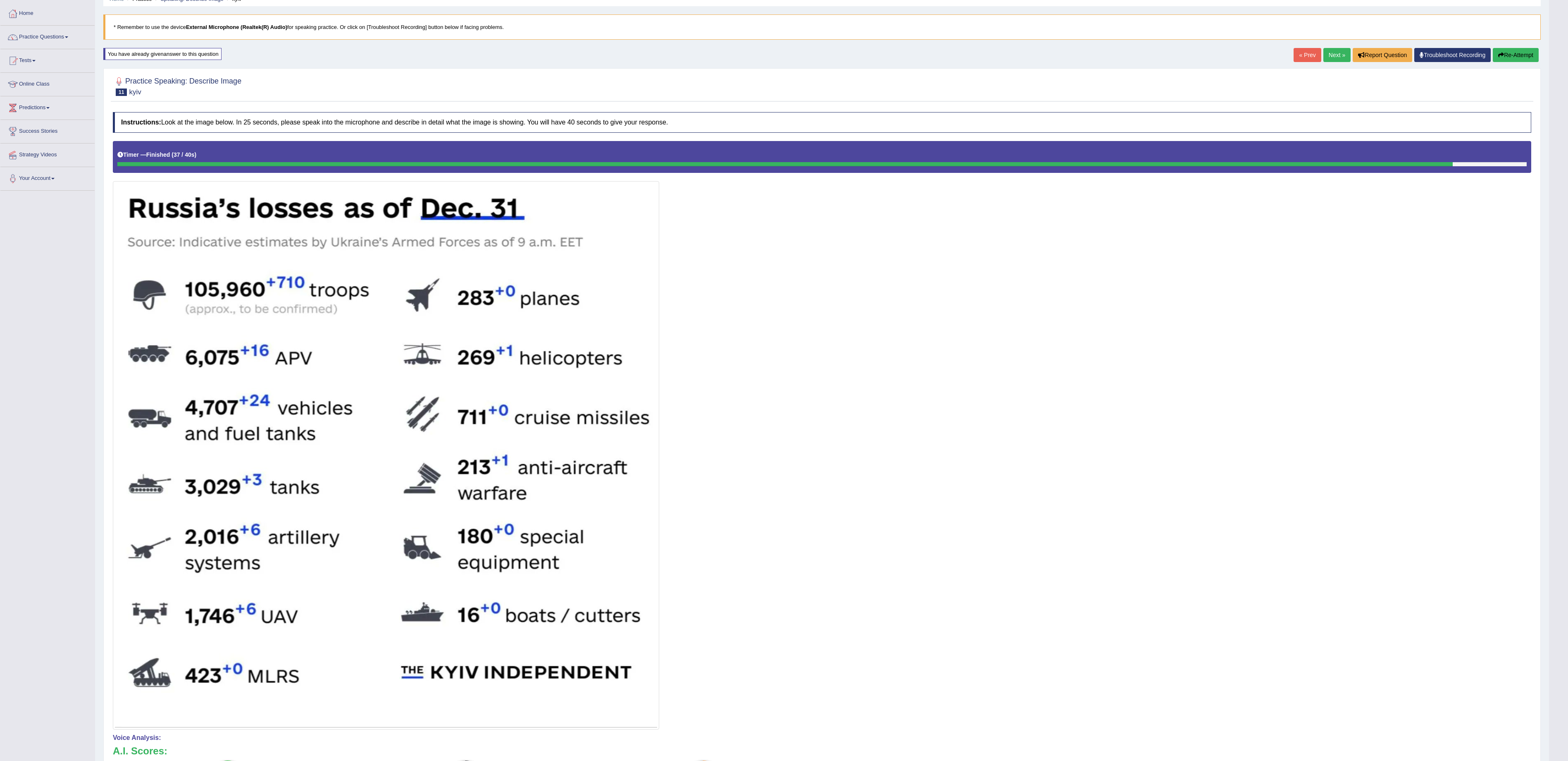
scroll to position [0, 0]
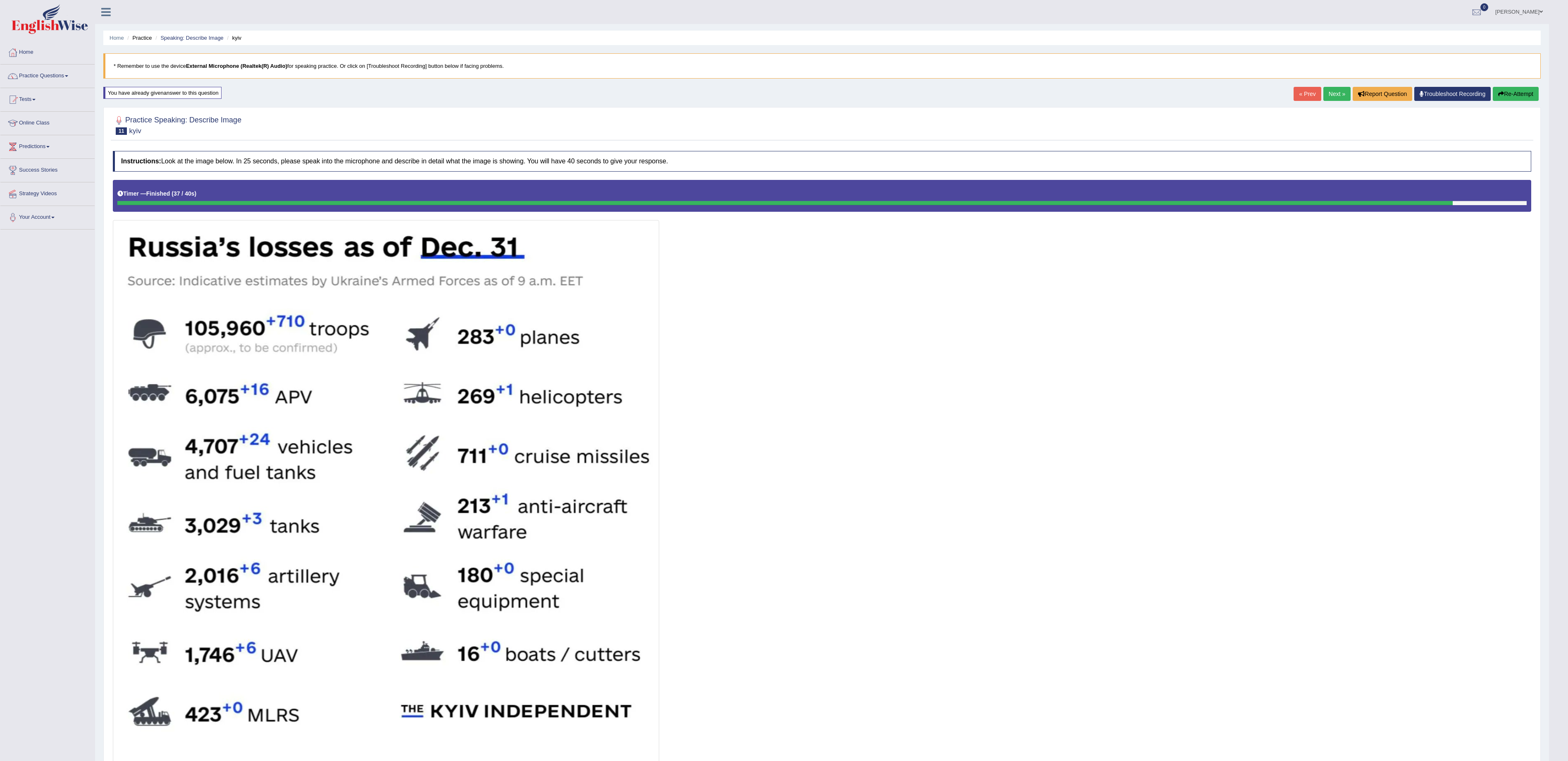
click at [1509, 100] on button "Re-Attempt" at bounding box center [1515, 93] width 46 height 14
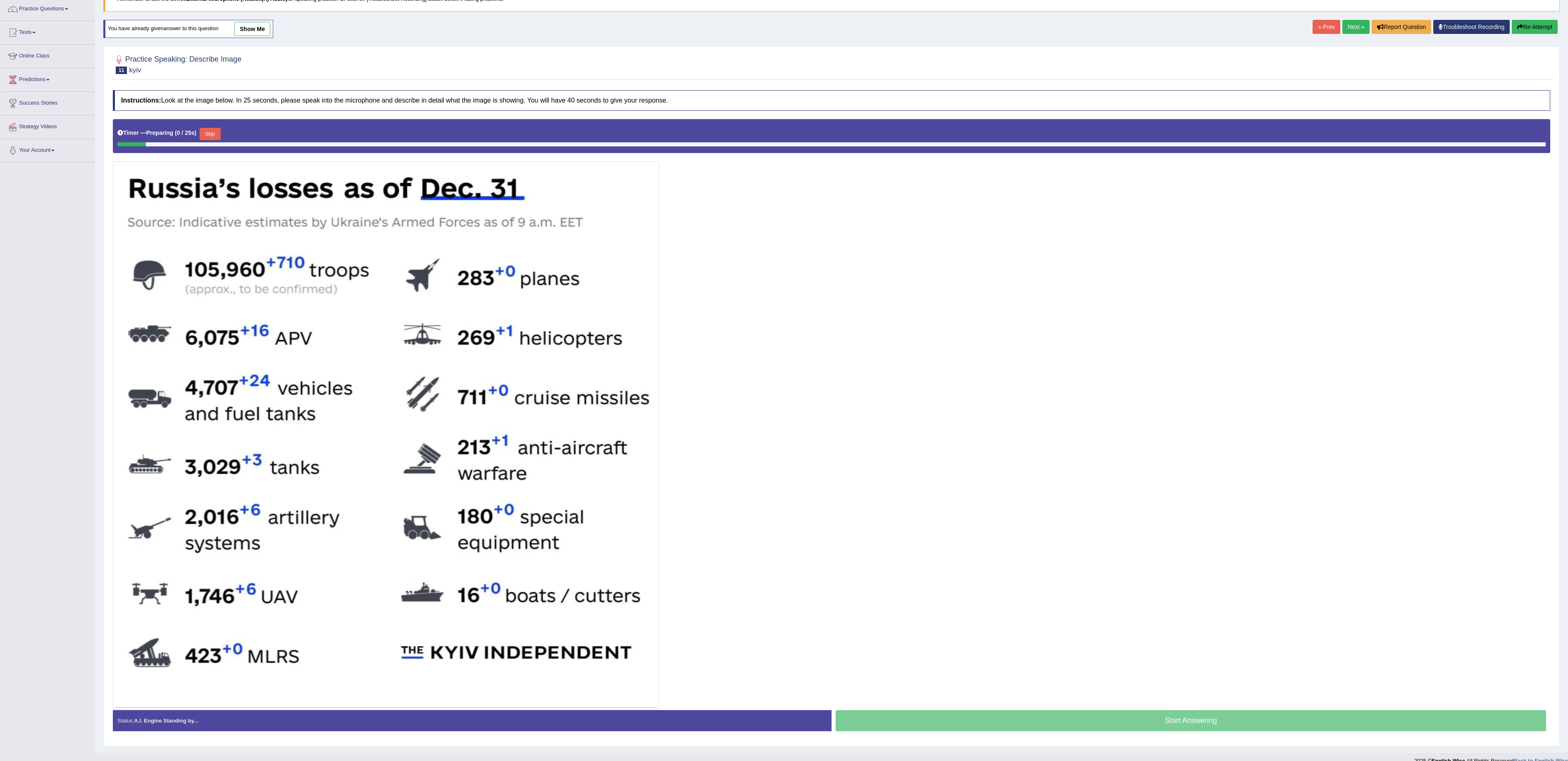
scroll to position [87, 0]
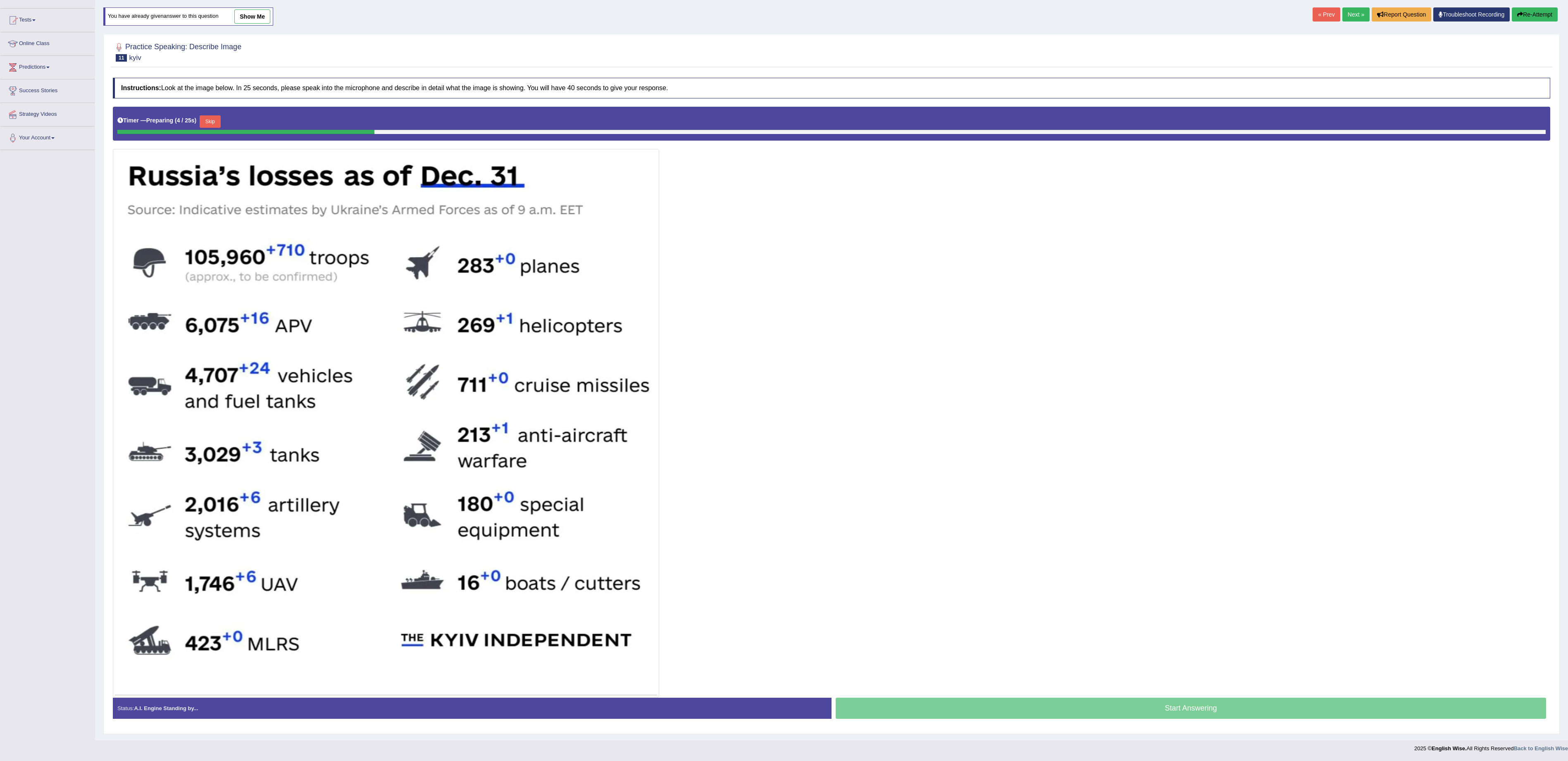
click at [207, 115] on button "Skip" at bounding box center [210, 121] width 21 height 13
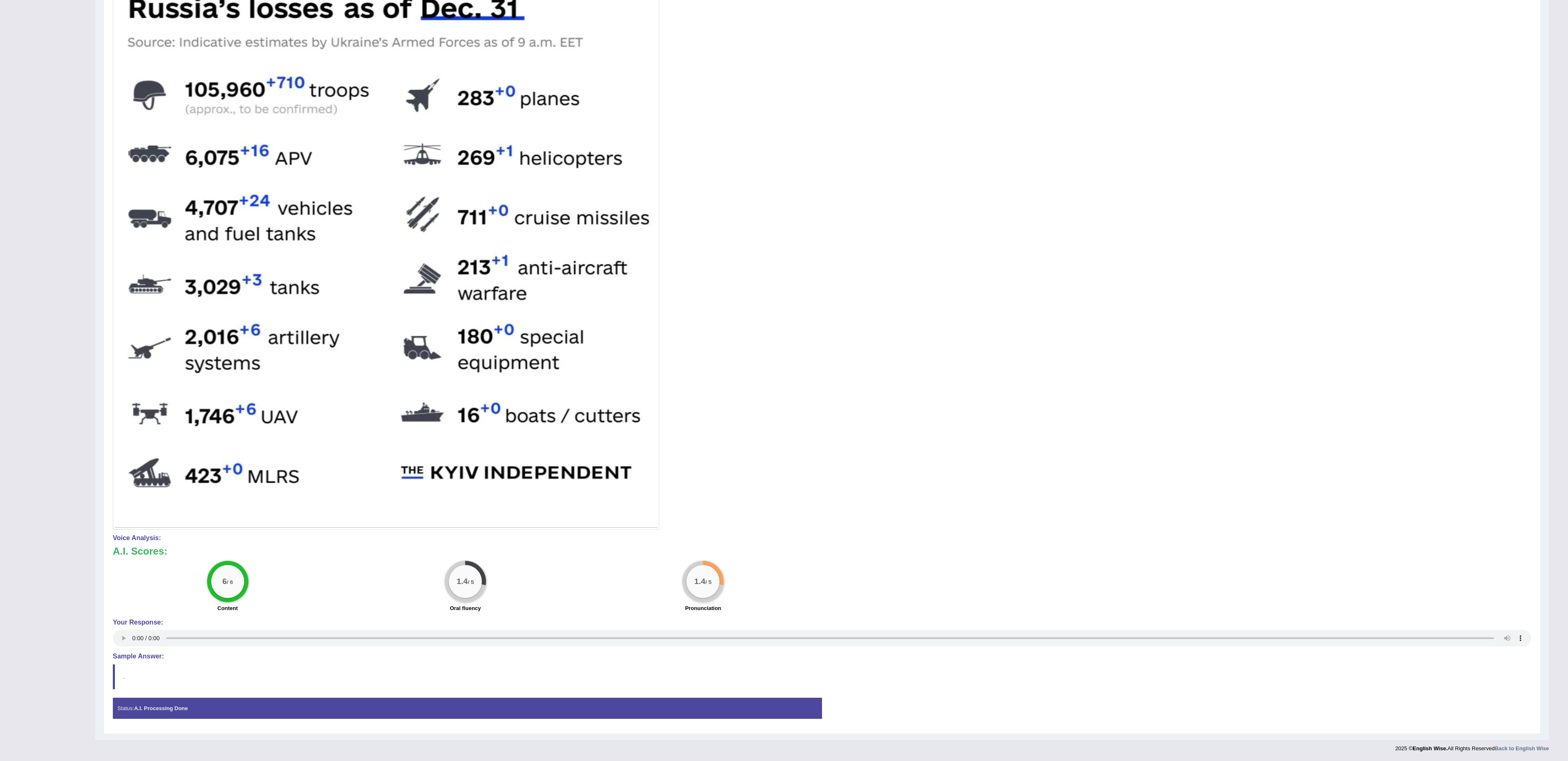
scroll to position [0, 0]
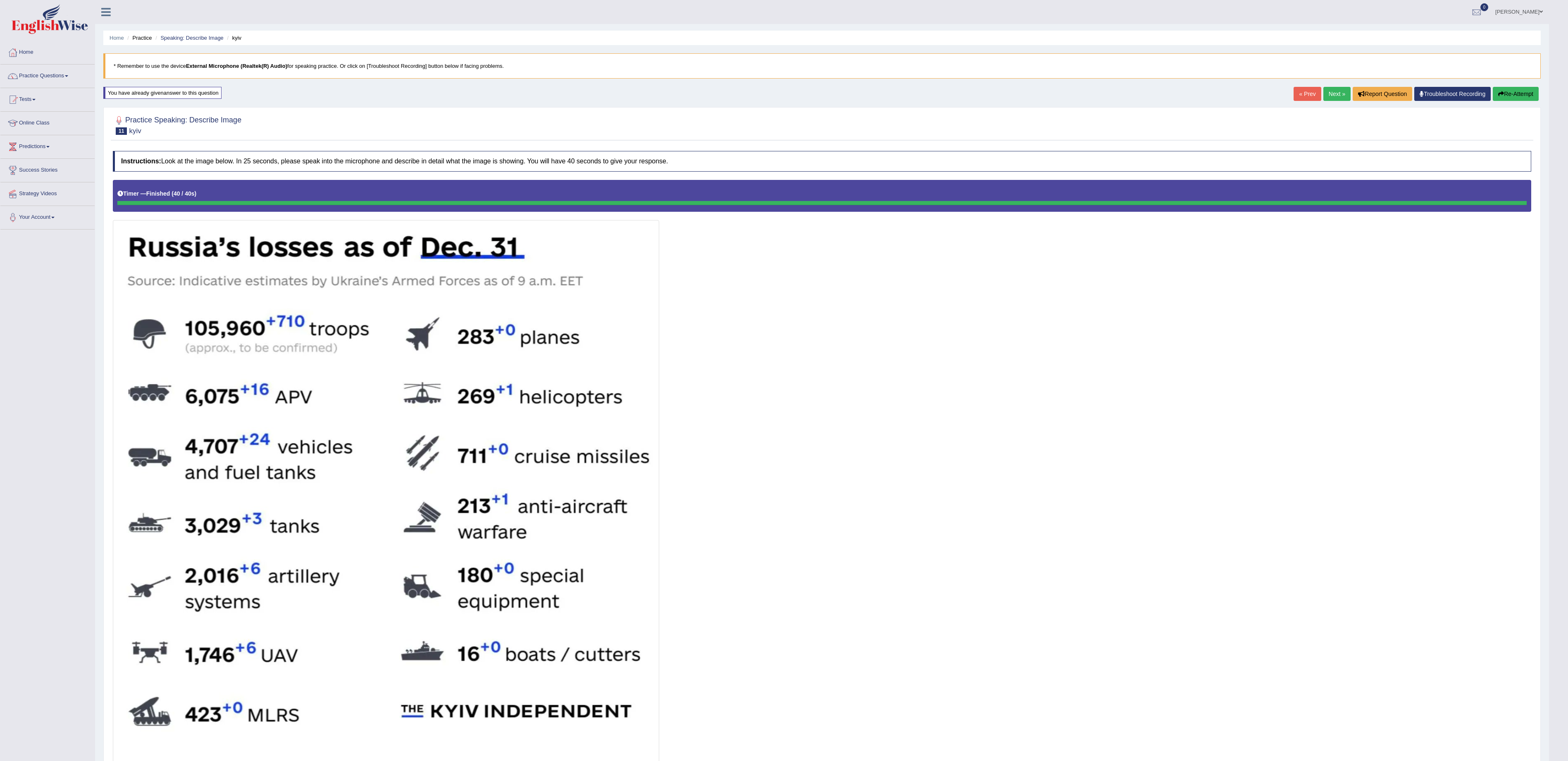
click at [1509, 93] on button "Re-Attempt" at bounding box center [1515, 93] width 46 height 14
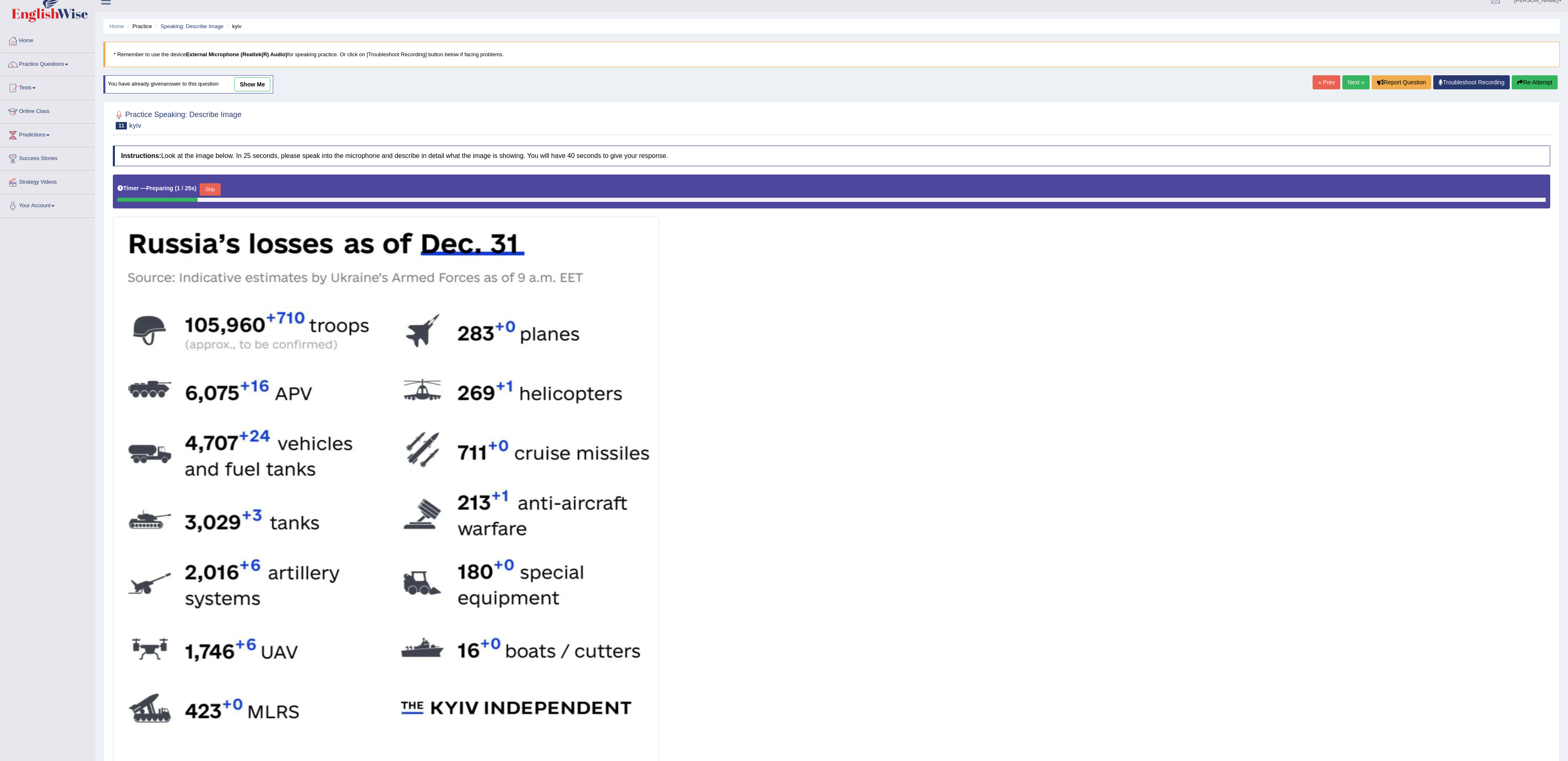
scroll to position [87, 0]
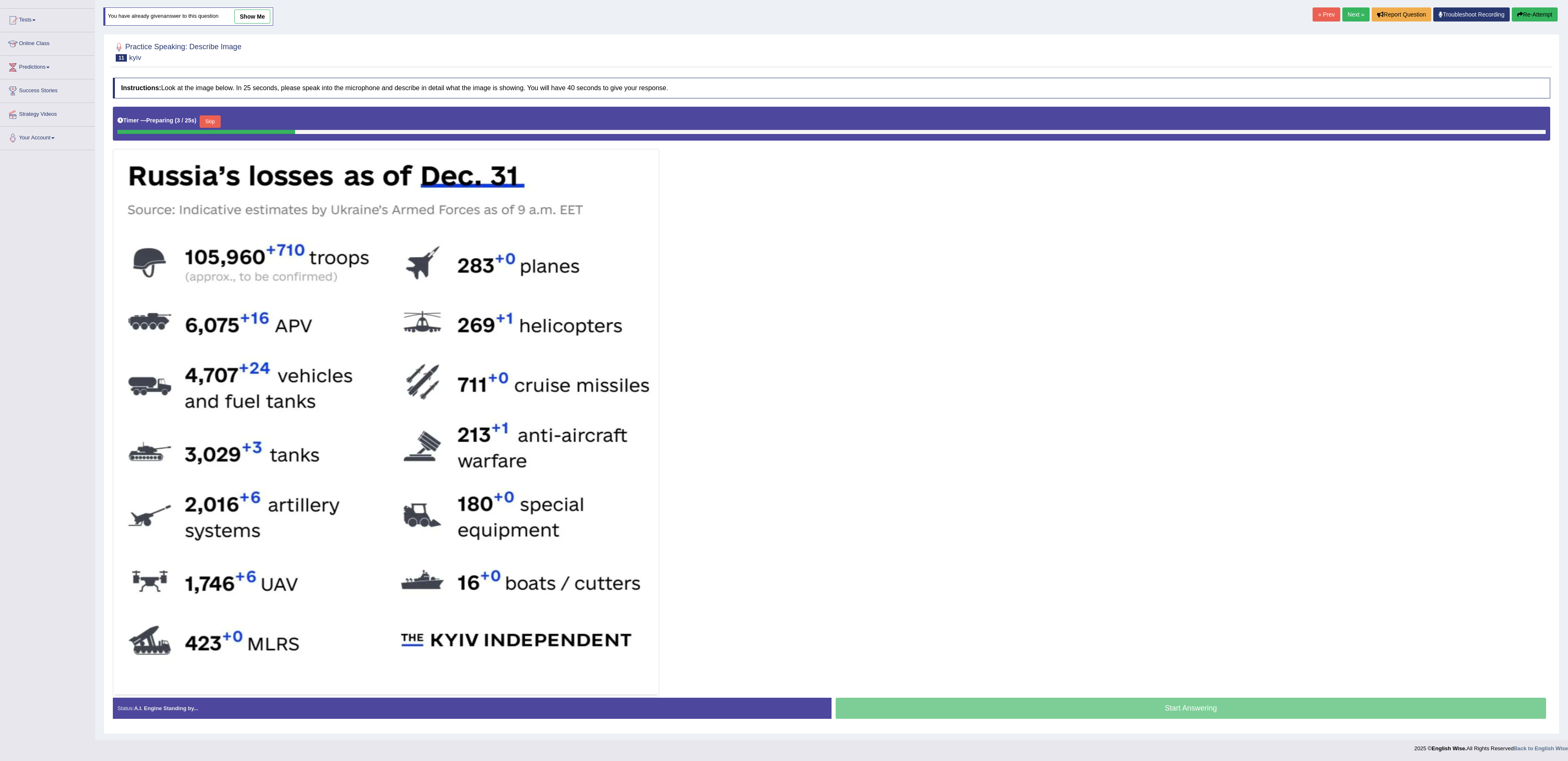
click at [216, 116] on button "Skip" at bounding box center [210, 121] width 21 height 13
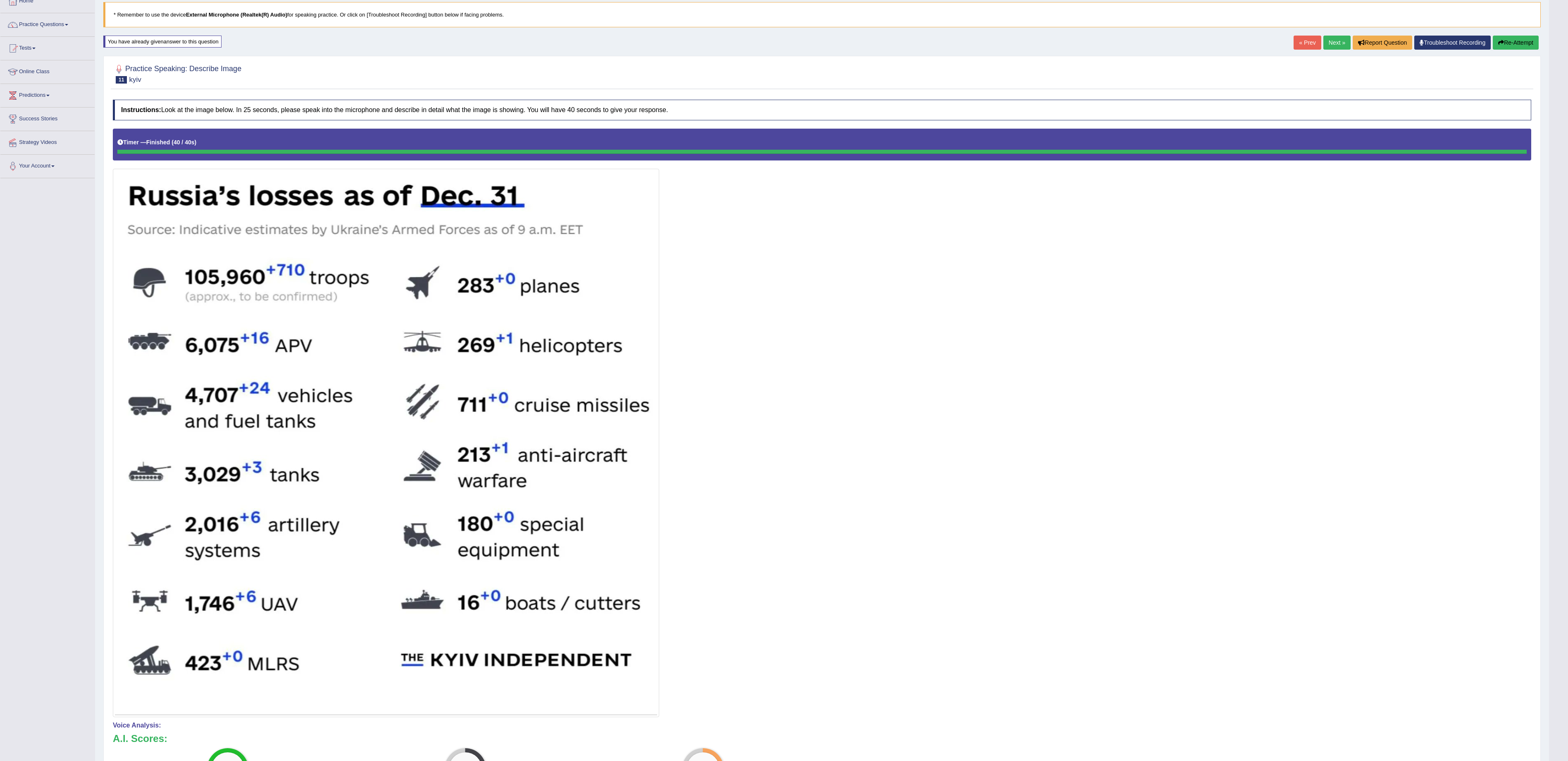
scroll to position [0, 0]
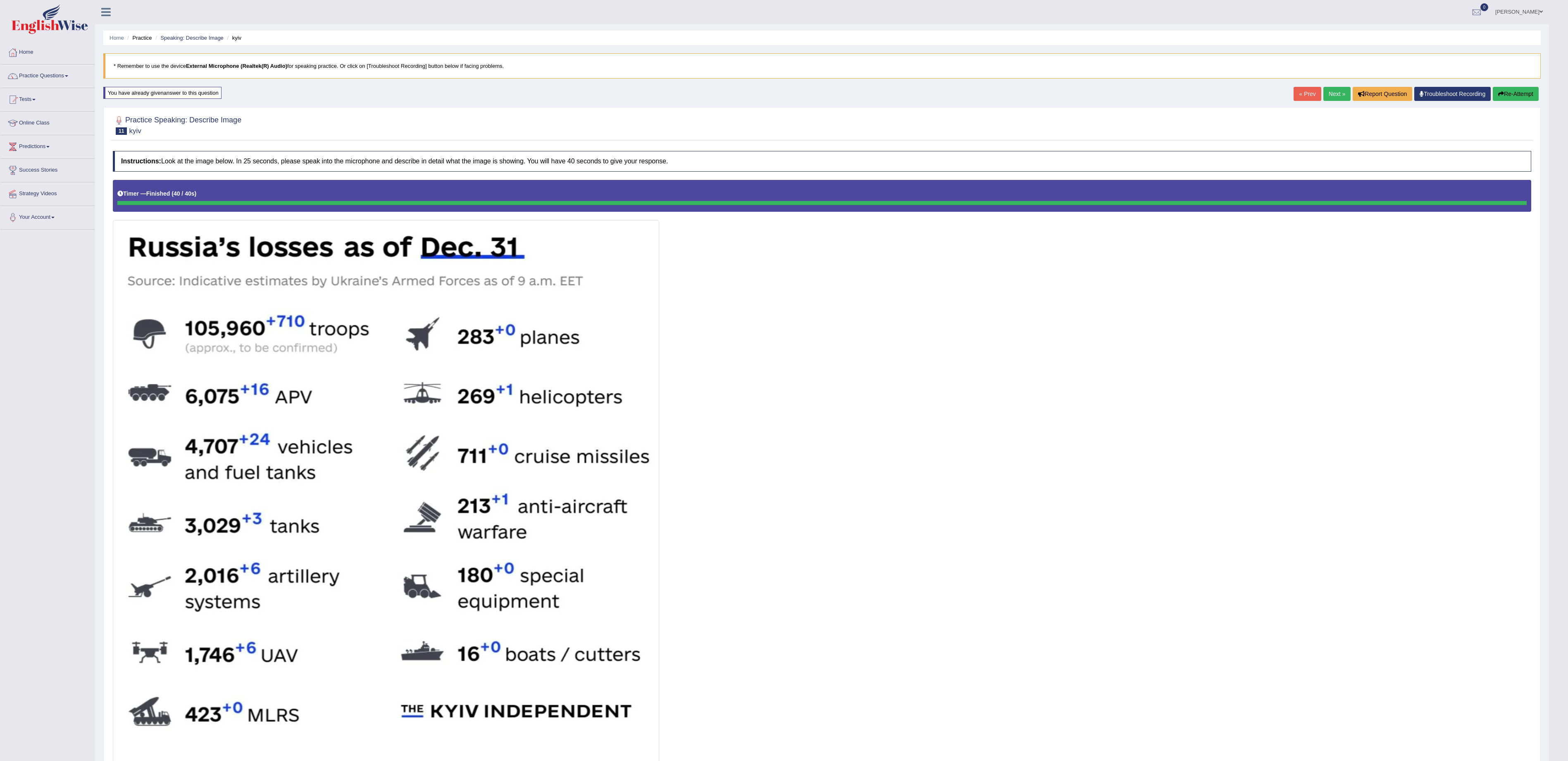
click at [1324, 95] on link "Next »" at bounding box center [1337, 93] width 27 height 14
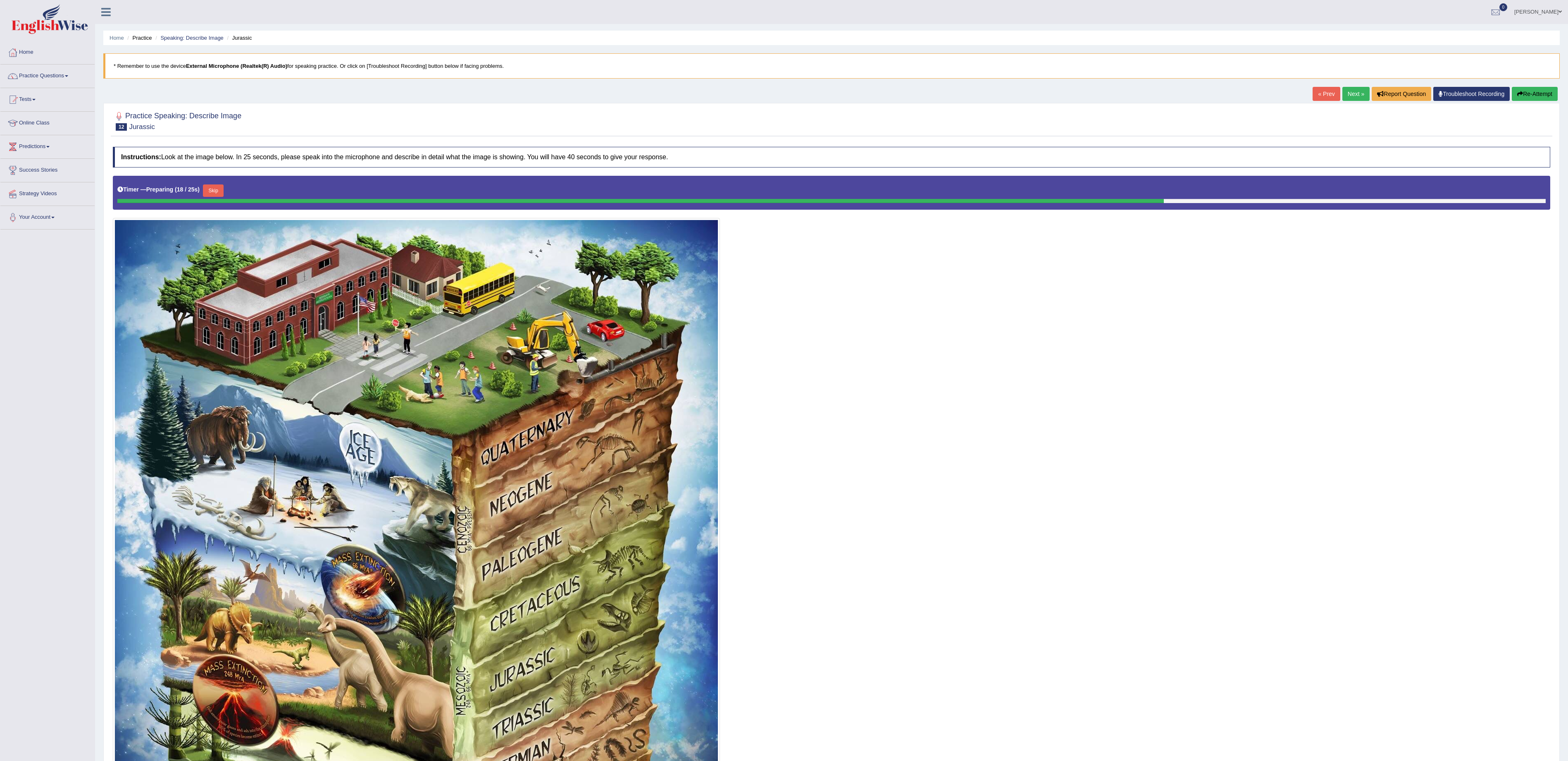
click at [220, 193] on button "Skip" at bounding box center [213, 191] width 21 height 13
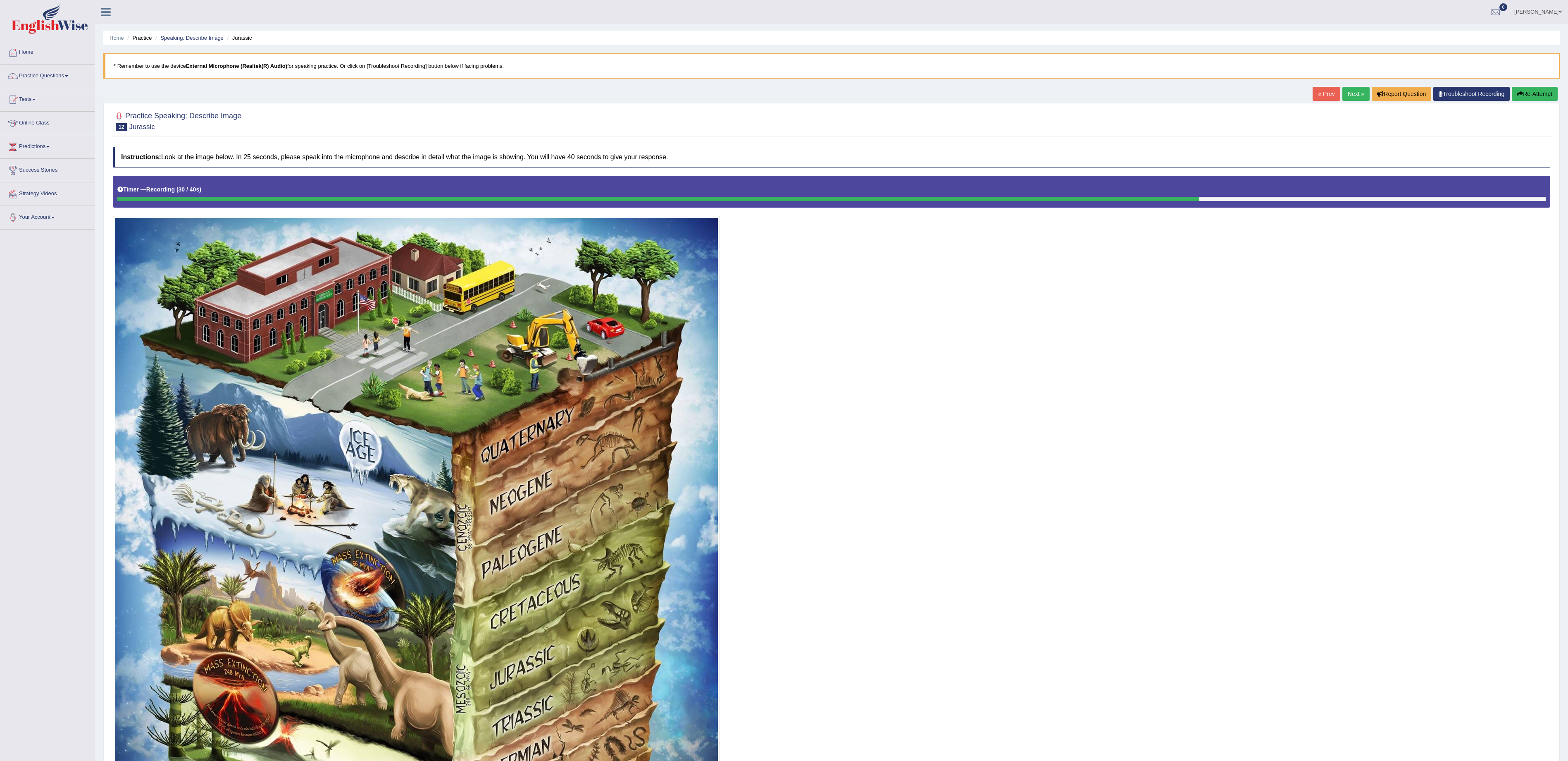
click at [1533, 103] on div "« Prev Next » Report Question Troubleshoot Recording Re-Attempt" at bounding box center [1436, 95] width 247 height 16
click at [1524, 93] on button "Re-Attempt" at bounding box center [1535, 93] width 46 height 14
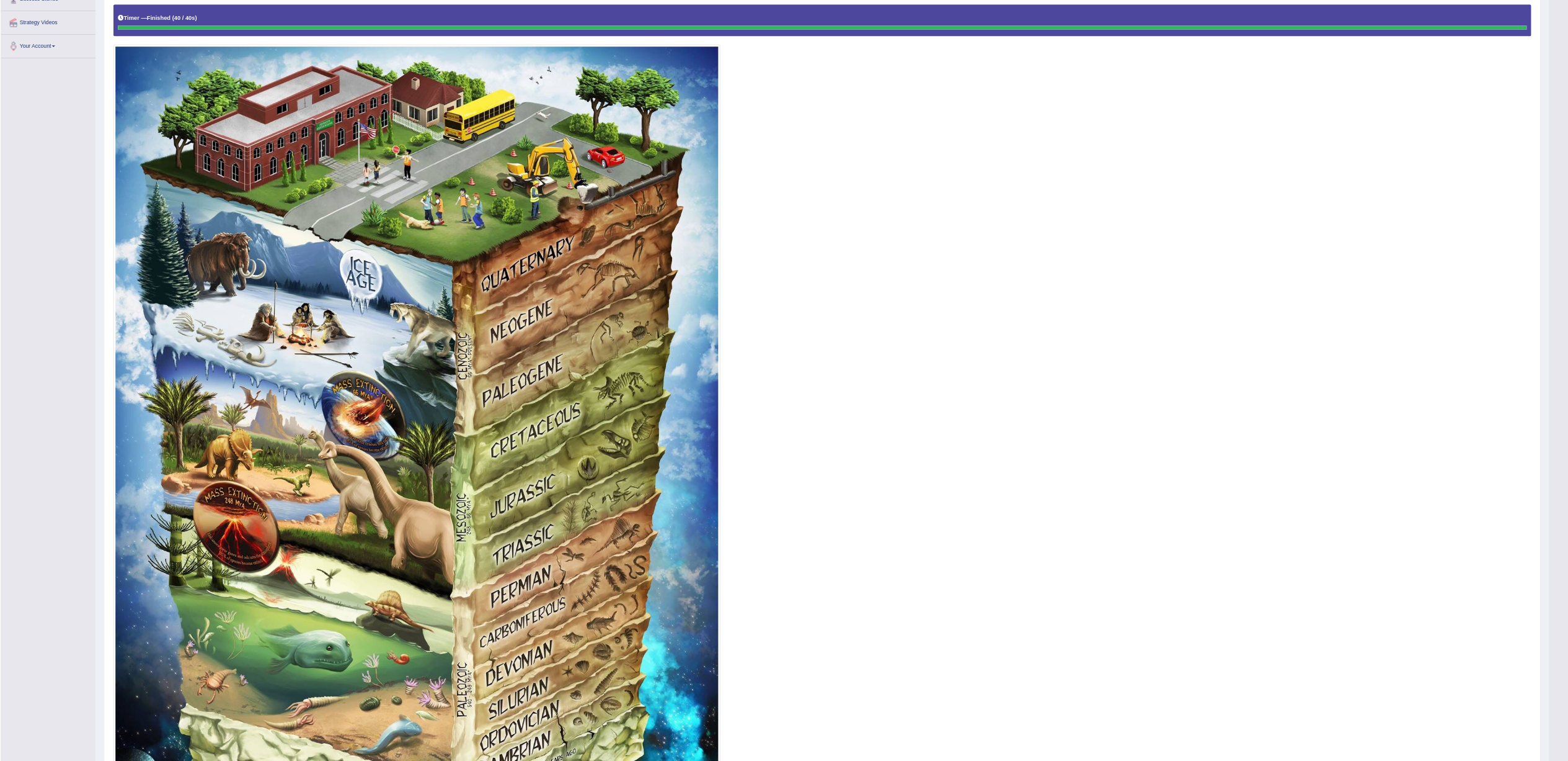
scroll to position [257, 0]
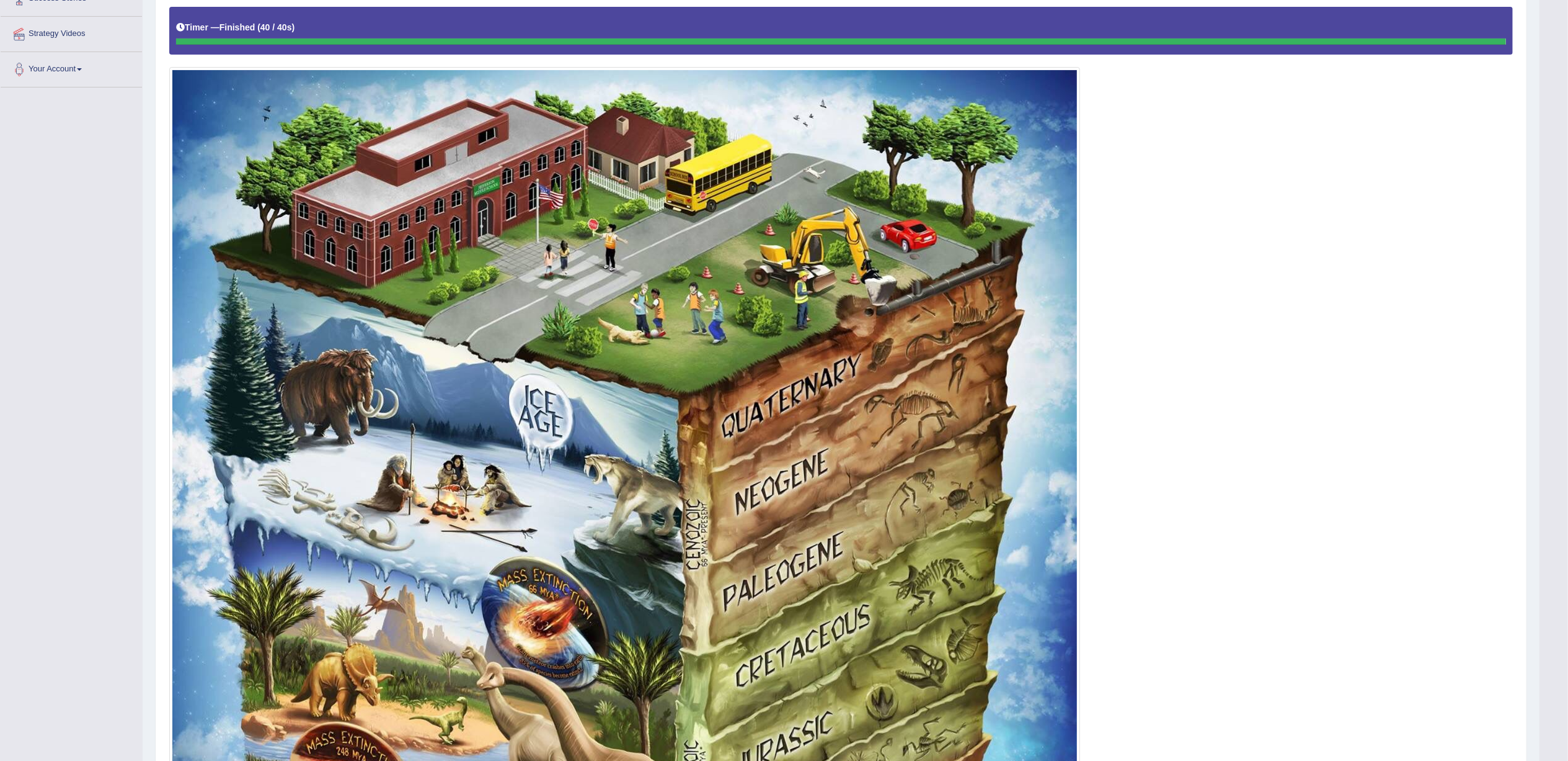
drag, startPoint x: 1833, startPoint y: 20, endPoint x: 1132, endPoint y: 385, distance: 790.3
click at [1132, 385] on div at bounding box center [840, 675] width 1344 height 1337
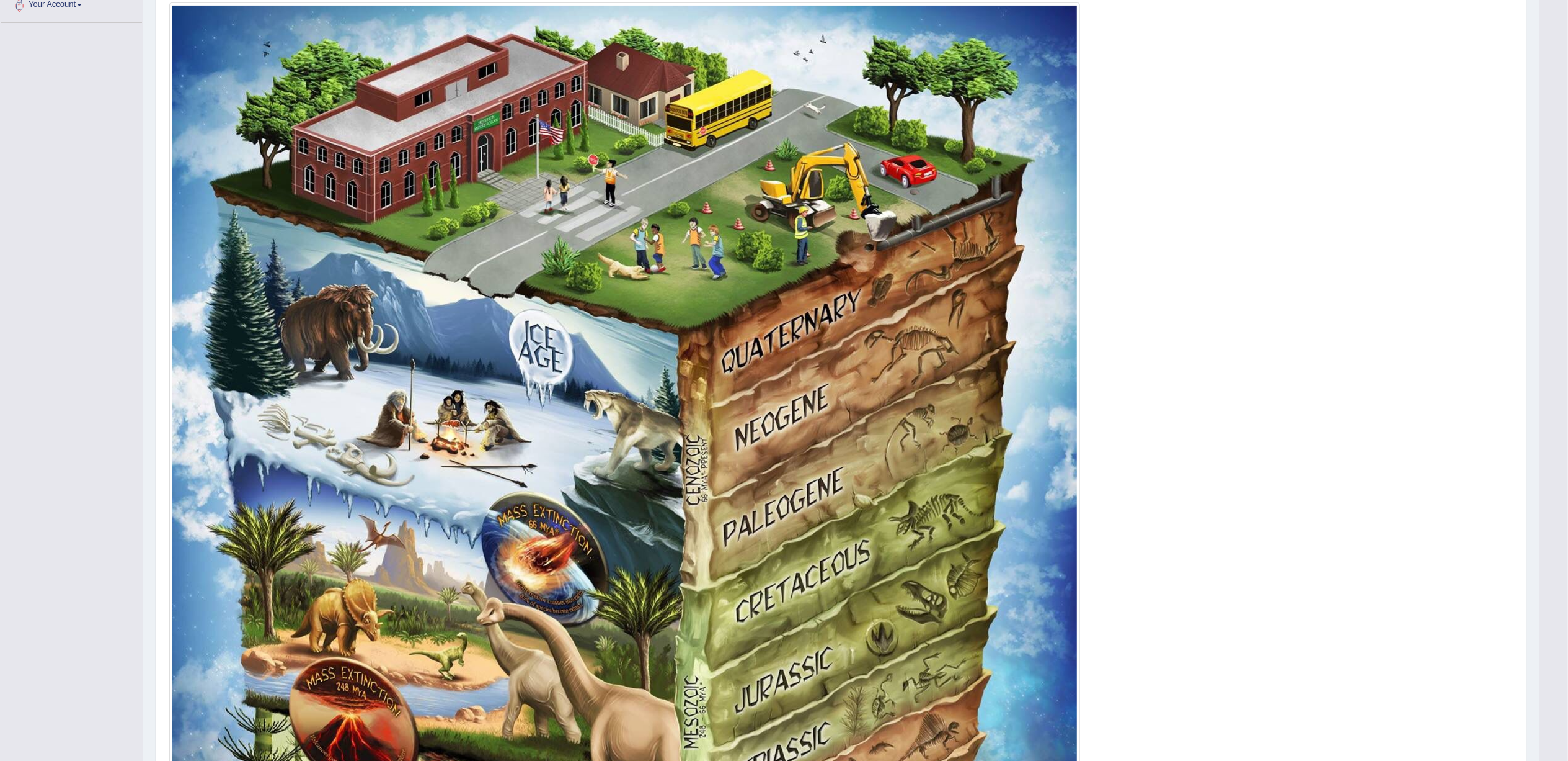
scroll to position [9, 0]
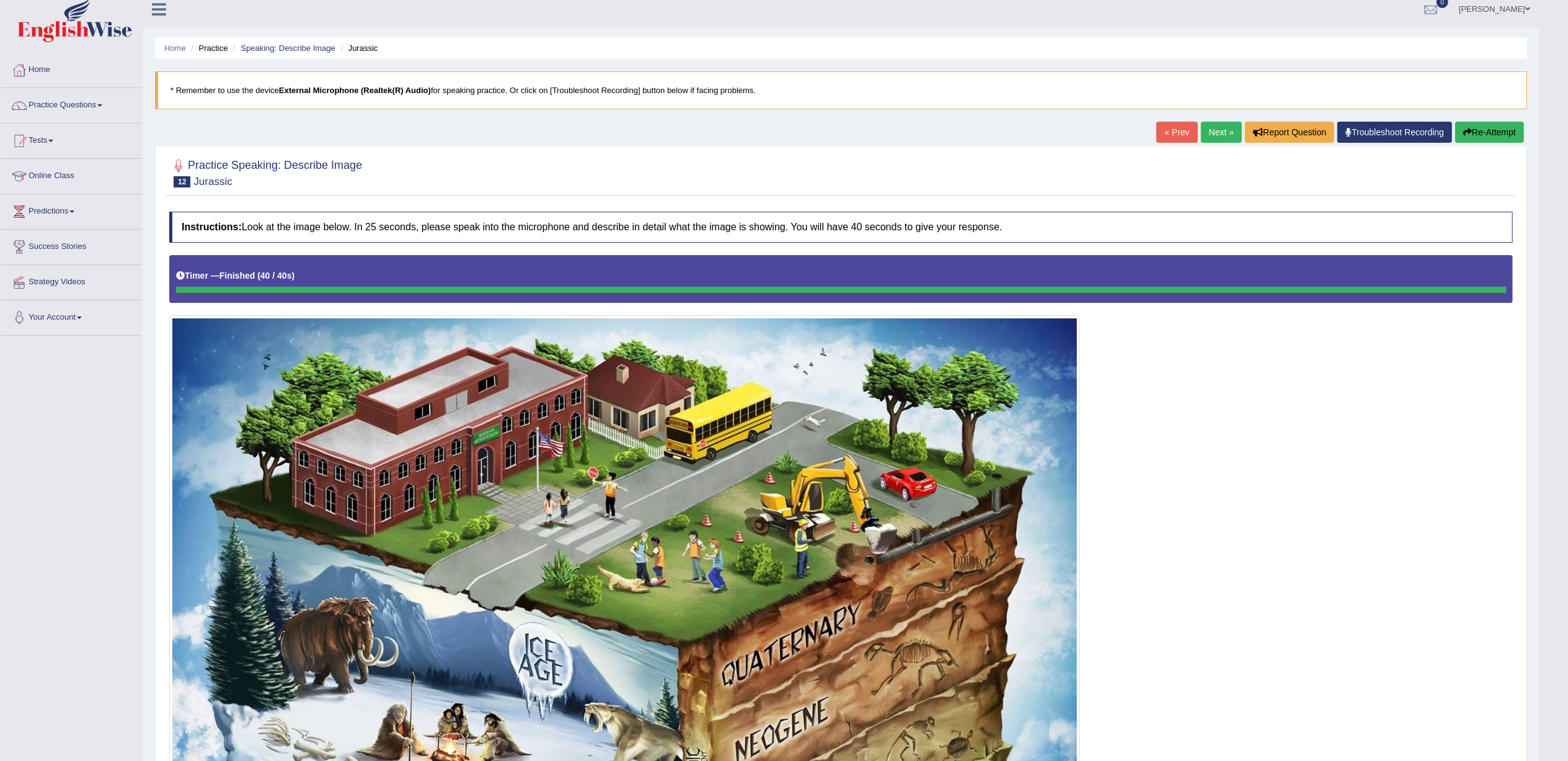
click at [1469, 128] on icon "button" at bounding box center [1467, 132] width 9 height 9
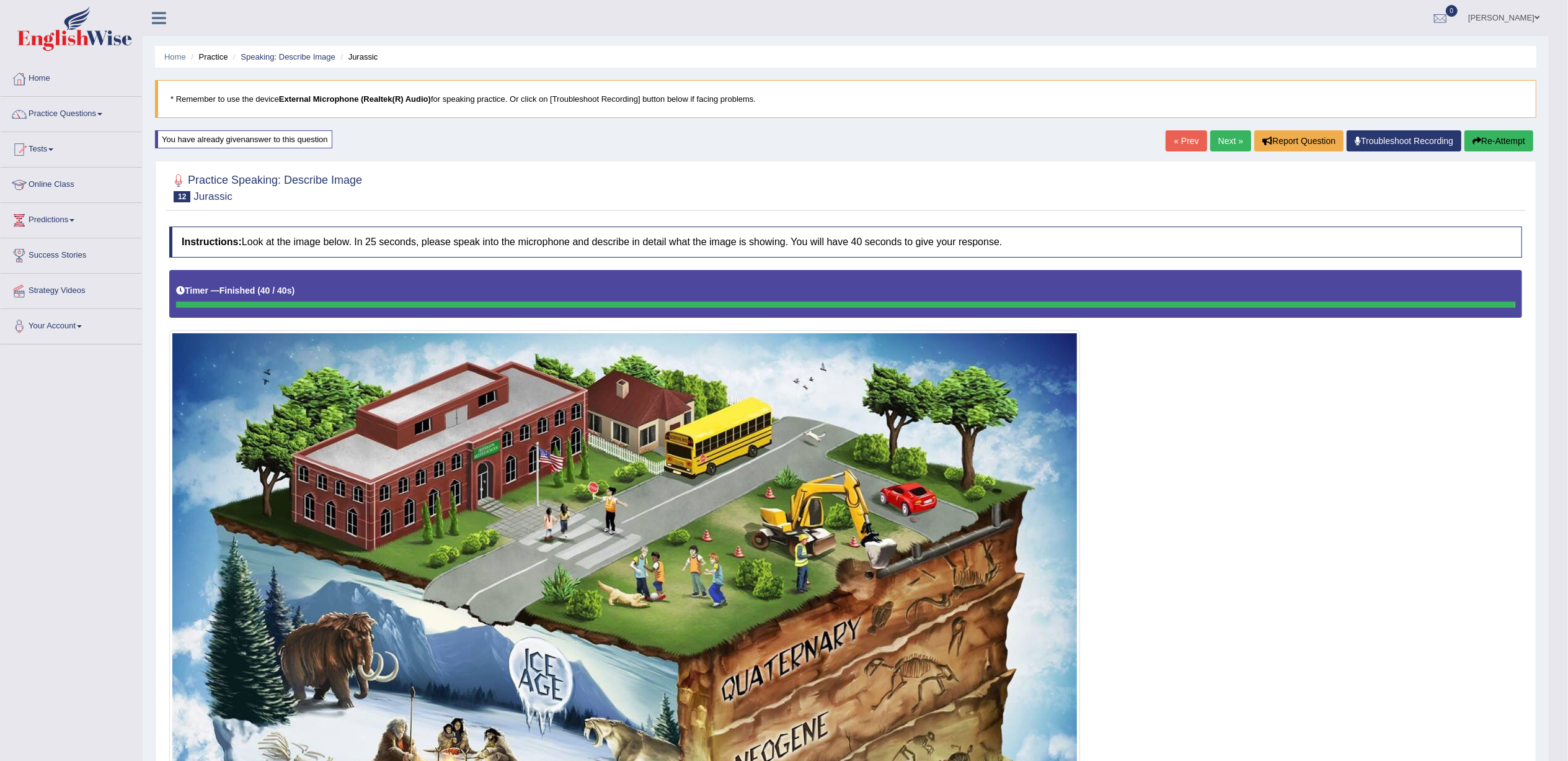
click at [1486, 139] on button "Re-Attempt" at bounding box center [1499, 140] width 69 height 21
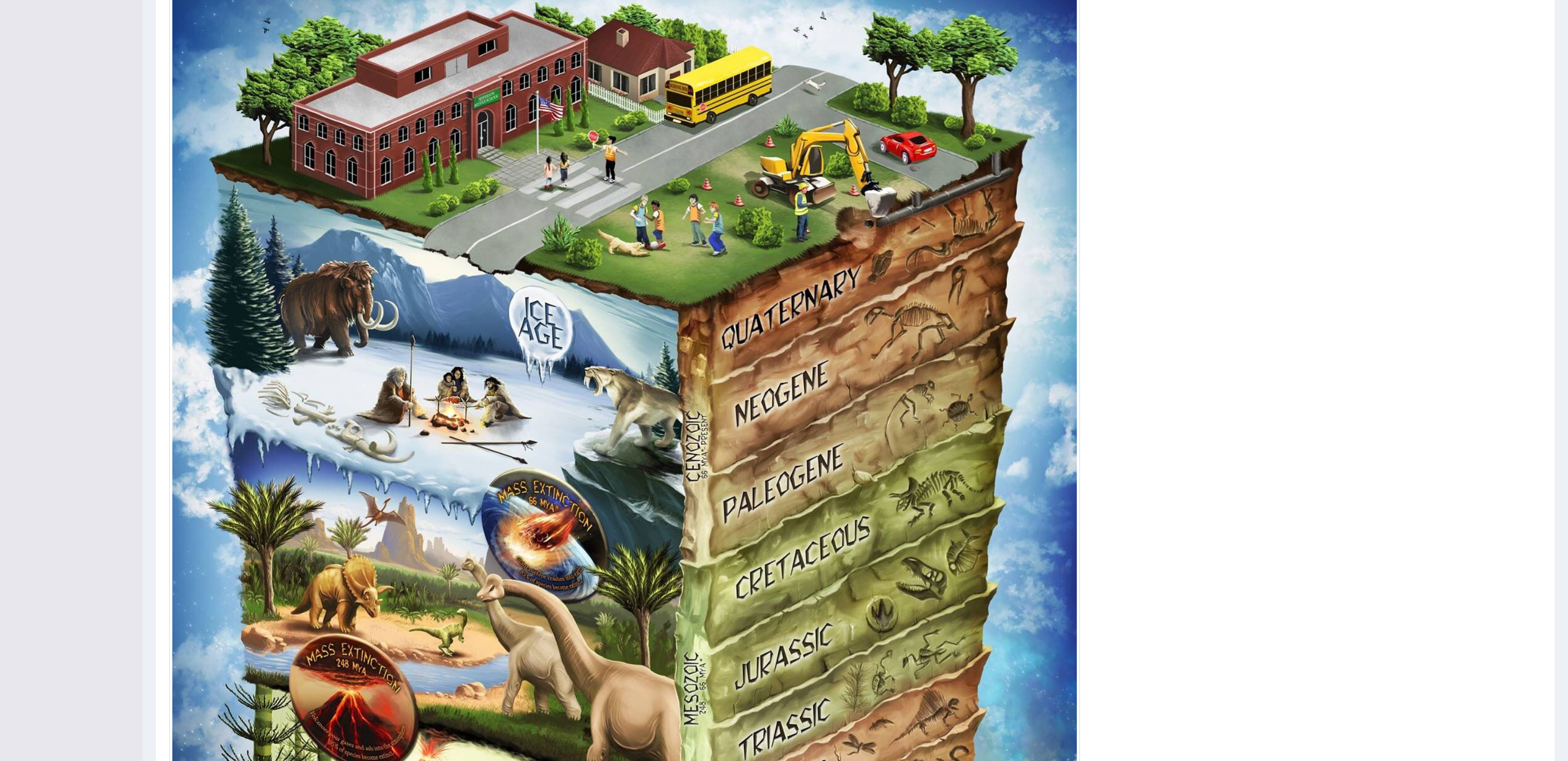
scroll to position [248, 0]
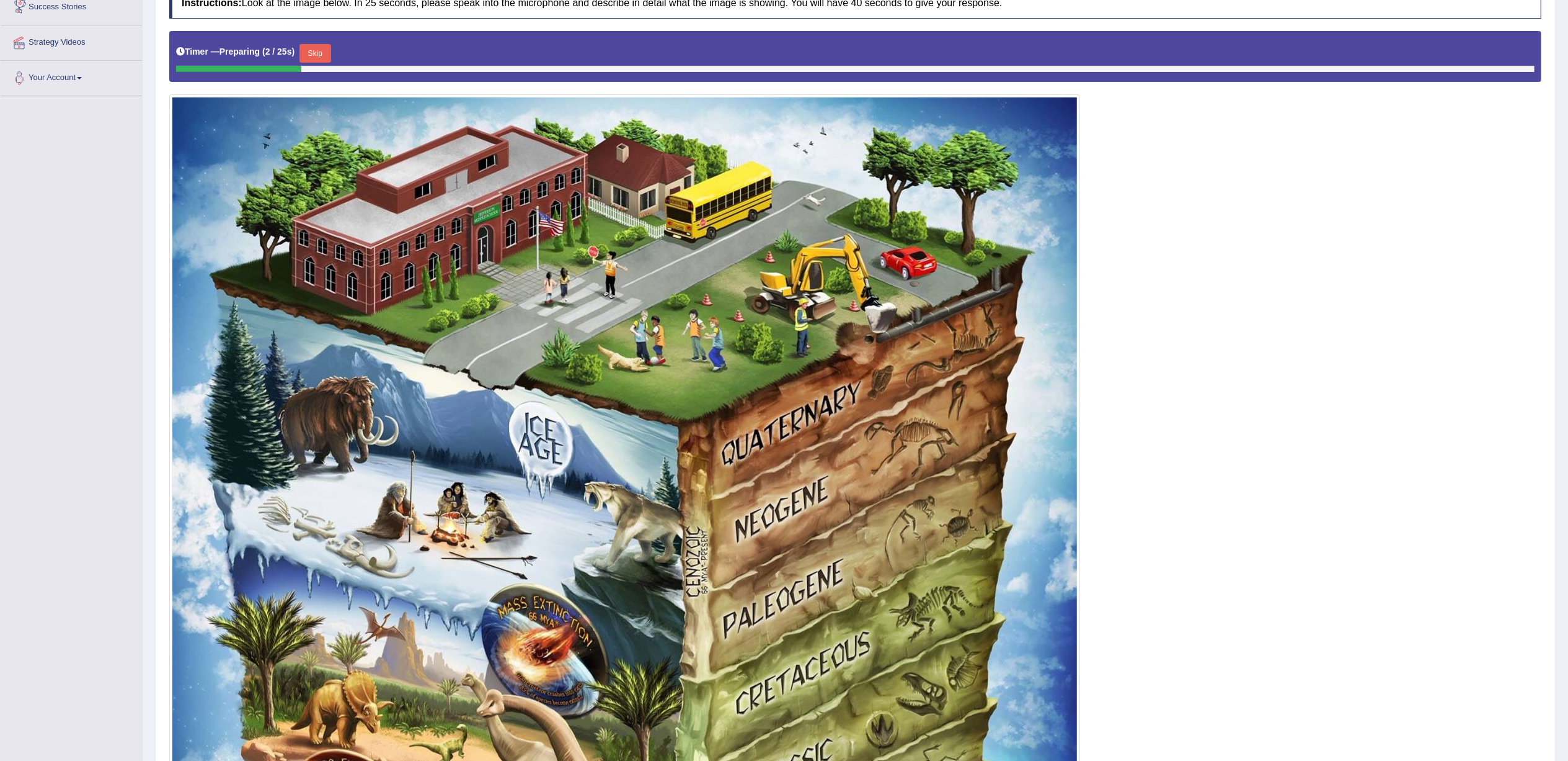
click at [318, 53] on button "Skip" at bounding box center [315, 53] width 31 height 19
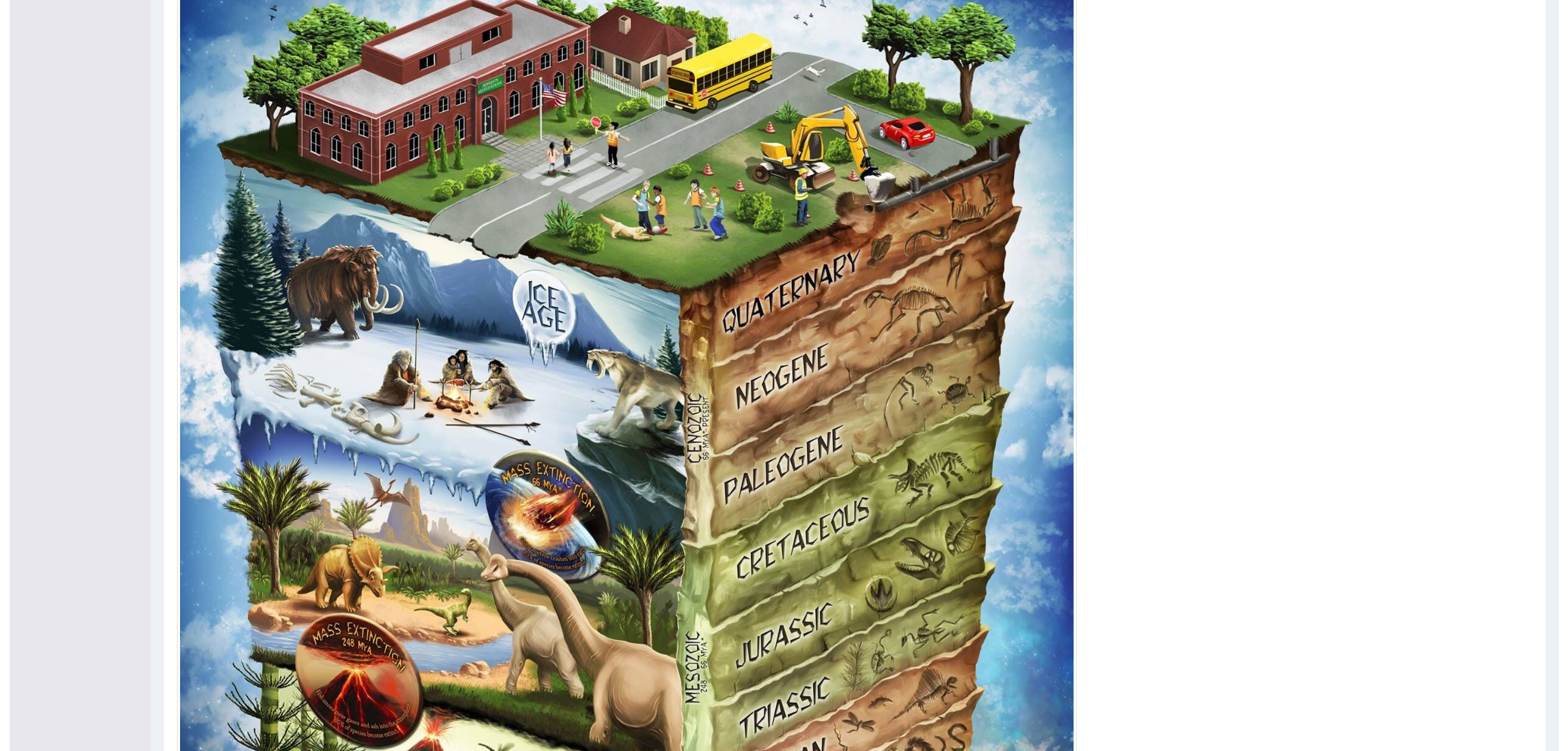
scroll to position [489, 0]
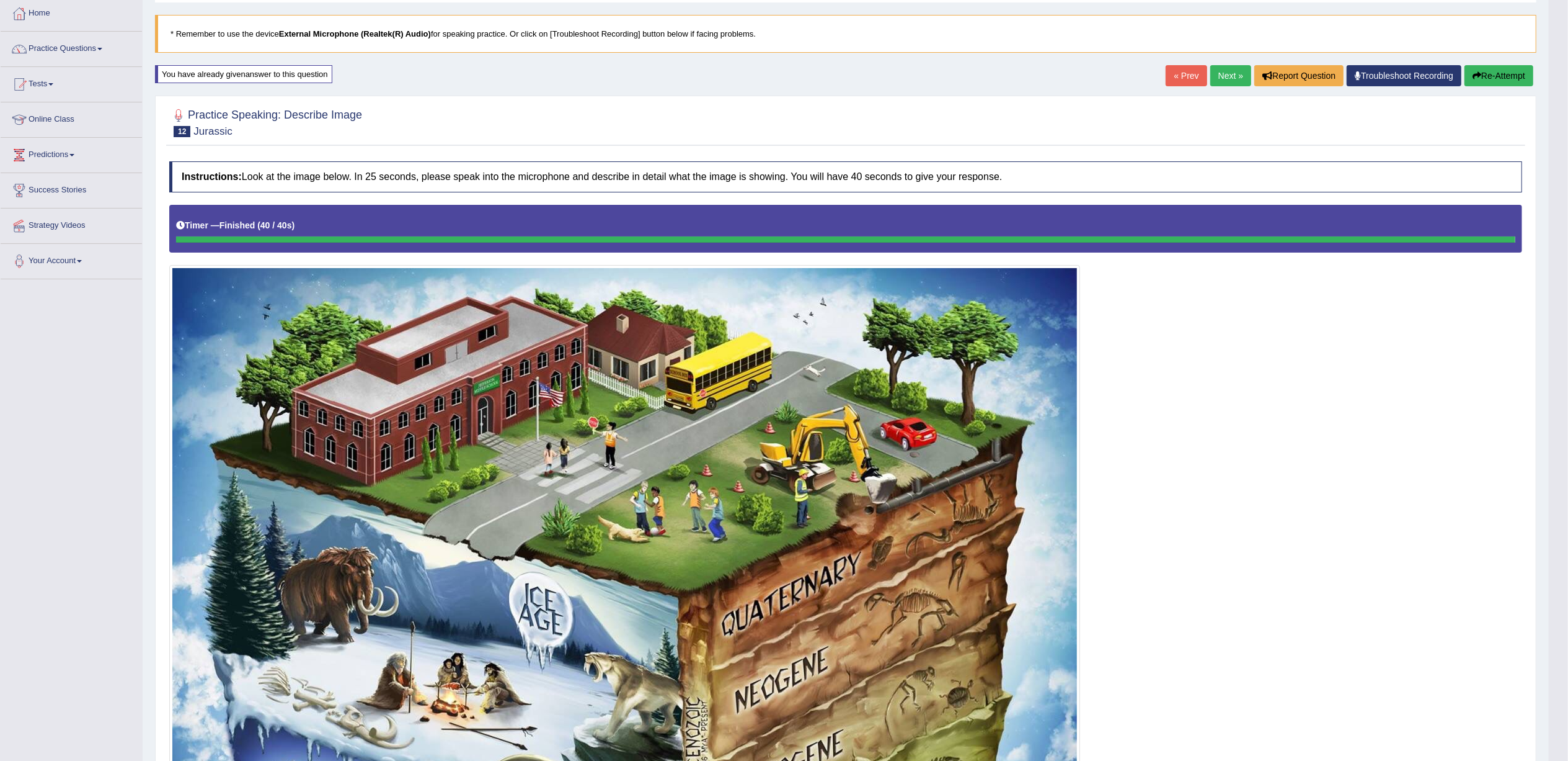
scroll to position [0, 0]
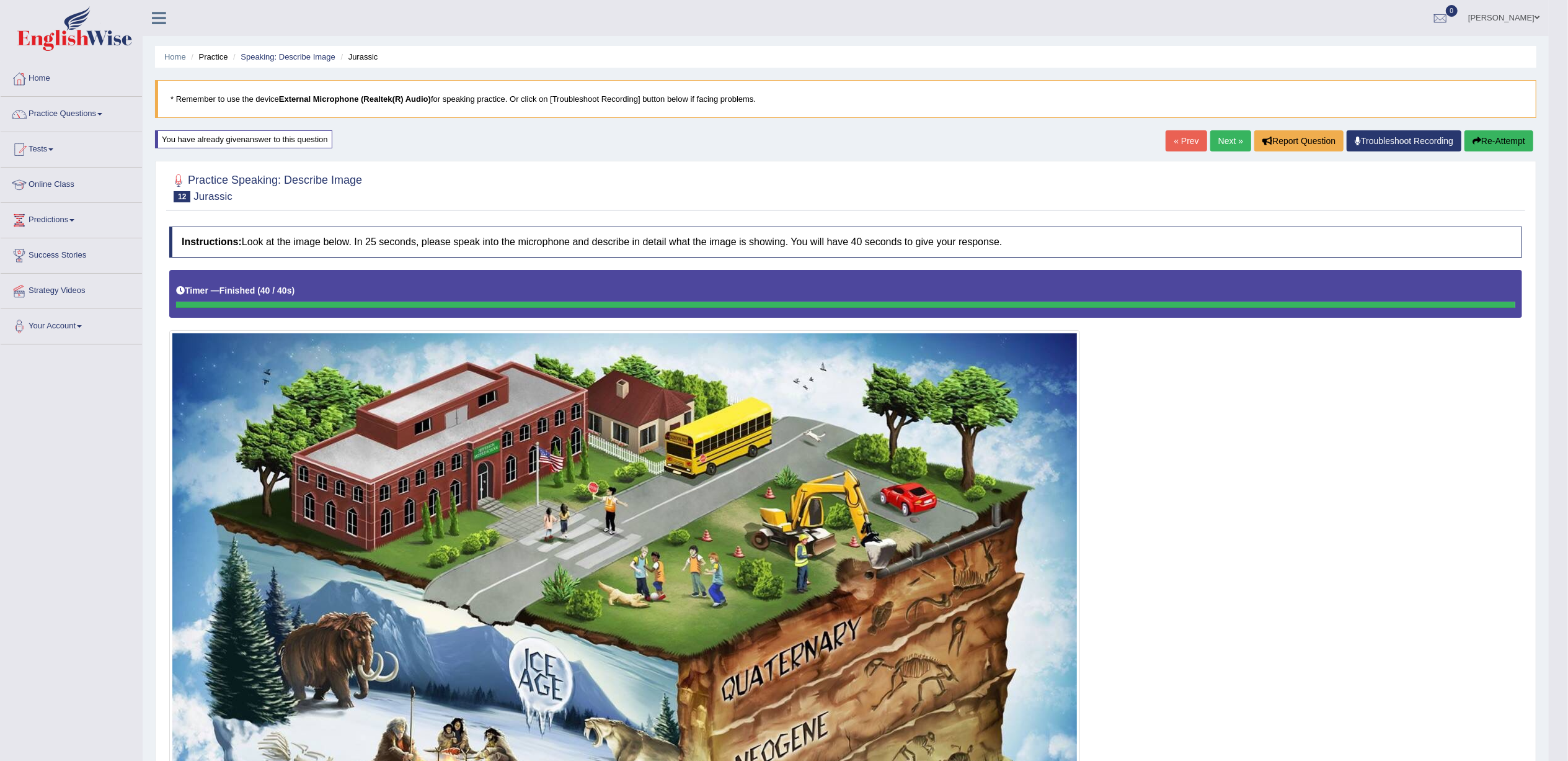
click at [1214, 133] on link "Next »" at bounding box center [1230, 140] width 41 height 21
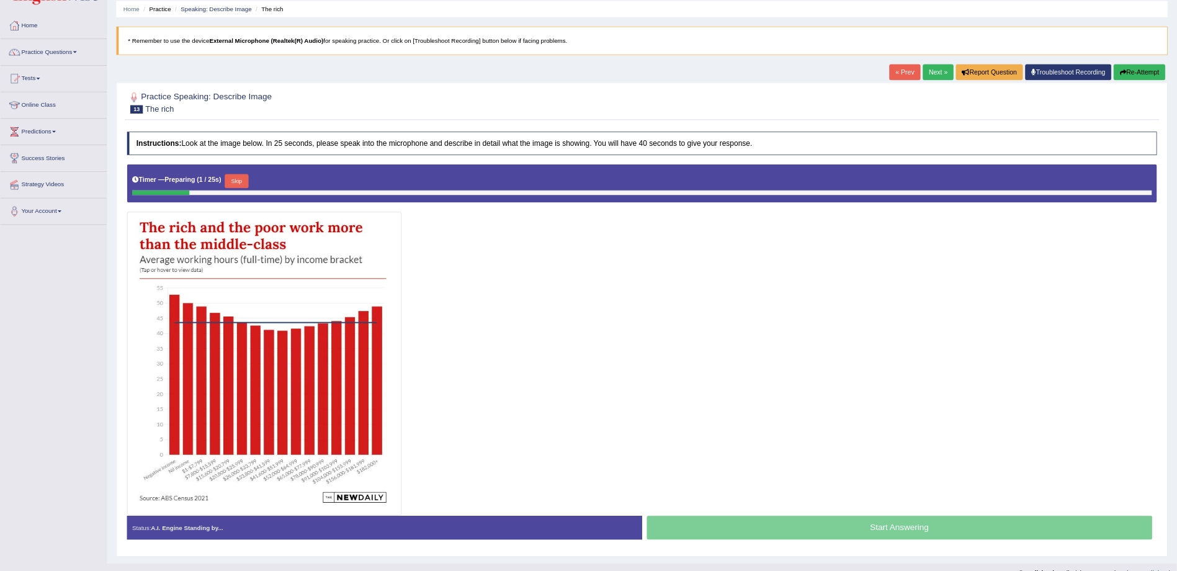
scroll to position [69, 0]
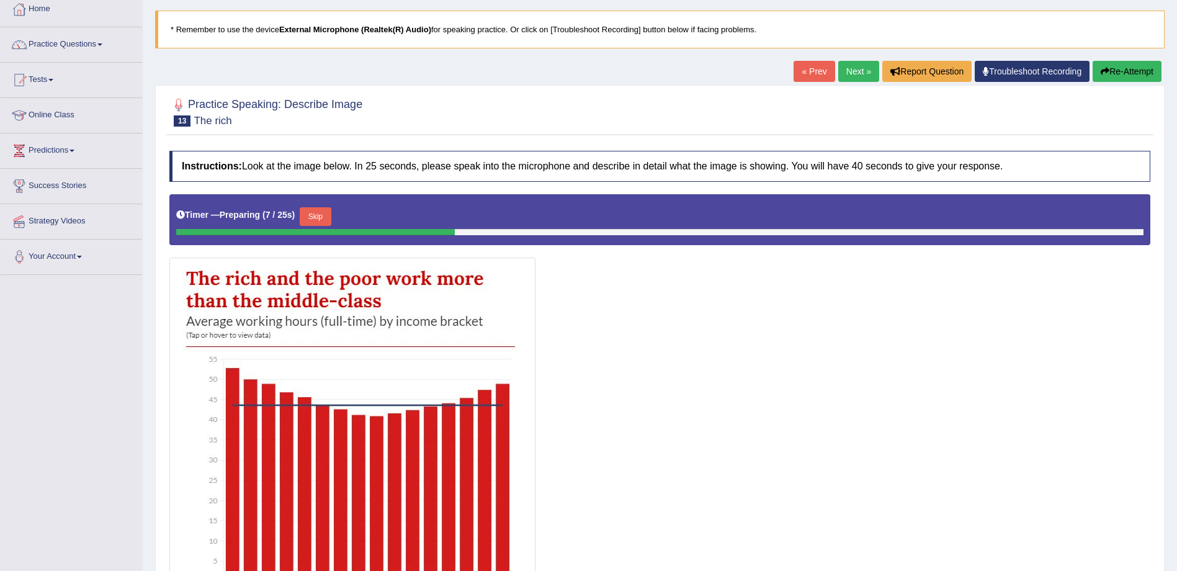
drag, startPoint x: 1556, startPoint y: 7, endPoint x: 667, endPoint y: 356, distance: 955.1
click at [666, 355] on div at bounding box center [659, 428] width 981 height 468
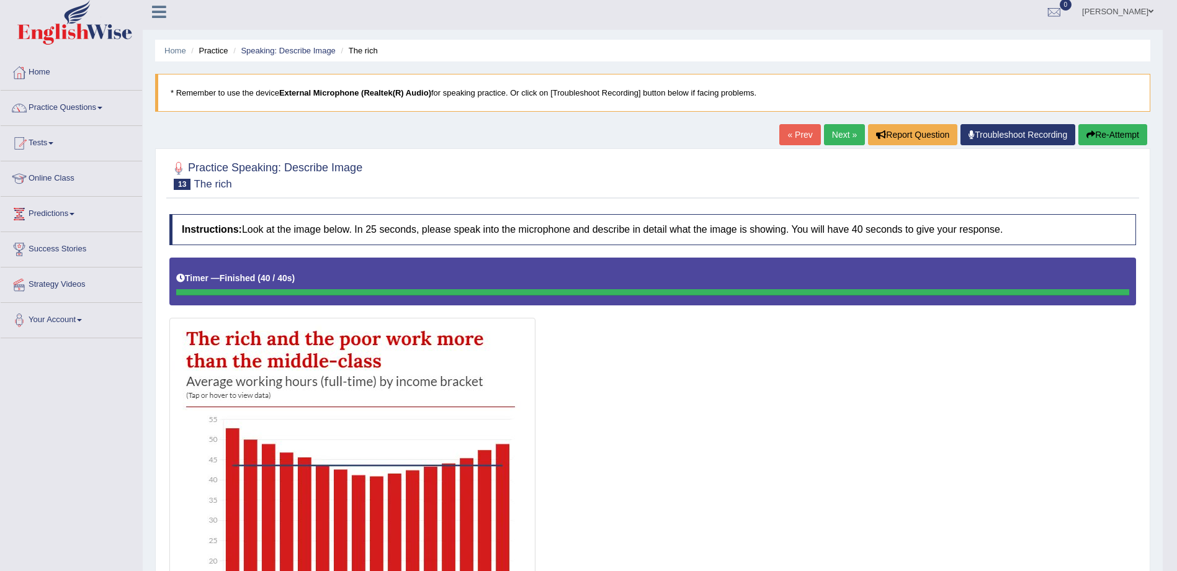
scroll to position [0, 0]
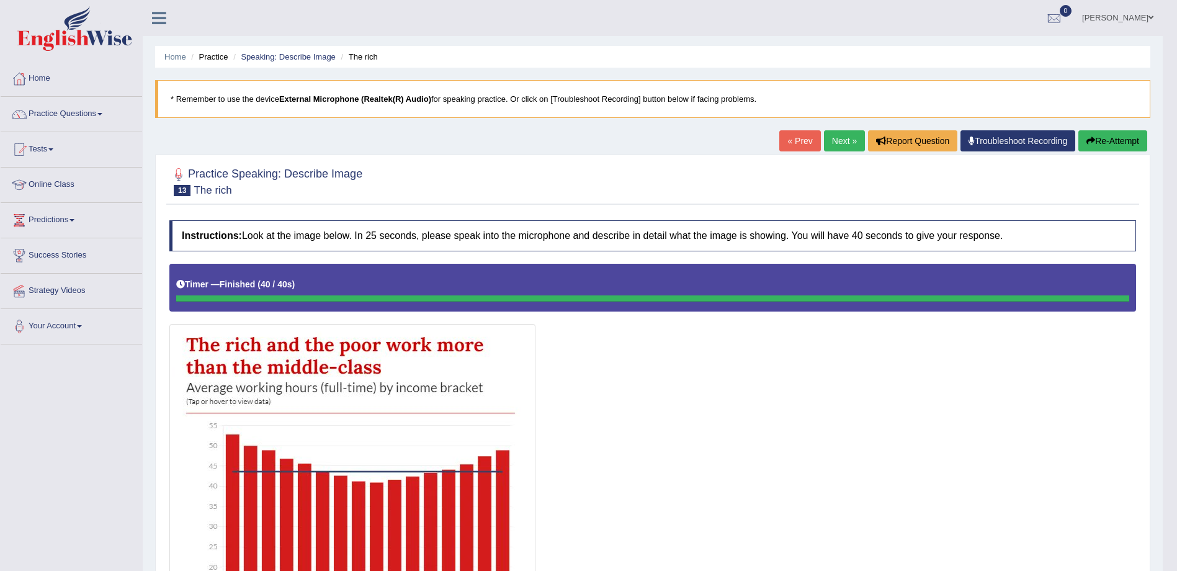
click at [1111, 135] on button "Re-Attempt" at bounding box center [1112, 140] width 69 height 21
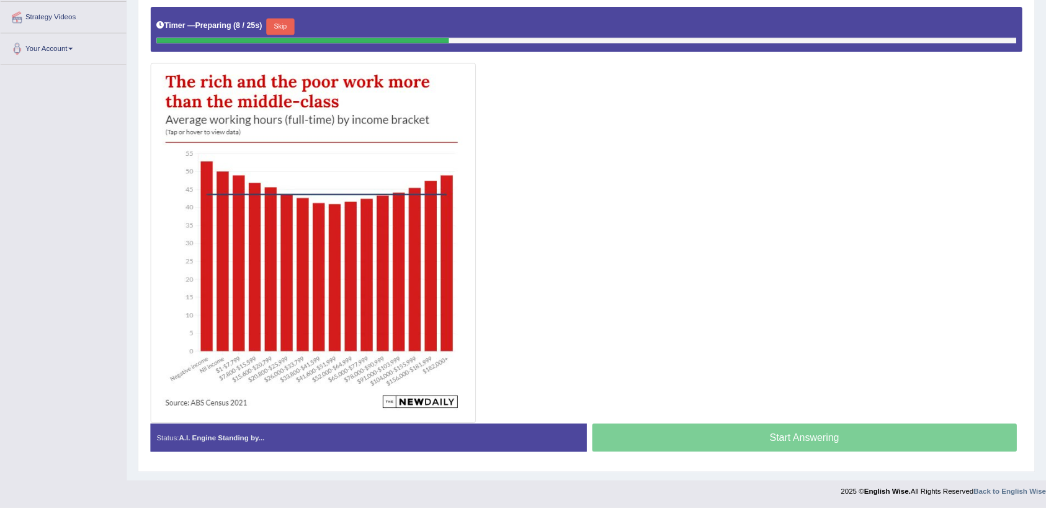
scroll to position [272, 0]
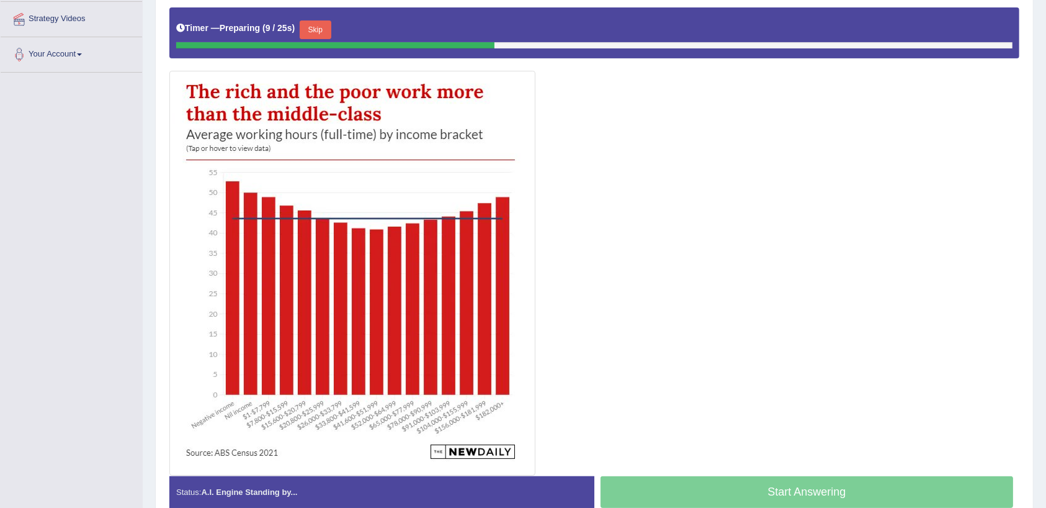
drag, startPoint x: 1191, startPoint y: 2, endPoint x: 683, endPoint y: 326, distance: 602.6
click at [683, 326] on div at bounding box center [594, 241] width 850 height 468
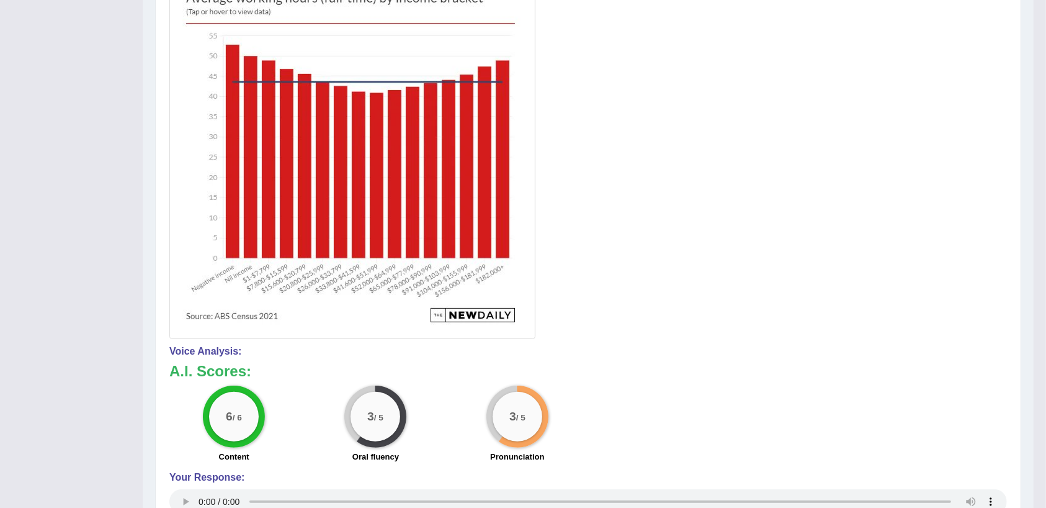
scroll to position [0, 0]
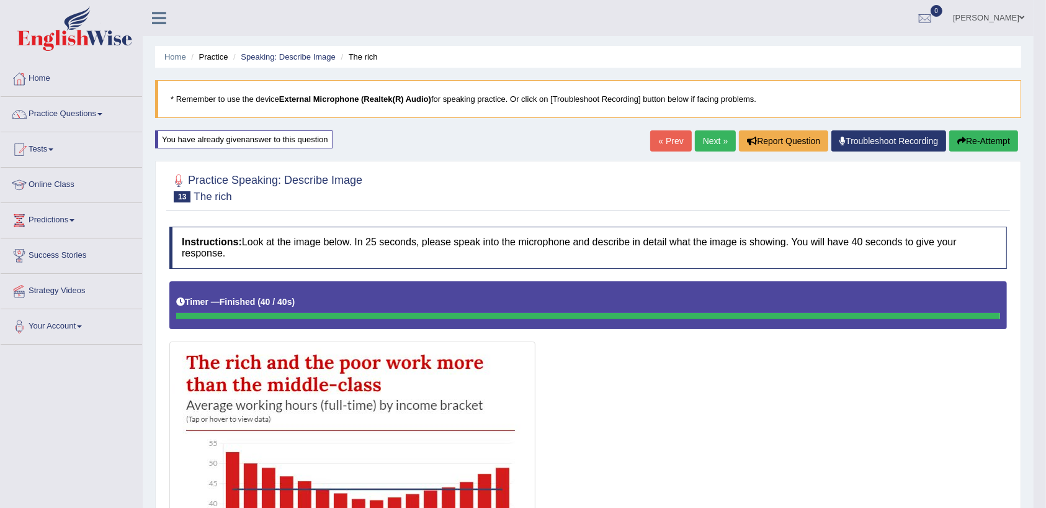
click at [708, 138] on link "Next »" at bounding box center [715, 140] width 41 height 21
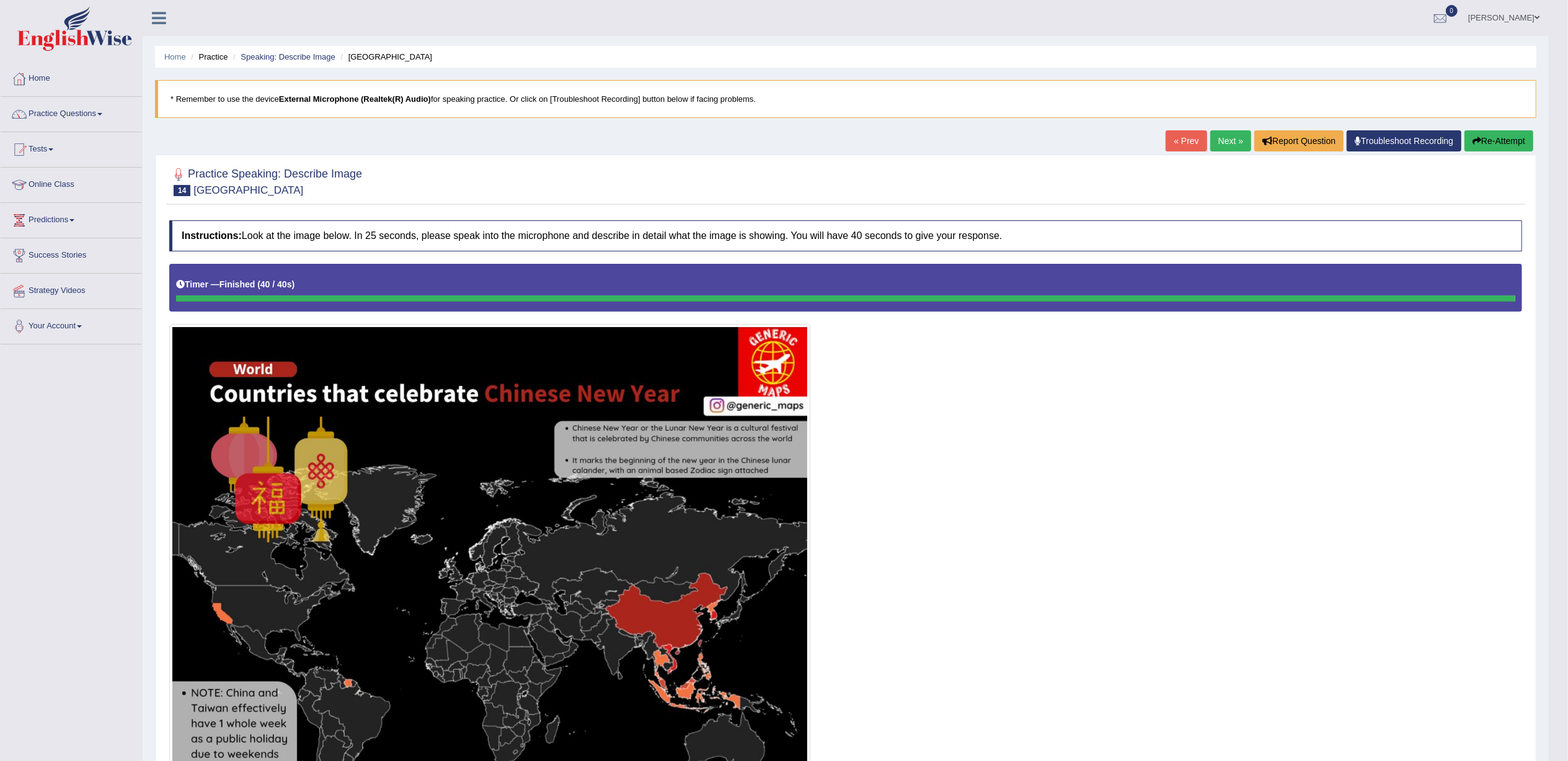
click at [1058, 140] on link "Next »" at bounding box center [1230, 140] width 41 height 21
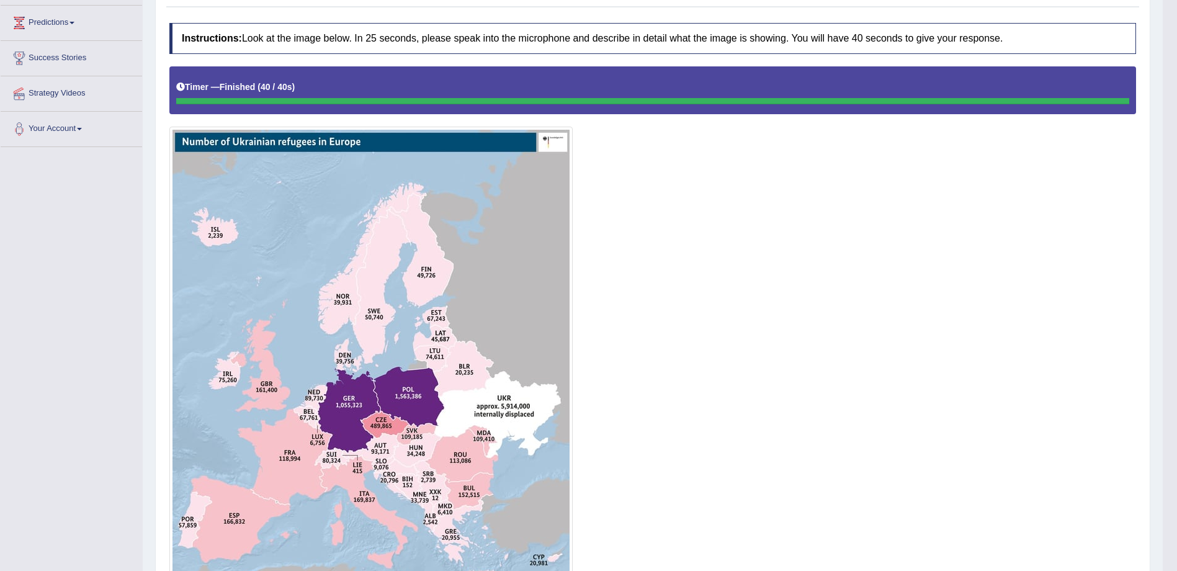
scroll to position [44, 0]
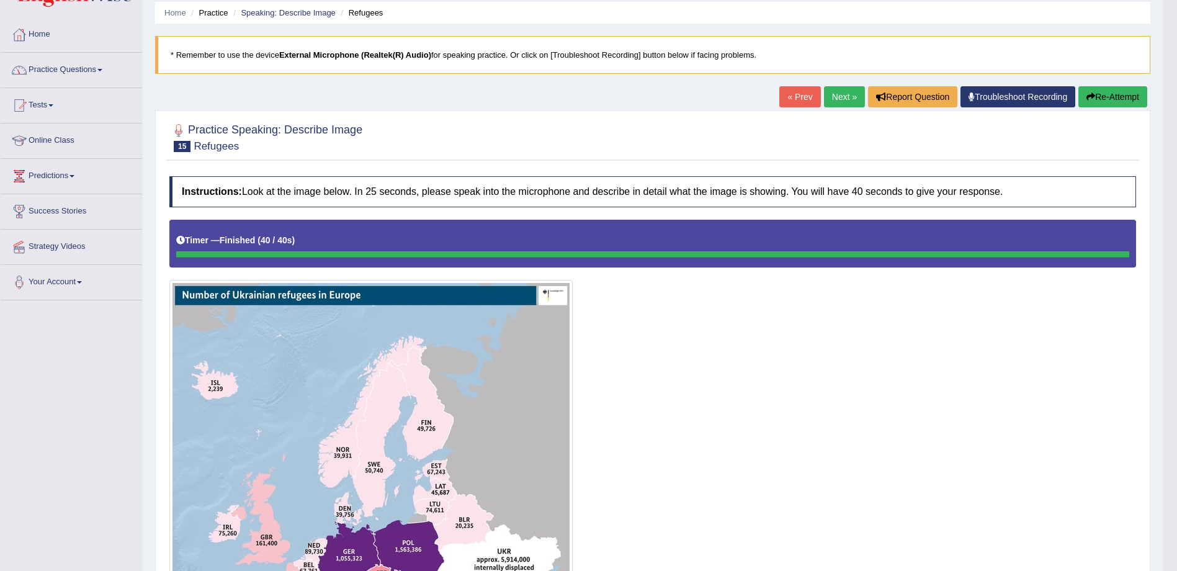
click link "Practice Questions"
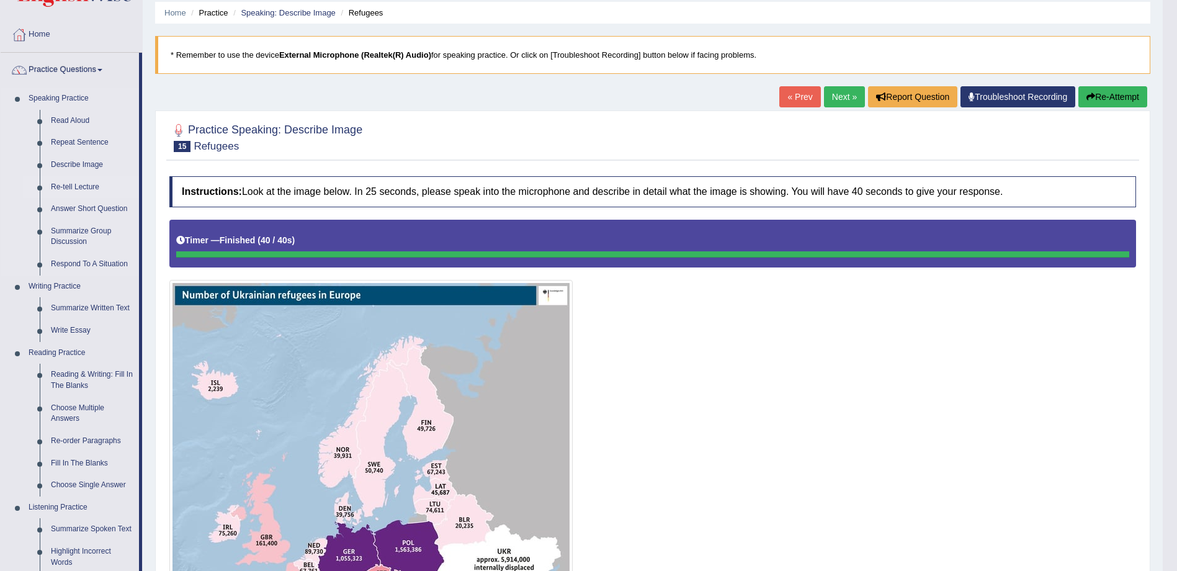
click link "Re-tell Lecture"
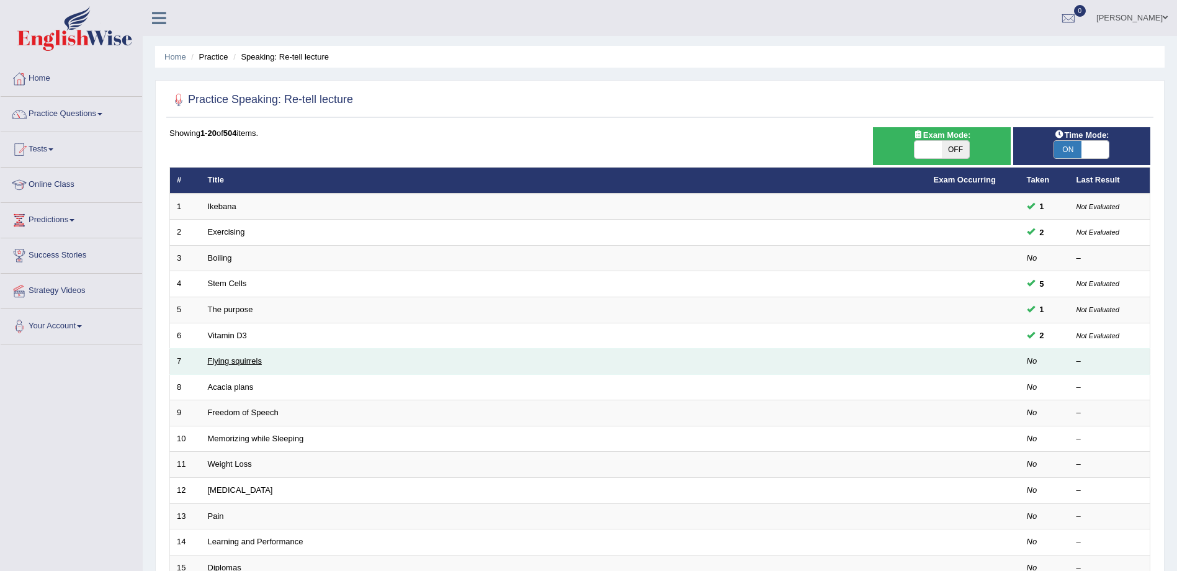
click at [240, 360] on link "Flying squirrels" at bounding box center [235, 360] width 54 height 9
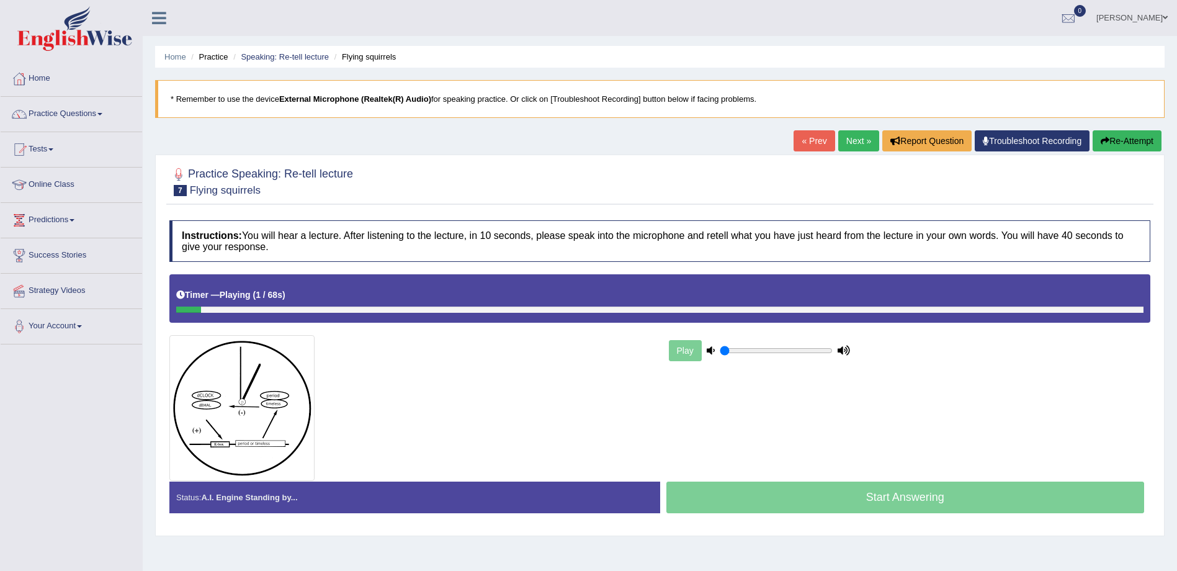
click at [1160, 17] on link "[PERSON_NAME]" at bounding box center [1132, 16] width 90 height 32
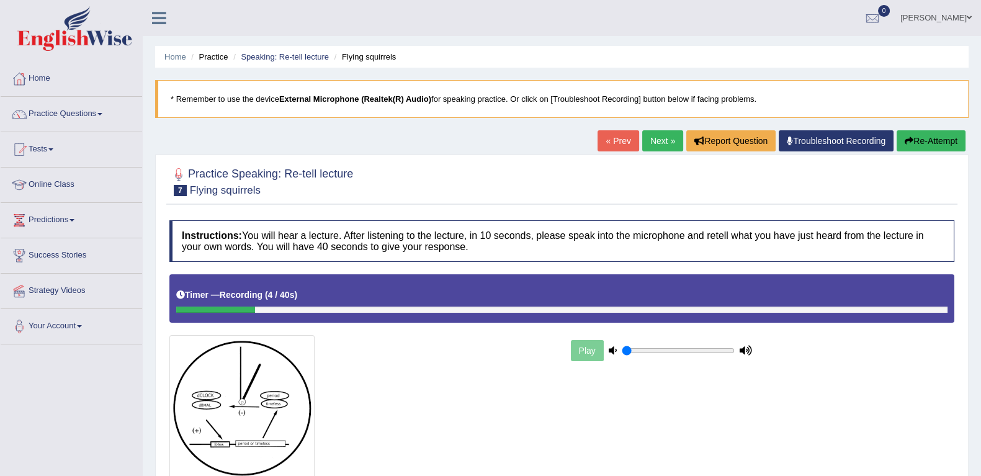
click at [915, 140] on button "Re-Attempt" at bounding box center [931, 140] width 69 height 21
click at [919, 138] on button "Re-Attempt" at bounding box center [931, 140] width 69 height 21
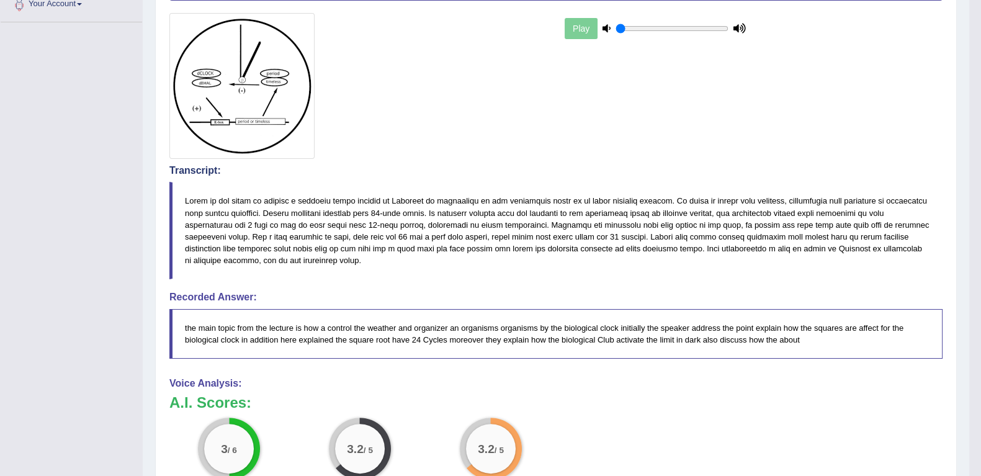
scroll to position [77, 0]
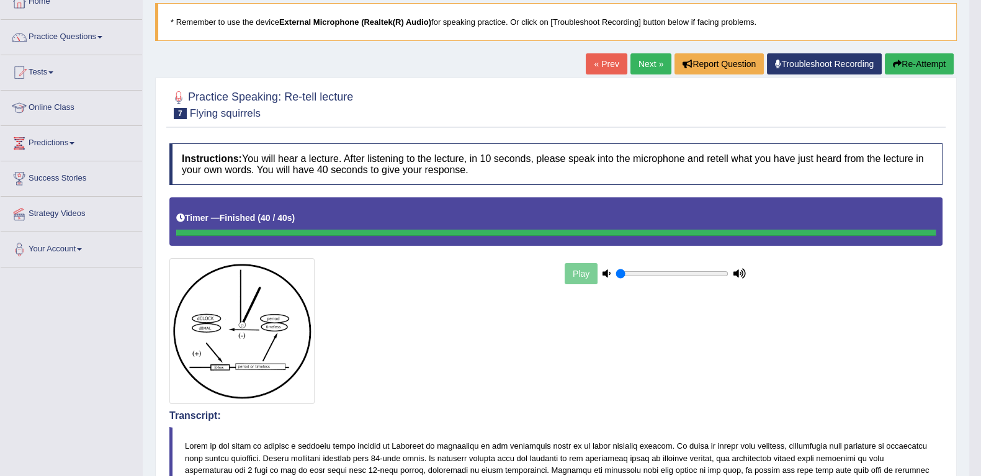
click at [920, 63] on button "Re-Attempt" at bounding box center [919, 63] width 69 height 21
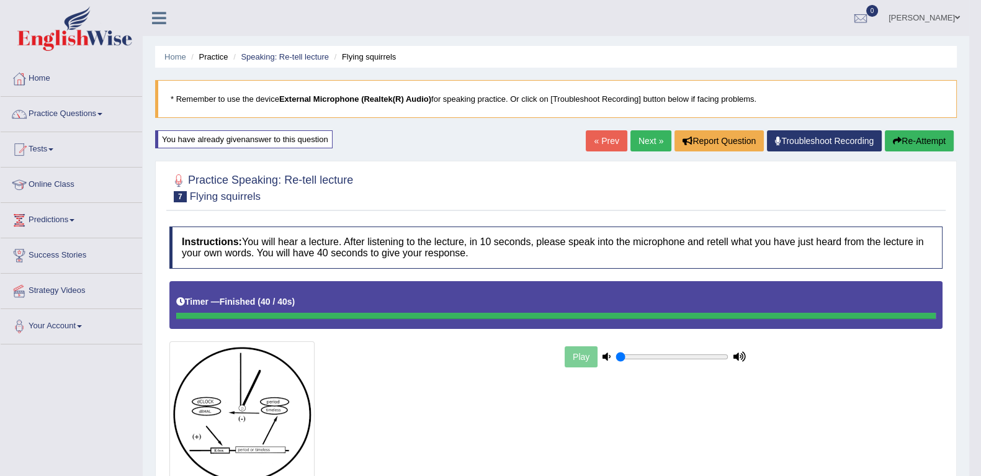
click at [656, 134] on link "Next »" at bounding box center [650, 140] width 41 height 21
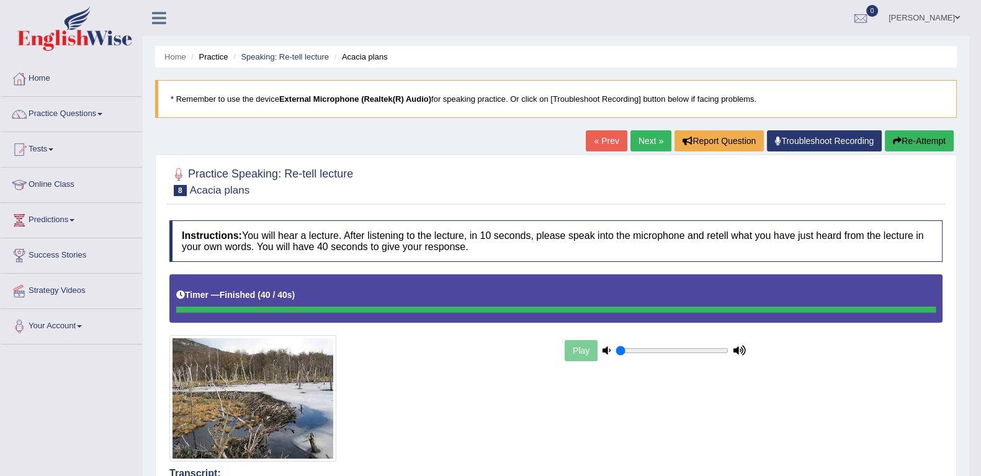
click at [652, 138] on link "Next »" at bounding box center [650, 140] width 41 height 21
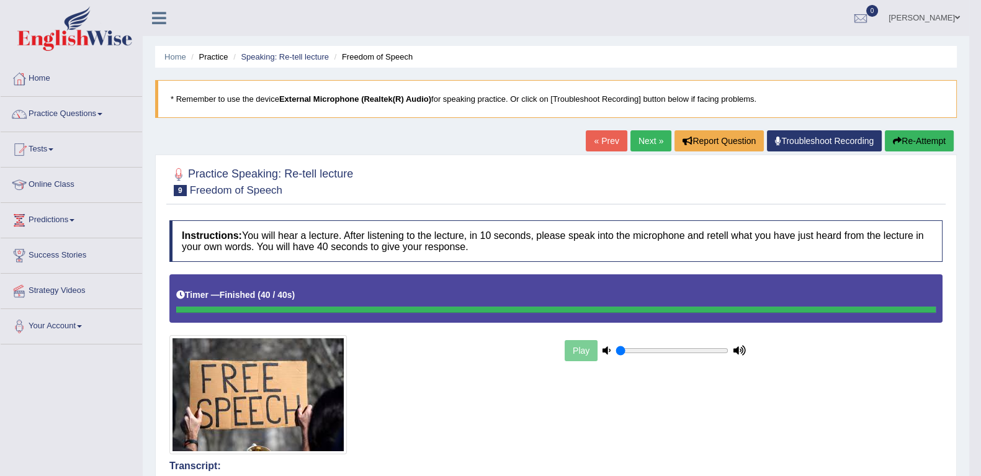
click at [639, 141] on link "Next »" at bounding box center [650, 140] width 41 height 21
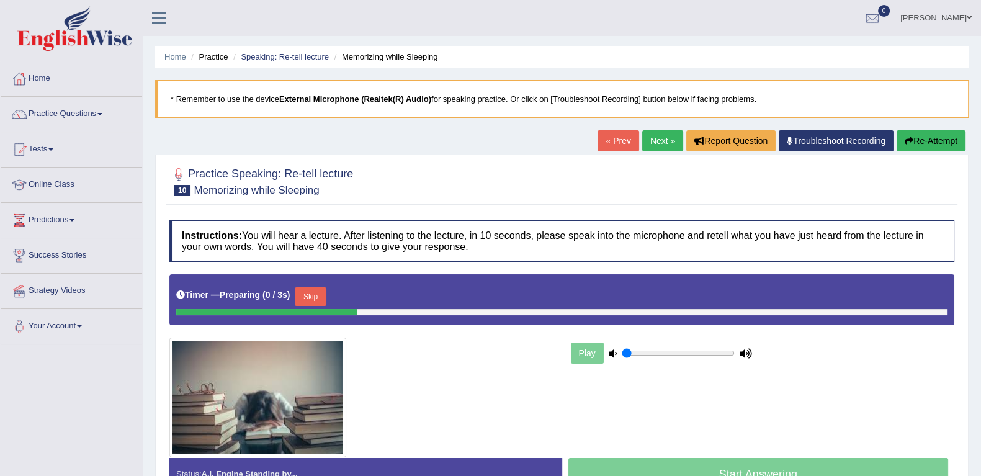
click at [623, 140] on link "« Prev" at bounding box center [618, 140] width 41 height 21
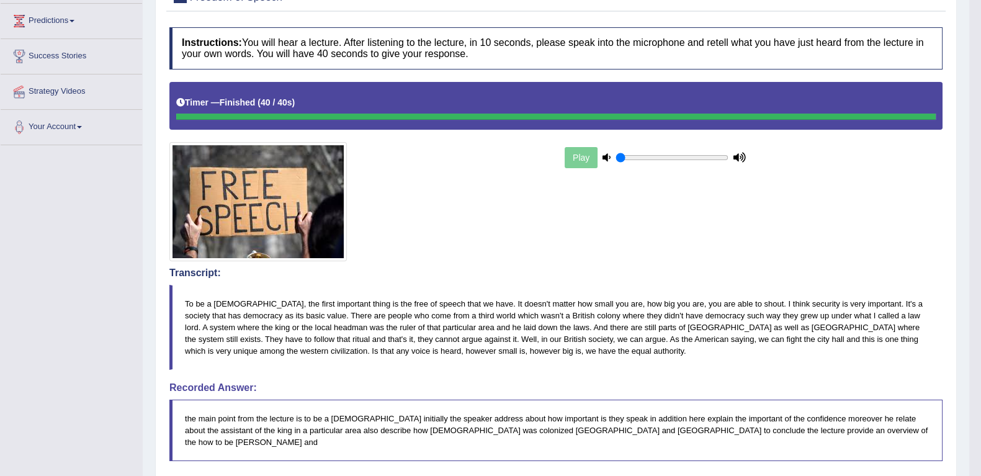
scroll to position [77, 0]
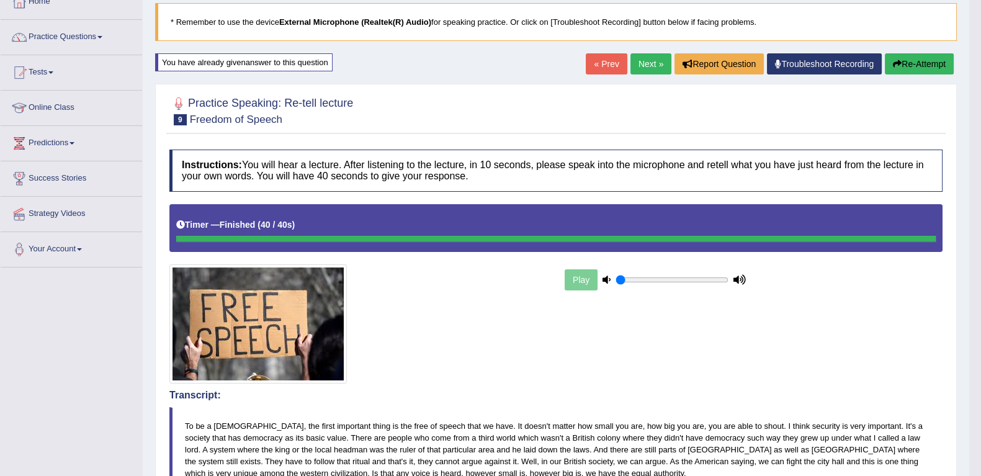
click at [925, 54] on button "Re-Attempt" at bounding box center [919, 63] width 69 height 21
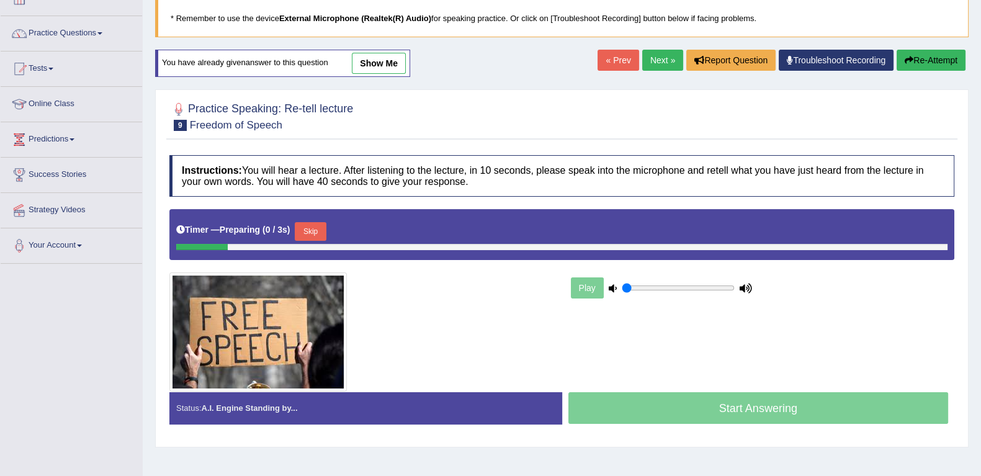
scroll to position [77, 0]
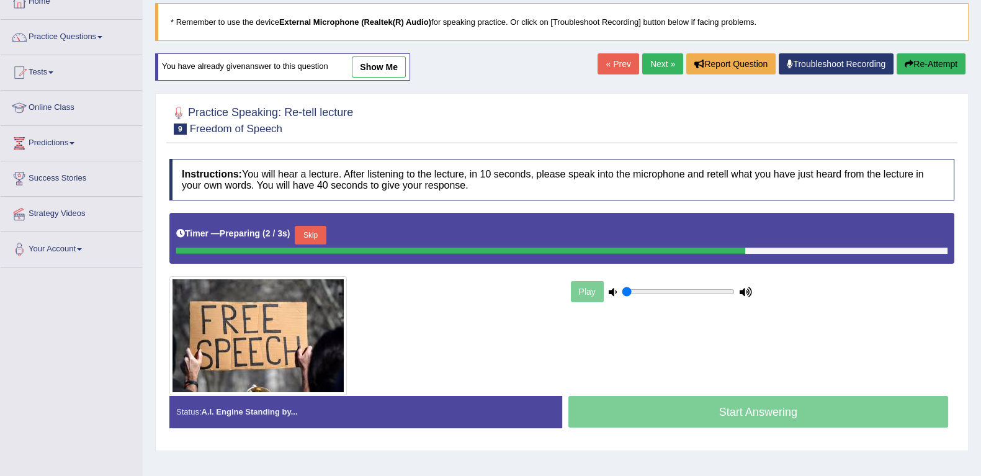
click at [323, 231] on button "Skip" at bounding box center [310, 235] width 31 height 19
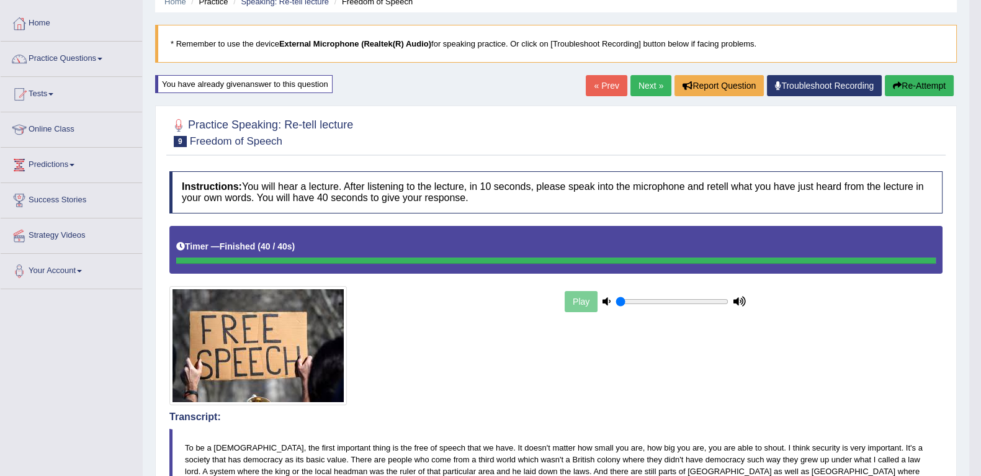
scroll to position [0, 0]
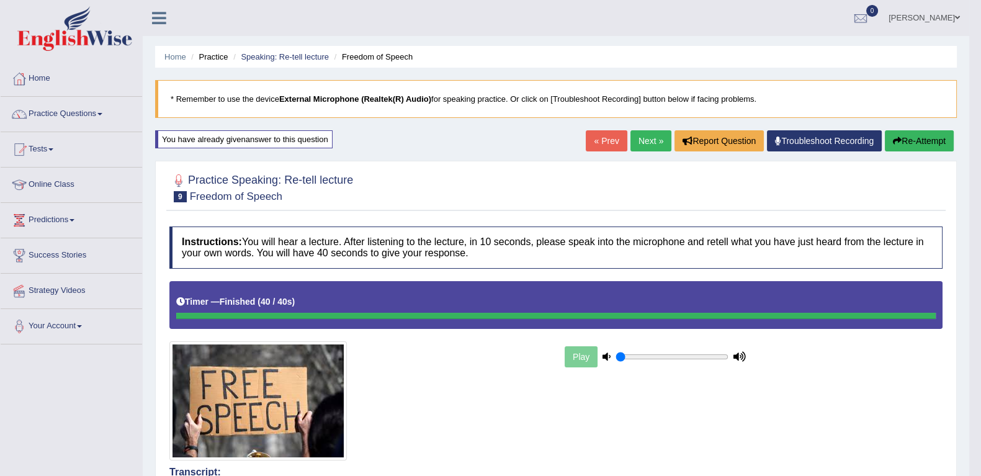
click at [645, 141] on link "Next »" at bounding box center [650, 140] width 41 height 21
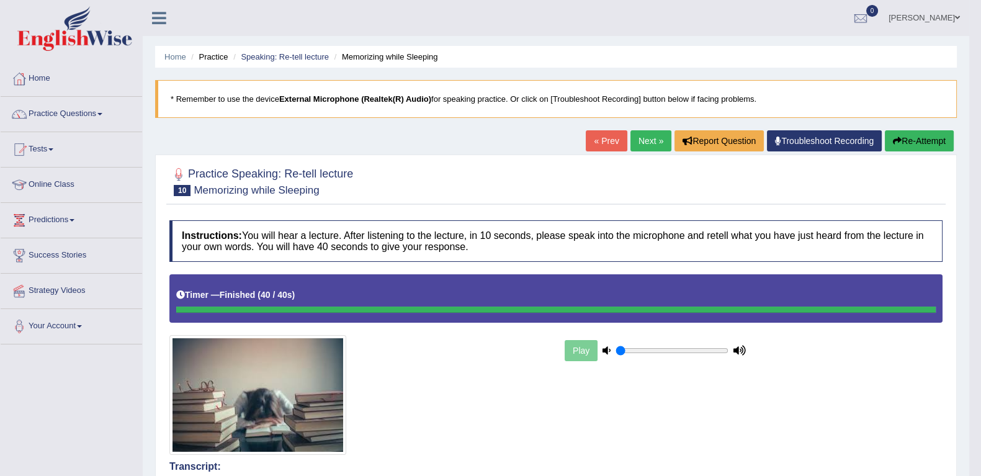
click at [910, 137] on button "Re-Attempt" at bounding box center [919, 140] width 69 height 21
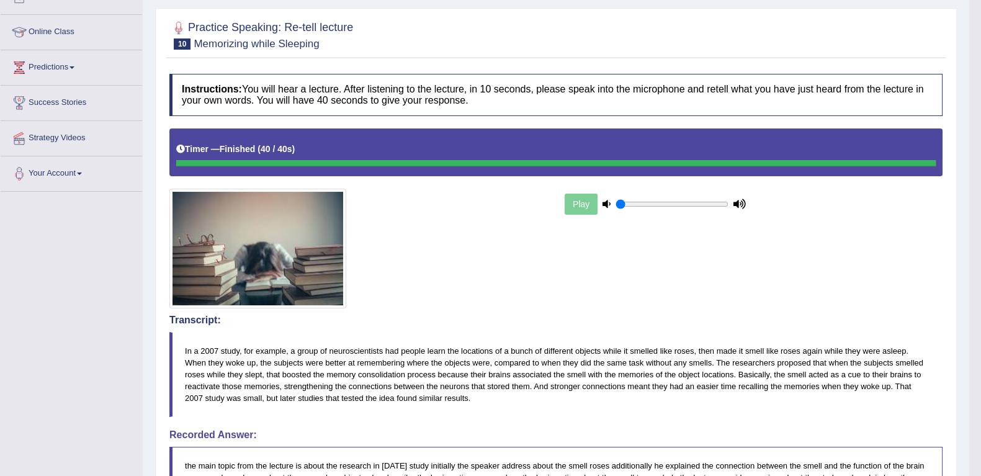
scroll to position [77, 0]
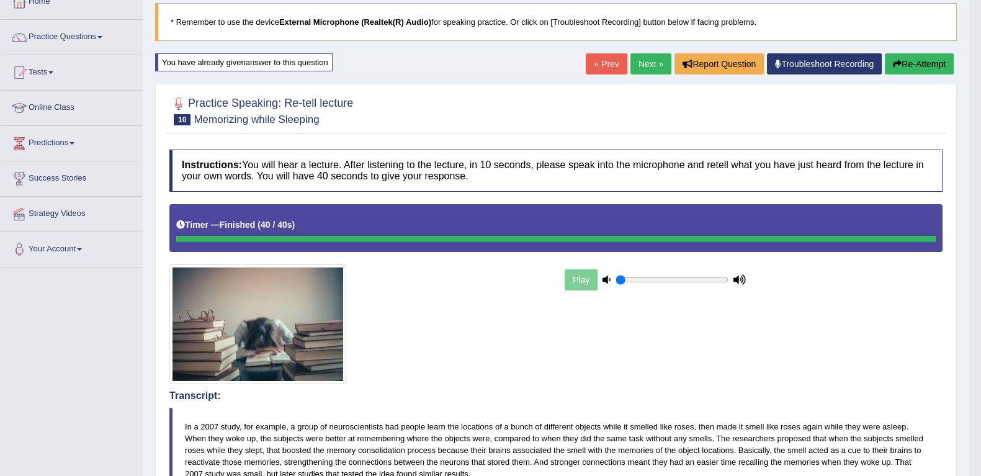
click at [652, 58] on link "Next »" at bounding box center [650, 63] width 41 height 21
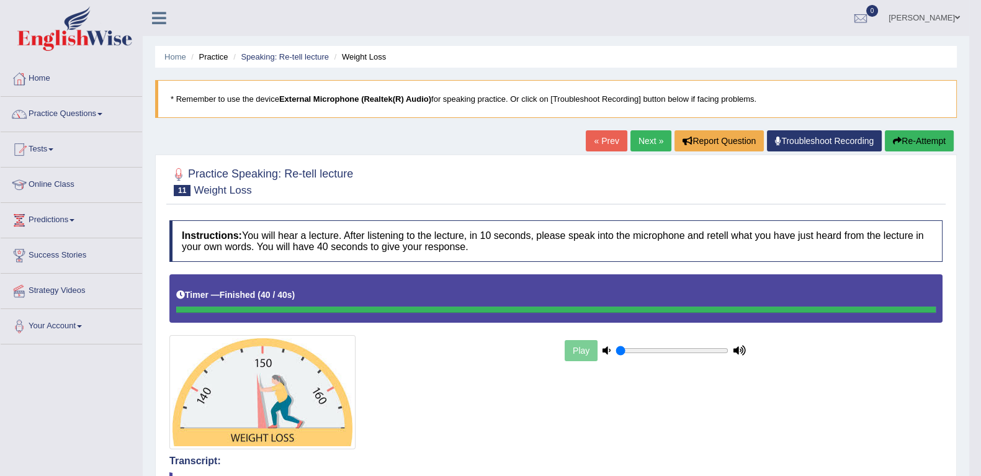
click at [644, 138] on link "Next »" at bounding box center [650, 140] width 41 height 21
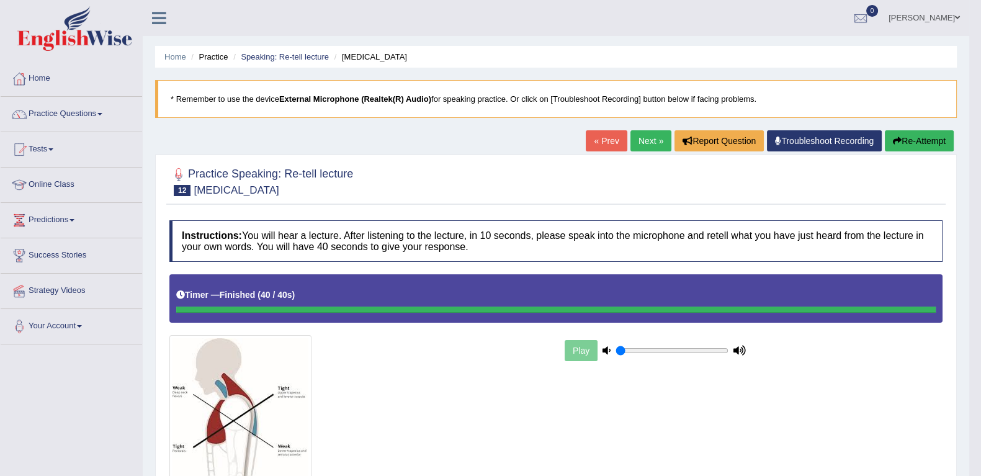
click at [406, 97] on b "External Microphone (Realtek(R) Audio)" at bounding box center [355, 98] width 152 height 9
click at [926, 149] on button "Re-Attempt" at bounding box center [919, 140] width 69 height 21
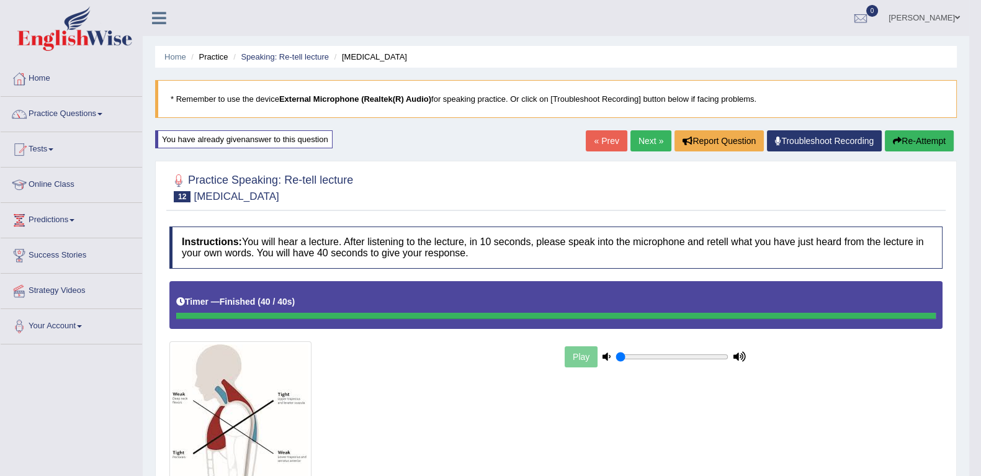
click at [92, 112] on link "Practice Questions" at bounding box center [71, 112] width 141 height 31
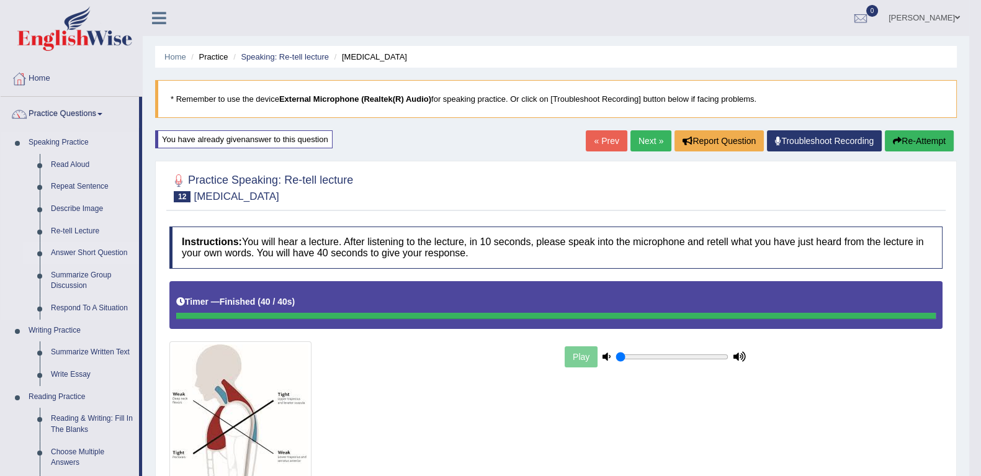
click at [89, 254] on link "Answer Short Question" at bounding box center [92, 253] width 94 height 22
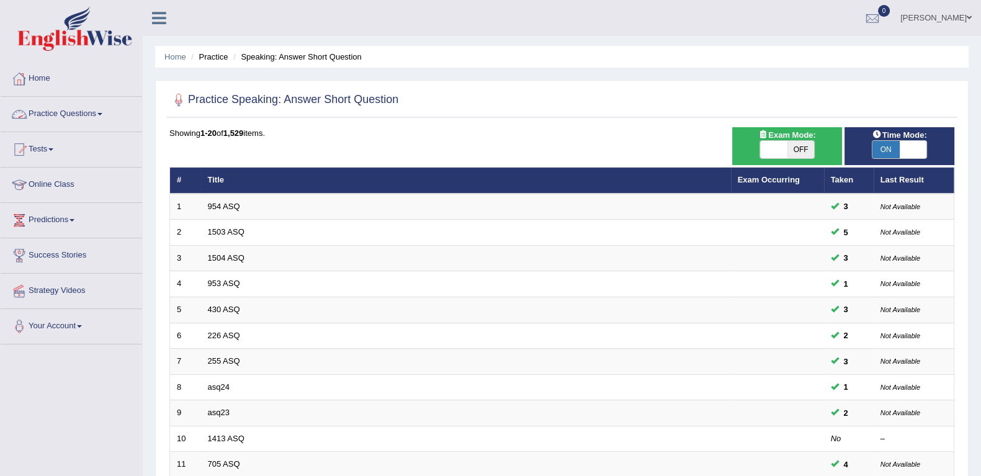
click at [102, 114] on span at bounding box center [99, 114] width 5 height 2
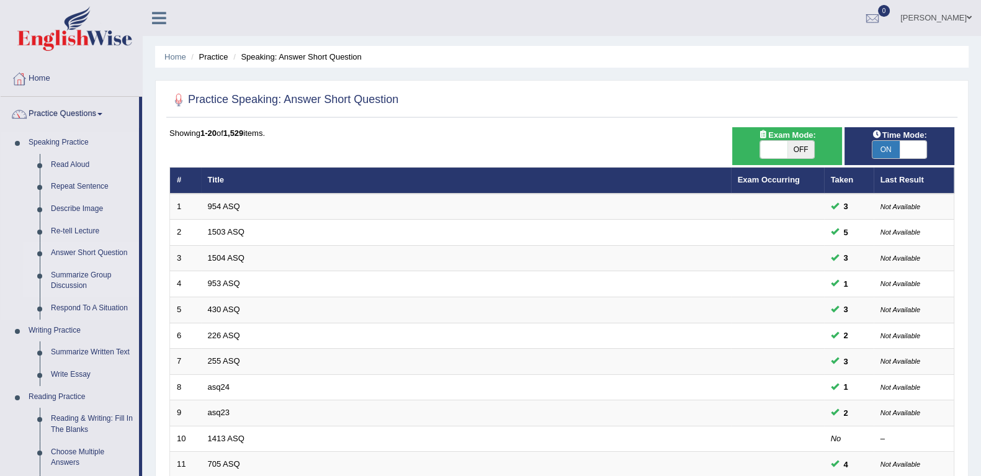
click at [93, 273] on link "Summarize Group Discussion" at bounding box center [92, 280] width 94 height 33
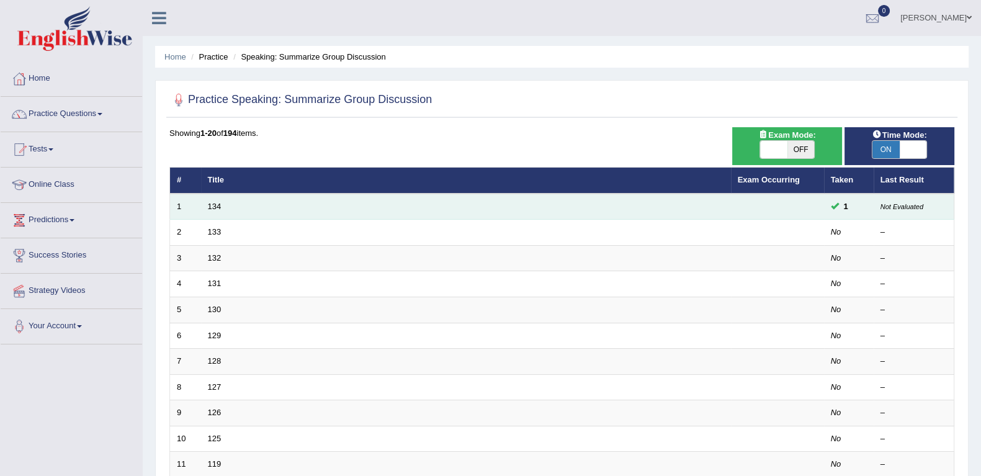
click at [220, 210] on td "134" at bounding box center [466, 207] width 530 height 26
click at [217, 203] on link "134" at bounding box center [215, 206] width 14 height 9
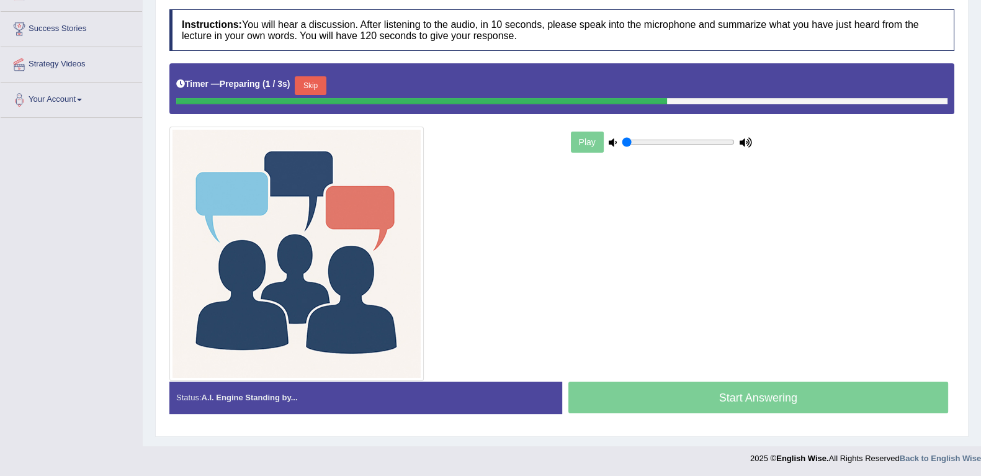
scroll to position [148, 0]
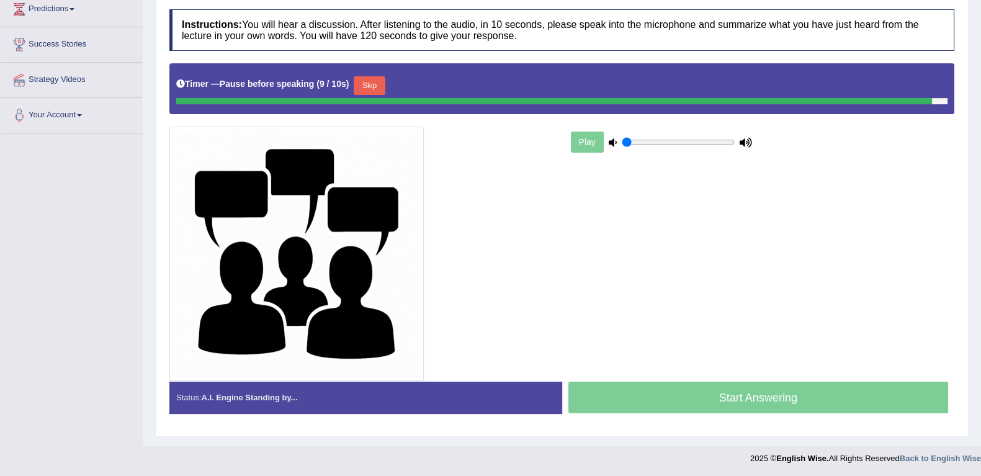
scroll to position [208, 0]
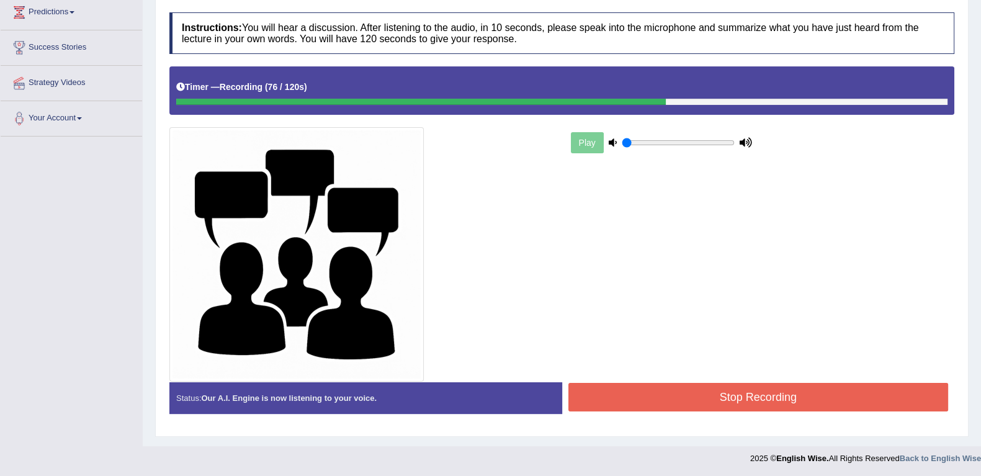
click at [697, 401] on button "Stop Recording" at bounding box center [758, 397] width 380 height 29
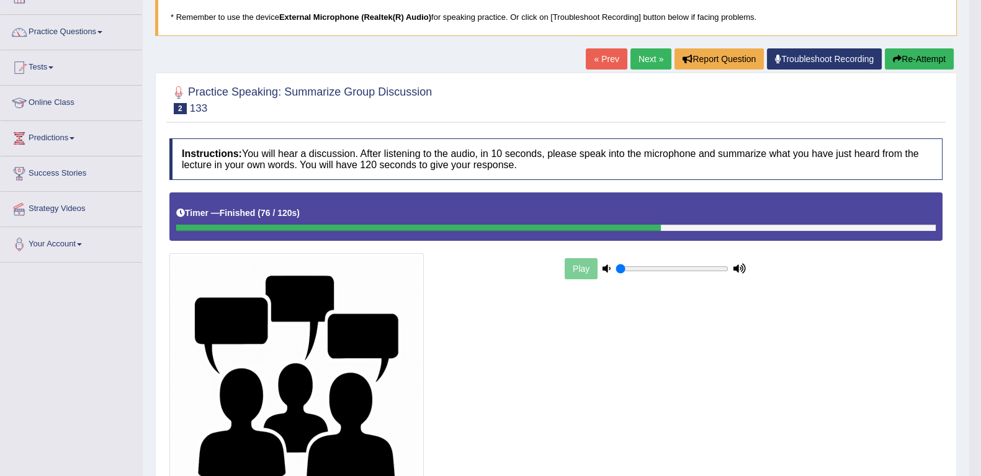
scroll to position [0, 0]
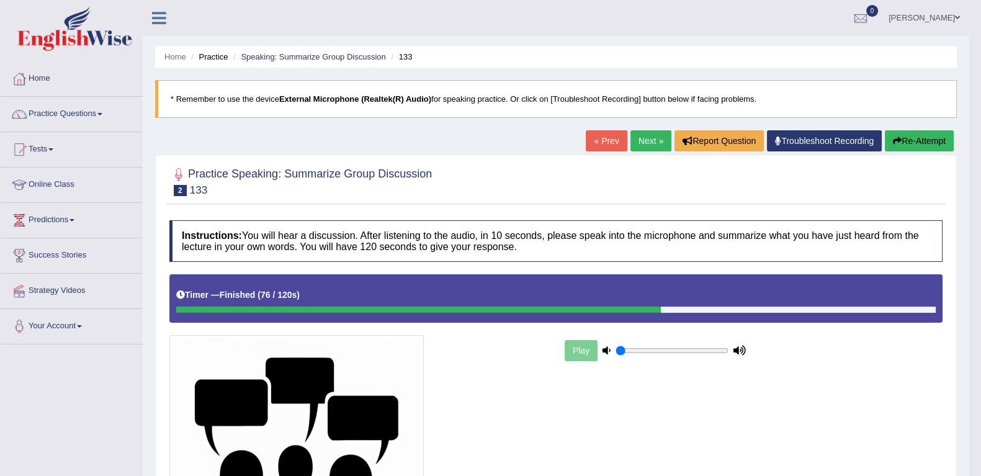
click at [958, 12] on link "Wilson" at bounding box center [924, 16] width 90 height 32
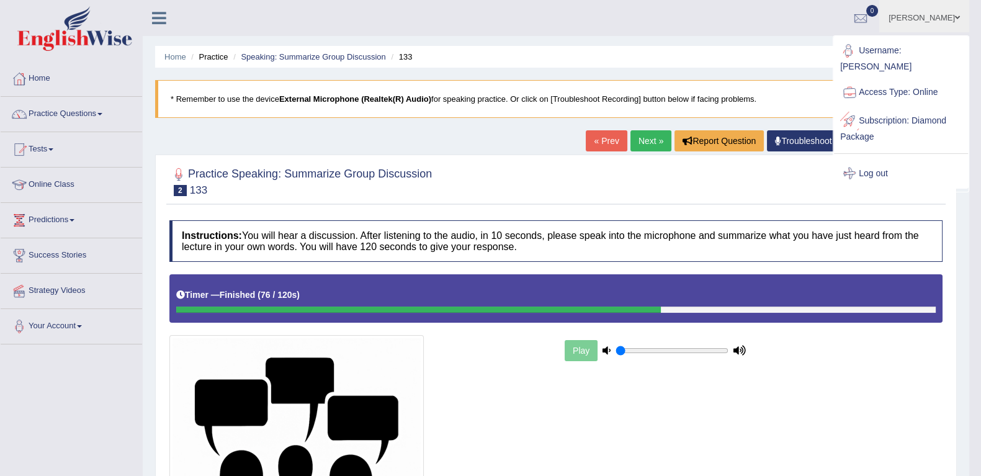
click at [879, 161] on link "Log out" at bounding box center [901, 173] width 134 height 29
